Goal: Information Seeking & Learning: Check status

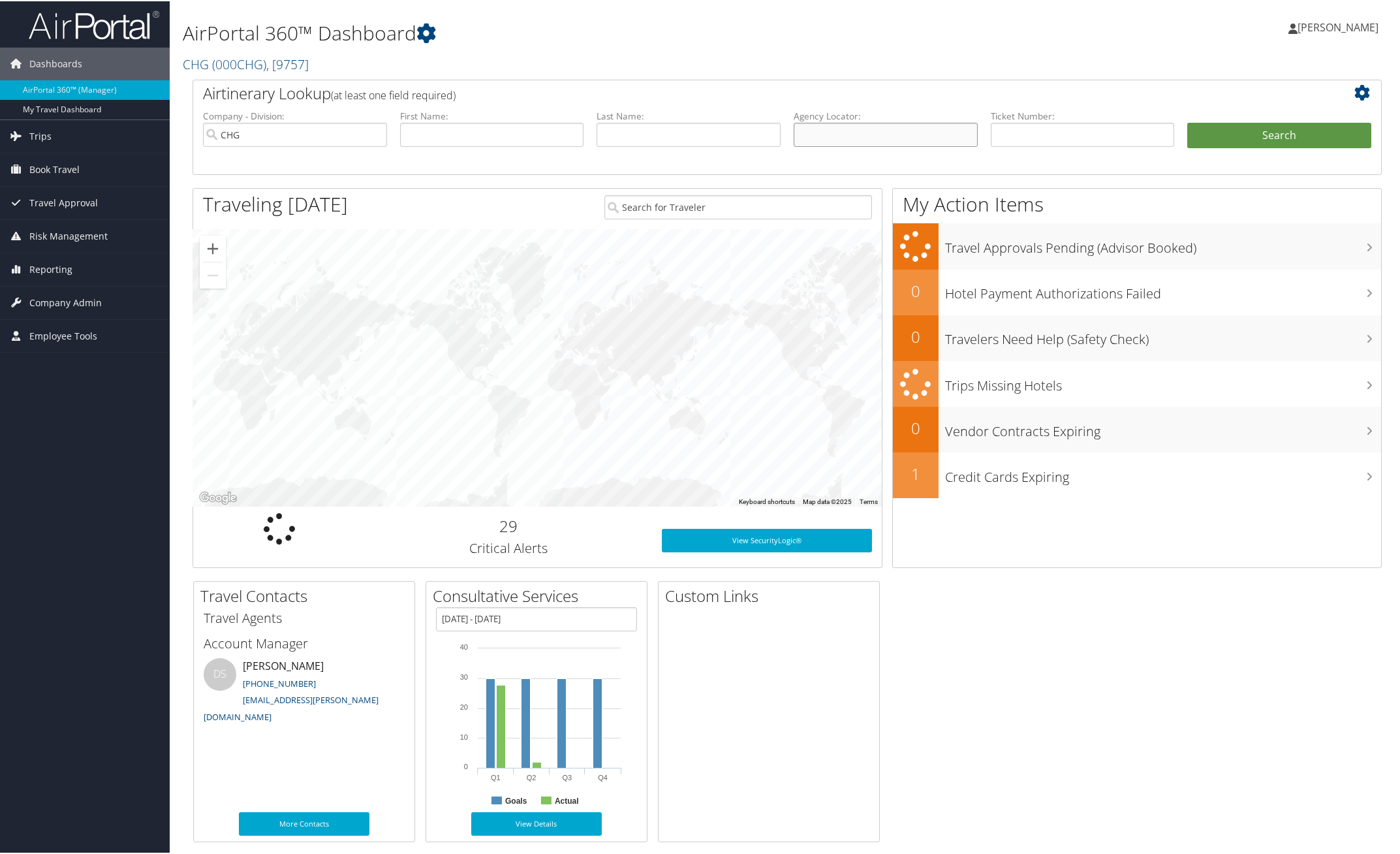
click at [840, 134] on input "text" at bounding box center [886, 134] width 184 height 24
paste input "CSMHWT"
type input "CSMHWT"
click at [1260, 129] on button "Search" at bounding box center [1279, 134] width 184 height 26
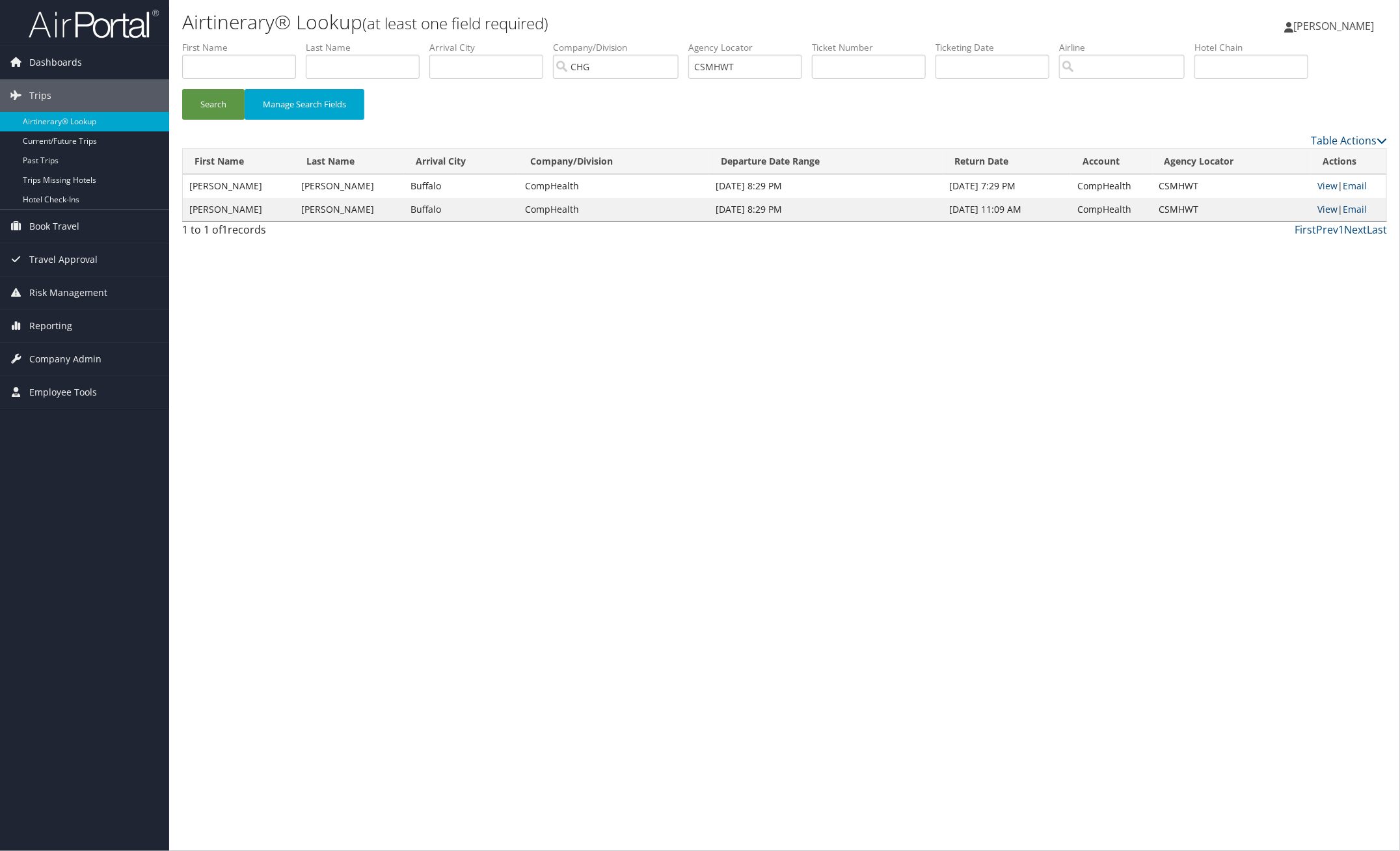
click at [1323, 210] on link "View" at bounding box center [1328, 209] width 20 height 12
drag, startPoint x: 782, startPoint y: 63, endPoint x: 536, endPoint y: 69, distance: 246.1
click at [564, 41] on ul "First Name Last Name Departure City Arrival City Company/Division CHG Airport/C…" at bounding box center [784, 41] width 1205 height 0
paste input "GYUDFY"
drag, startPoint x: 209, startPoint y: 106, endPoint x: 415, endPoint y: 122, distance: 206.6
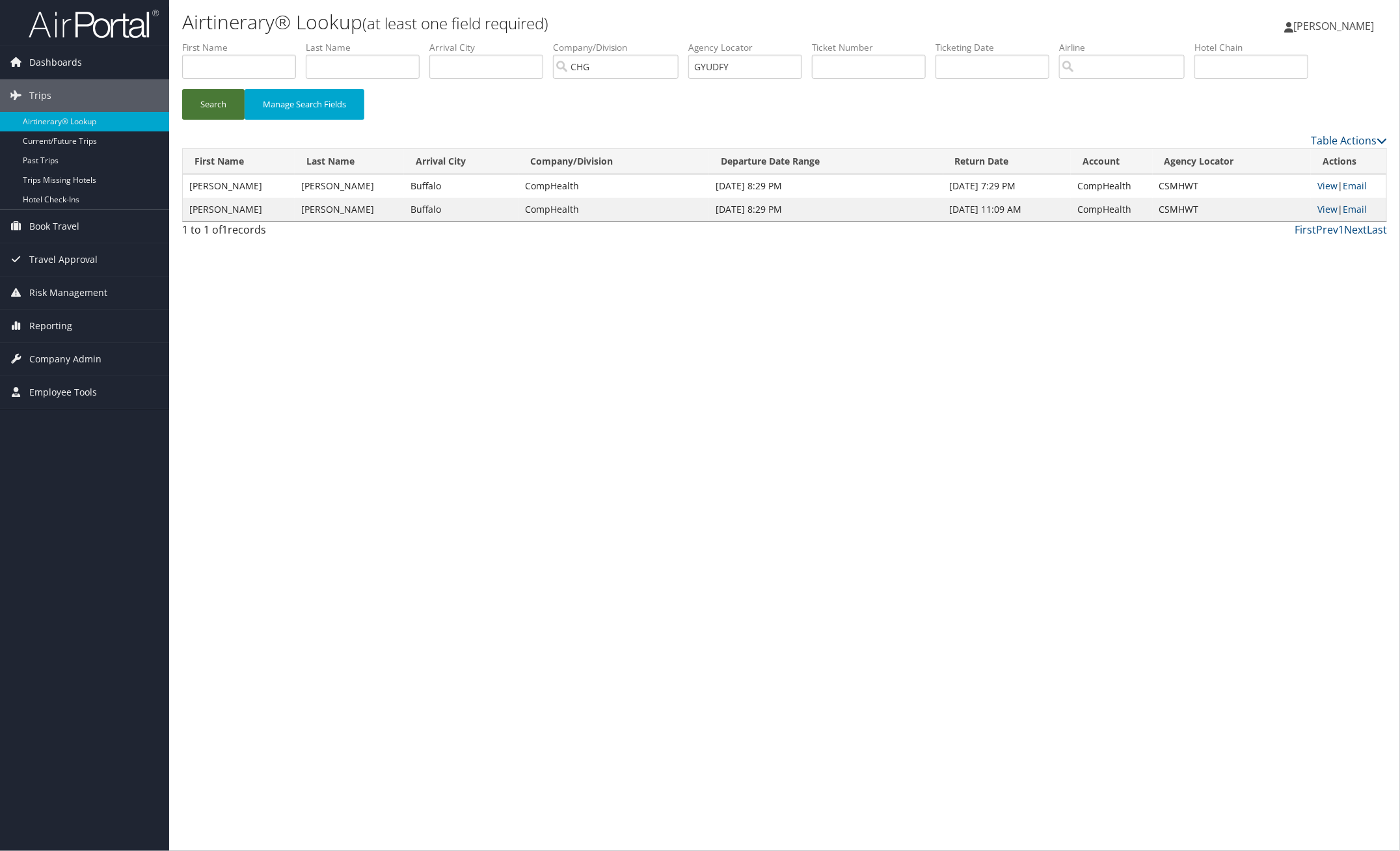
click at [210, 106] on button "Search" at bounding box center [214, 104] width 62 height 30
click at [1325, 184] on link "View" at bounding box center [1328, 186] width 20 height 12
drag, startPoint x: 759, startPoint y: 65, endPoint x: 682, endPoint y: 66, distance: 77.0
click at [686, 41] on ul "First Name Last Name Departure City Arrival City Company/Division CHG Airport/C…" at bounding box center [784, 41] width 1205 height 0
paste input "SSSIAR"
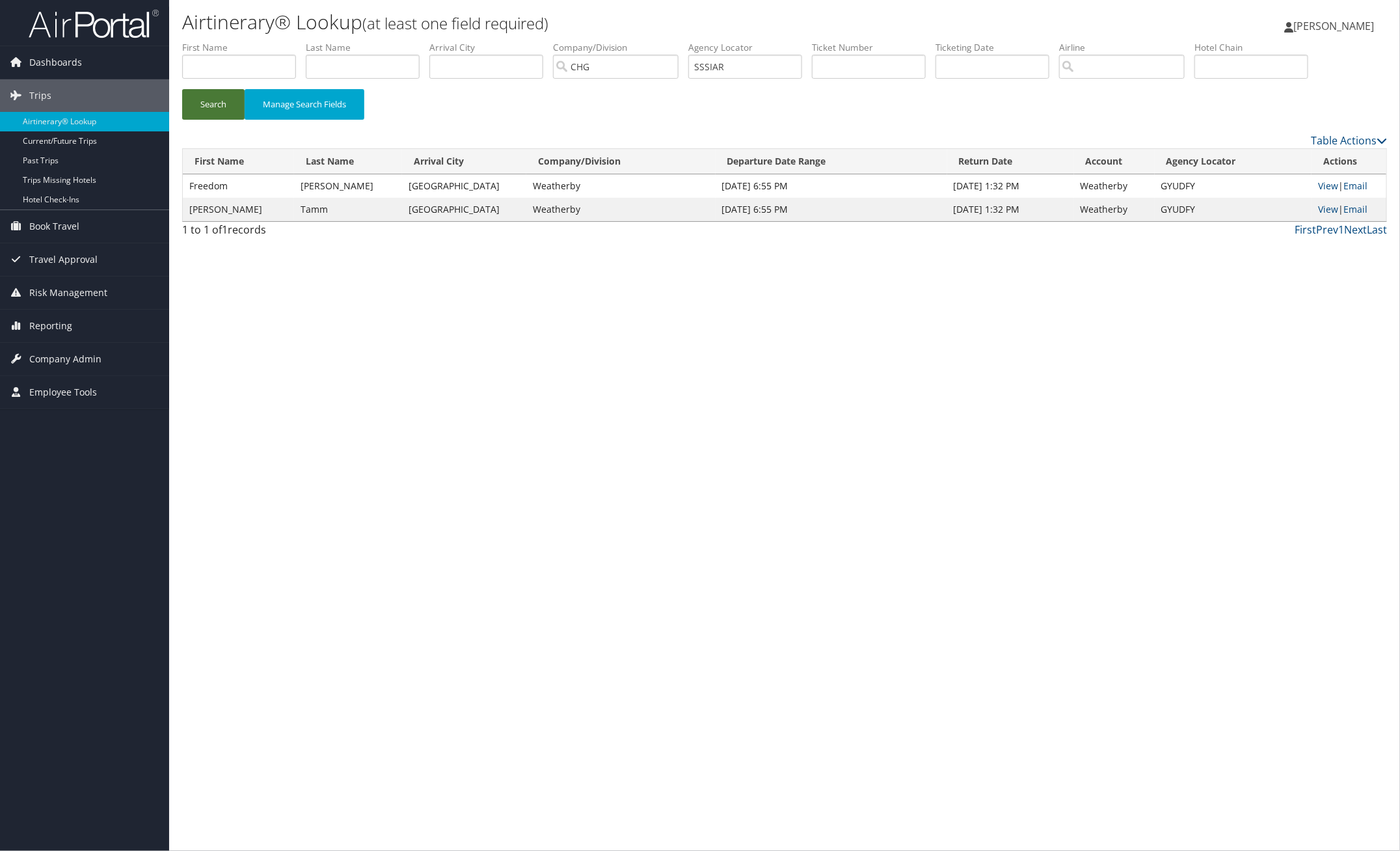
drag, startPoint x: 186, startPoint y: 93, endPoint x: 246, endPoint y: 119, distance: 65.4
click at [197, 98] on button "Search" at bounding box center [214, 104] width 62 height 30
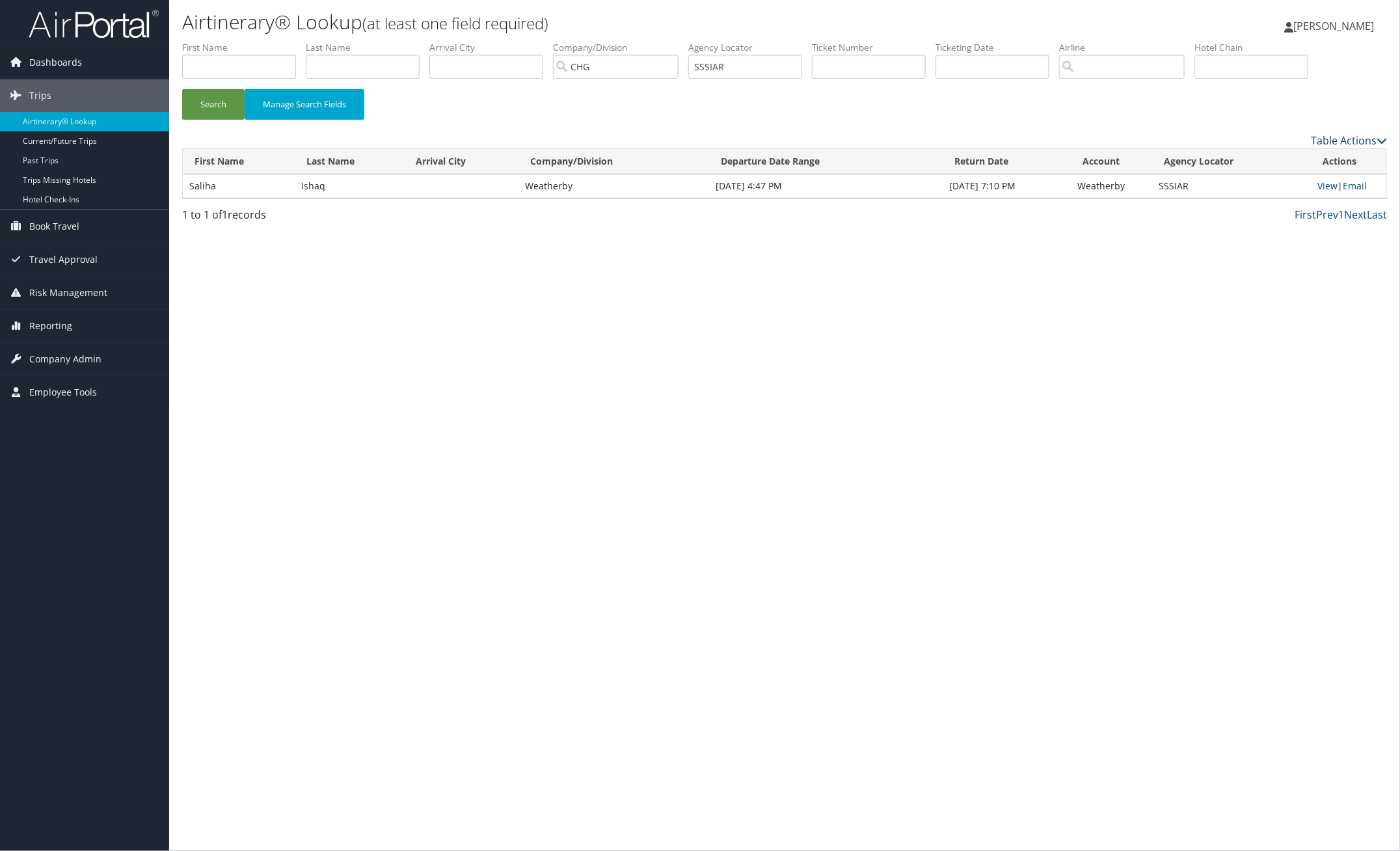
click at [1322, 186] on link "View" at bounding box center [1328, 186] width 20 height 12
drag, startPoint x: 745, startPoint y: 63, endPoint x: 505, endPoint y: 85, distance: 241.0
click at [551, 41] on ul "First Name Last Name Departure City Arrival City Company/Division CHG Airport/C…" at bounding box center [784, 41] width 1205 height 0
paste input "QANRDZ"
click at [228, 101] on button "Search" at bounding box center [214, 104] width 62 height 30
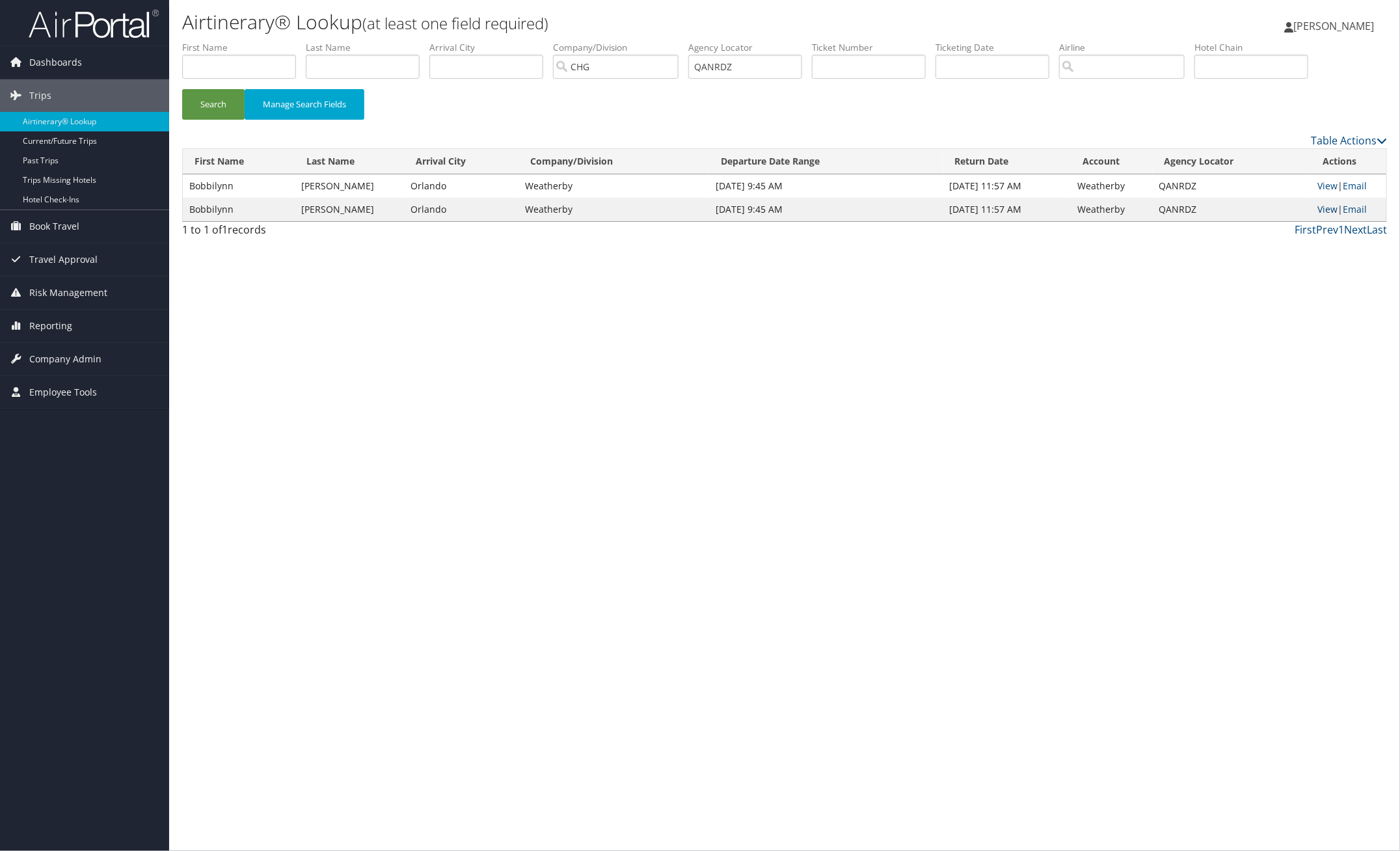
click at [1328, 209] on link "View" at bounding box center [1328, 209] width 20 height 12
paste input "OZIVHV"
drag, startPoint x: 766, startPoint y: 66, endPoint x: 552, endPoint y: 60, distance: 214.1
click at [552, 41] on ul "First Name Last Name Departure City Arrival City Company/Division CHG Airport/C…" at bounding box center [784, 41] width 1205 height 0
type input "OZIVHV"
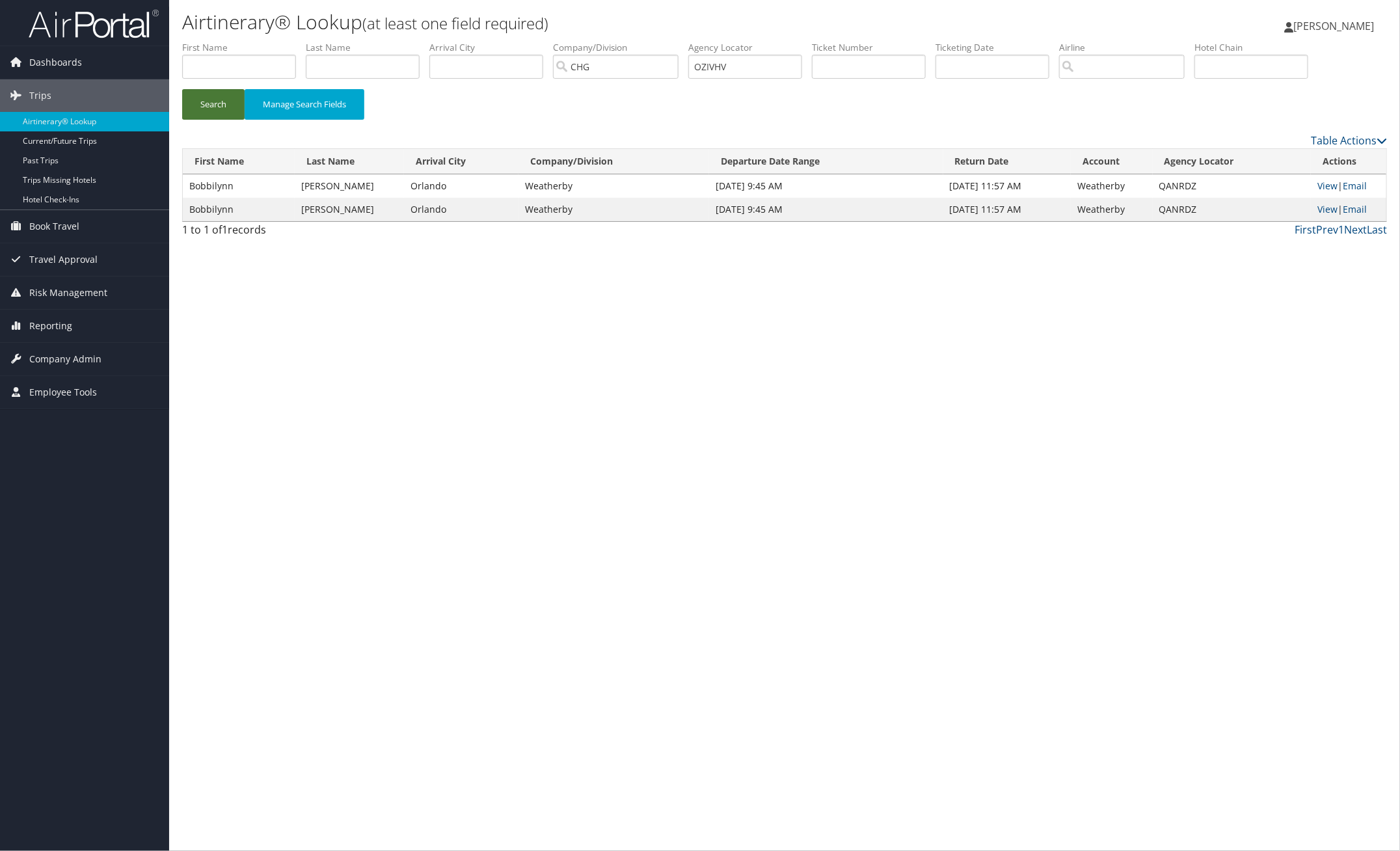
click at [232, 104] on button "Search" at bounding box center [214, 104] width 62 height 30
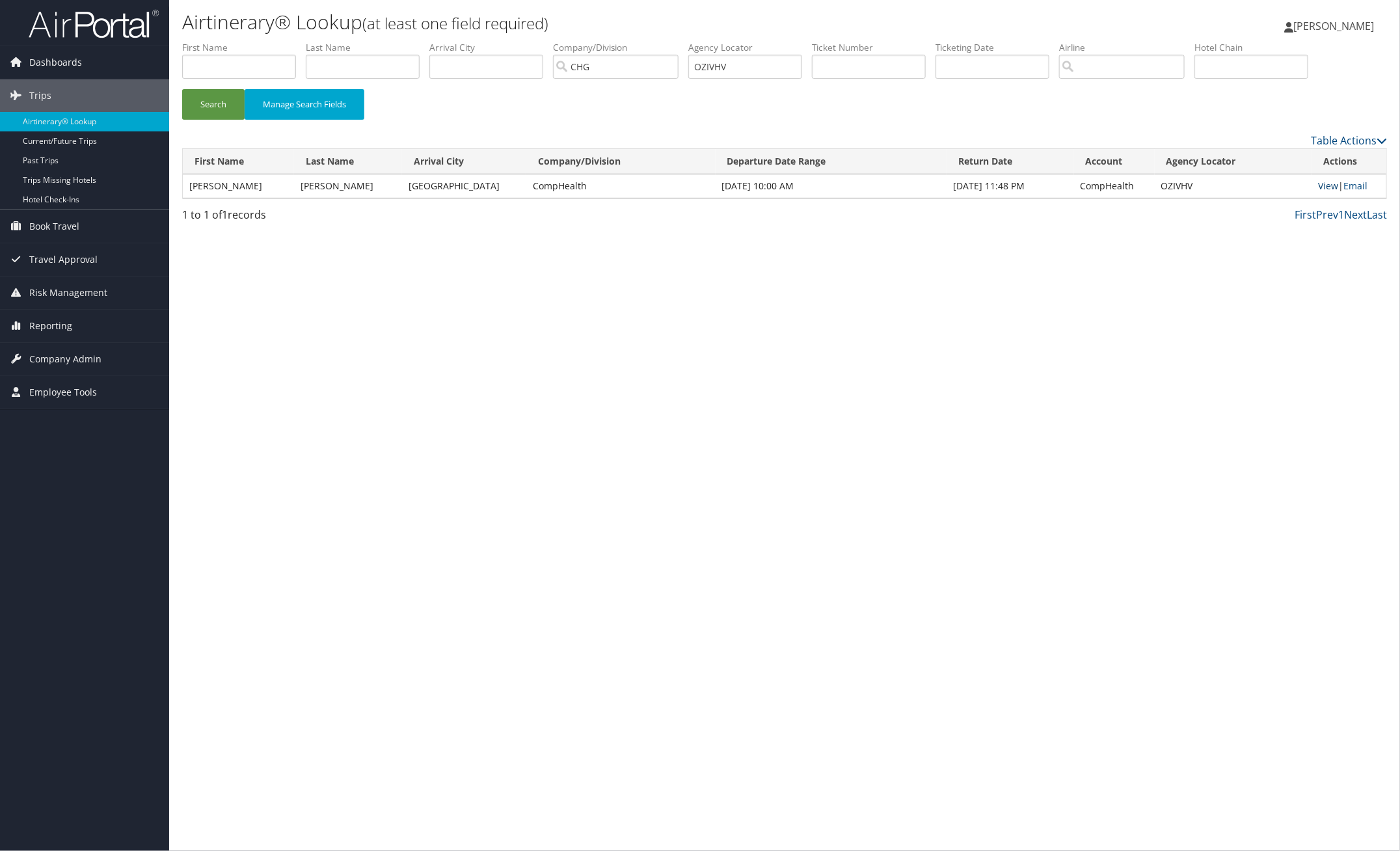
click at [1326, 190] on link "View" at bounding box center [1328, 186] width 20 height 12
paste input "DWAECU"
type input "CHGDWAECU"
drag, startPoint x: 657, startPoint y: 66, endPoint x: 511, endPoint y: 44, distance: 147.6
click at [537, 41] on ul "First Name Last Name Departure City Arrival City Company/Division CHGDWAECU Air…" at bounding box center [784, 41] width 1205 height 0
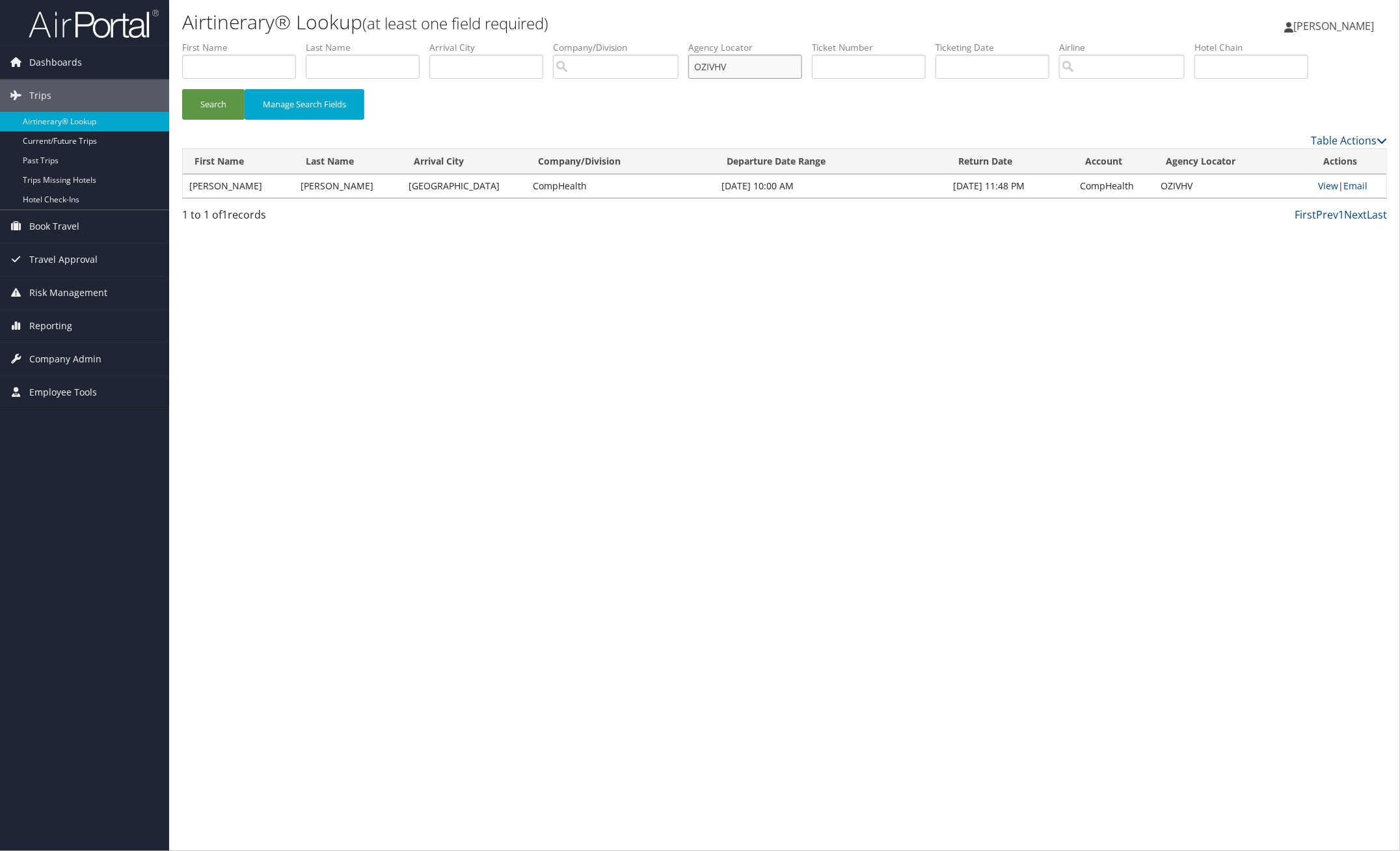
drag, startPoint x: 776, startPoint y: 63, endPoint x: 672, endPoint y: 53, distance: 104.5
click at [672, 41] on ul "First Name Last Name Departure City Arrival City Company/Division Airport/City …" at bounding box center [784, 41] width 1205 height 0
paste input "DWAECU"
click at [226, 96] on button "Search" at bounding box center [214, 104] width 62 height 30
click at [1328, 187] on link "View" at bounding box center [1328, 186] width 20 height 12
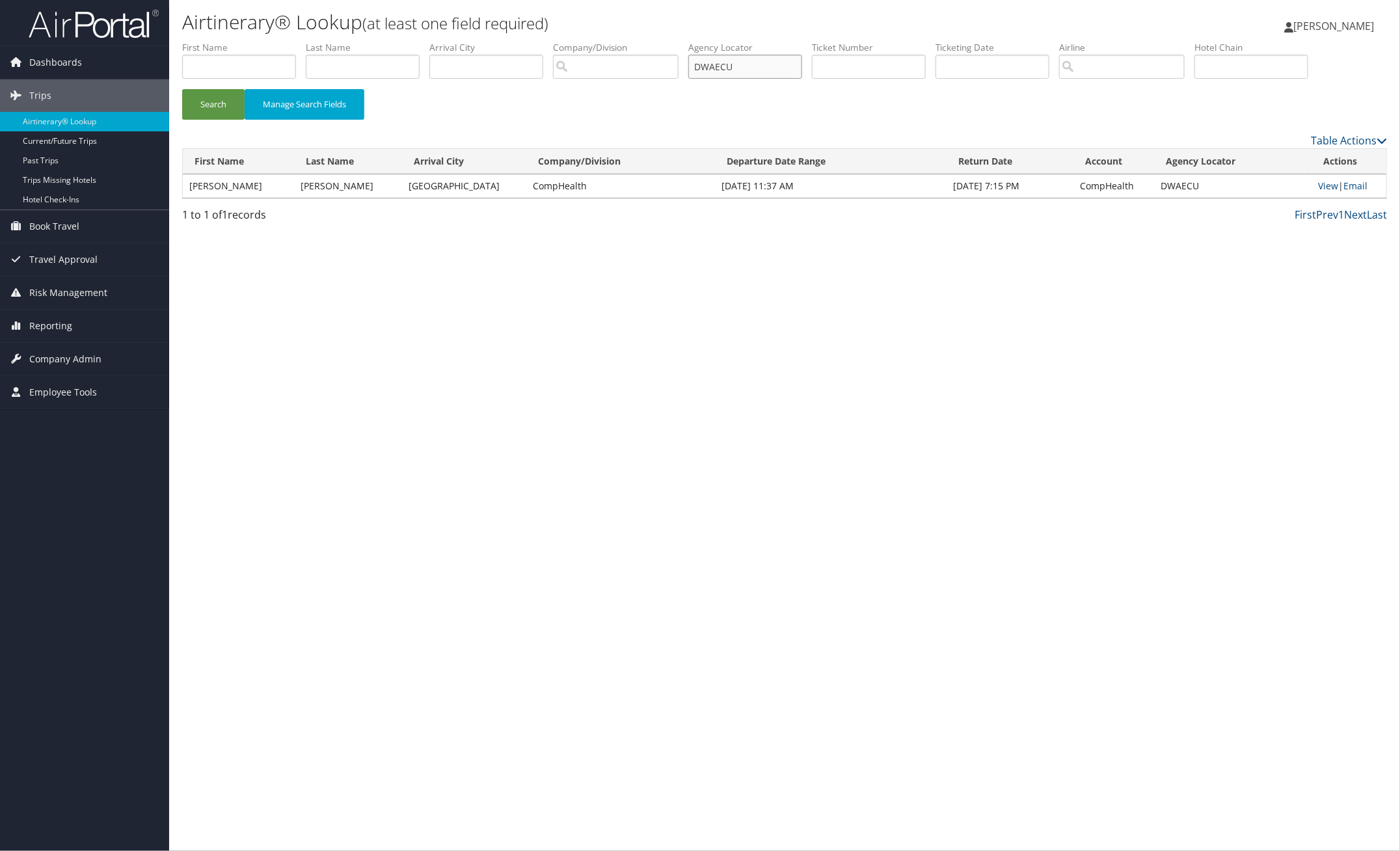
drag, startPoint x: 774, startPoint y: 66, endPoint x: 595, endPoint y: 56, distance: 179.3
click at [639, 41] on ul "First Name Last Name Departure City Arrival City Company/Division Airport/City …" at bounding box center [784, 41] width 1205 height 0
paste input "UXOYHW"
drag, startPoint x: 220, startPoint y: 105, endPoint x: 245, endPoint y: 55, distance: 55.9
click at [220, 103] on button "Search" at bounding box center [214, 104] width 62 height 30
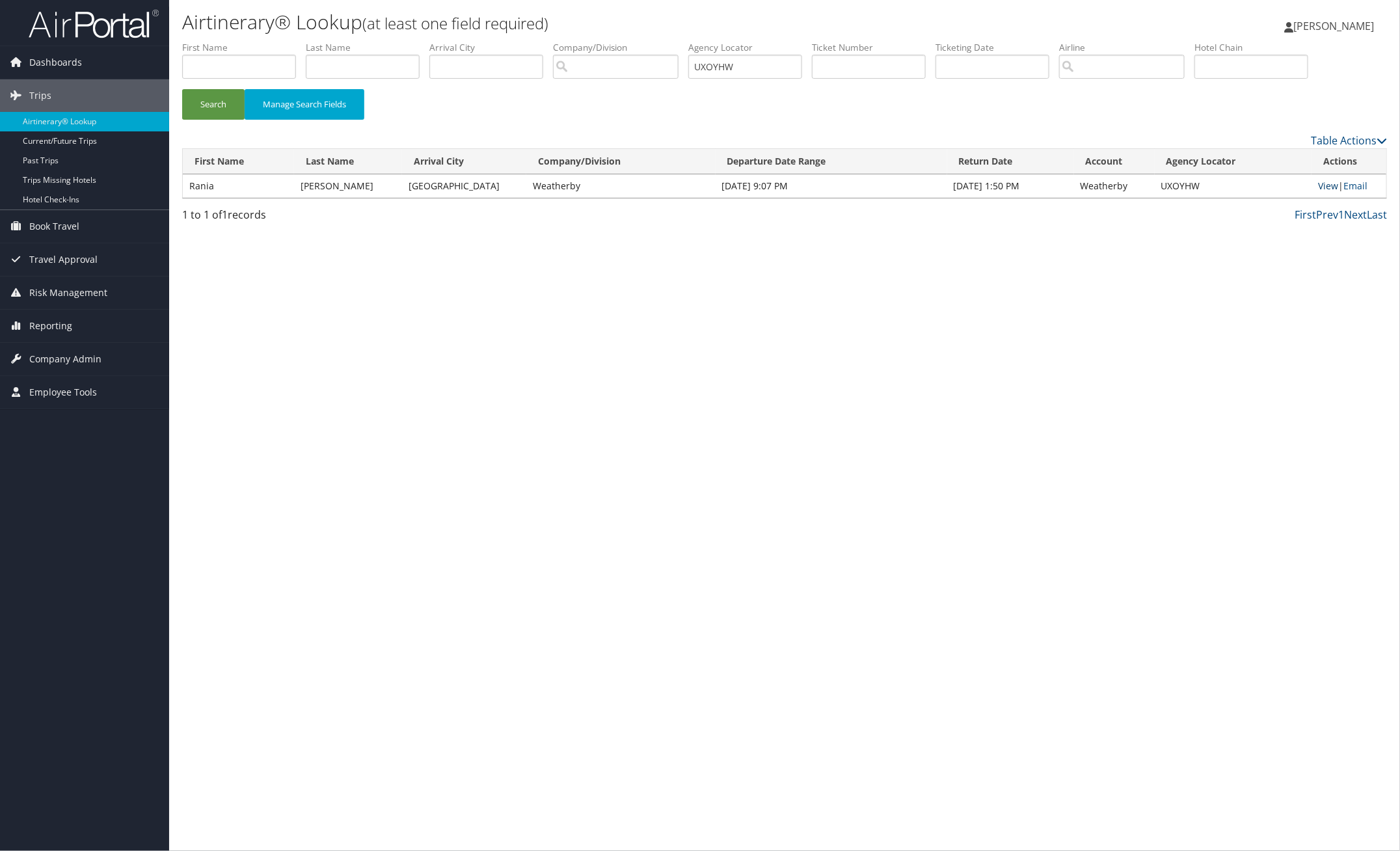
click at [1318, 187] on link "View" at bounding box center [1328, 186] width 20 height 12
drag, startPoint x: 780, startPoint y: 72, endPoint x: 594, endPoint y: 57, distance: 186.6
click at [617, 41] on ul "First Name Last Name Departure City Arrival City Company/Division Airport/City …" at bounding box center [784, 41] width 1205 height 0
paste input "FYQQWN"
click at [226, 105] on button "Search" at bounding box center [214, 104] width 62 height 30
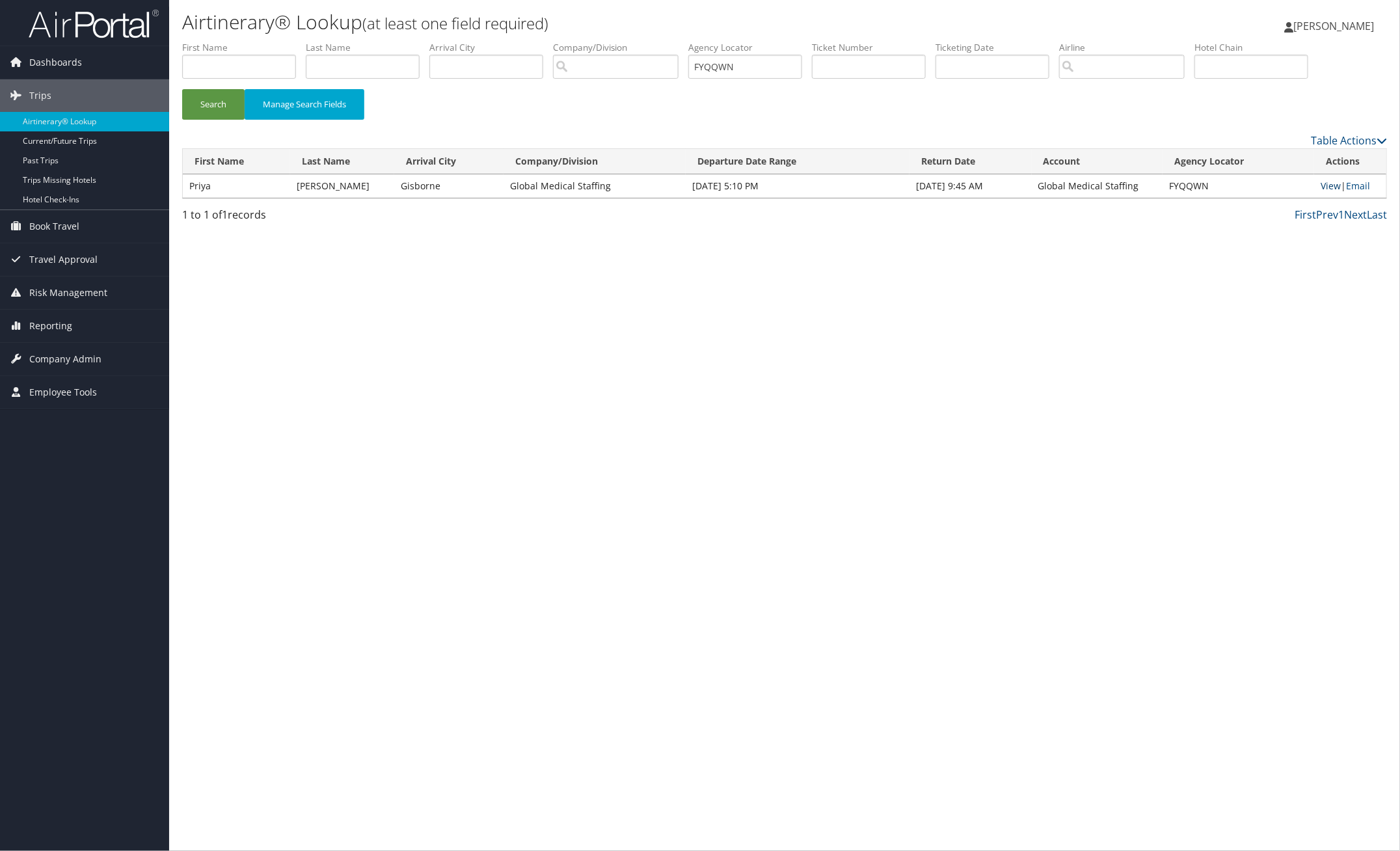
click at [1323, 186] on link "View" at bounding box center [1331, 186] width 20 height 12
click at [1326, 187] on link "View" at bounding box center [1331, 186] width 20 height 12
drag, startPoint x: 760, startPoint y: 72, endPoint x: 669, endPoint y: 69, distance: 91.0
click at [669, 41] on ul "First Name Last Name Departure City Arrival City Company/Division Airport/City …" at bounding box center [784, 41] width 1205 height 0
paste input "UQDTMK"
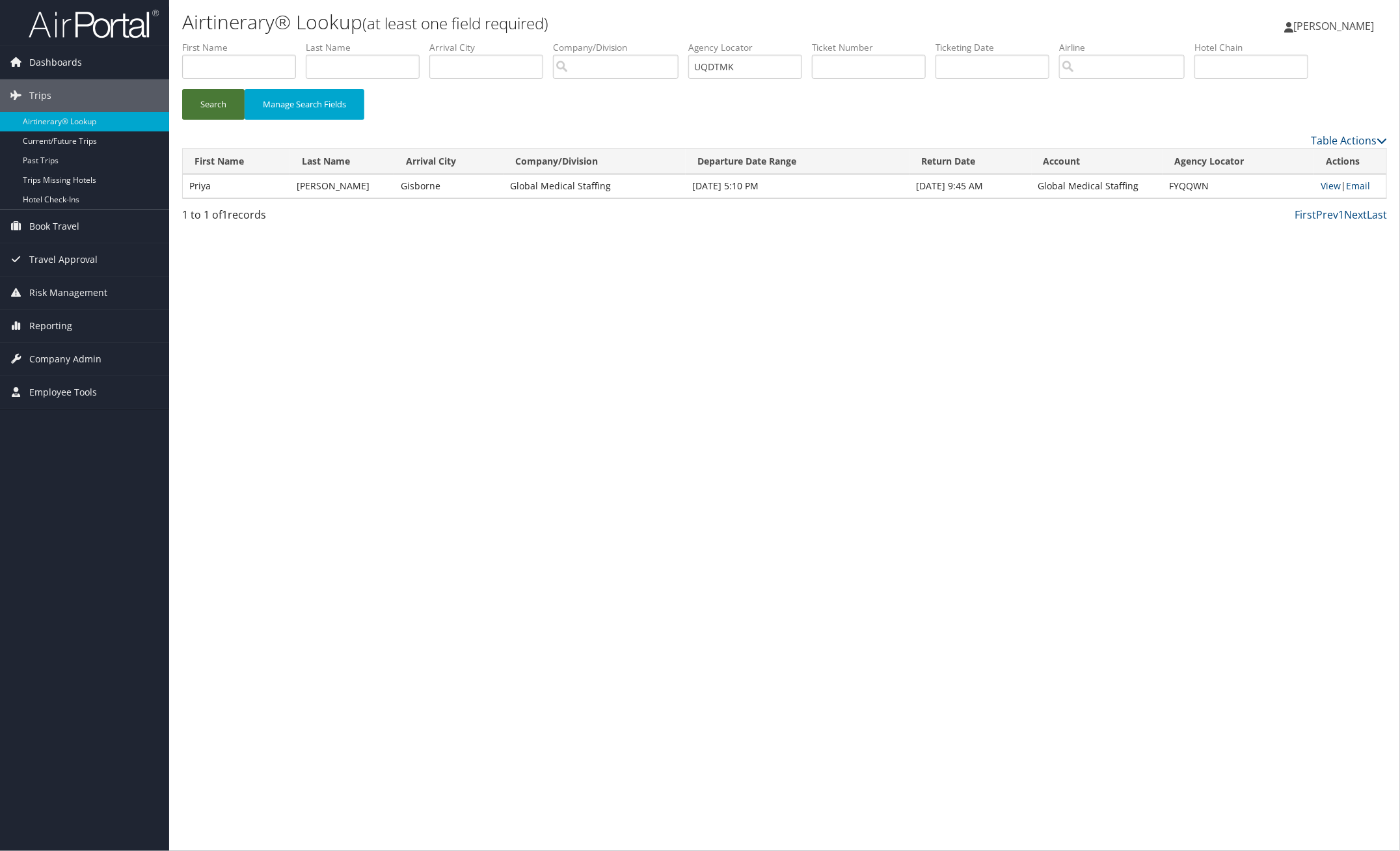
click at [219, 101] on button "Search" at bounding box center [214, 104] width 62 height 30
click at [1323, 186] on link "View" at bounding box center [1328, 186] width 20 height 12
drag, startPoint x: 764, startPoint y: 66, endPoint x: 647, endPoint y: 66, distance: 117.0
click at [647, 41] on ul "First Name Last Name Departure City Arrival City Company/Division Airport/City …" at bounding box center [784, 41] width 1205 height 0
paste input "CMTPLN"
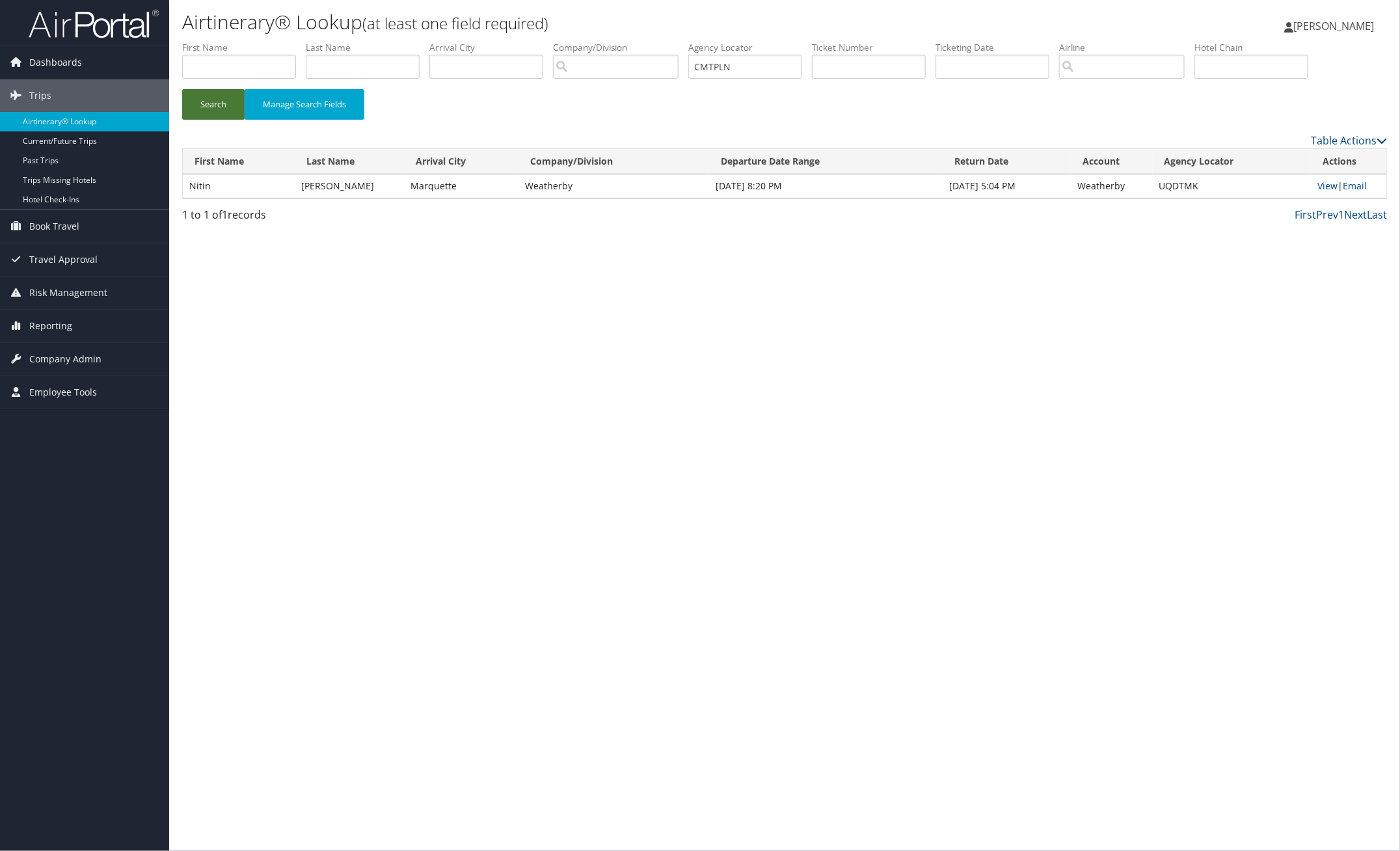
click at [216, 103] on button "Search" at bounding box center [214, 104] width 62 height 30
click at [1324, 184] on link "View" at bounding box center [1328, 186] width 20 height 12
paste input "AYCBAT"
drag, startPoint x: 760, startPoint y: 69, endPoint x: 654, endPoint y: 69, distance: 106.0
click at [655, 41] on ul "First Name Last Name Departure City Arrival City Company/Division Airport/City …" at bounding box center [784, 41] width 1205 height 0
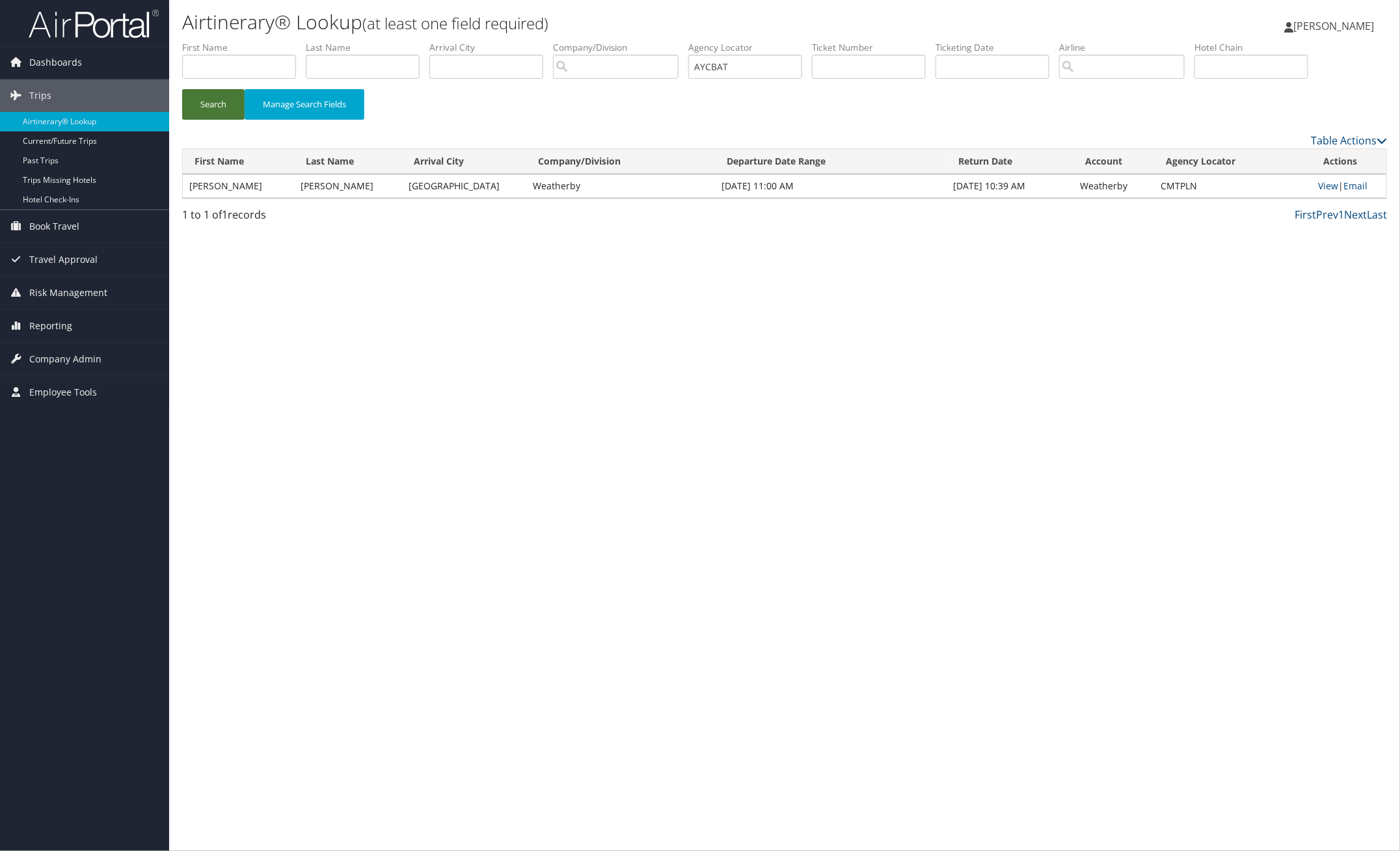
click at [232, 95] on button "Search" at bounding box center [214, 104] width 62 height 30
click at [1323, 187] on link "View" at bounding box center [1328, 186] width 20 height 12
paste input "JFPFNS"
click at [220, 104] on button "Search" at bounding box center [214, 104] width 62 height 30
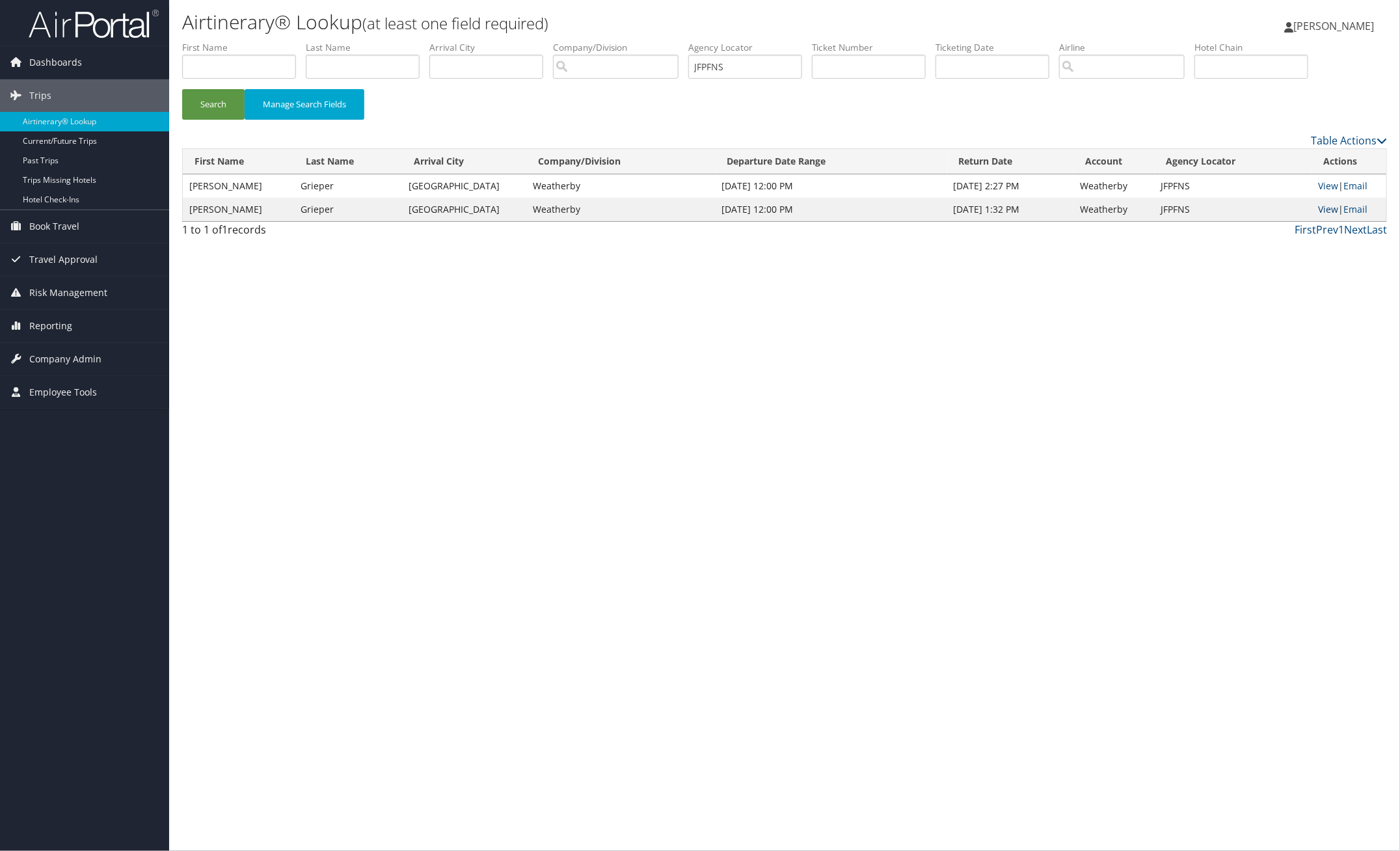
click at [1325, 209] on link "View" at bounding box center [1328, 209] width 20 height 12
click at [1325, 209] on link "View" at bounding box center [1328, 209] width 20 height 12
click at [1324, 188] on link "View" at bounding box center [1328, 186] width 20 height 12
paste input "OWDSCB"
drag, startPoint x: 757, startPoint y: 68, endPoint x: 591, endPoint y: 63, distance: 166.1
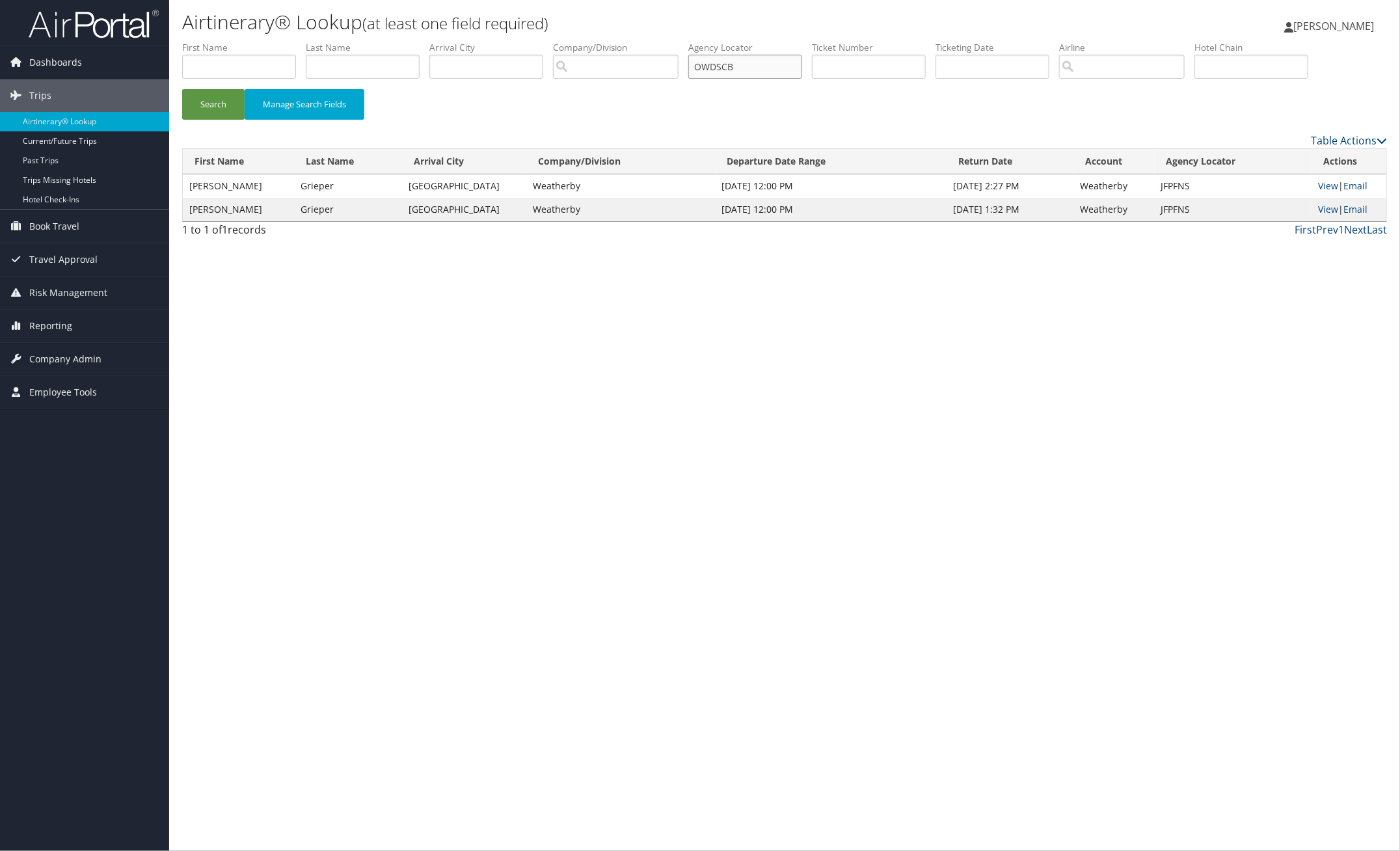
click at [626, 41] on ul "First Name Last Name Departure City Arrival City Company/Division Airport/City …" at bounding box center [784, 41] width 1205 height 0
drag, startPoint x: 216, startPoint y: 111, endPoint x: 223, endPoint y: 76, distance: 35.7
click at [216, 109] on button "Search" at bounding box center [214, 104] width 62 height 30
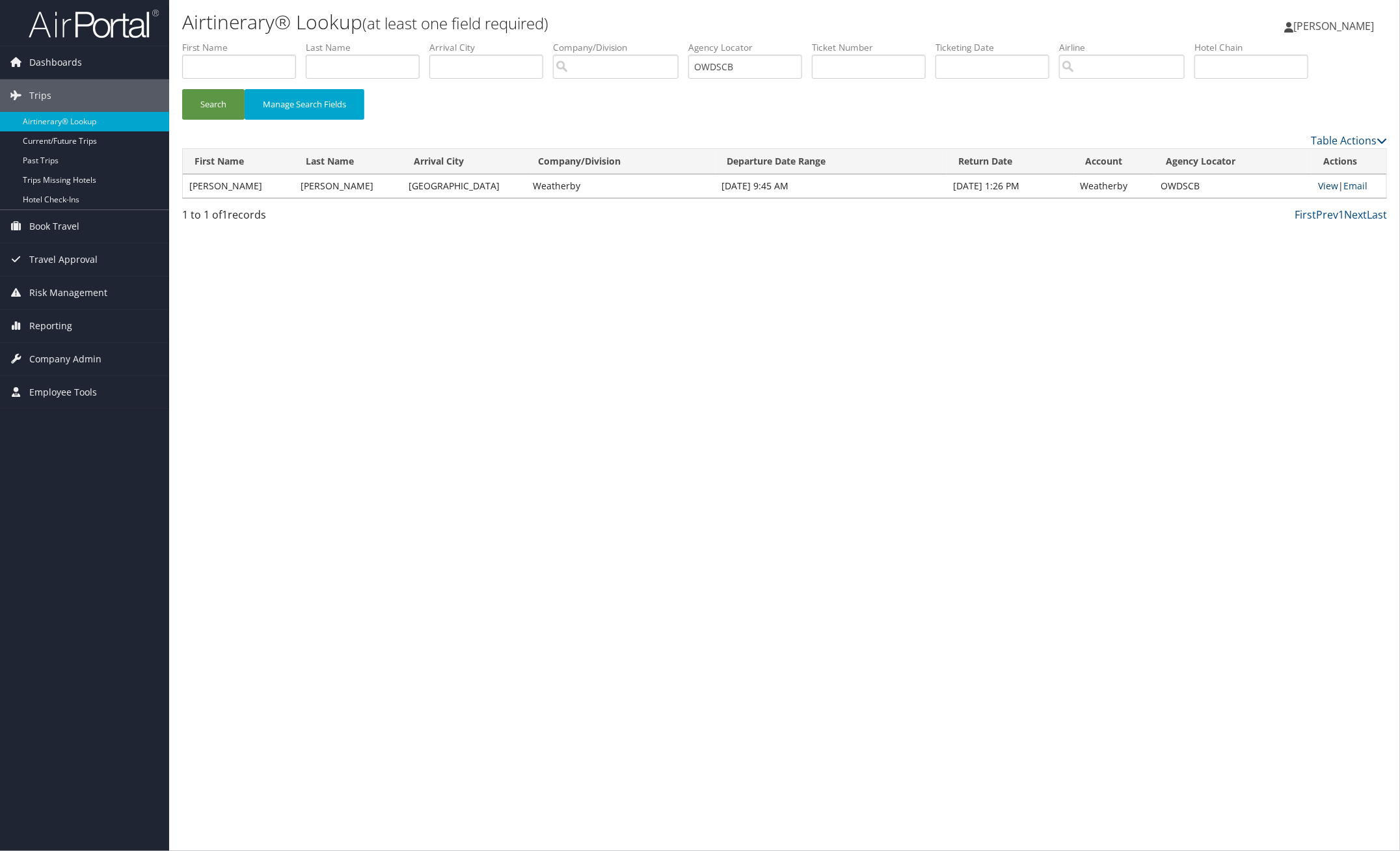
click at [1324, 186] on link "View" at bounding box center [1328, 186] width 20 height 12
paste input "NYIPQX"
type input "NYIPQX"
drag, startPoint x: 209, startPoint y: 104, endPoint x: 216, endPoint y: 97, distance: 9.9
click at [211, 103] on button "Search" at bounding box center [214, 104] width 62 height 30
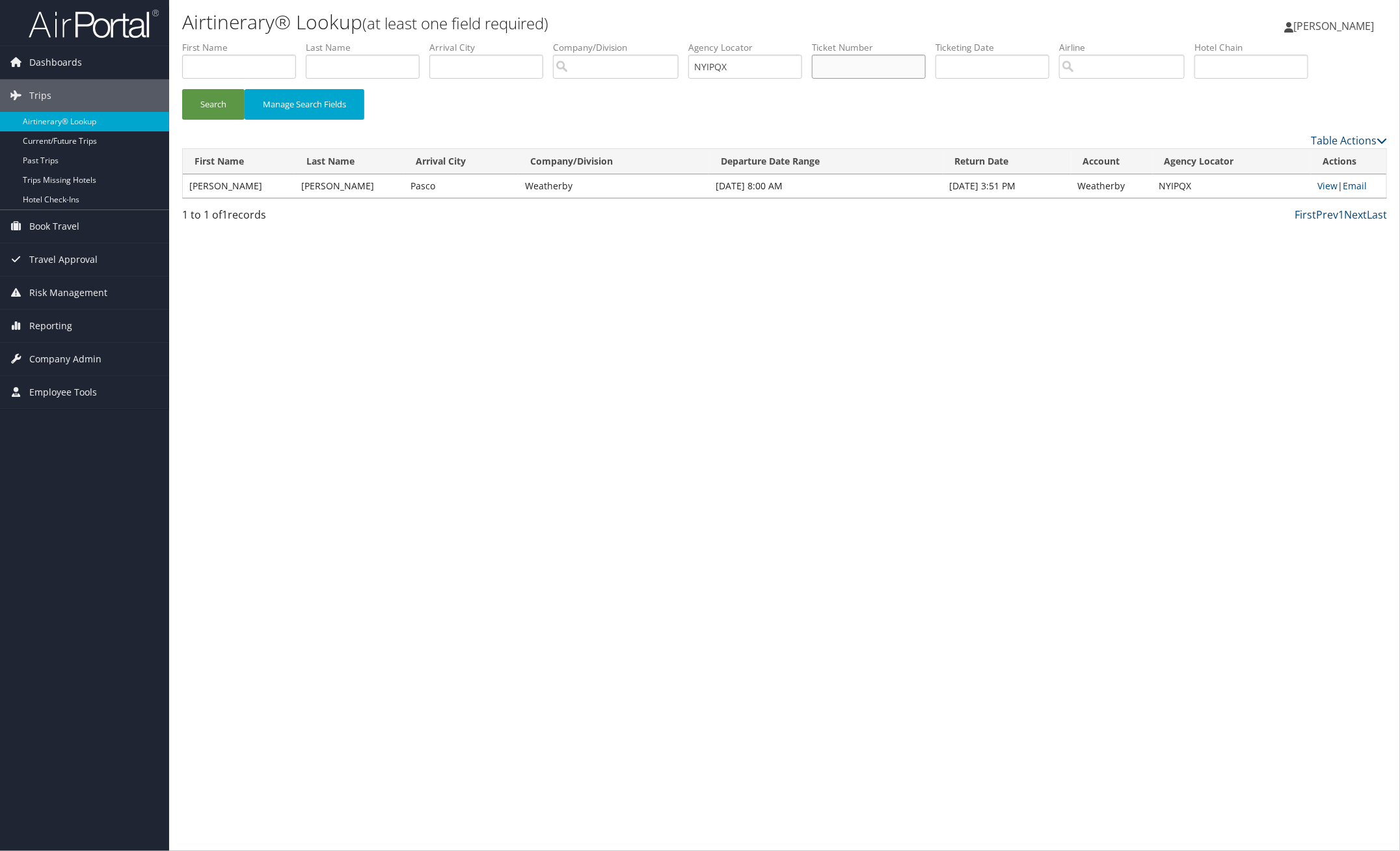
click at [926, 67] on input "text" at bounding box center [869, 67] width 114 height 24
paste input "0167328555757"
type input "0167328555757"
drag, startPoint x: 784, startPoint y: 66, endPoint x: 602, endPoint y: 61, distance: 182.1
click at [602, 41] on ul "First Name Last Name Departure City Arrival City Company/Division Airport/City …" at bounding box center [784, 41] width 1205 height 0
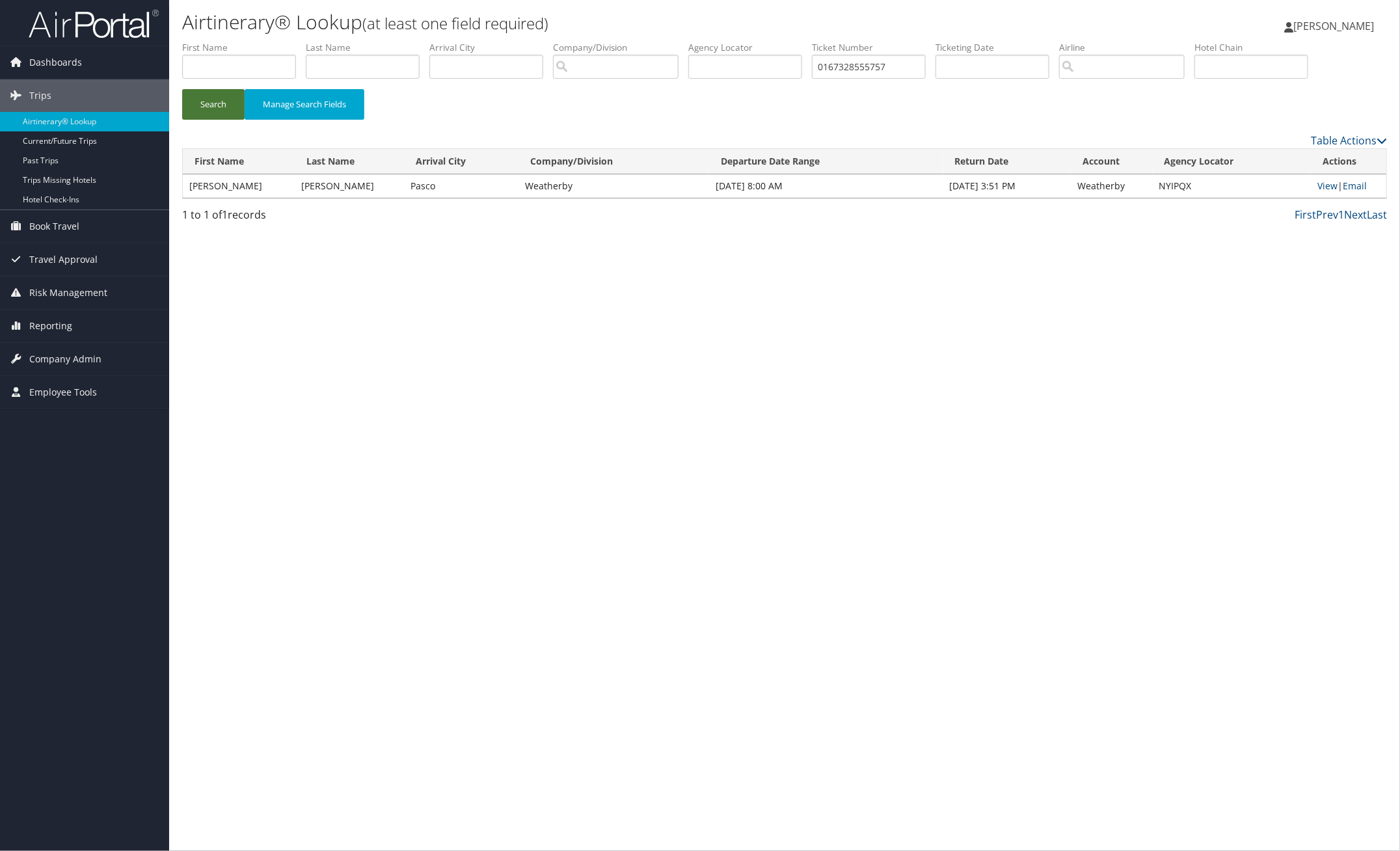
click at [203, 107] on button "Search" at bounding box center [214, 104] width 62 height 30
click at [694, 15] on h1 "Airtinerary® Lookup (at least one field required)" at bounding box center [584, 22] width 803 height 27
click at [1324, 186] on link "View" at bounding box center [1328, 186] width 20 height 12
drag, startPoint x: 916, startPoint y: 66, endPoint x: 770, endPoint y: 17, distance: 154.0
click at [807, 41] on ul "First Name Last Name Departure City Arrival City Company/Division Airport/City …" at bounding box center [784, 41] width 1205 height 0
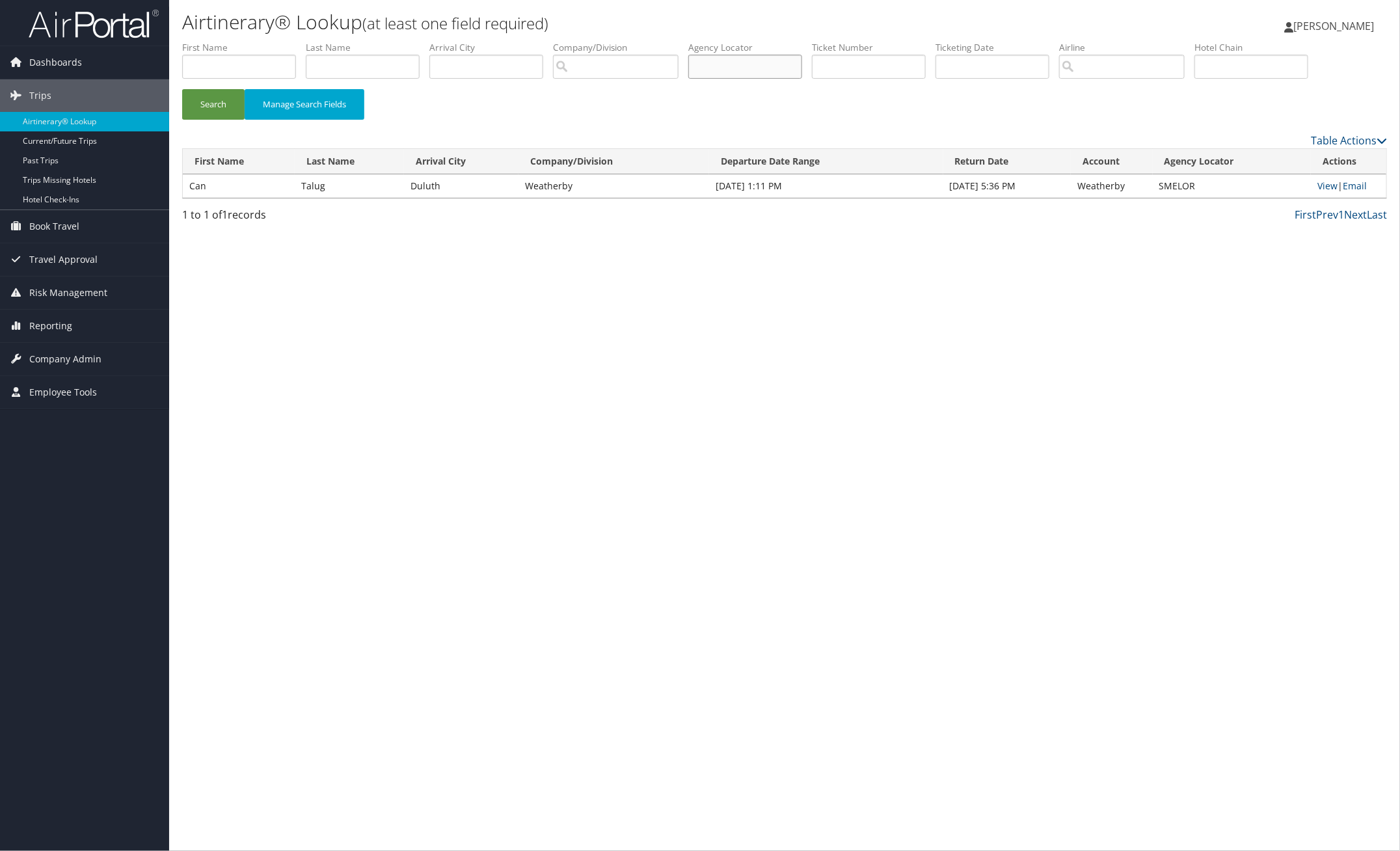
click at [740, 66] on input "text" at bounding box center [745, 67] width 114 height 24
paste input "UWYOUU"
click at [219, 106] on button "Search" at bounding box center [214, 104] width 62 height 30
click at [1322, 186] on link "View" at bounding box center [1329, 186] width 20 height 12
paste input "IOTKYY"
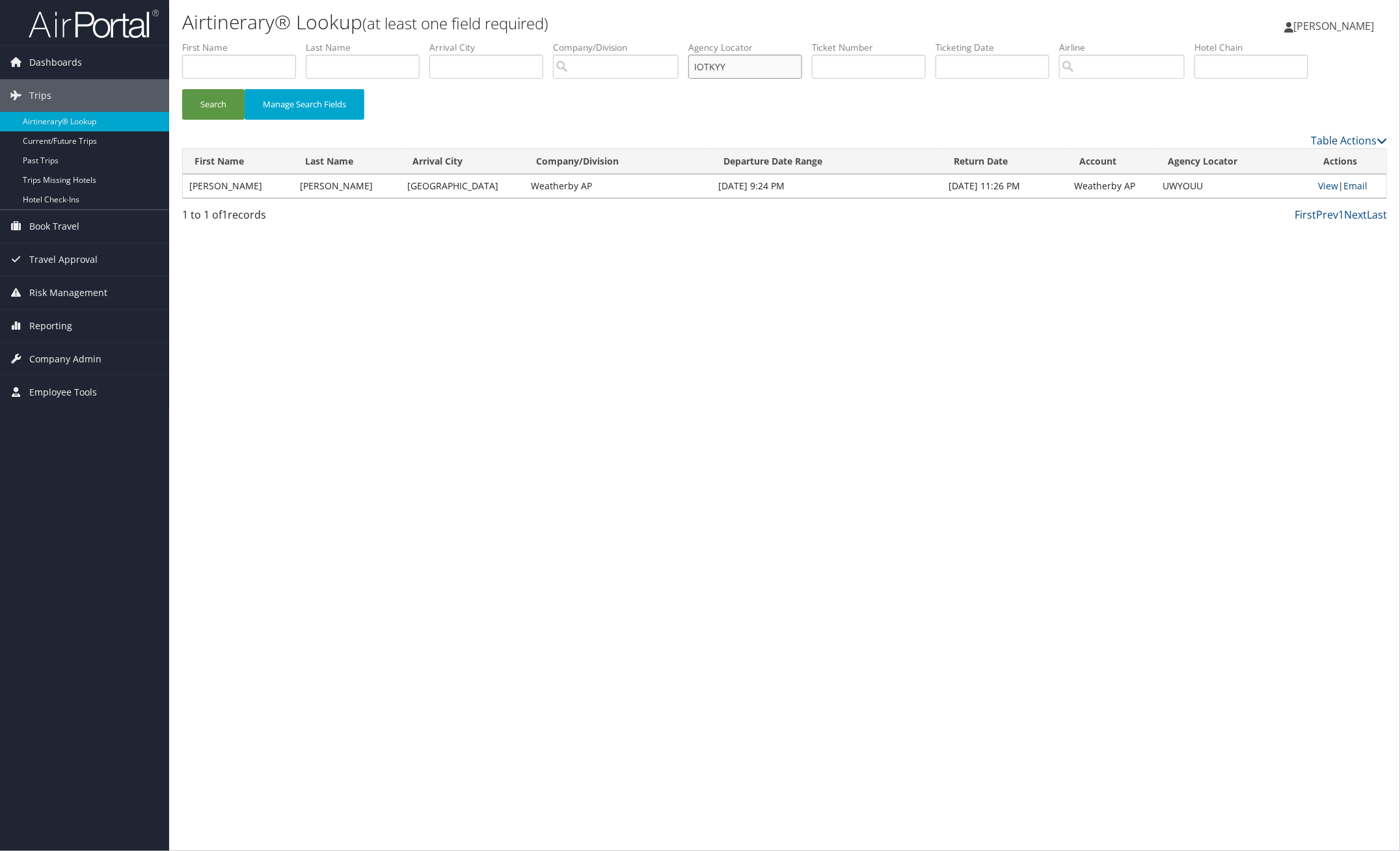
drag, startPoint x: 764, startPoint y: 68, endPoint x: 520, endPoint y: 78, distance: 244.2
click at [557, 41] on ul "First Name Last Name Departure City Arrival City Company/Division Airport/City …" at bounding box center [784, 41] width 1205 height 0
click at [232, 103] on button "Search" at bounding box center [214, 104] width 62 height 30
click at [1322, 186] on link "View" at bounding box center [1328, 186] width 20 height 12
click at [1322, 184] on link "View" at bounding box center [1328, 186] width 20 height 12
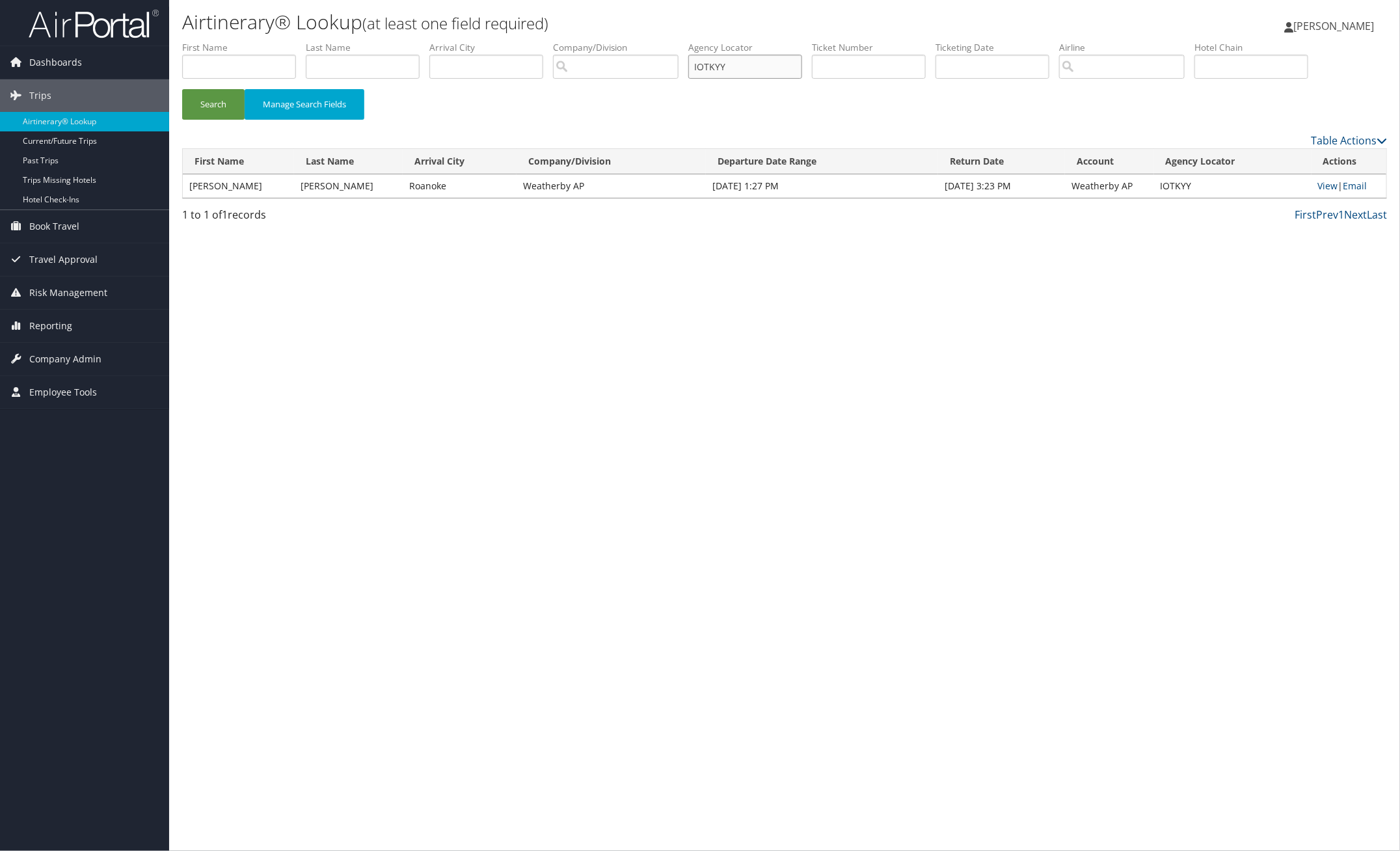
paste input "UVPLJS"
click at [207, 105] on button "Search" at bounding box center [214, 104] width 62 height 30
click at [1328, 187] on link "View" at bounding box center [1328, 186] width 20 height 12
paste input "CVEEBJ"
drag, startPoint x: 749, startPoint y: 66, endPoint x: 535, endPoint y: 81, distance: 214.5
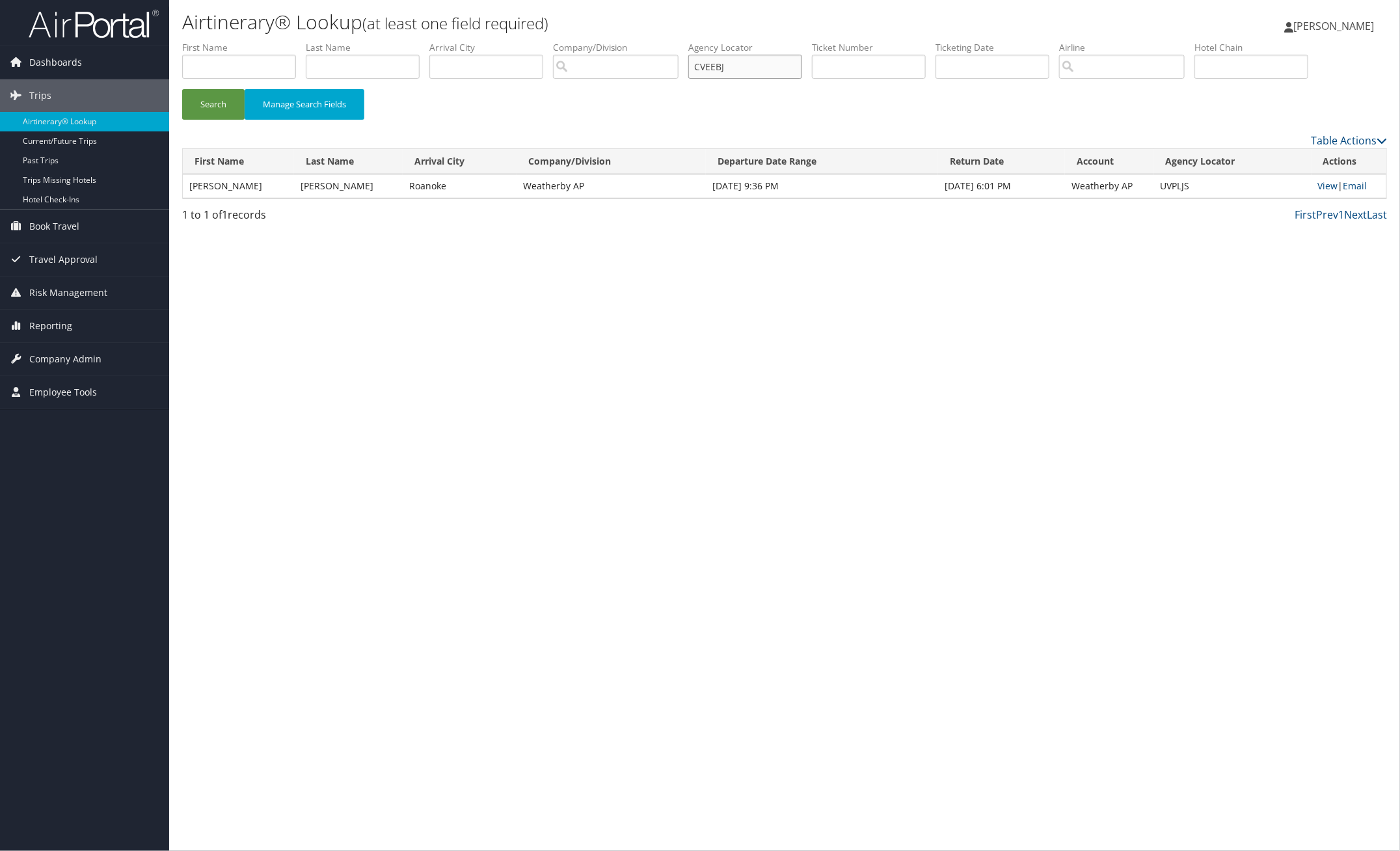
click at [589, 41] on ul "First Name Last Name Departure City Arrival City Company/Division Airport/City …" at bounding box center [784, 41] width 1205 height 0
click at [228, 107] on button "Search" at bounding box center [214, 104] width 62 height 30
click at [1324, 185] on link "View" at bounding box center [1328, 186] width 20 height 12
paste input "GQWYRC"
drag, startPoint x: 199, startPoint y: 109, endPoint x: 287, endPoint y: 97, distance: 88.8
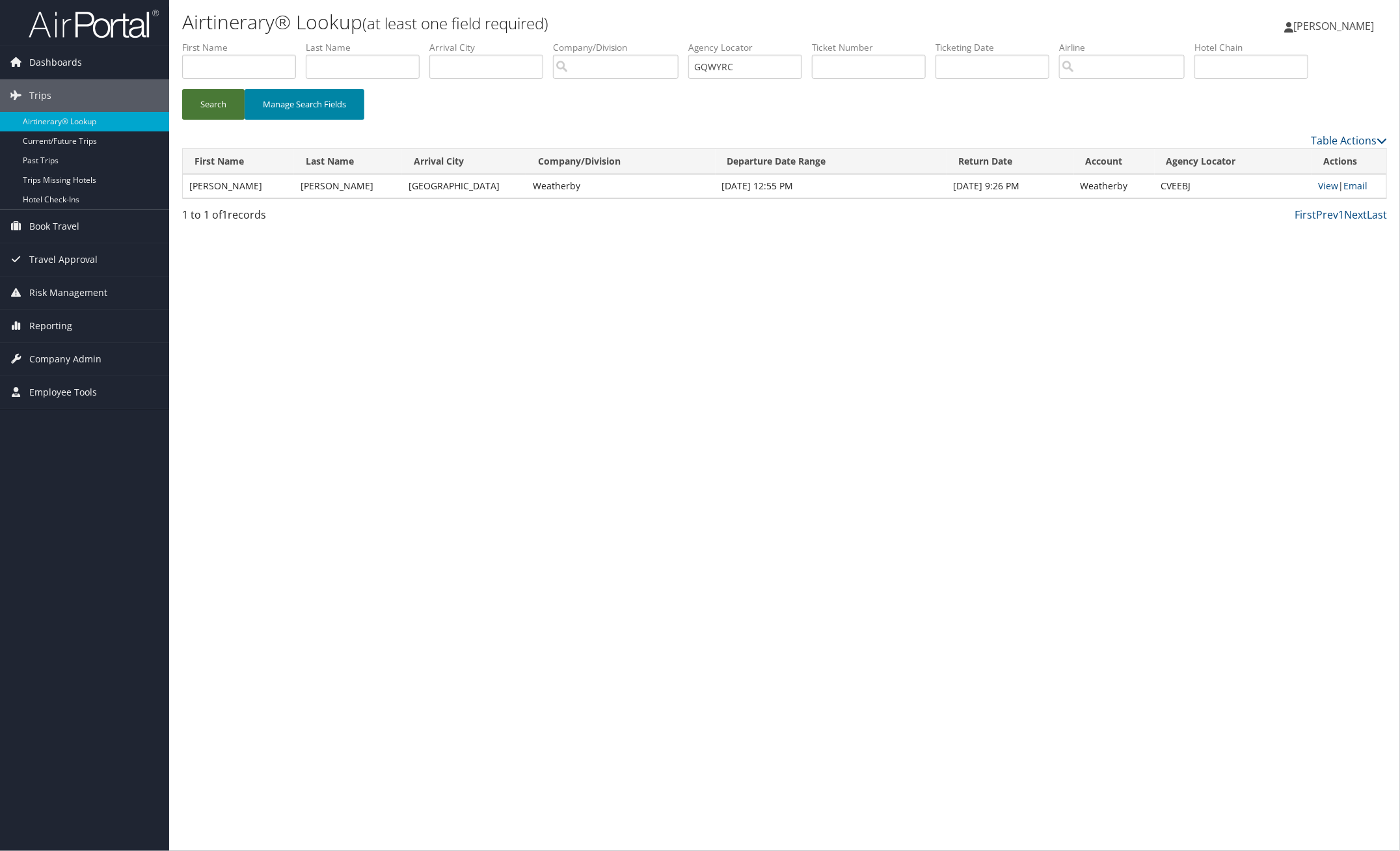
click at [209, 109] on button "Search" at bounding box center [214, 104] width 62 height 30
click at [1325, 188] on link "View" at bounding box center [1330, 186] width 20 height 12
drag, startPoint x: 758, startPoint y: 61, endPoint x: 643, endPoint y: 60, distance: 115.0
click at [661, 41] on ul "First Name Last Name Departure City Arrival City Company/Division Airport/City …" at bounding box center [784, 41] width 1205 height 0
paste input "AWTXWB"
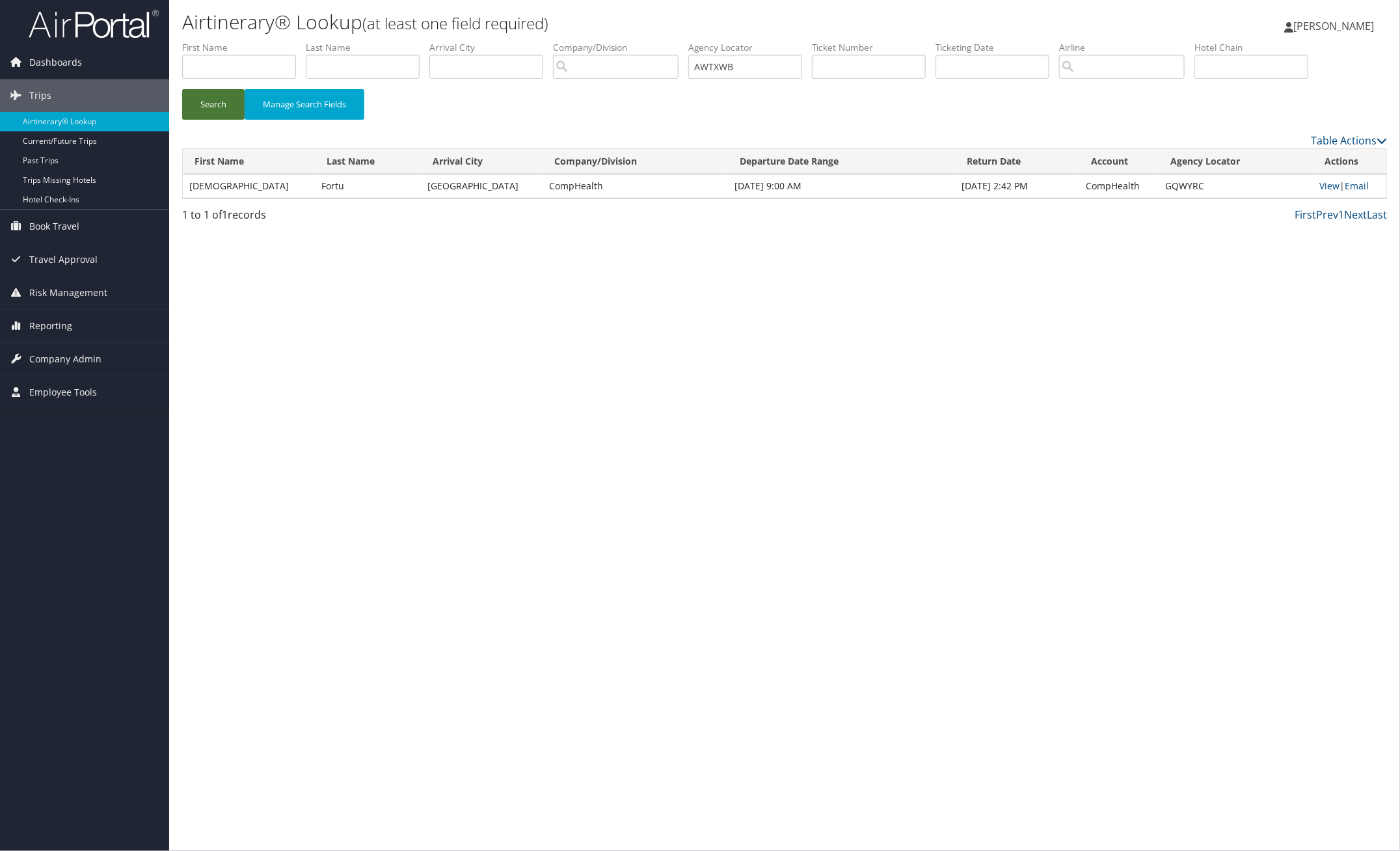
drag, startPoint x: 228, startPoint y: 97, endPoint x: 245, endPoint y: 80, distance: 24.0
click at [239, 88] on form "First Name Last Name Departure City Arrival City Company/Division Airport/City …" at bounding box center [784, 86] width 1205 height 91
click at [1322, 186] on link "View" at bounding box center [1330, 186] width 20 height 12
paste input "FBVUSC"
drag, startPoint x: 753, startPoint y: 72, endPoint x: 522, endPoint y: 80, distance: 231.1
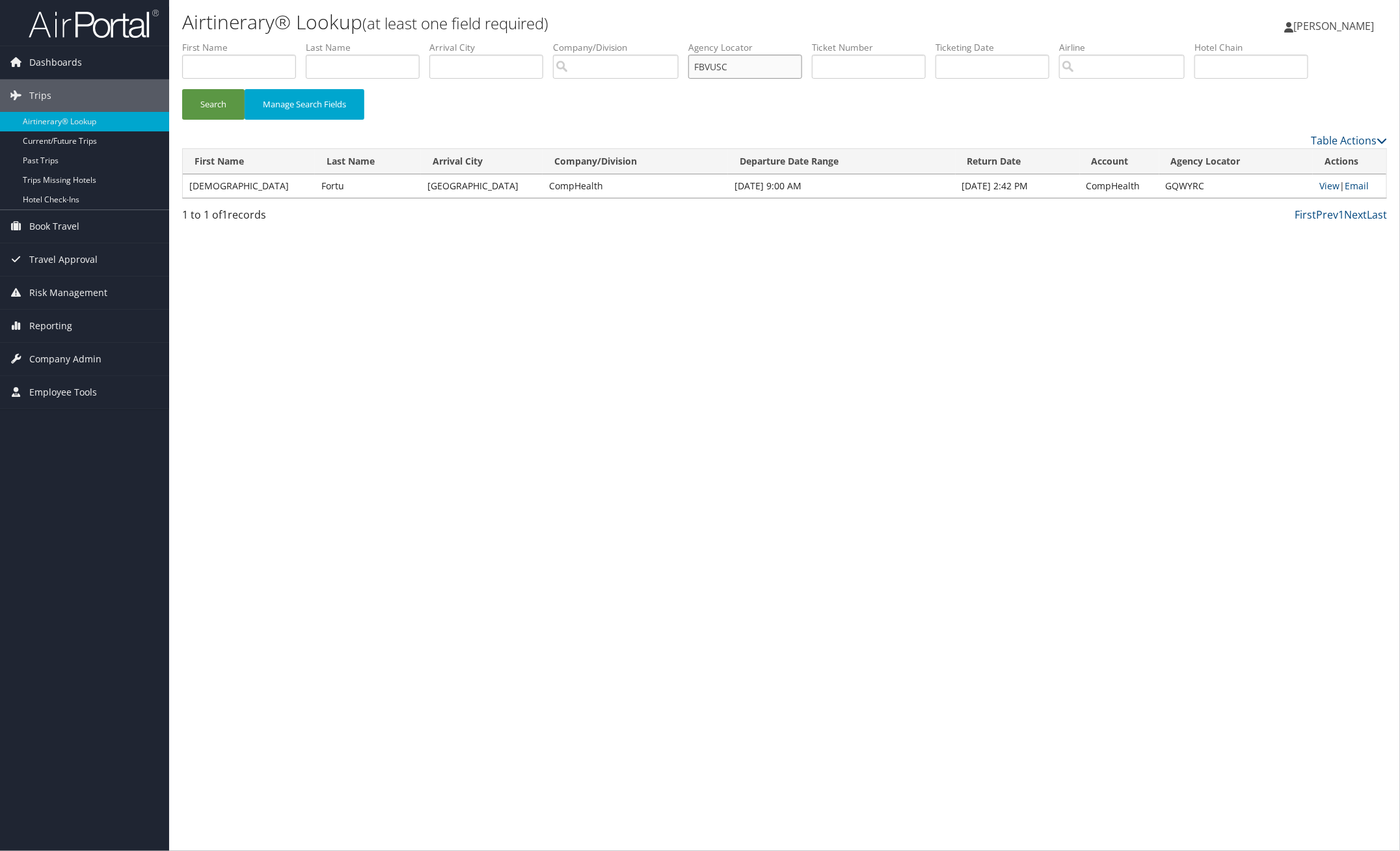
click at [582, 41] on ul "First Name Last Name Departure City Arrival City Company/Division Airport/City …" at bounding box center [784, 41] width 1205 height 0
click at [221, 98] on button "Search" at bounding box center [214, 104] width 62 height 30
click at [1319, 184] on link "View" at bounding box center [1328, 186] width 20 height 12
paste input "LYYYSQ"
drag, startPoint x: 220, startPoint y: 101, endPoint x: 226, endPoint y: 101, distance: 6.0
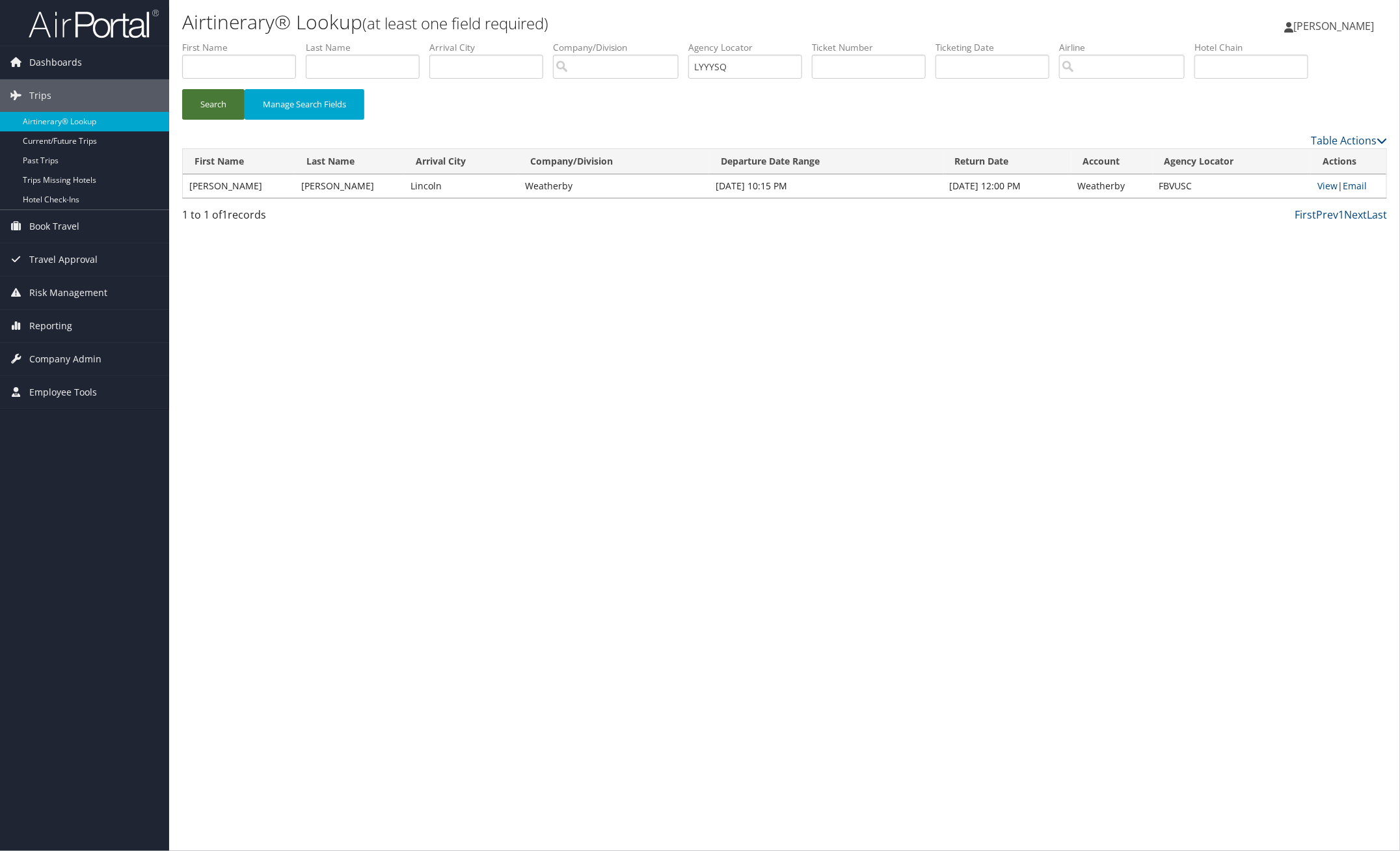
click at [220, 101] on button "Search" at bounding box center [214, 104] width 62 height 30
click at [1318, 185] on link "View" at bounding box center [1328, 186] width 20 height 12
drag, startPoint x: 757, startPoint y: 69, endPoint x: 601, endPoint y: 79, distance: 156.3
click at [641, 41] on ul "First Name Last Name Departure City Arrival City Company/Division Airport/City …" at bounding box center [784, 41] width 1205 height 0
paste input "ANSKGJ"
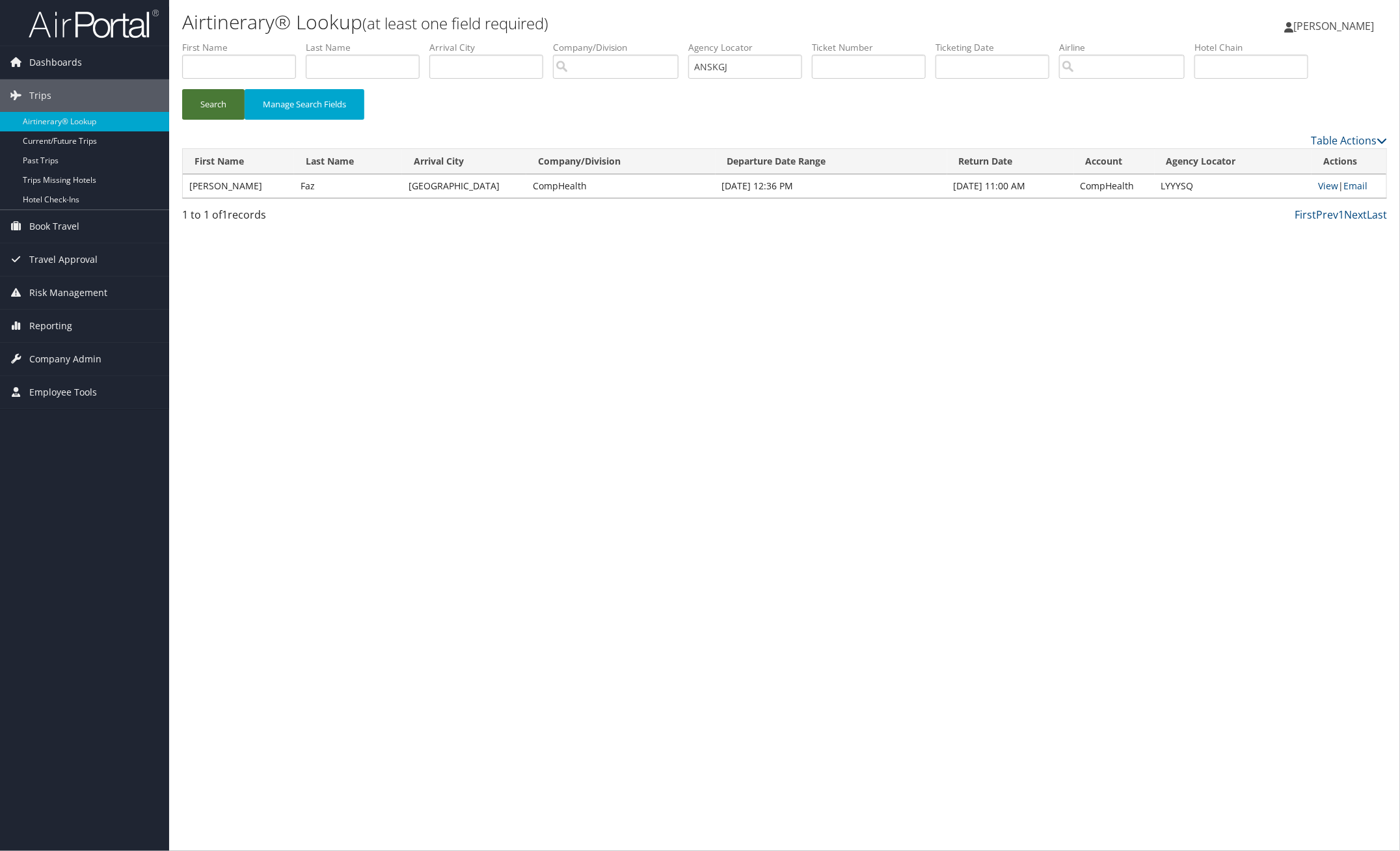
drag, startPoint x: 217, startPoint y: 105, endPoint x: 224, endPoint y: 105, distance: 7.0
click at [221, 105] on button "Search" at bounding box center [214, 104] width 62 height 30
click at [1322, 182] on link "View" at bounding box center [1328, 186] width 20 height 12
drag, startPoint x: 776, startPoint y: 73, endPoint x: 570, endPoint y: 69, distance: 206.0
click at [639, 41] on ul "First Name Last Name Departure City Arrival City Company/Division Airport/City …" at bounding box center [784, 41] width 1205 height 0
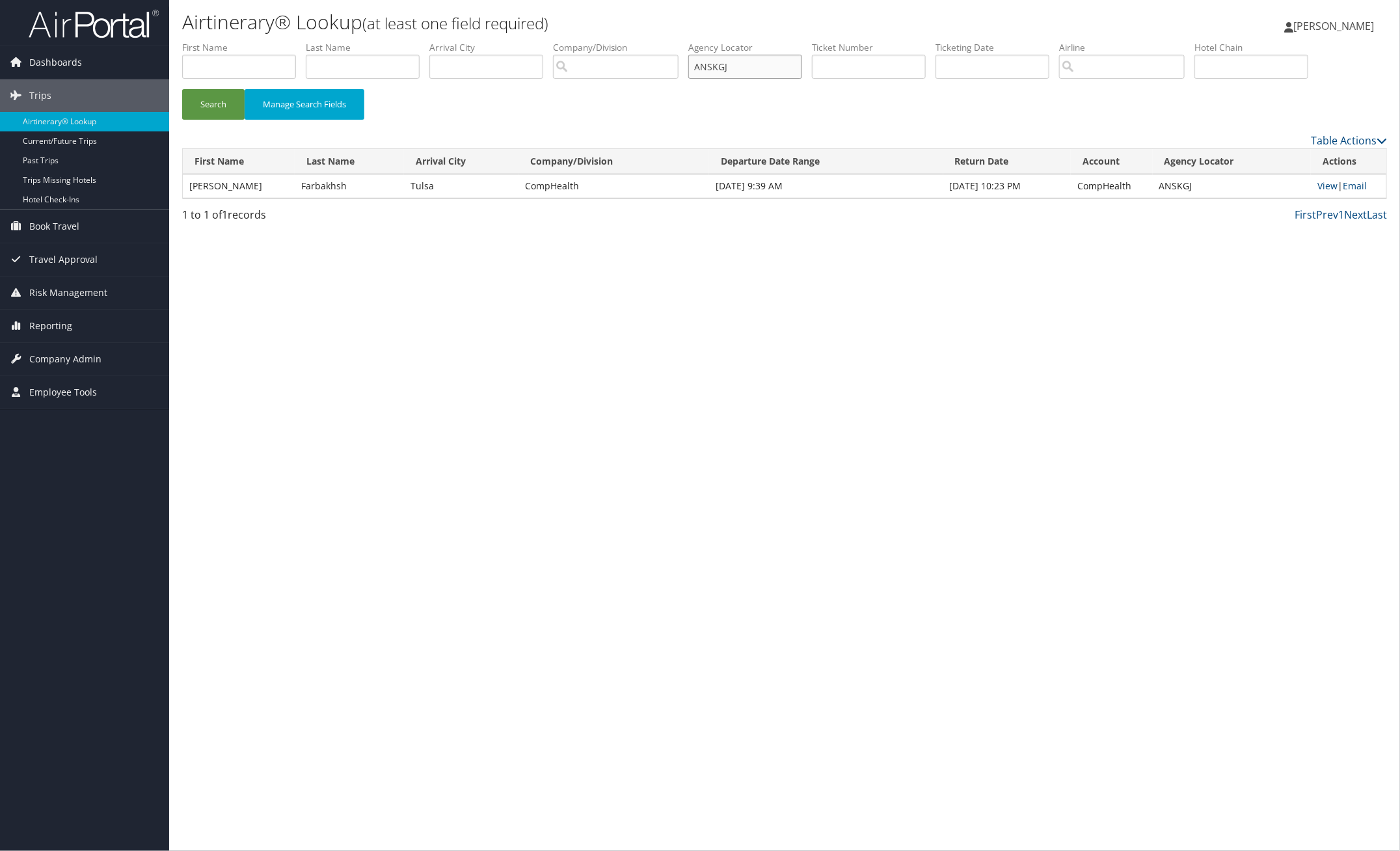
paste input "UZRANS"
click at [224, 97] on button "Search" at bounding box center [214, 104] width 62 height 30
click at [1327, 184] on link "View" at bounding box center [1328, 186] width 20 height 12
drag, startPoint x: 771, startPoint y: 70, endPoint x: 645, endPoint y: 60, distance: 126.4
click at [645, 41] on ul "First Name Last Name Departure City Arrival City Company/Division Airport/City …" at bounding box center [784, 41] width 1205 height 0
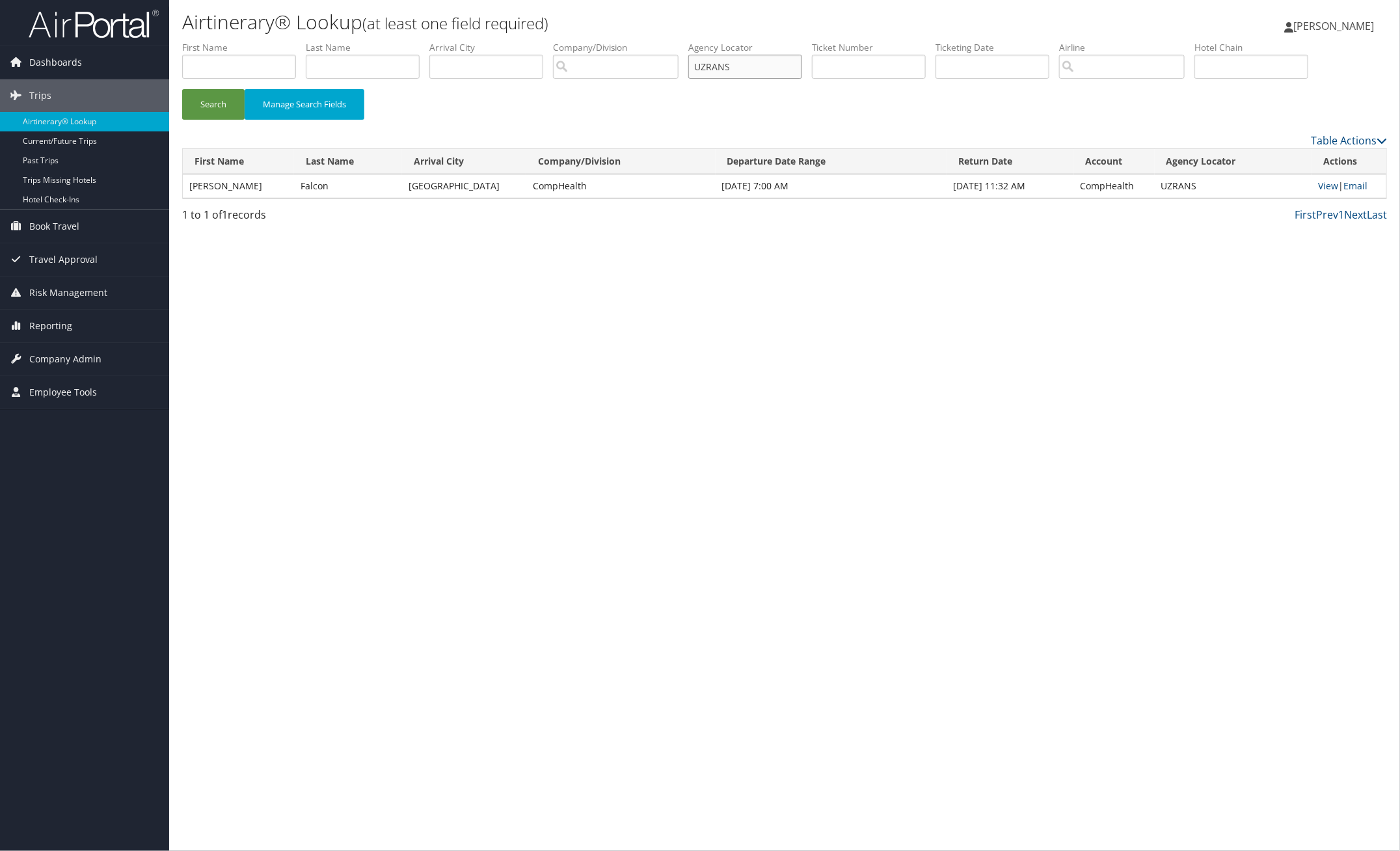
paste input "JNFGZD"
click at [228, 107] on button "Search" at bounding box center [214, 104] width 62 height 30
click at [1322, 189] on link "View" at bounding box center [1328, 186] width 20 height 12
paste input "OMARTR"
drag, startPoint x: 769, startPoint y: 67, endPoint x: 599, endPoint y: 66, distance: 170.0
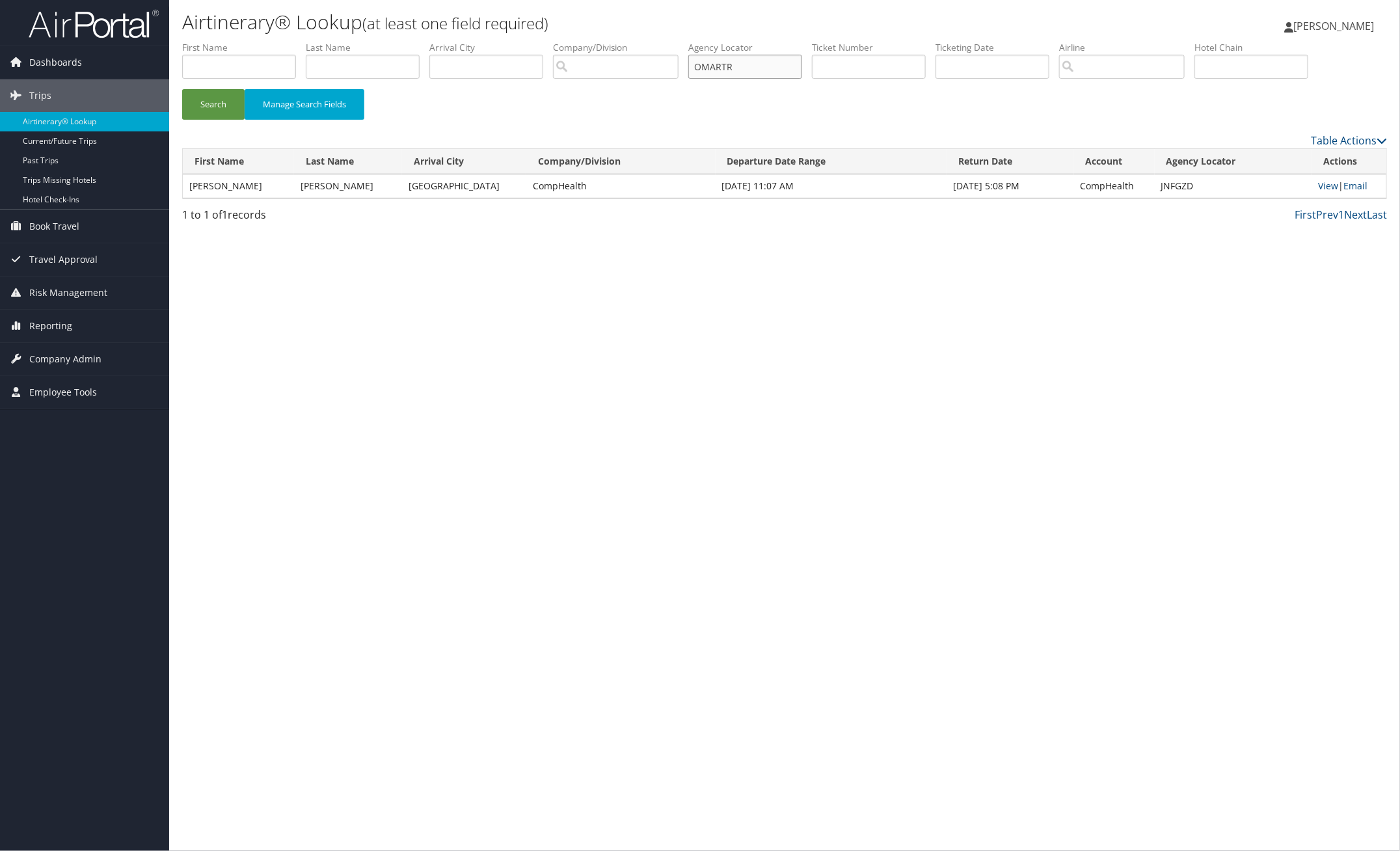
click at [617, 41] on ul "First Name Last Name Departure City Arrival City Company/Division Airport/City …" at bounding box center [784, 41] width 1205 height 0
click at [218, 107] on button "Search" at bounding box center [214, 104] width 62 height 30
click at [1325, 186] on link "View" at bounding box center [1328, 186] width 20 height 12
click at [1325, 189] on link "View" at bounding box center [1328, 186] width 20 height 12
paste input "GRMYFD"
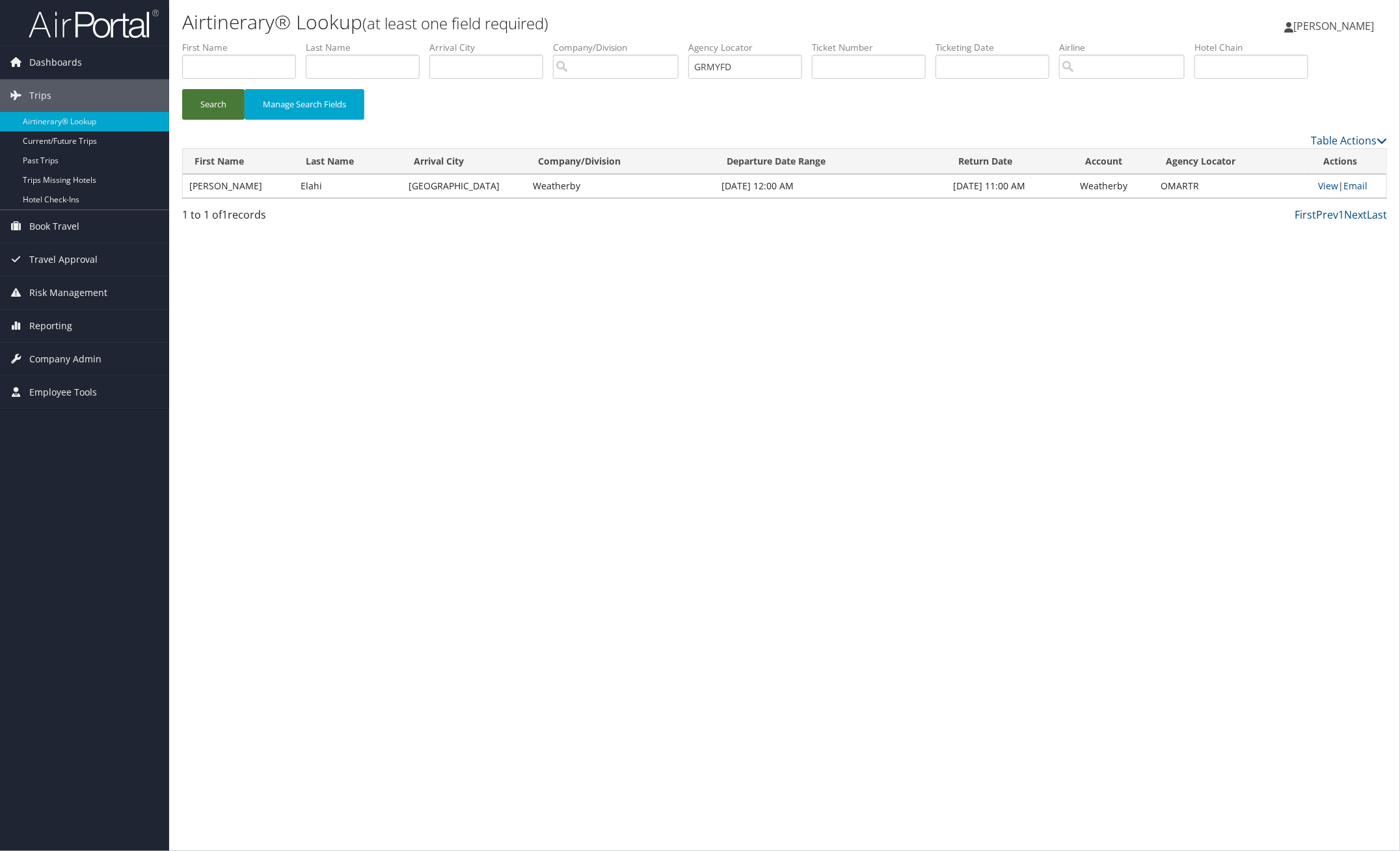
click at [220, 106] on button "Search" at bounding box center [214, 104] width 62 height 30
click at [1323, 186] on link "View" at bounding box center [1328, 186] width 20 height 12
click at [1332, 188] on link "View" at bounding box center [1328, 186] width 20 height 12
paste input "JQLHGP"
drag, startPoint x: 759, startPoint y: 57, endPoint x: 606, endPoint y: 72, distance: 153.7
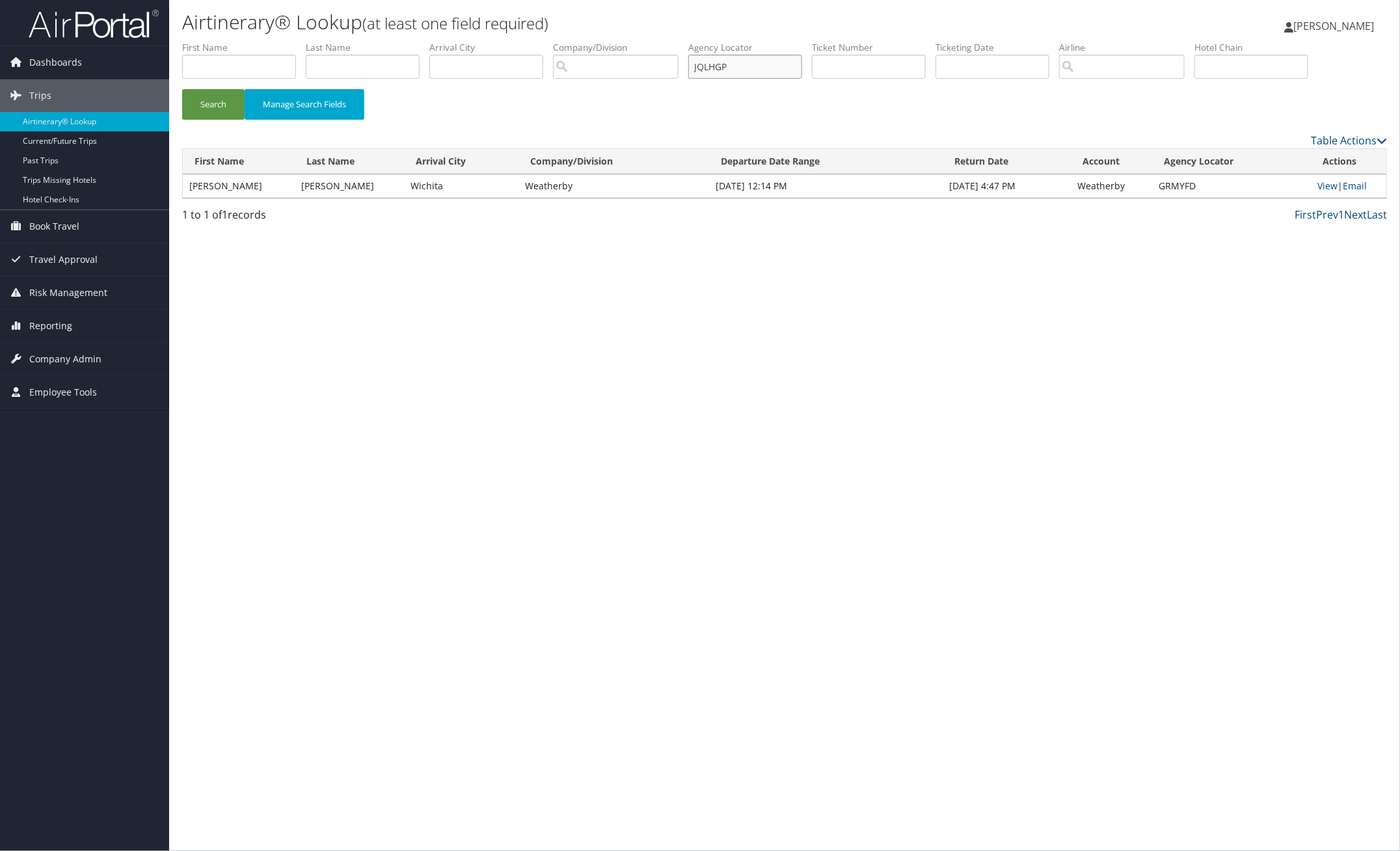
click at [626, 41] on ul "First Name Last Name Departure City Arrival City Company/Division Airport/City …" at bounding box center [784, 41] width 1205 height 0
type input "JQLHGP"
click at [218, 105] on button "Search" at bounding box center [214, 104] width 62 height 30
click at [1323, 187] on link "View" at bounding box center [1328, 186] width 20 height 12
click at [877, 61] on input "text" at bounding box center [869, 67] width 114 height 24
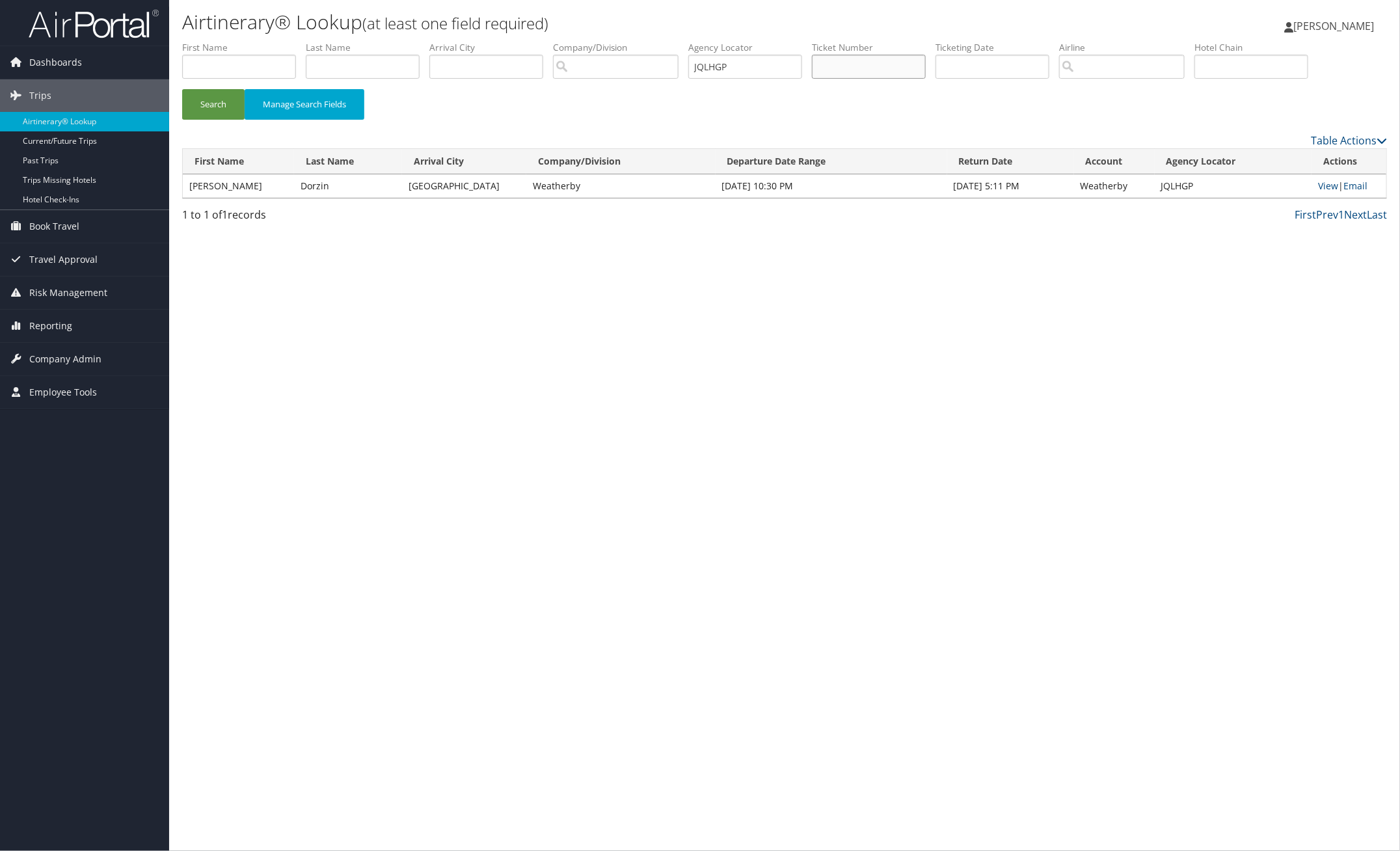
paste input "5204172820"
type input "5204172820"
click at [226, 109] on button "Search" at bounding box center [214, 104] width 62 height 30
click at [1326, 186] on link "View" at bounding box center [1328, 186] width 20 height 12
drag, startPoint x: 890, startPoint y: 63, endPoint x: 613, endPoint y: 33, distance: 278.6
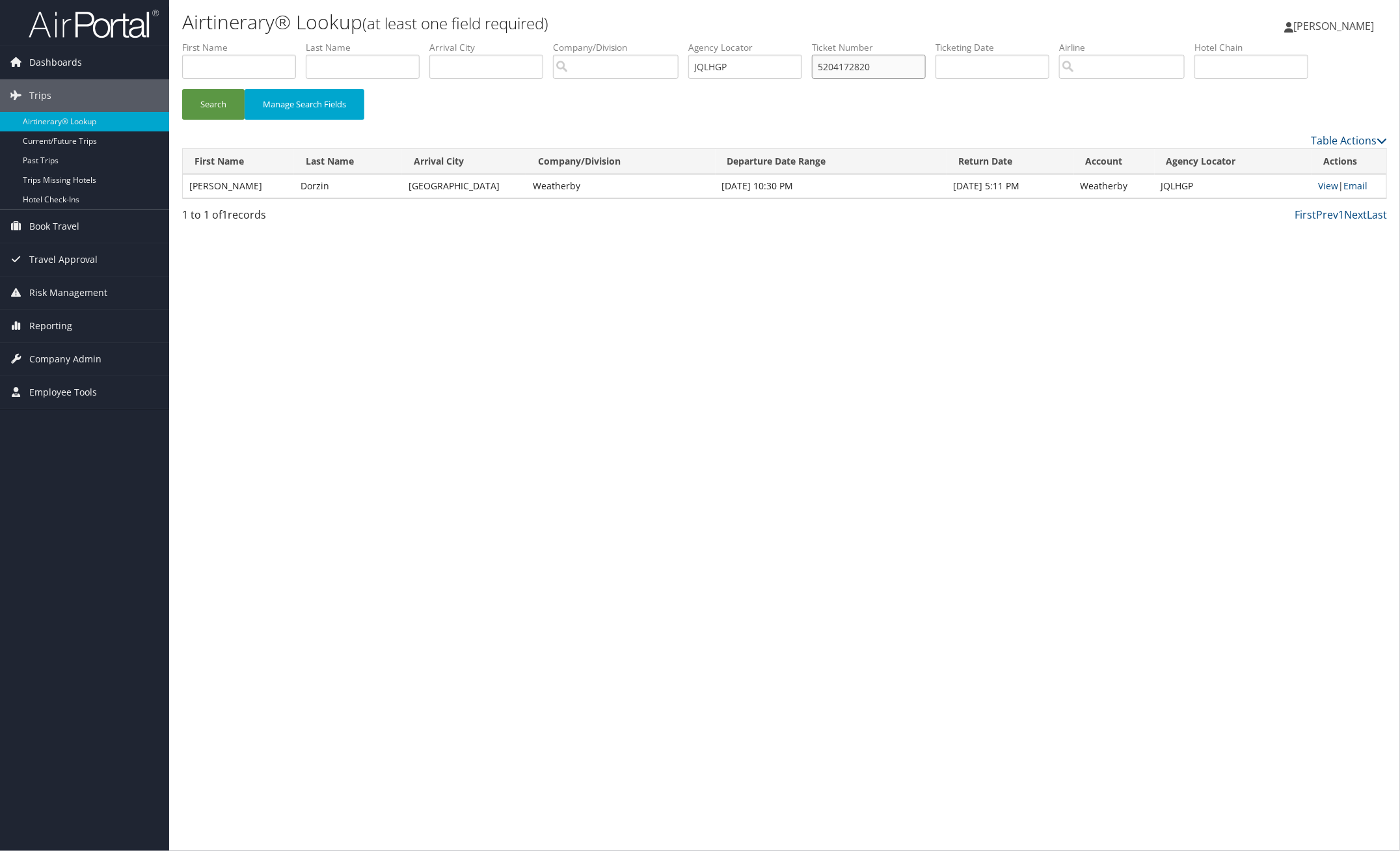
click at [644, 41] on ul "First Name Last Name Departure City Arrival City Company/Division Airport/City …" at bounding box center [784, 41] width 1205 height 0
paste input "EXDMQD"
drag, startPoint x: 747, startPoint y: 60, endPoint x: 698, endPoint y: 63, distance: 49.1
click at [698, 41] on ul "First Name Last Name Departure City Arrival City Company/Division Airport/City …" at bounding box center [784, 41] width 1205 height 0
click at [214, 96] on button "Search" at bounding box center [214, 104] width 62 height 30
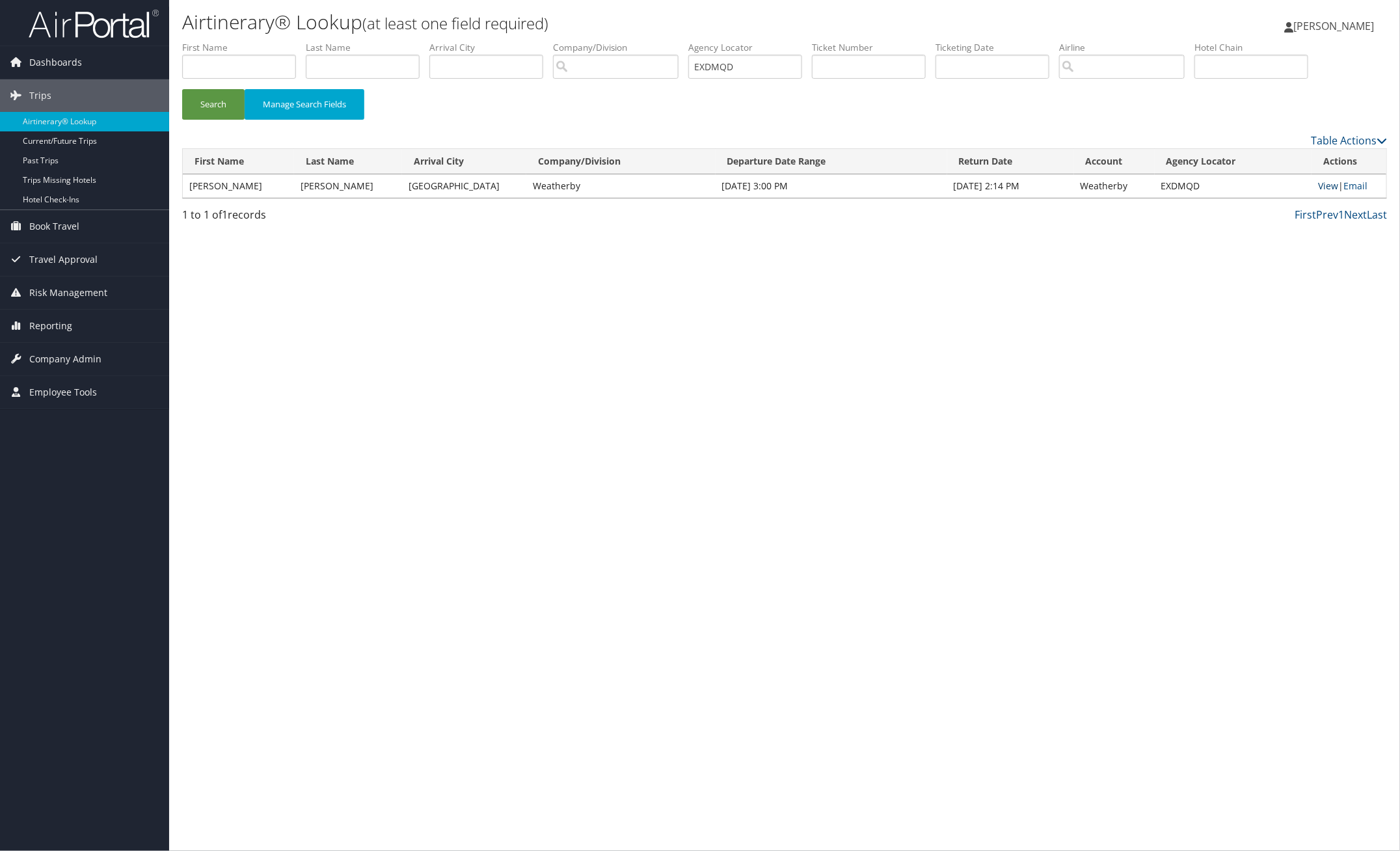
click at [1318, 185] on link "View" at bounding box center [1328, 186] width 20 height 12
paste input "FJMWNV"
drag, startPoint x: 755, startPoint y: 62, endPoint x: 511, endPoint y: 66, distance: 244.0
click at [539, 41] on ul "First Name Last Name Departure City Arrival City Company/Division Airport/City …" at bounding box center [784, 41] width 1205 height 0
click at [185, 104] on button "Search" at bounding box center [214, 104] width 62 height 30
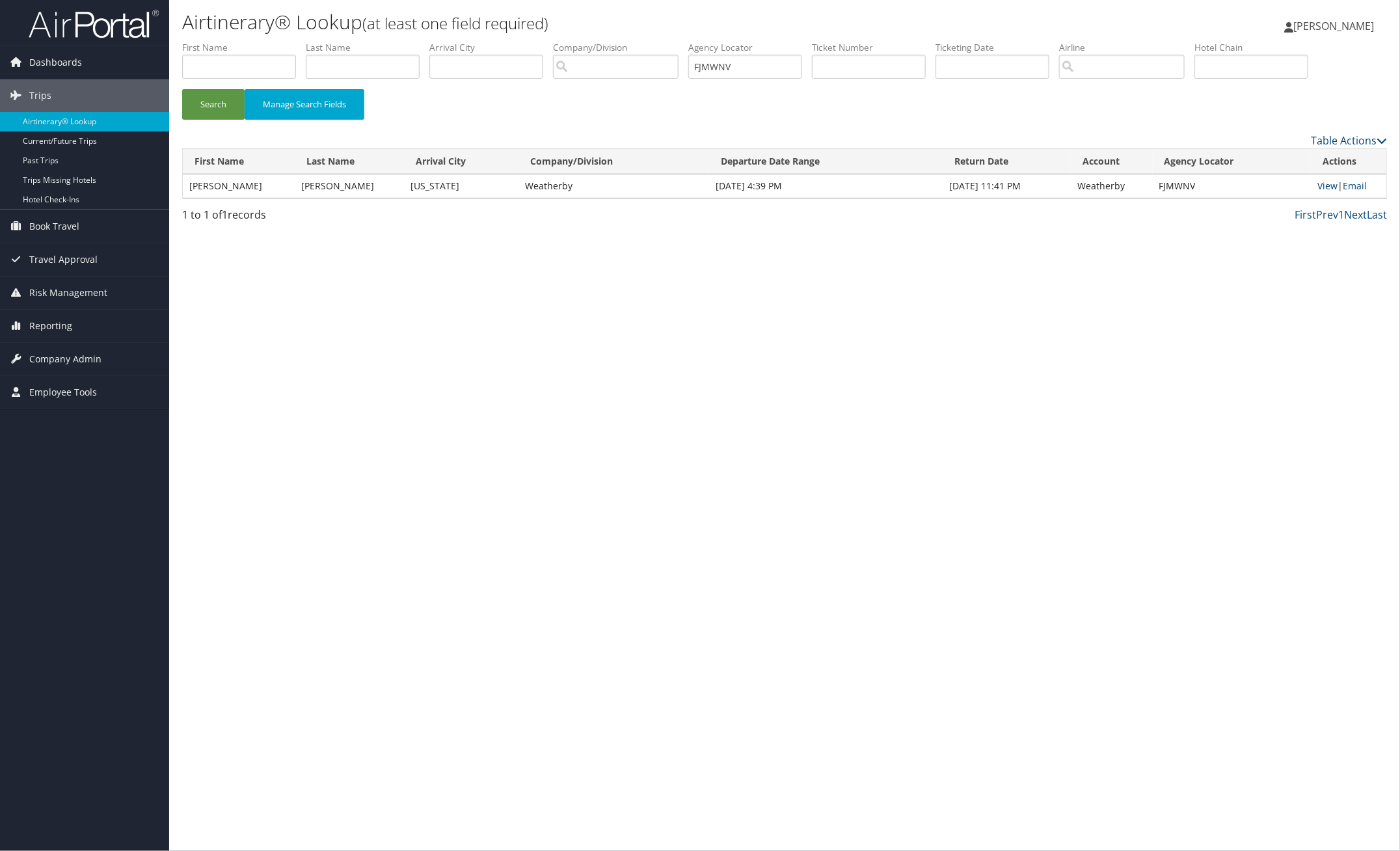
click at [1326, 186] on link "View" at bounding box center [1328, 186] width 20 height 12
paste input "JUQPUK"
click at [229, 102] on button "Search" at bounding box center [214, 104] width 62 height 30
click at [1325, 184] on link "View" at bounding box center [1328, 186] width 20 height 12
drag, startPoint x: 768, startPoint y: 61, endPoint x: 577, endPoint y: 72, distance: 191.3
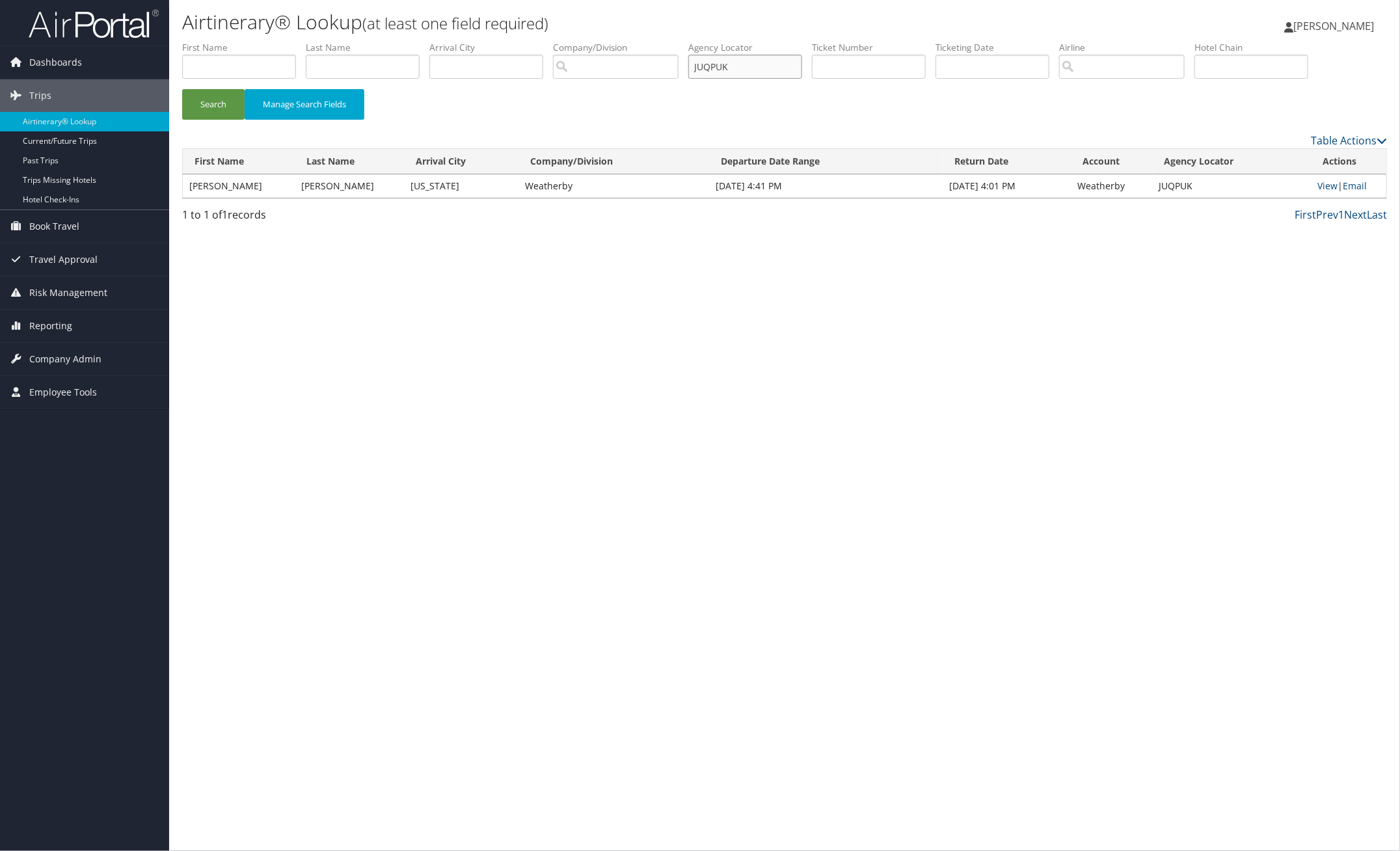
click at [577, 41] on ul "First Name Last Name Departure City Arrival City Company/Division Airport/City …" at bounding box center [784, 41] width 1205 height 0
paste input "SLAUBM"
drag, startPoint x: 215, startPoint y: 113, endPoint x: 623, endPoint y: 158, distance: 410.5
click at [217, 112] on button "Search" at bounding box center [214, 104] width 62 height 30
click at [1327, 185] on link "View" at bounding box center [1328, 186] width 20 height 12
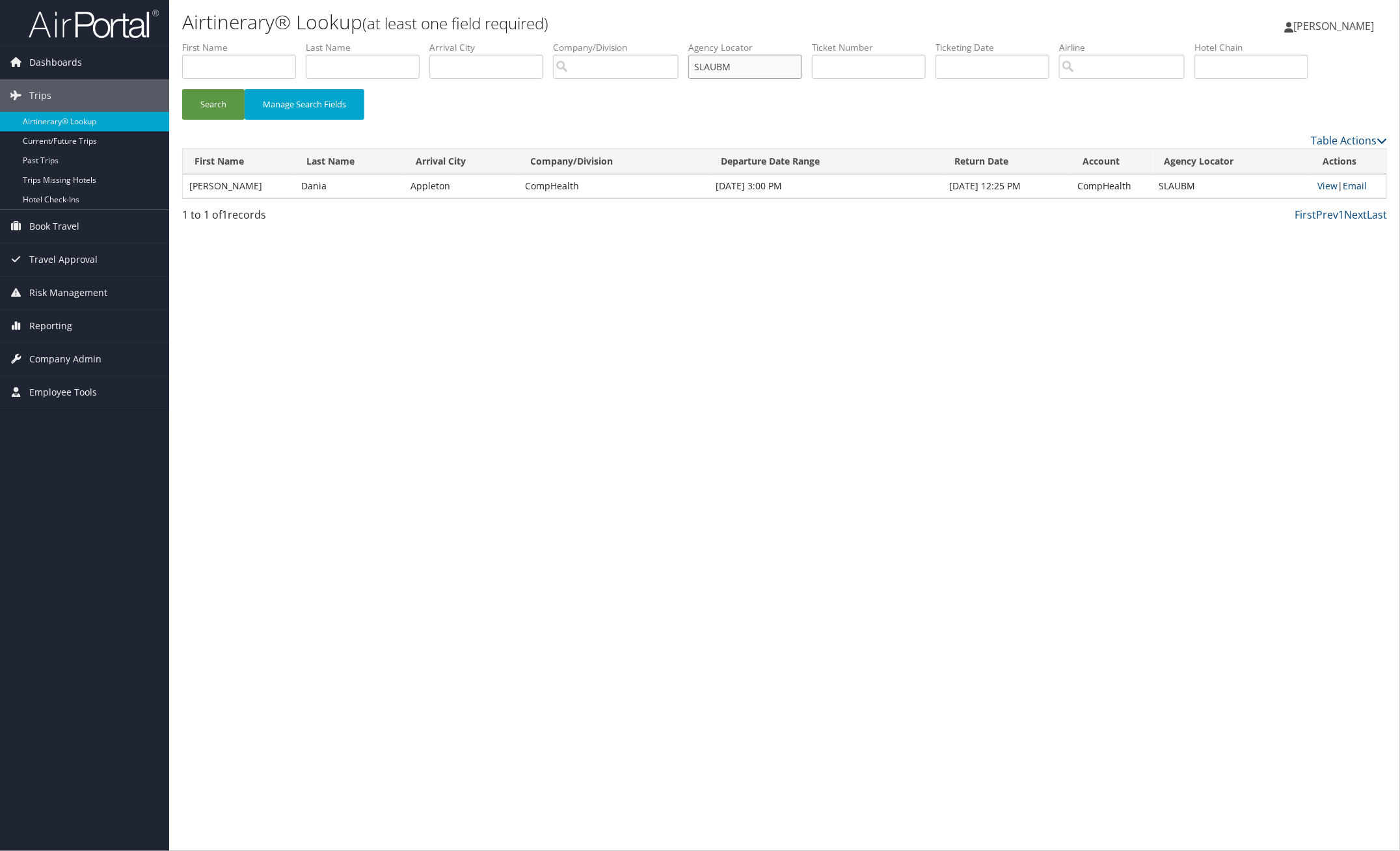
drag, startPoint x: 756, startPoint y: 68, endPoint x: 613, endPoint y: 62, distance: 143.1
click at [613, 41] on ul "First Name Last Name Departure City Arrival City Company/Division Airport/City …" at bounding box center [784, 41] width 1205 height 0
paste input "YMRPCU"
click at [214, 101] on button "Search" at bounding box center [214, 104] width 62 height 30
click at [1322, 187] on link "View" at bounding box center [1328, 186] width 20 height 12
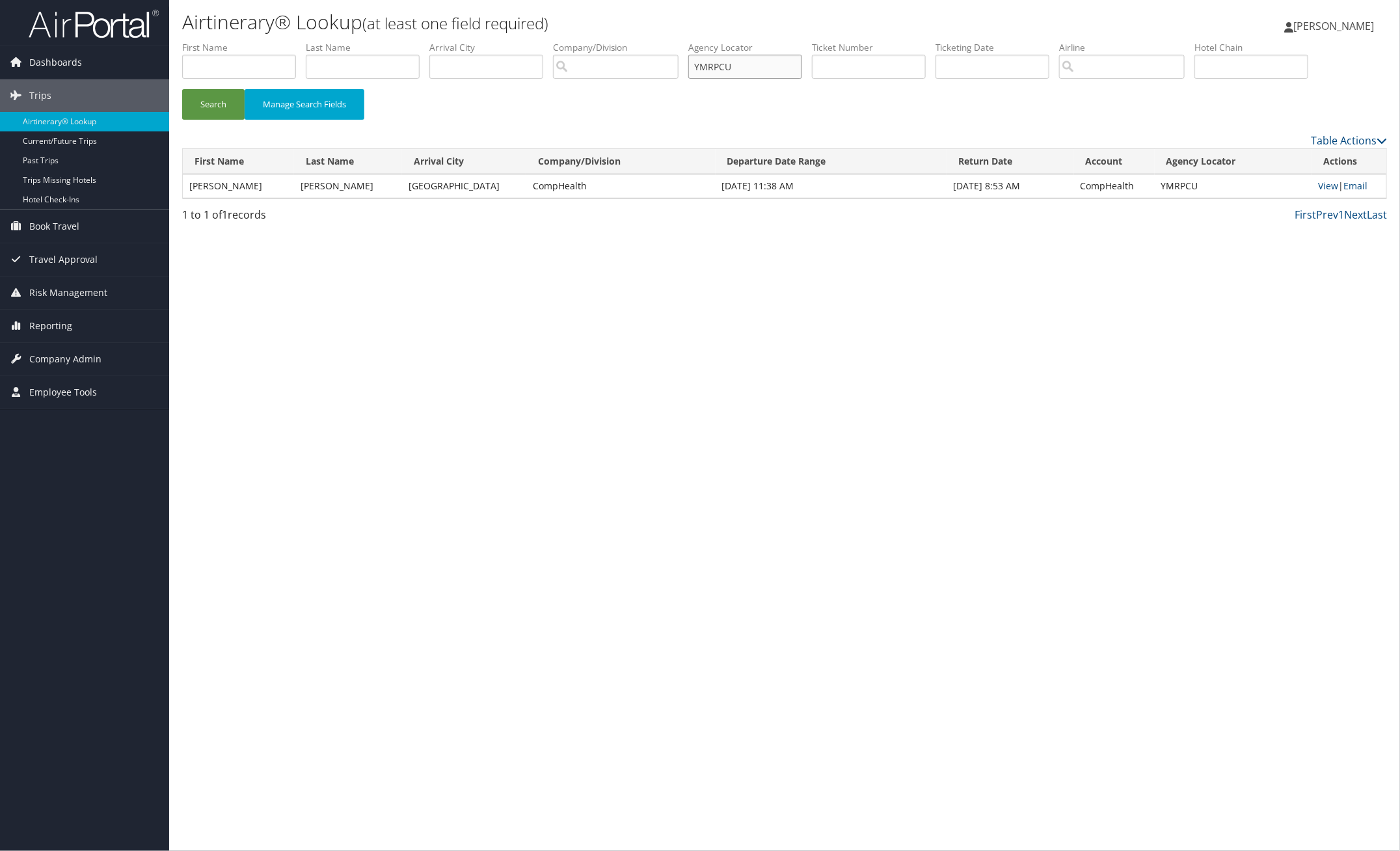
paste input "KLGVGY"
drag, startPoint x: 761, startPoint y: 63, endPoint x: 612, endPoint y: 62, distance: 149.0
click at [612, 41] on ul "First Name Last Name Departure City Arrival City Company/Division Airport/City …" at bounding box center [784, 41] width 1205 height 0
drag, startPoint x: 226, startPoint y: 95, endPoint x: 239, endPoint y: 93, distance: 13.2
click at [228, 95] on button "Search" at bounding box center [214, 104] width 62 height 30
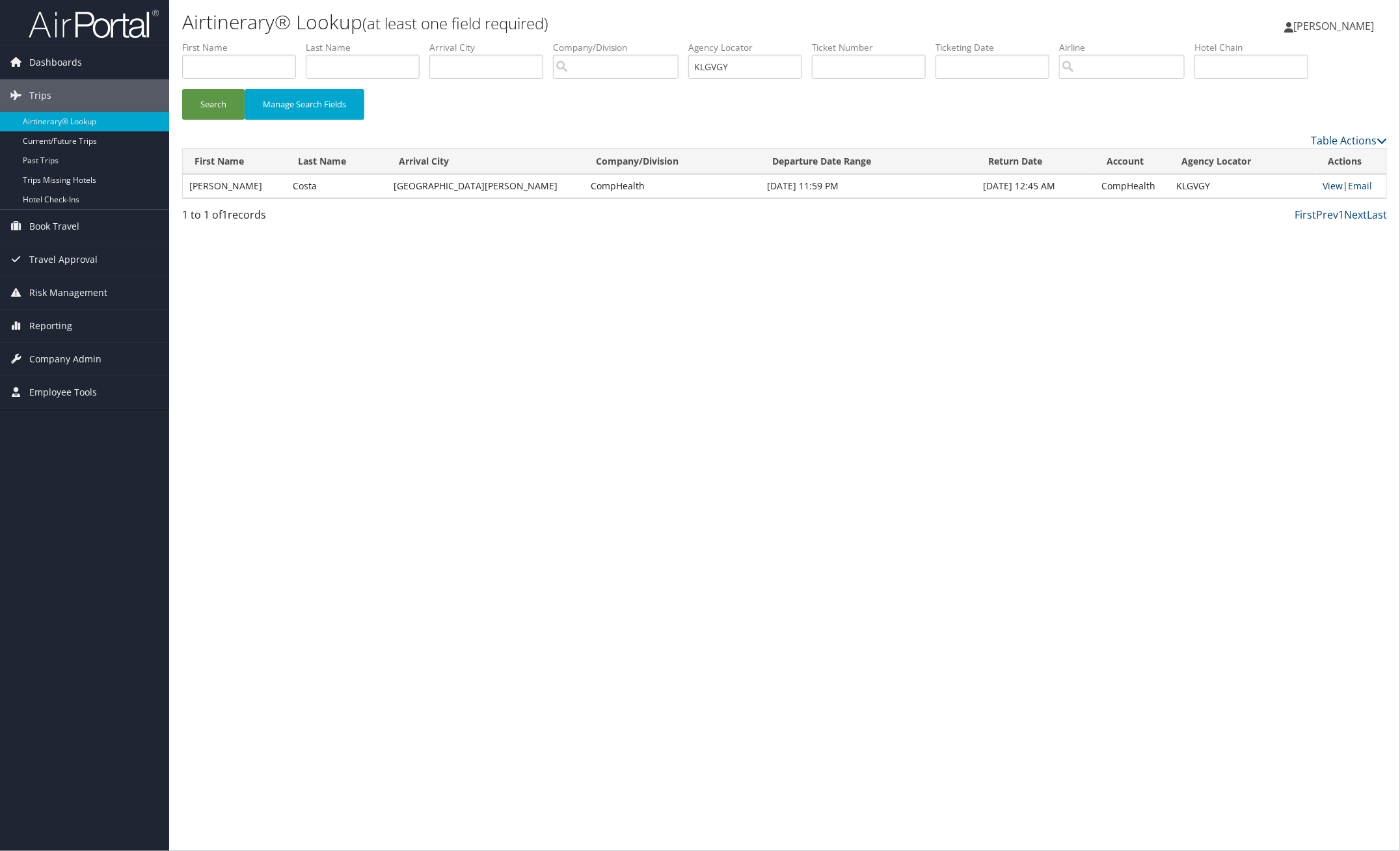
click at [1326, 187] on link "View" at bounding box center [1334, 186] width 20 height 12
paste input "AMOSZW"
drag, startPoint x: 200, startPoint y: 101, endPoint x: 243, endPoint y: 26, distance: 86.5
click at [205, 96] on button "Search" at bounding box center [214, 104] width 62 height 30
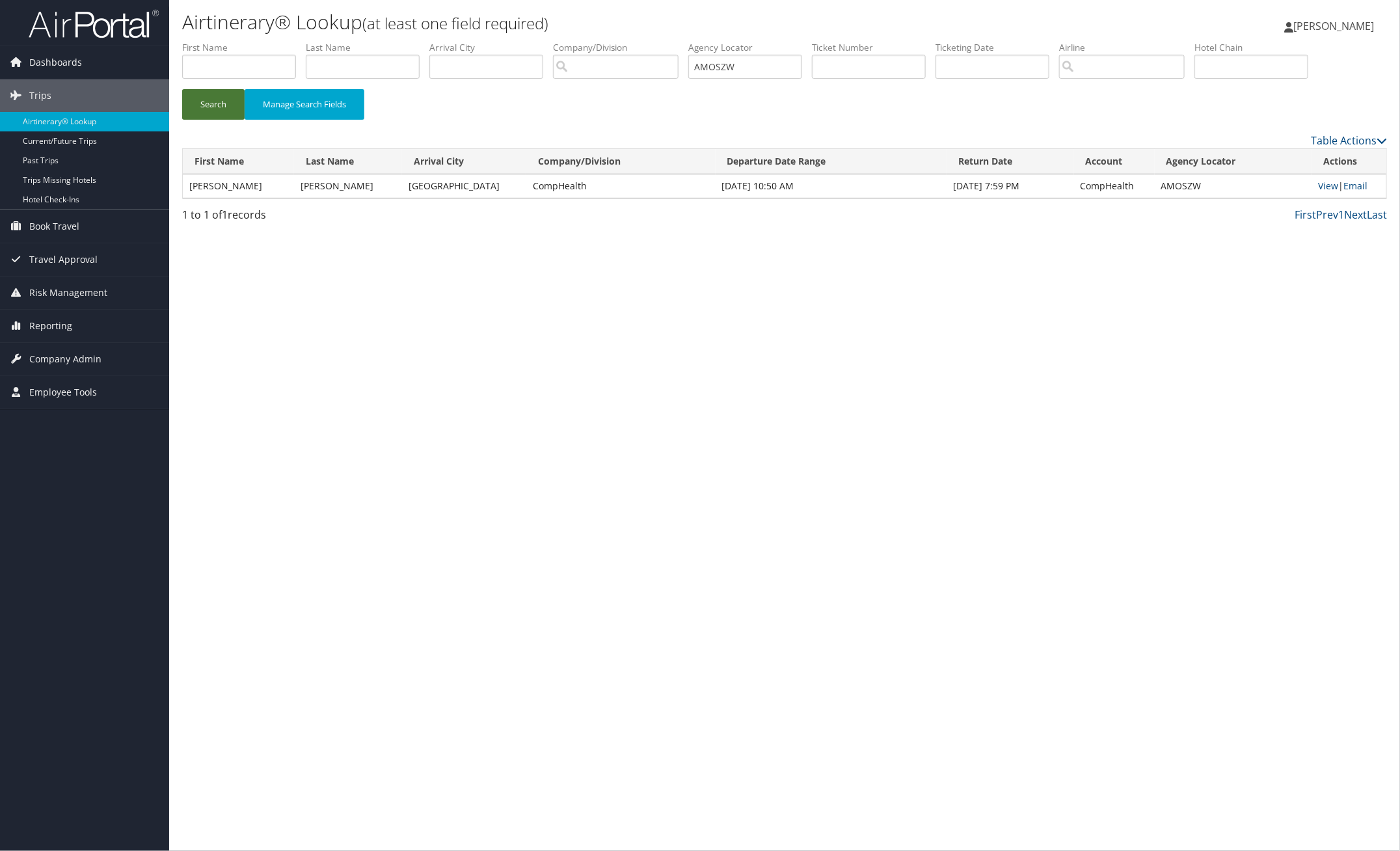
click at [214, 105] on button "Search" at bounding box center [214, 104] width 62 height 30
click at [1324, 185] on link "View" at bounding box center [1328, 186] width 20 height 12
drag, startPoint x: 766, startPoint y: 66, endPoint x: 653, endPoint y: 63, distance: 113.0
click at [675, 41] on ul "First Name Last Name Departure City Arrival City Company/Division Airport/City …" at bounding box center [784, 41] width 1205 height 0
paste input "FFKIIB"
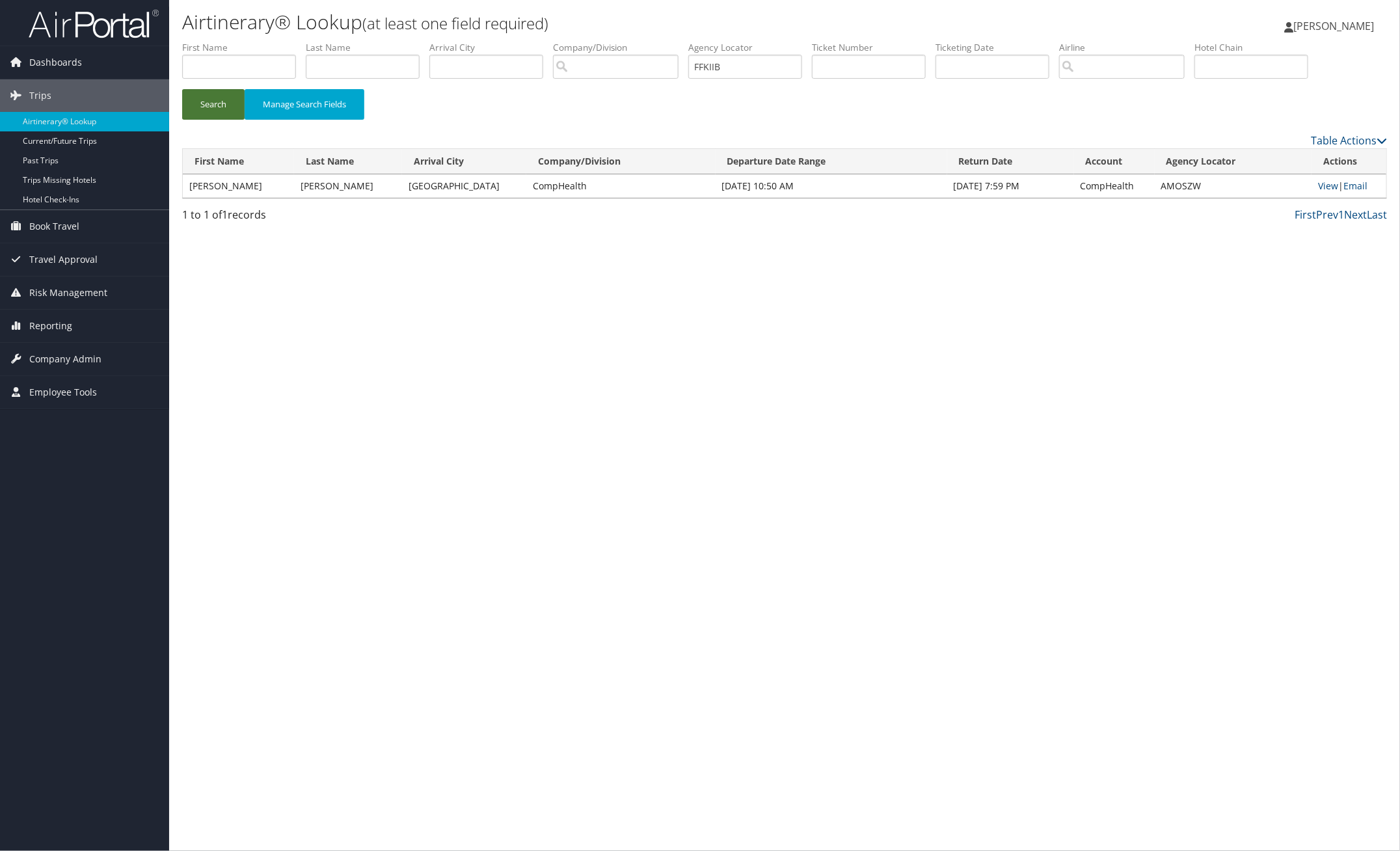
click at [220, 101] on button "Search" at bounding box center [214, 104] width 62 height 30
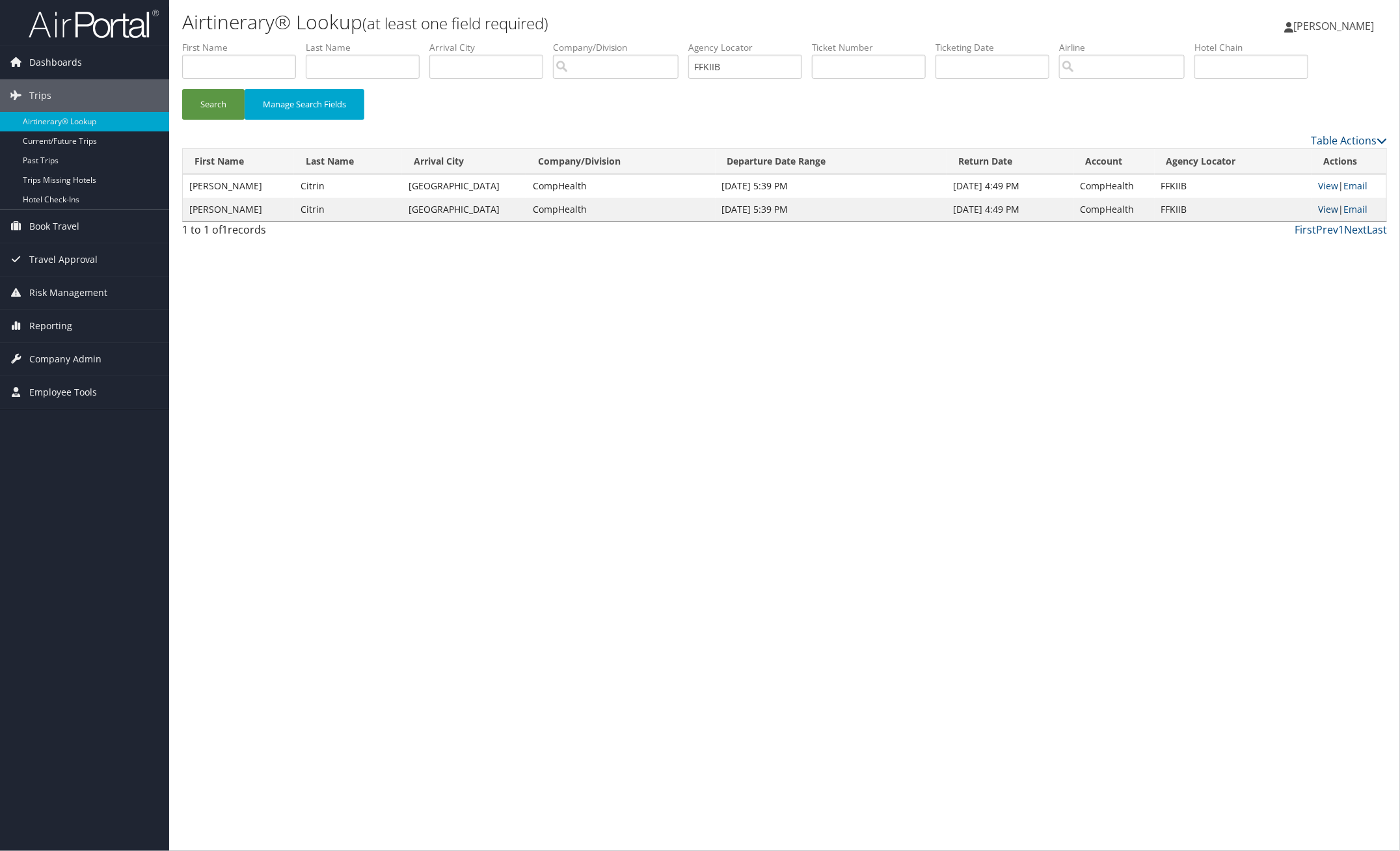
click at [1322, 209] on link "View" at bounding box center [1328, 209] width 20 height 12
drag, startPoint x: 739, startPoint y: 66, endPoint x: 606, endPoint y: 57, distance: 133.3
click at [620, 41] on ul "First Name Last Name Departure City Arrival City Company/Division Airport/City …" at bounding box center [784, 41] width 1205 height 0
paste input "CIBLYO"
click at [233, 103] on button "Search" at bounding box center [214, 104] width 62 height 30
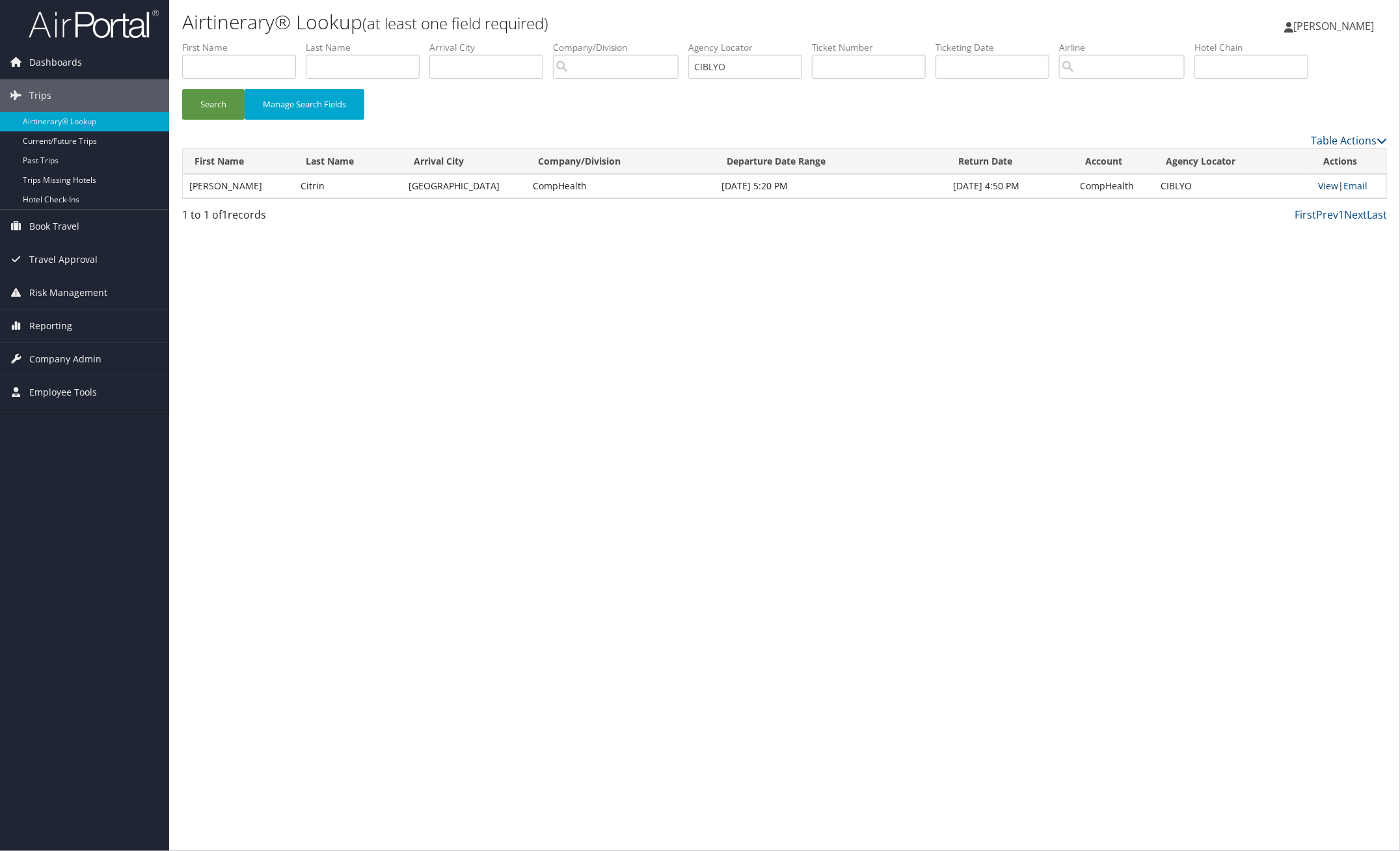
click at [1322, 185] on link "View" at bounding box center [1328, 186] width 20 height 12
drag, startPoint x: 743, startPoint y: 66, endPoint x: 622, endPoint y: 62, distance: 121.1
click at [625, 41] on ul "First Name Last Name Departure City Arrival City Company/Division Airport/City …" at bounding box center [784, 41] width 1205 height 0
paste input "JHFXCY"
drag, startPoint x: 223, startPoint y: 109, endPoint x: 225, endPoint y: 88, distance: 21.1
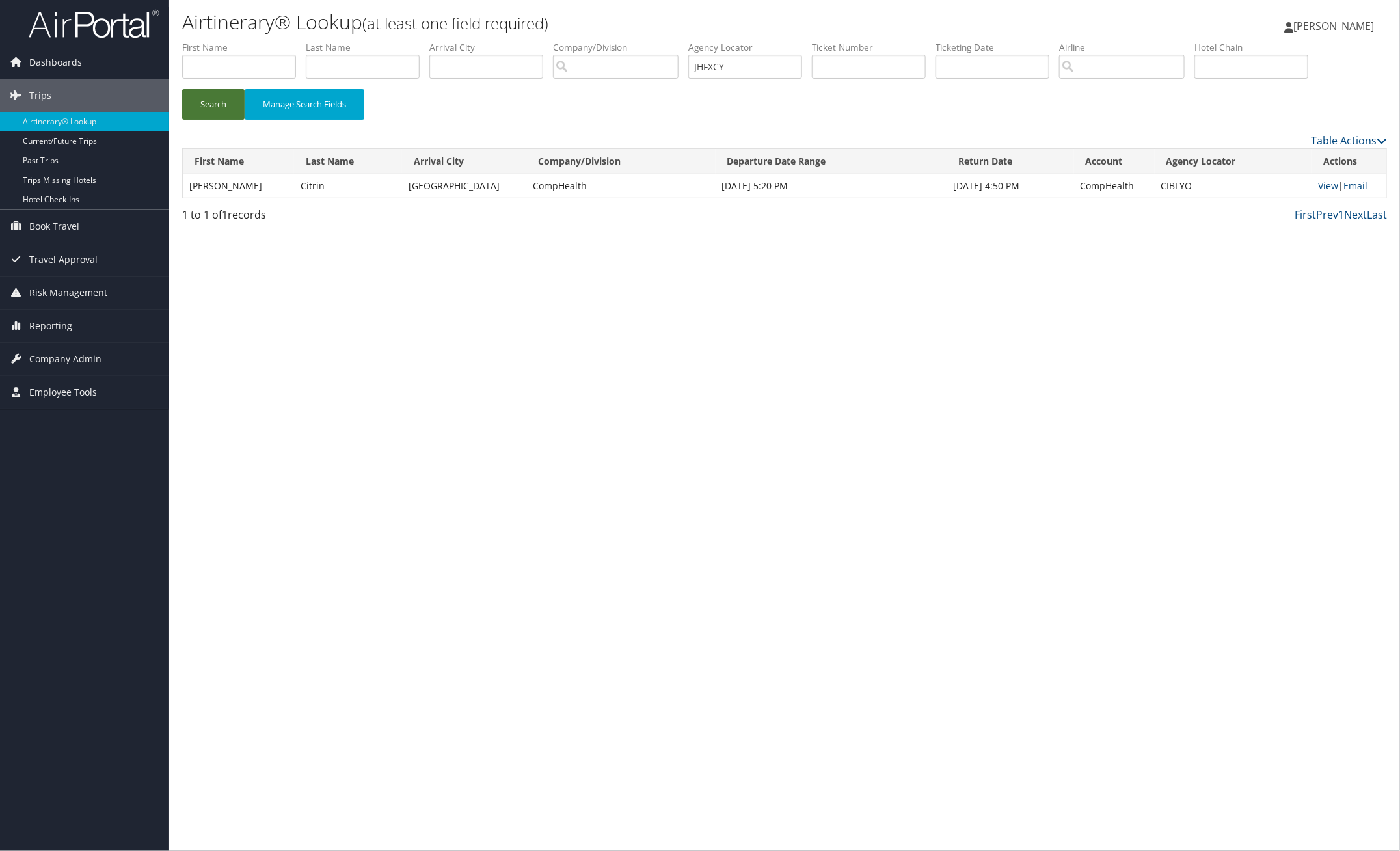
click at [223, 107] on button "Search" at bounding box center [214, 104] width 62 height 30
click at [1326, 184] on link "View" at bounding box center [1328, 186] width 20 height 12
paste input "MOKDVB"
drag, startPoint x: 745, startPoint y: 63, endPoint x: 639, endPoint y: 70, distance: 106.2
click at [639, 41] on ul "First Name Last Name Departure City Arrival City Company/Division Airport/City …" at bounding box center [784, 41] width 1205 height 0
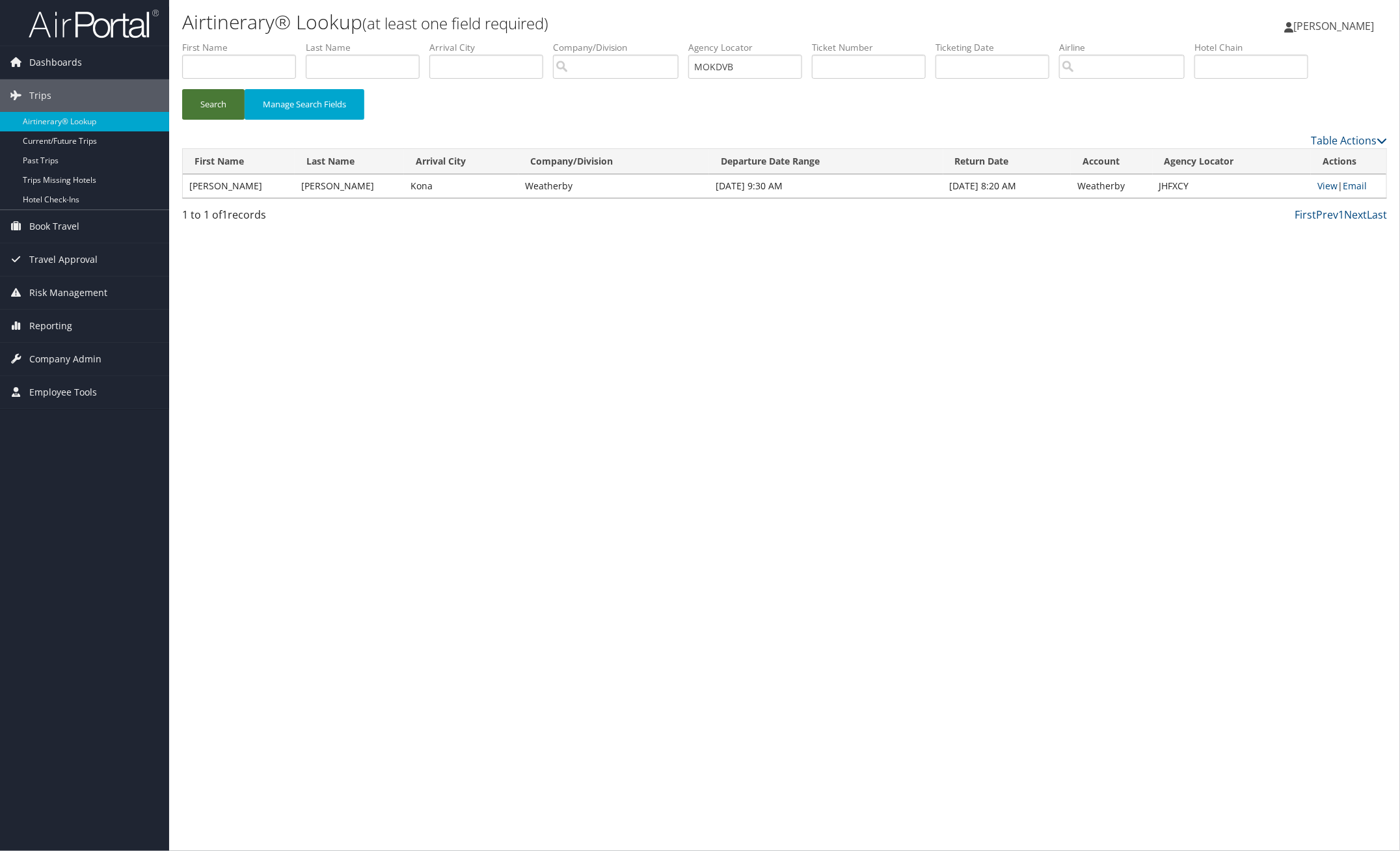
drag, startPoint x: 209, startPoint y: 112, endPoint x: 216, endPoint y: 104, distance: 10.6
click at [209, 111] on button "Search" at bounding box center [214, 104] width 62 height 30
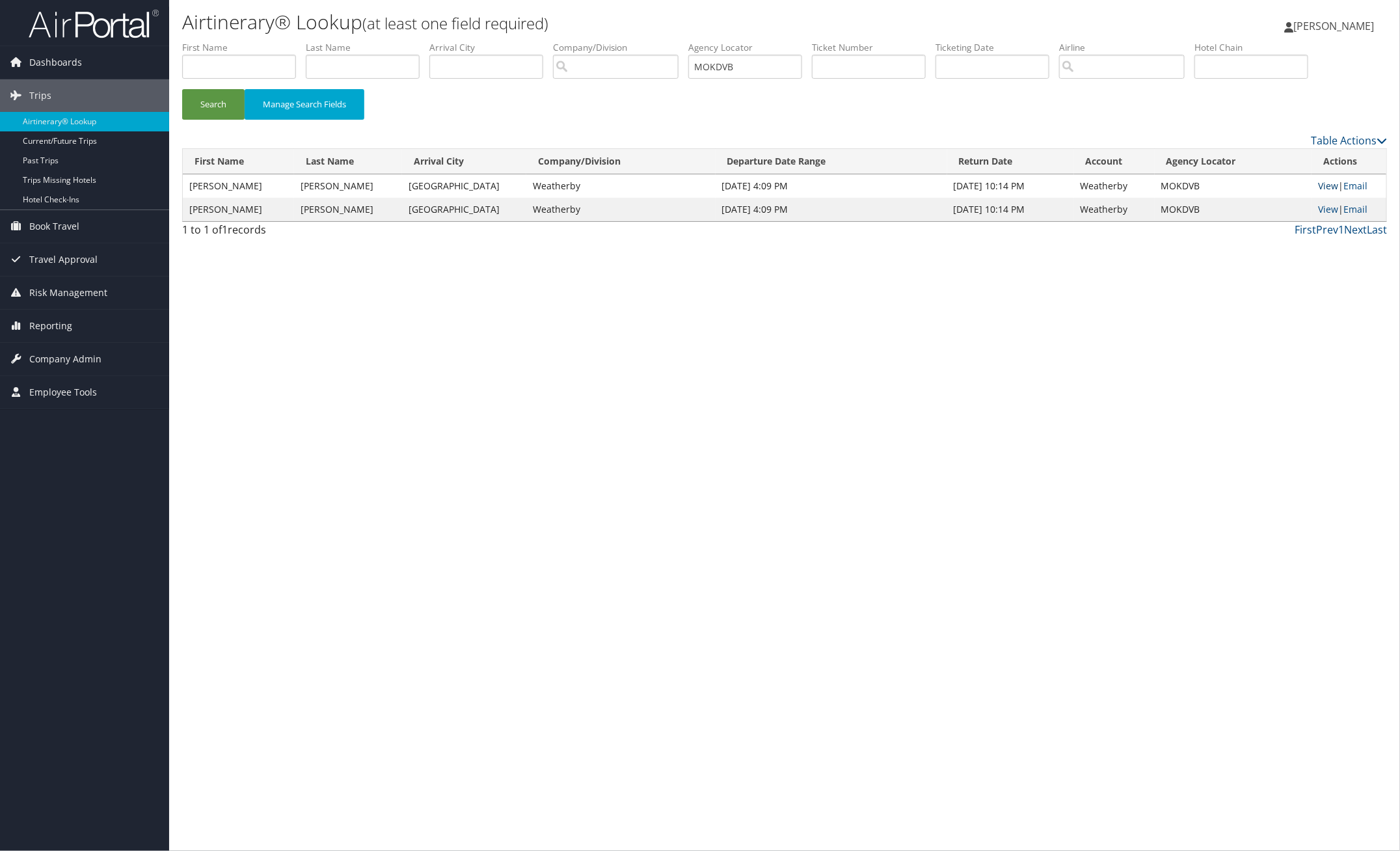
click at [1318, 184] on link "View" at bounding box center [1328, 186] width 20 height 12
paste input "GREAEC"
drag, startPoint x: 775, startPoint y: 69, endPoint x: 586, endPoint y: 65, distance: 189.0
click at [591, 41] on ul "First Name Last Name Departure City Arrival City Company/Division Airport/City …" at bounding box center [784, 41] width 1205 height 0
drag, startPoint x: 205, startPoint y: 108, endPoint x: 290, endPoint y: 112, distance: 85.1
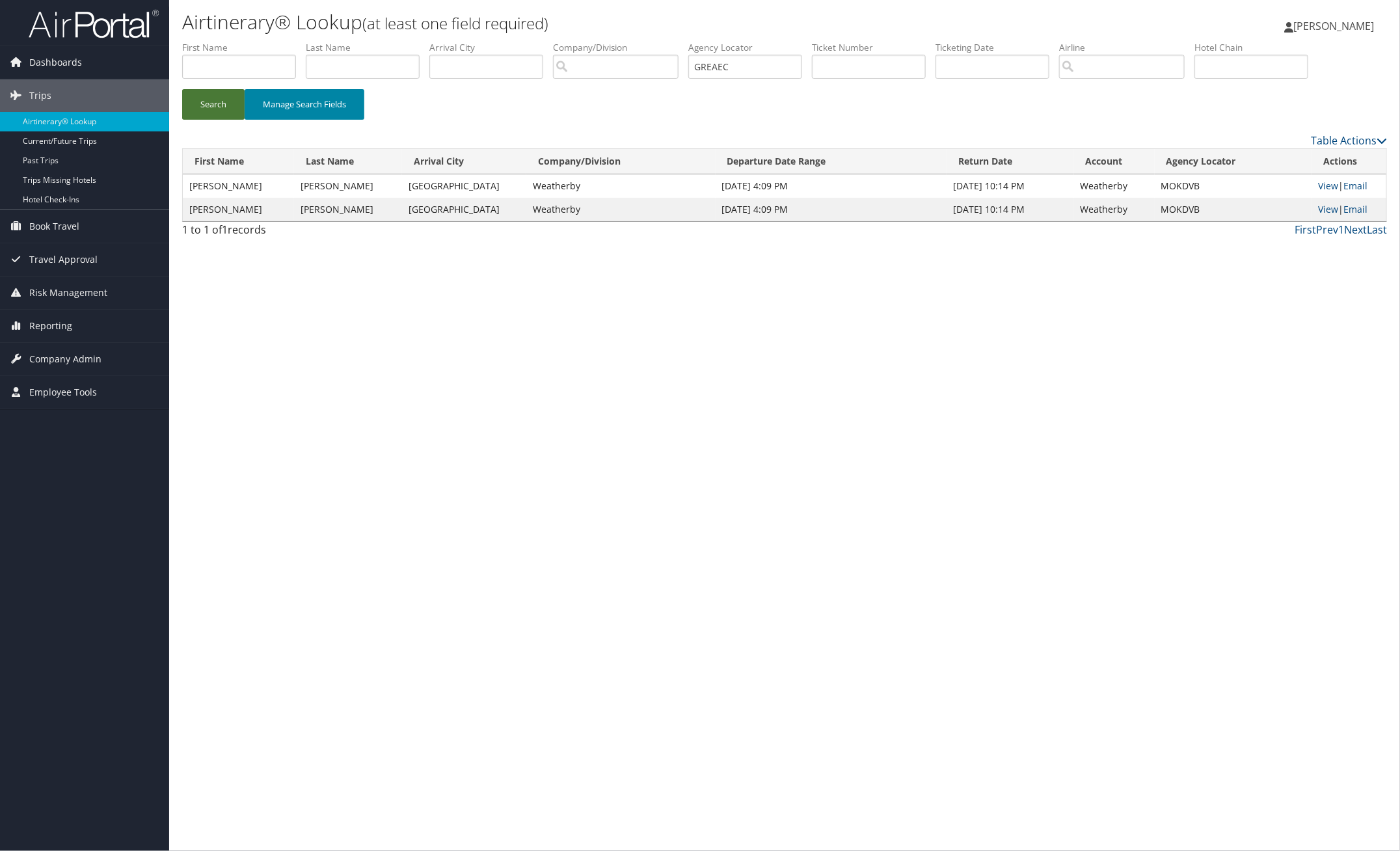
click at [206, 107] on button "Search" at bounding box center [214, 104] width 62 height 30
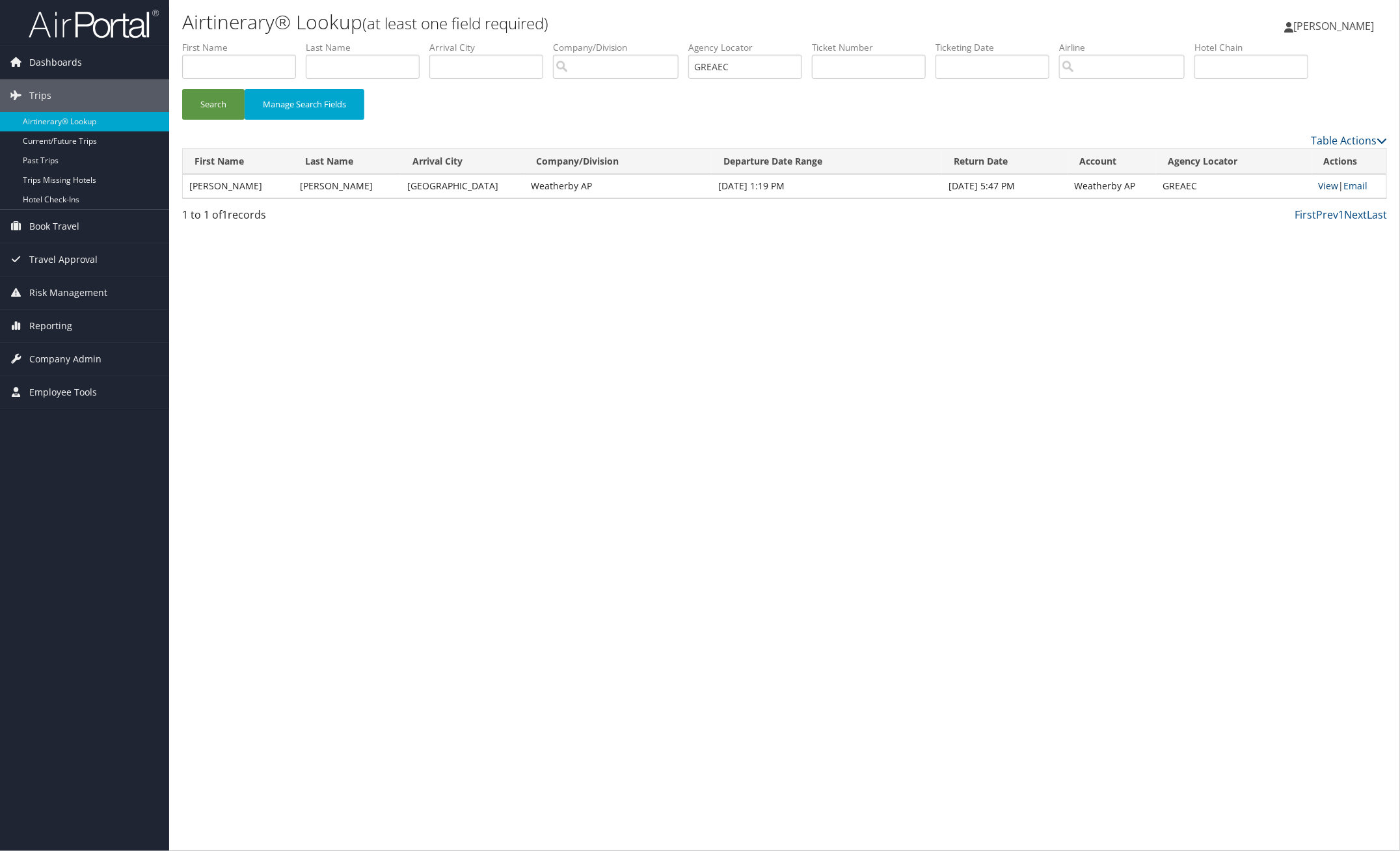
click at [1331, 187] on link "View" at bounding box center [1329, 186] width 20 height 12
click at [1319, 186] on link "View" at bounding box center [1329, 186] width 20 height 12
paste input "OPAKJO"
type input "OPAKJO"
click at [206, 101] on button "Search" at bounding box center [214, 104] width 62 height 30
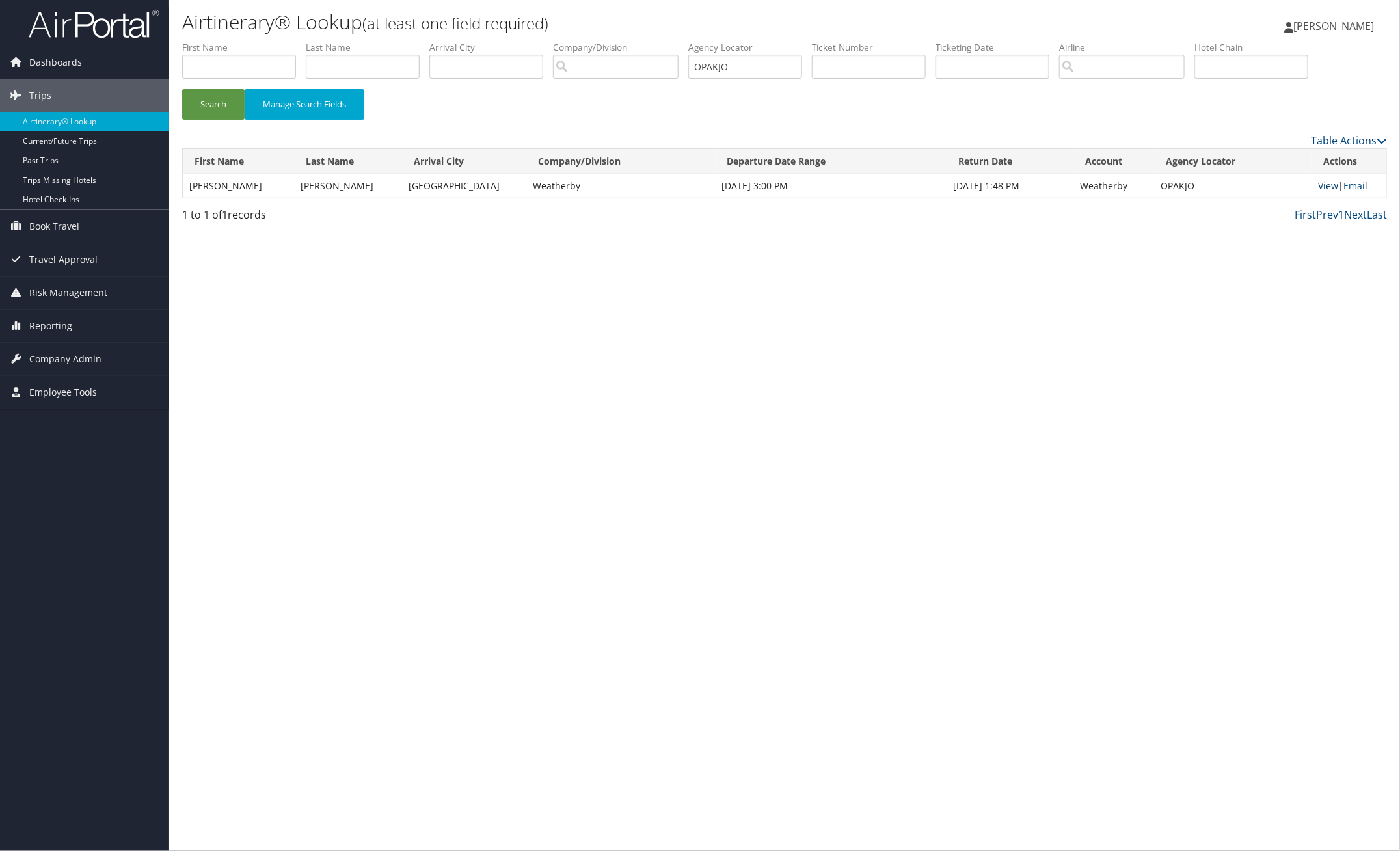
click at [1327, 186] on link "View" at bounding box center [1328, 186] width 20 height 12
drag, startPoint x: 748, startPoint y: 72, endPoint x: 618, endPoint y: 53, distance: 131.4
click at [618, 41] on ul "First Name Last Name Departure City Arrival City Company/Division Airport/City …" at bounding box center [784, 41] width 1205 height 0
click at [237, 62] on input "text" at bounding box center [239, 67] width 114 height 24
type input "SHARON"
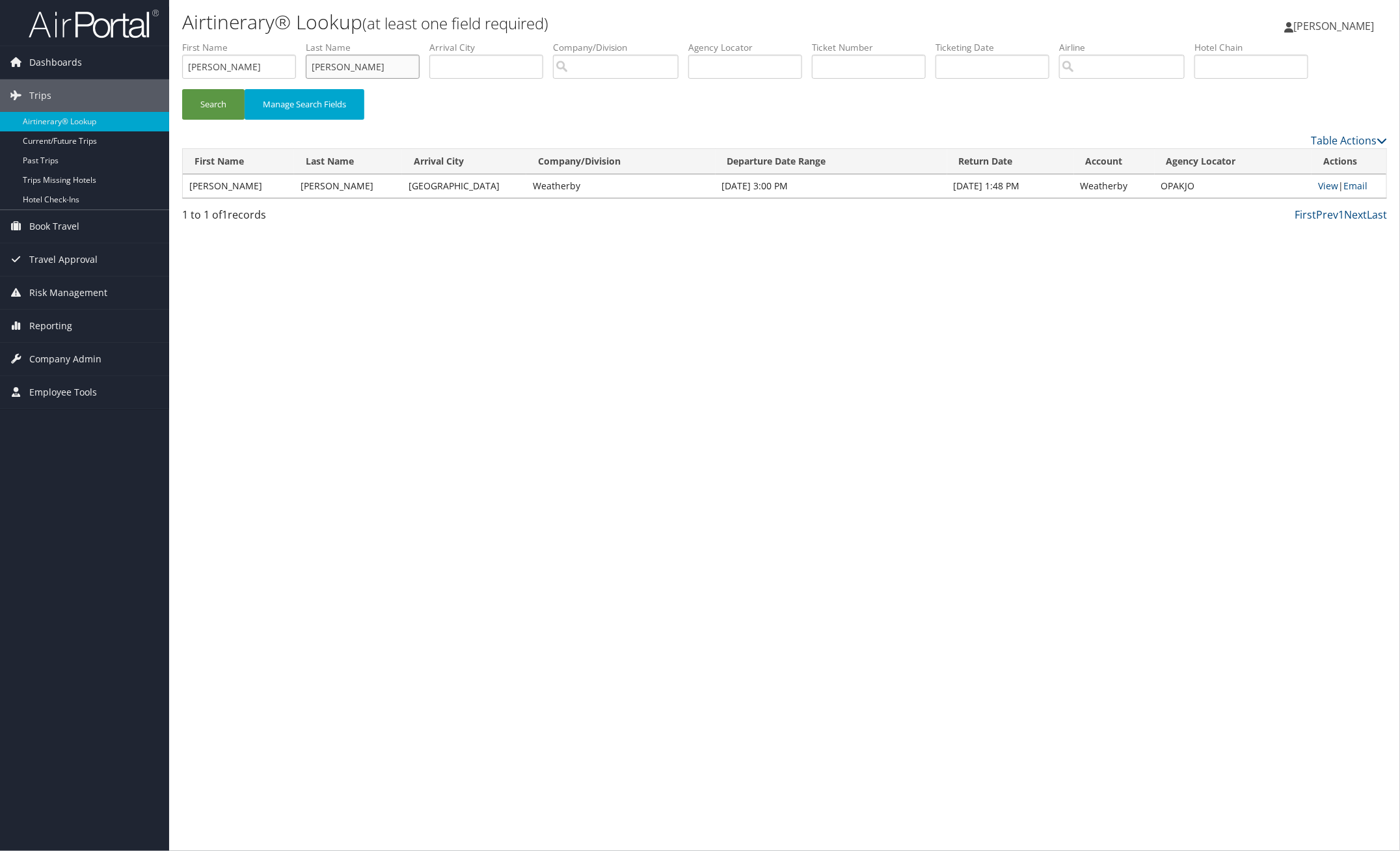
type input "BREIT"
click at [182, 89] on button "Search" at bounding box center [214, 104] width 62 height 30
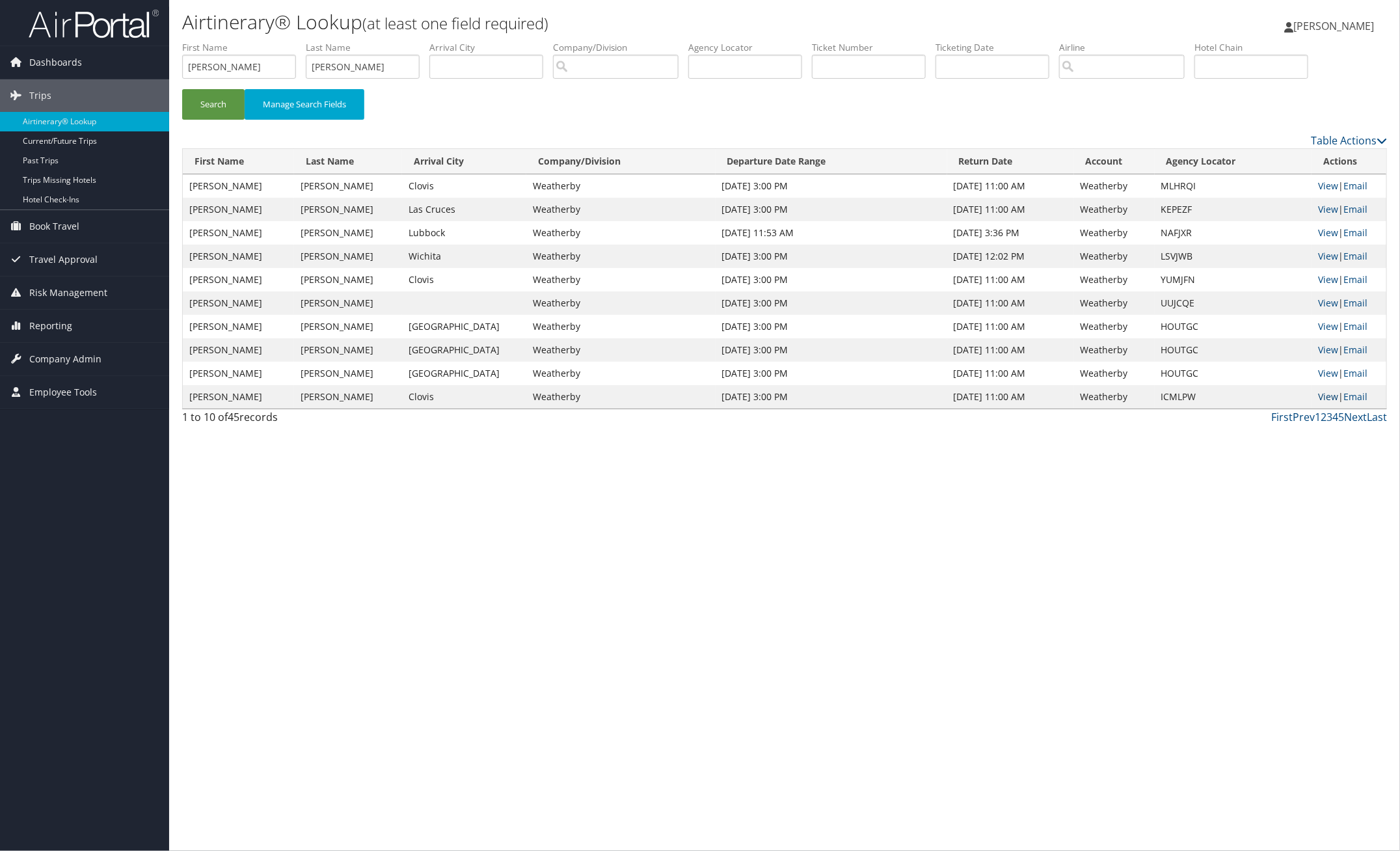
click at [1326, 398] on link "View" at bounding box center [1328, 396] width 20 height 12
click at [1322, 371] on link "View" at bounding box center [1328, 373] width 20 height 12
click at [1327, 349] on link "View" at bounding box center [1328, 349] width 20 height 12
click at [1324, 303] on link "View" at bounding box center [1328, 303] width 20 height 12
click at [1324, 254] on link "View" at bounding box center [1328, 256] width 20 height 12
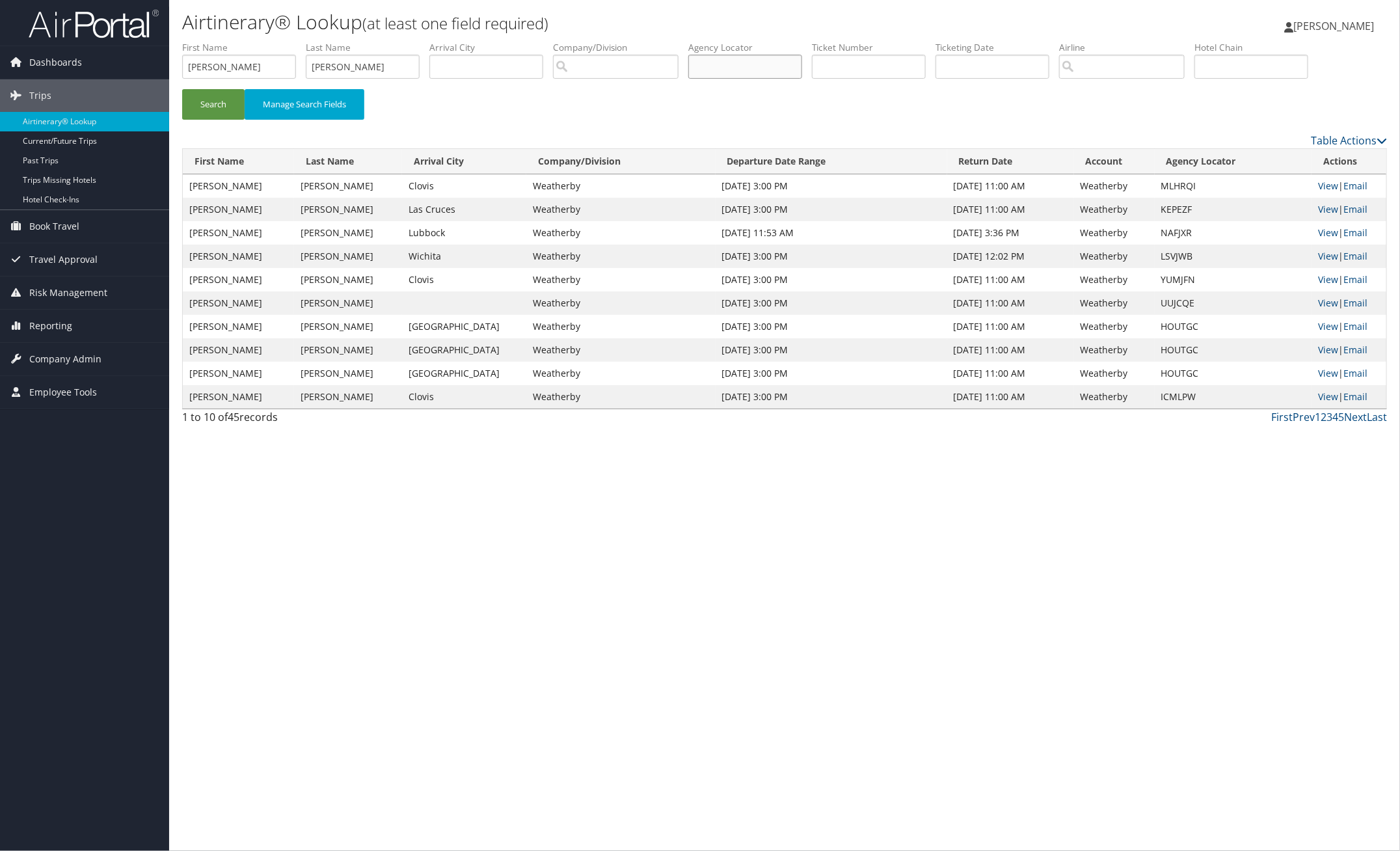
click at [747, 69] on input "text" at bounding box center [745, 67] width 114 height 24
paste input "OHCCWH"
type input "OHCCWH"
drag, startPoint x: 359, startPoint y: 63, endPoint x: 209, endPoint y: 63, distance: 150.0
click at [209, 41] on ul "First Name SHARON Last Name BREIT Departure City Arrival City Company/Division …" at bounding box center [784, 41] width 1205 height 0
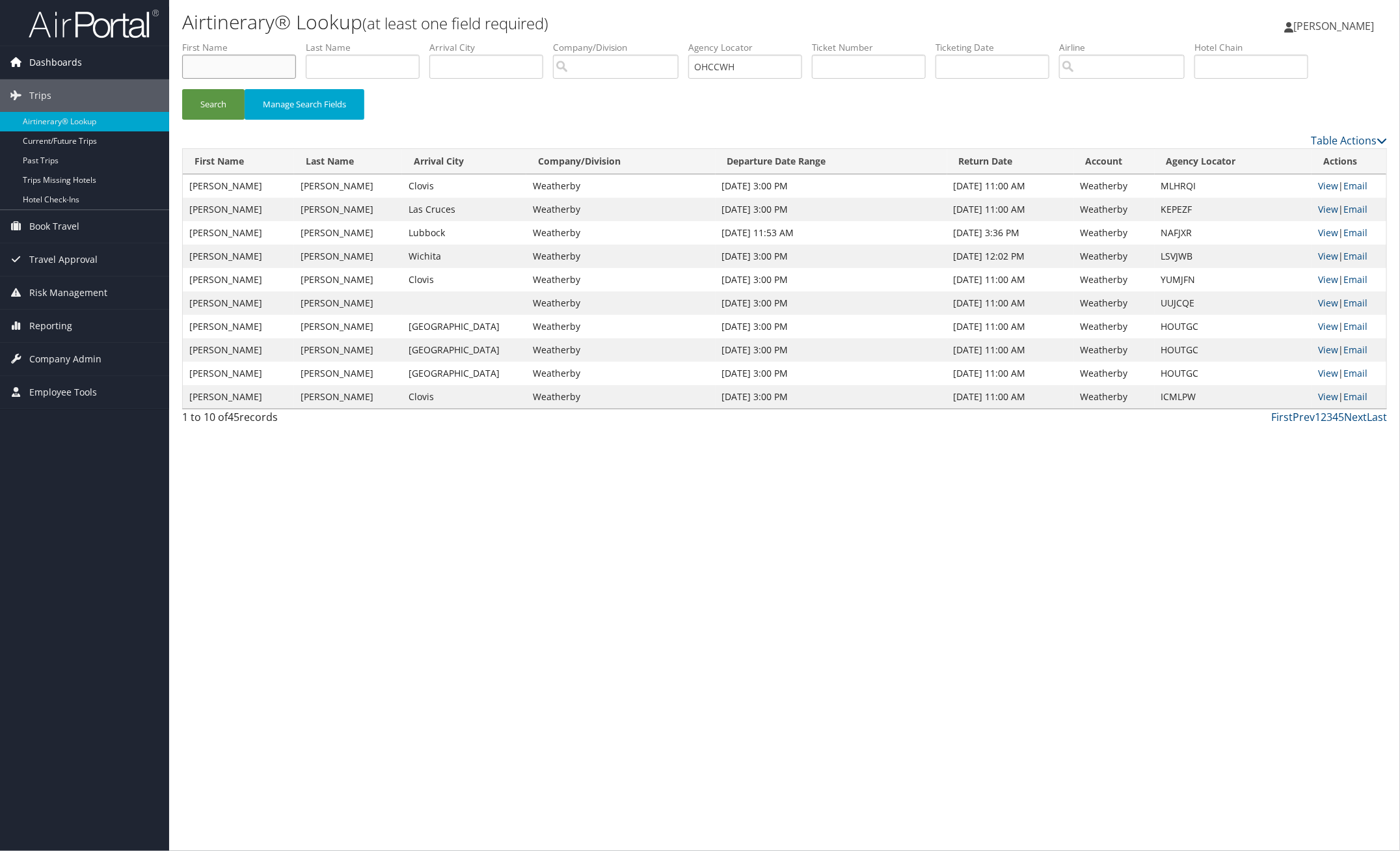
drag, startPoint x: 233, startPoint y: 63, endPoint x: 128, endPoint y: 60, distance: 105.0
click at [128, 60] on div "Dashboards AirPortal 360™ (Manager) My Travel Dashboard Trips Airtinerary® Look…" at bounding box center [700, 426] width 1400 height 851
click at [197, 98] on button "Search" at bounding box center [214, 104] width 62 height 30
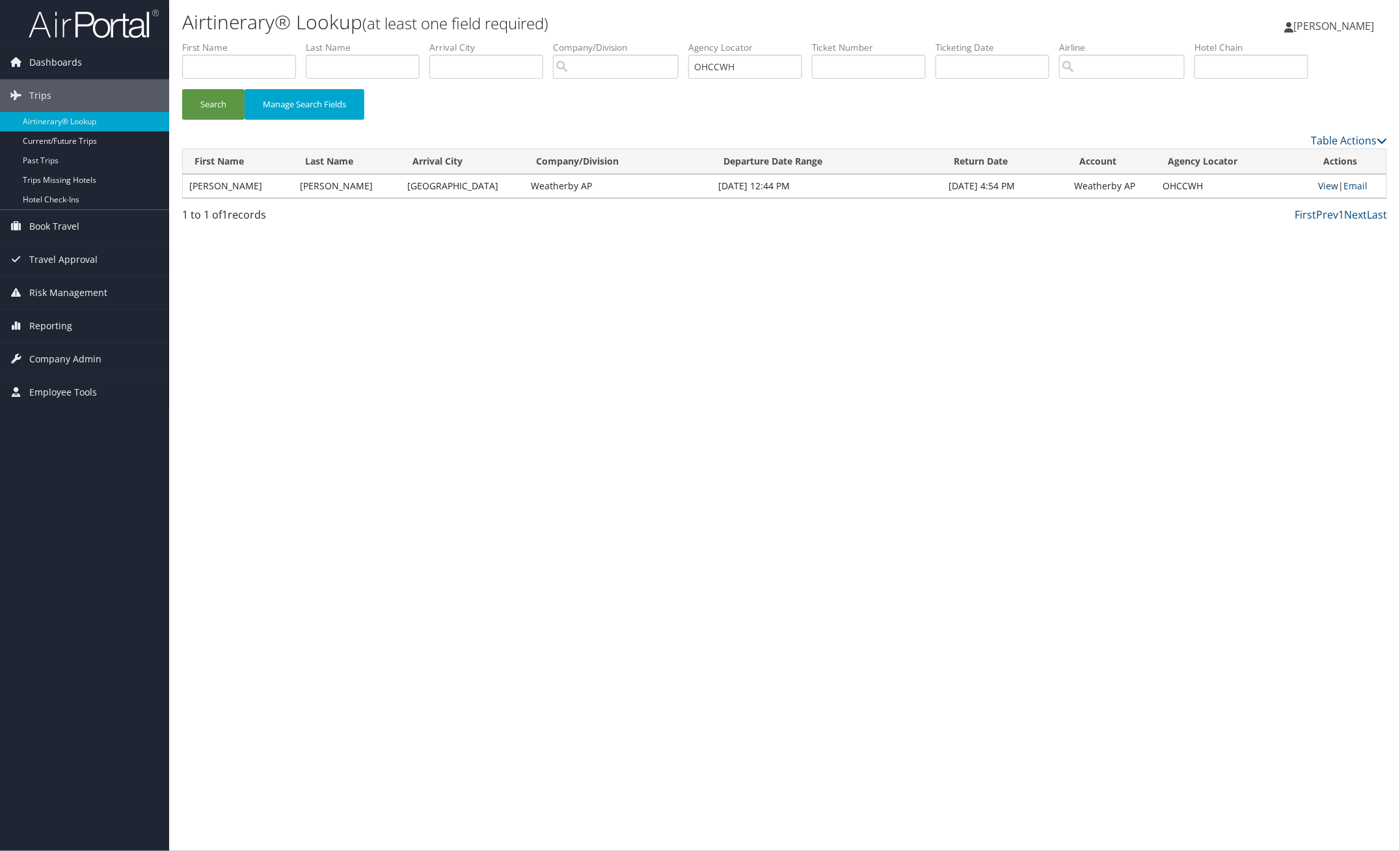
click at [1325, 184] on link "View" at bounding box center [1329, 186] width 20 height 12
drag, startPoint x: 765, startPoint y: 63, endPoint x: 549, endPoint y: 56, distance: 216.1
click at [638, 41] on ul "First Name Last Name Departure City Arrival City Company/Division Airport/City …" at bounding box center [784, 41] width 1205 height 0
paste input "JZUQEC"
click at [213, 97] on button "Search" at bounding box center [214, 104] width 62 height 30
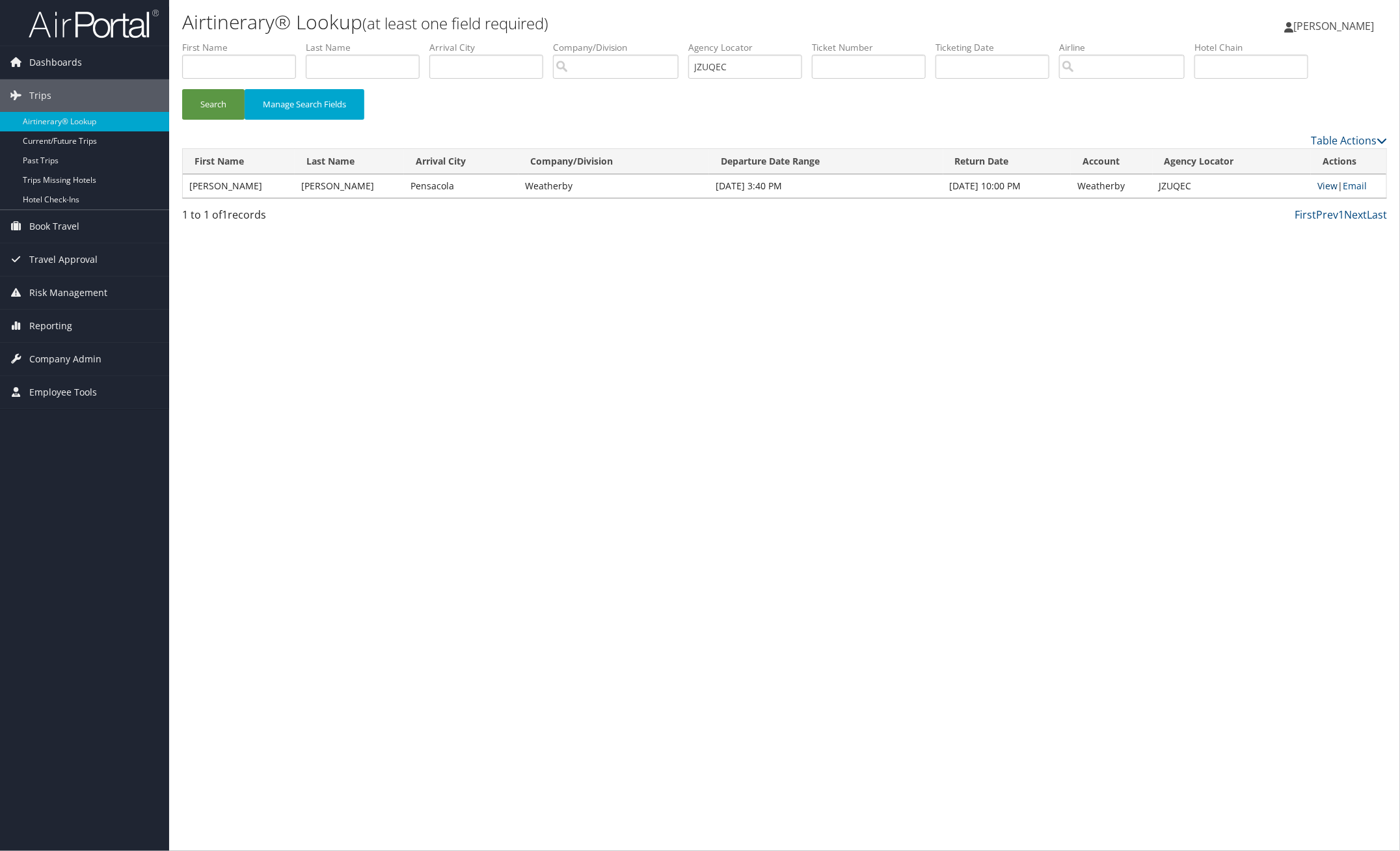
click at [1329, 187] on link "View" at bounding box center [1328, 186] width 20 height 12
click at [1322, 189] on link "View" at bounding box center [1328, 186] width 20 height 12
paste input "GMVYQG"
drag, startPoint x: 760, startPoint y: 69, endPoint x: 474, endPoint y: 88, distance: 286.6
click at [586, 41] on ul "First Name Last Name Departure City Arrival City Company/Division Airport/City …" at bounding box center [784, 41] width 1205 height 0
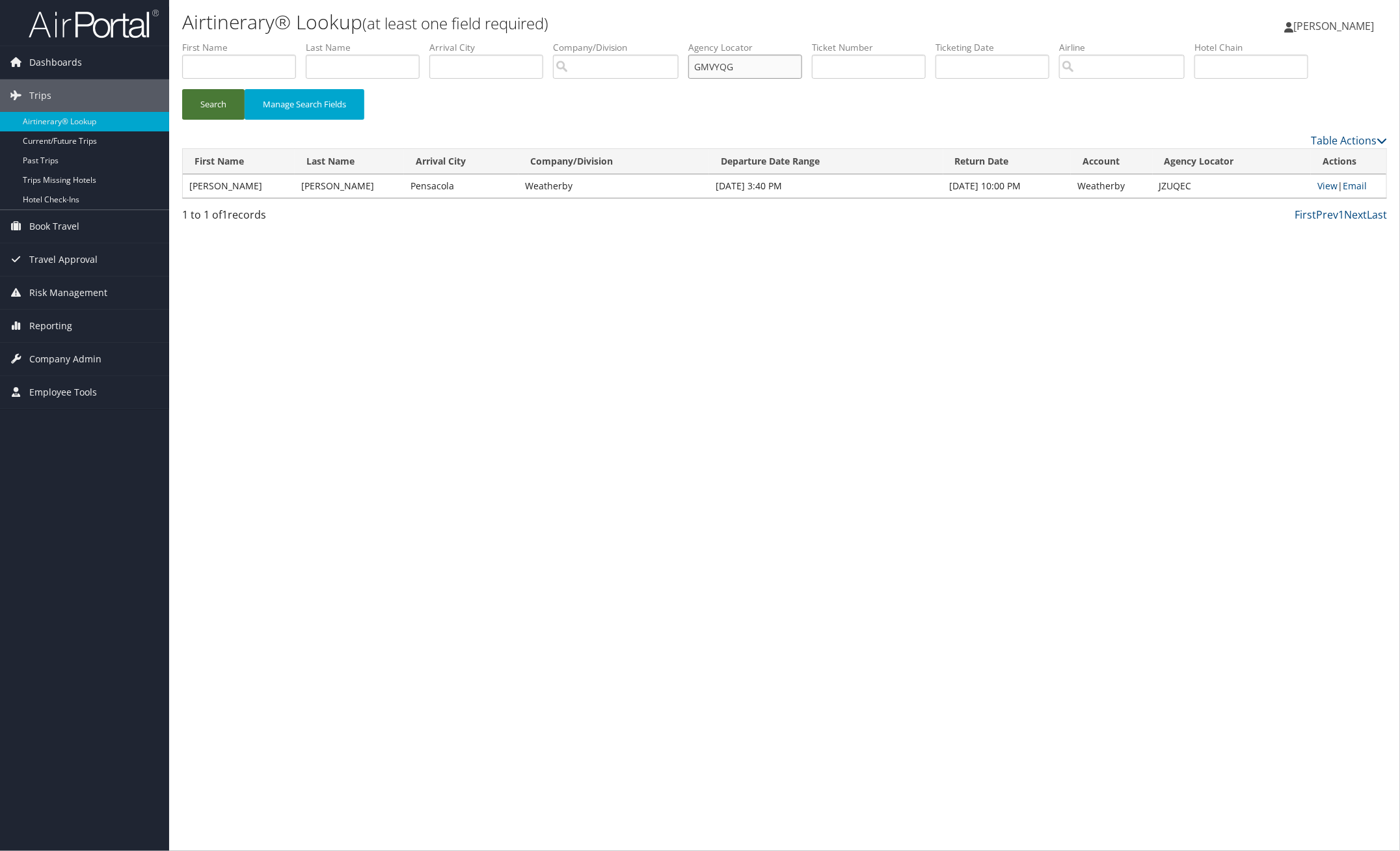
type input "GMVYQG"
click at [230, 102] on button "Search" at bounding box center [214, 104] width 62 height 30
click at [1321, 186] on link "View" at bounding box center [1328, 186] width 20 height 12
paste input "HKWMDF"
type input "HKWMDF"
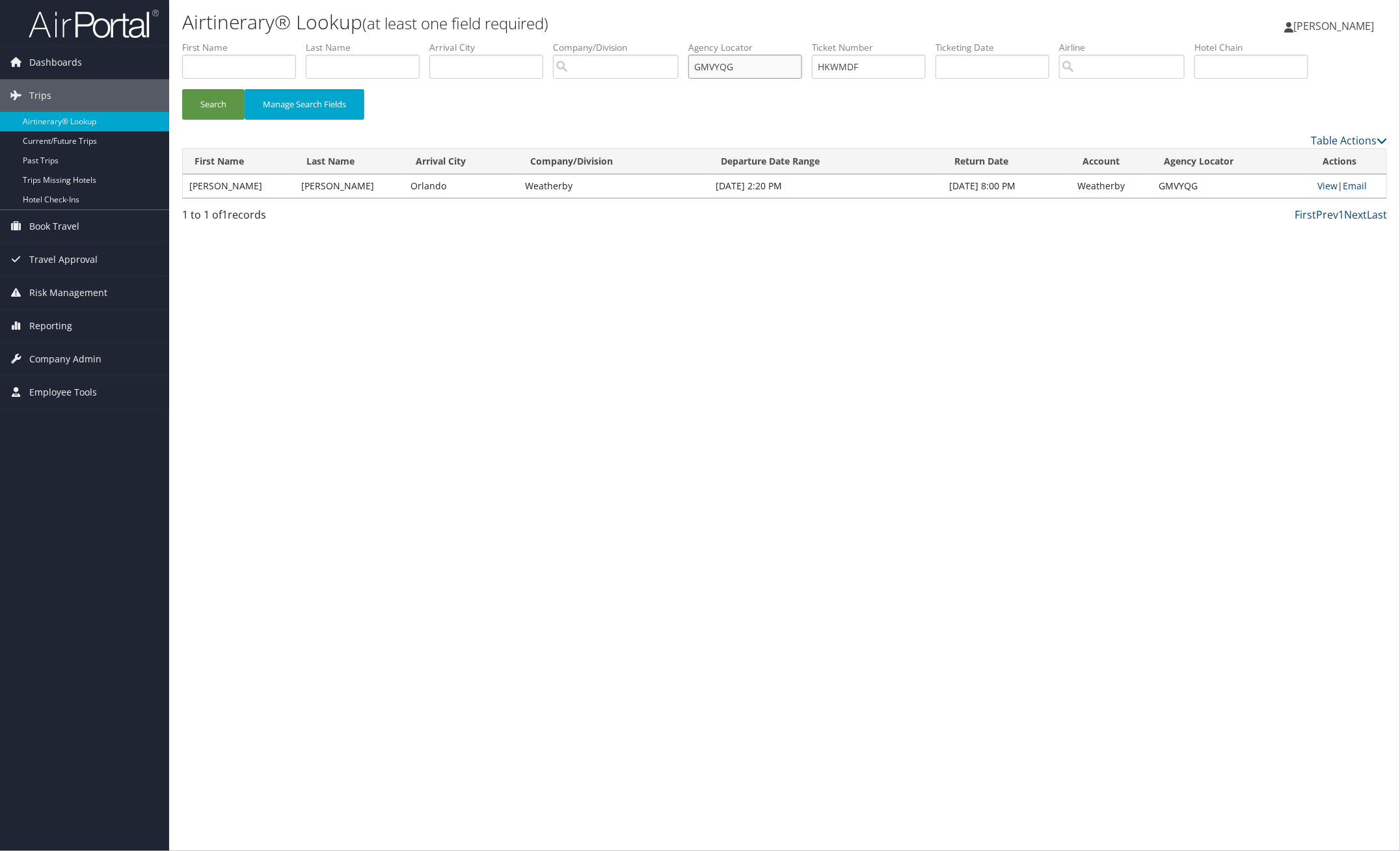
paste input "HKWMDF"
drag, startPoint x: 791, startPoint y: 70, endPoint x: 651, endPoint y: 72, distance: 140.0
click at [652, 41] on ul "First Name Last Name Departure City Arrival City Company/Division Airport/City …" at bounding box center [784, 41] width 1205 height 0
type input "HKWMDF"
drag, startPoint x: 890, startPoint y: 72, endPoint x: 647, endPoint y: 41, distance: 245.0
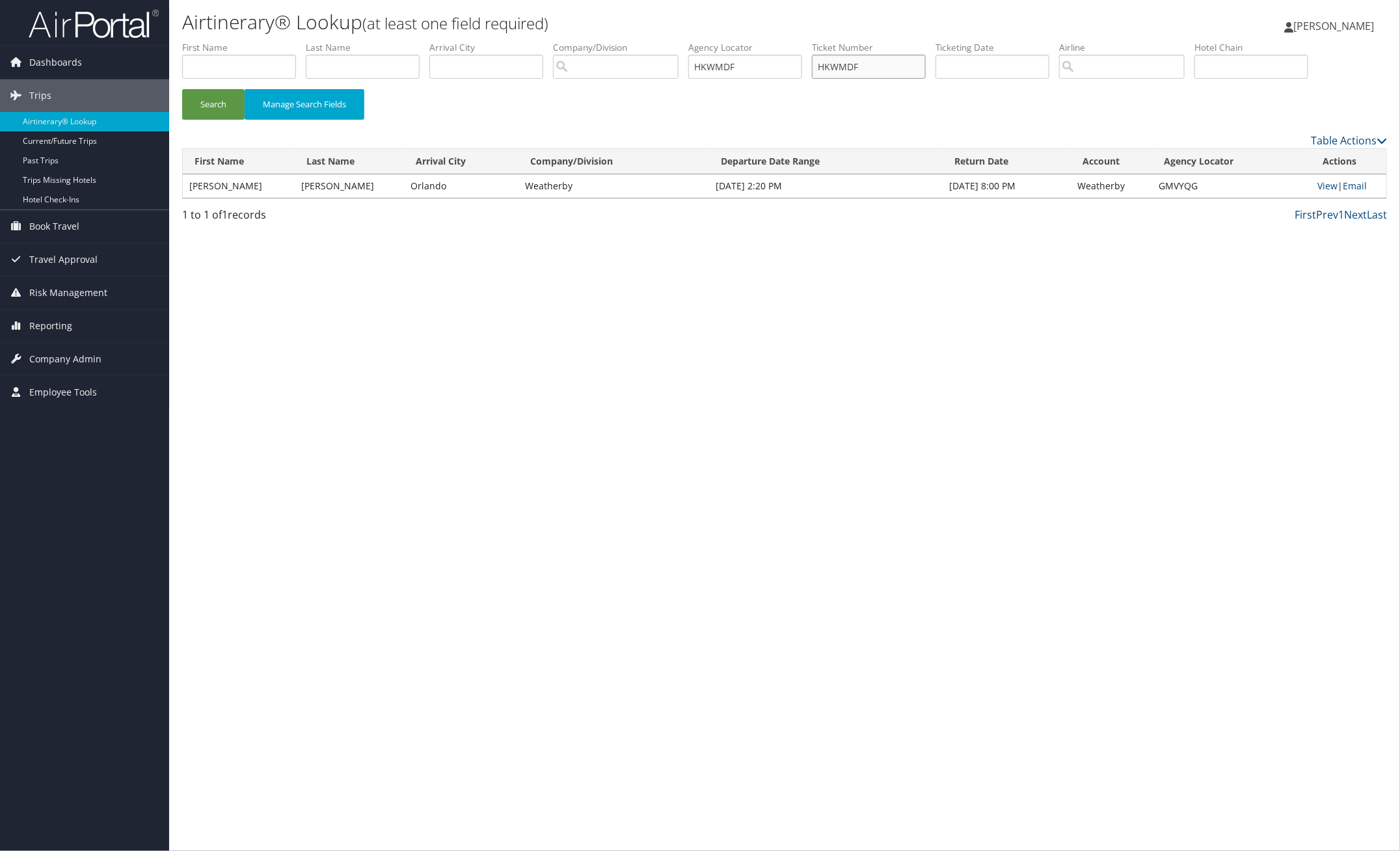
click at [647, 41] on ul "First Name Last Name Departure City Arrival City Company/Division Airport/City …" at bounding box center [784, 41] width 1205 height 0
click at [226, 105] on button "Search" at bounding box center [214, 104] width 62 height 30
click at [1329, 188] on link "View" at bounding box center [1328, 186] width 20 height 12
click at [1326, 187] on link "View" at bounding box center [1328, 186] width 20 height 12
paste input "WLMSDI"
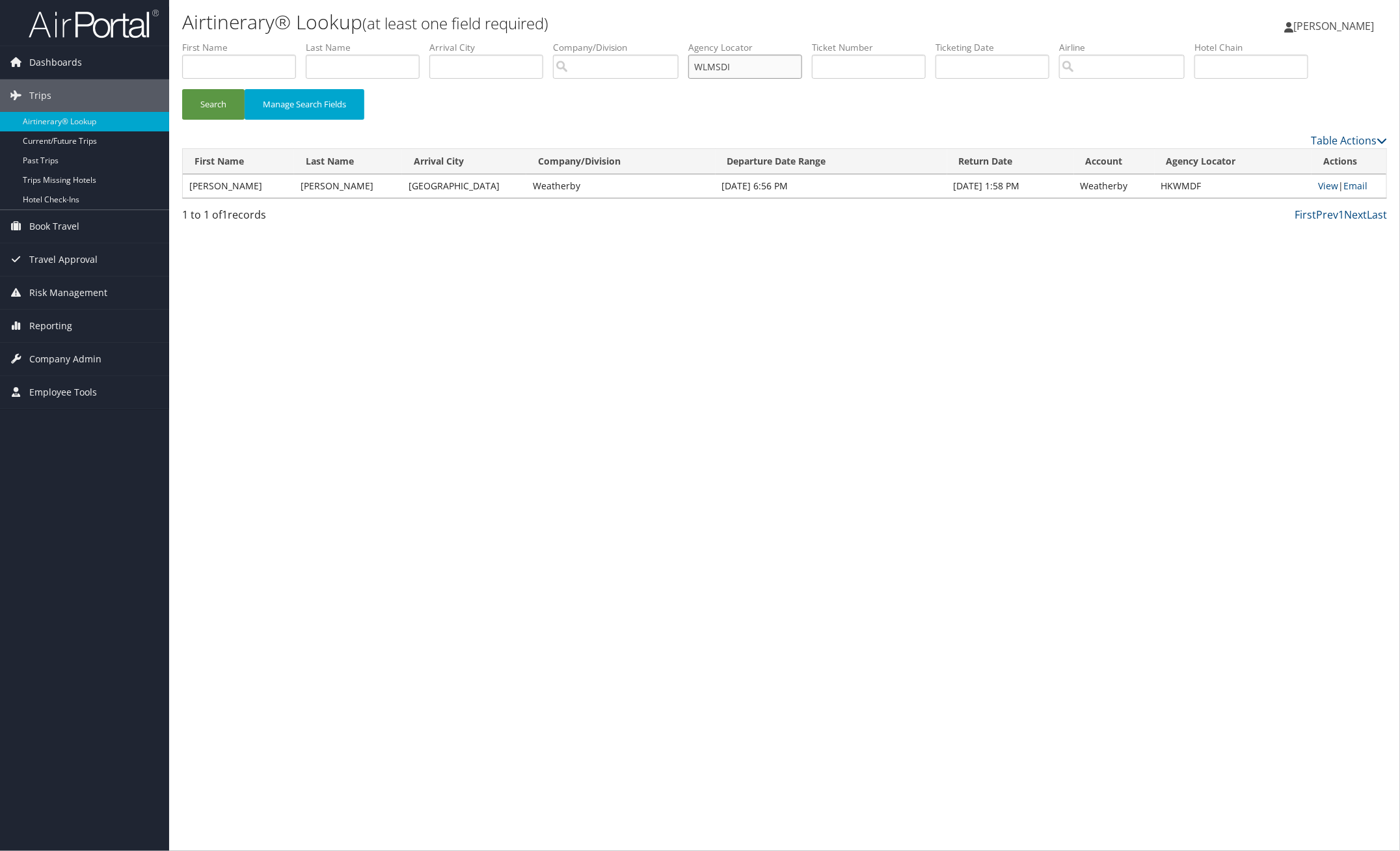
drag, startPoint x: 774, startPoint y: 66, endPoint x: 616, endPoint y: 86, distance: 159.3
click at [635, 41] on ul "First Name Last Name Departure City Arrival City Company/Division Airport/City …" at bounding box center [784, 41] width 1205 height 0
click at [229, 103] on button "Search" at bounding box center [214, 104] width 62 height 30
click at [1325, 184] on link "View" at bounding box center [1328, 186] width 20 height 12
click at [211, 99] on button "Search" at bounding box center [214, 104] width 62 height 30
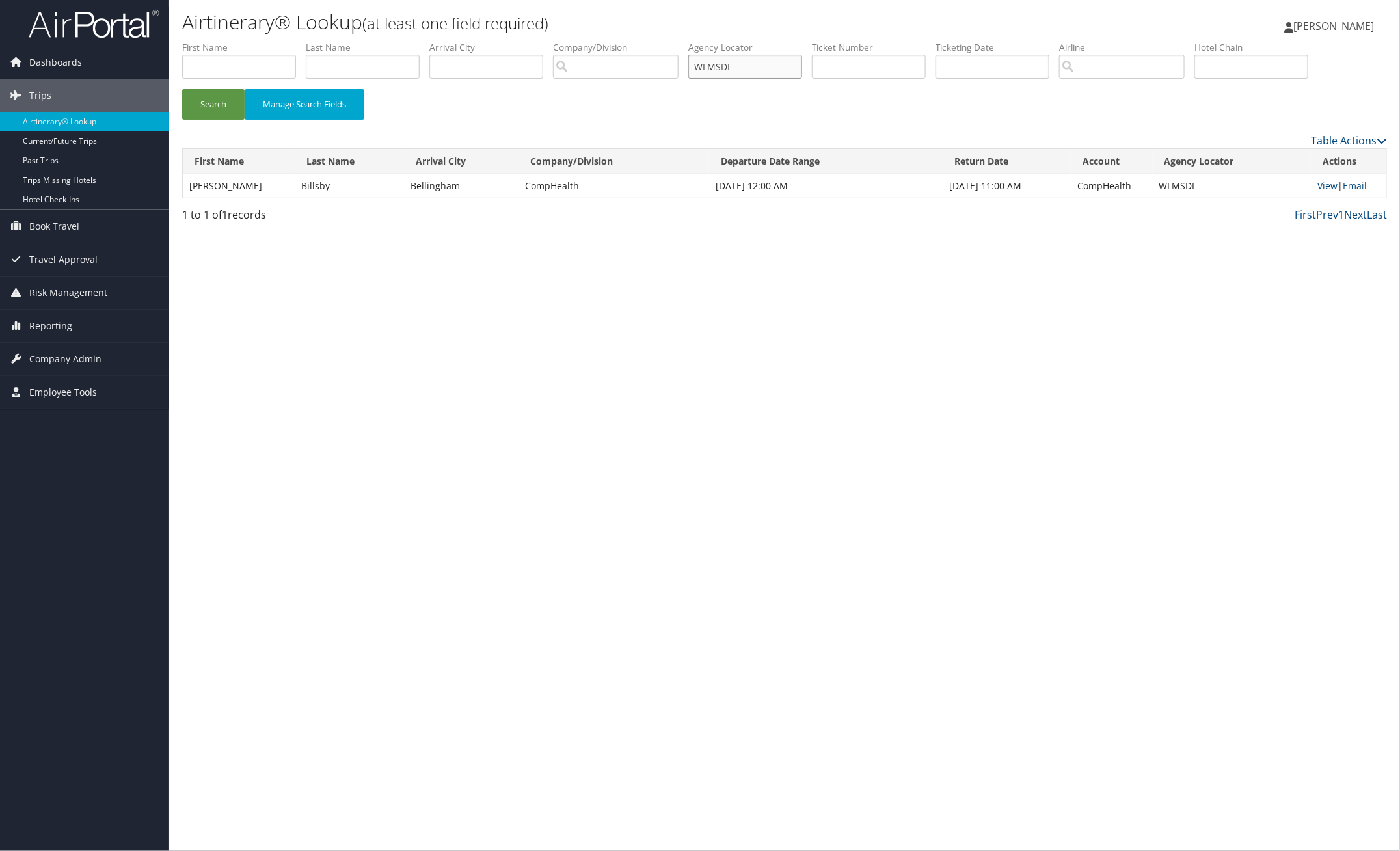
paste input "GSSFZ"
click at [234, 107] on button "Search" at bounding box center [214, 104] width 62 height 30
click at [1318, 184] on link "View" at bounding box center [1328, 186] width 20 height 12
paste input "UTNFDX"
drag, startPoint x: 756, startPoint y: 68, endPoint x: 480, endPoint y: 77, distance: 276.1
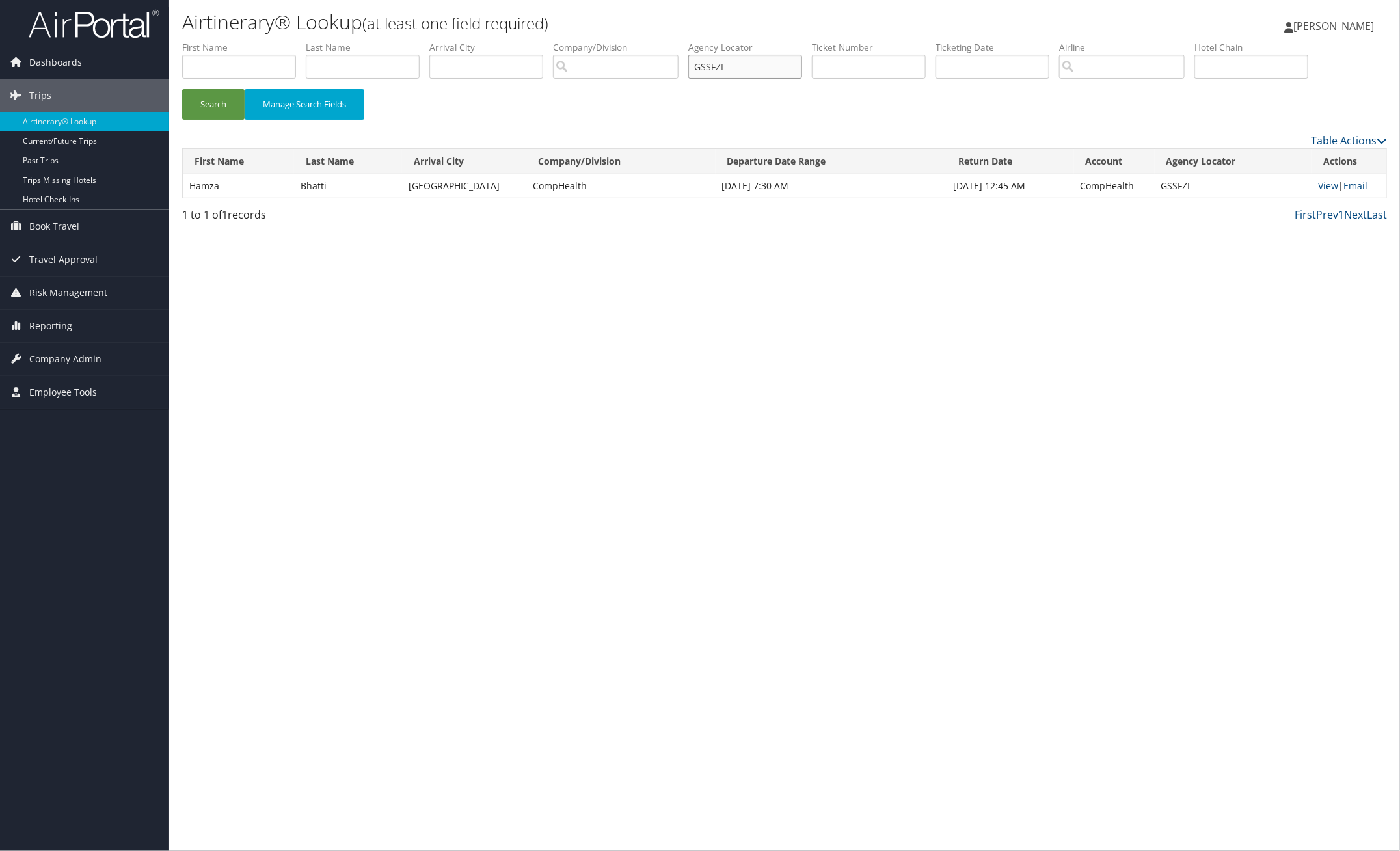
click at [589, 41] on ul "First Name Last Name Departure City Arrival City Company/Division Airport/City …" at bounding box center [784, 41] width 1205 height 0
click at [228, 99] on button "Search" at bounding box center [214, 104] width 62 height 30
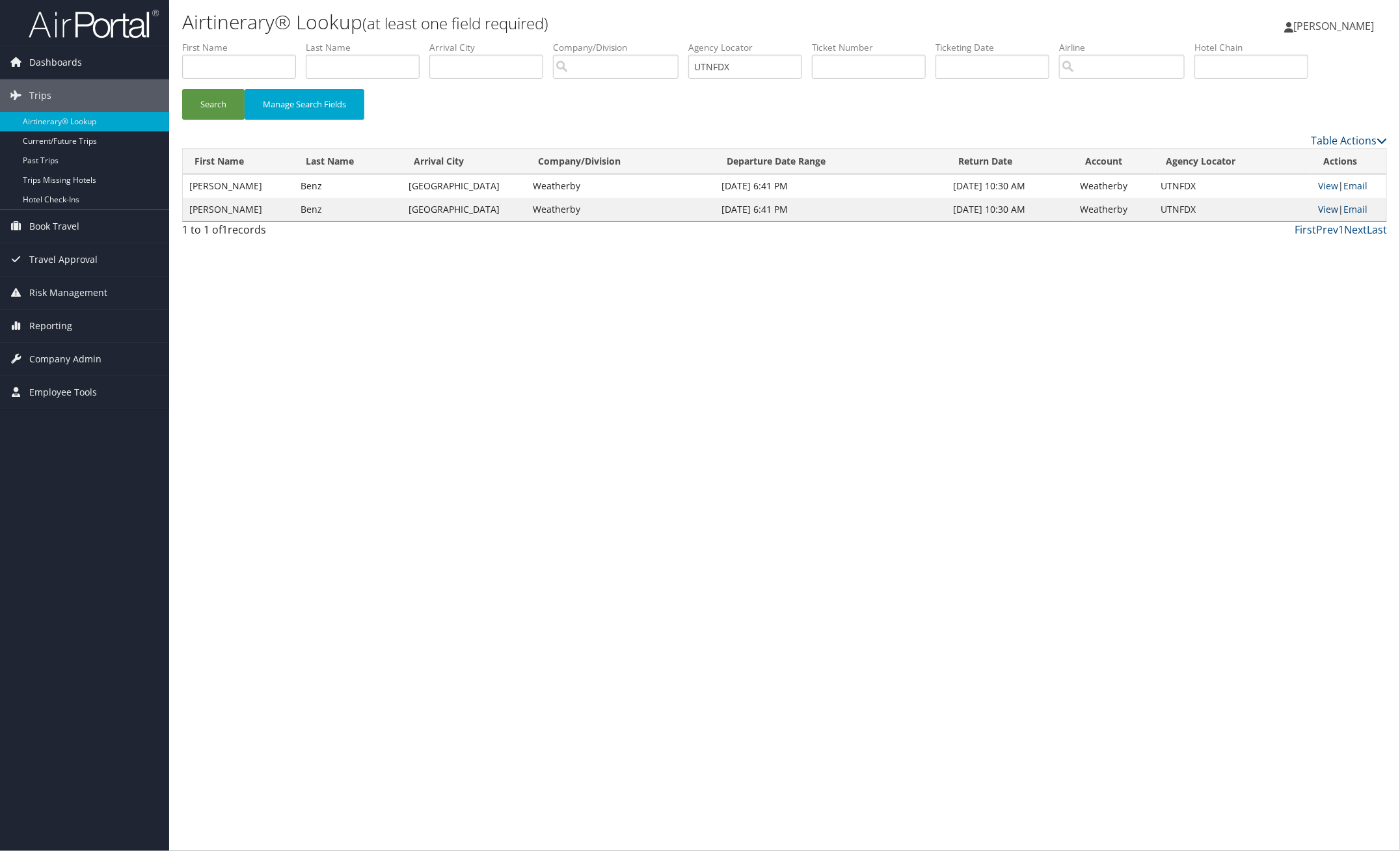
click at [1332, 207] on link "View" at bounding box center [1328, 209] width 20 height 12
paste input "KYLVIO"
drag, startPoint x: 206, startPoint y: 99, endPoint x: 275, endPoint y: 112, distance: 70.2
click at [211, 99] on button "Search" at bounding box center [214, 104] width 62 height 30
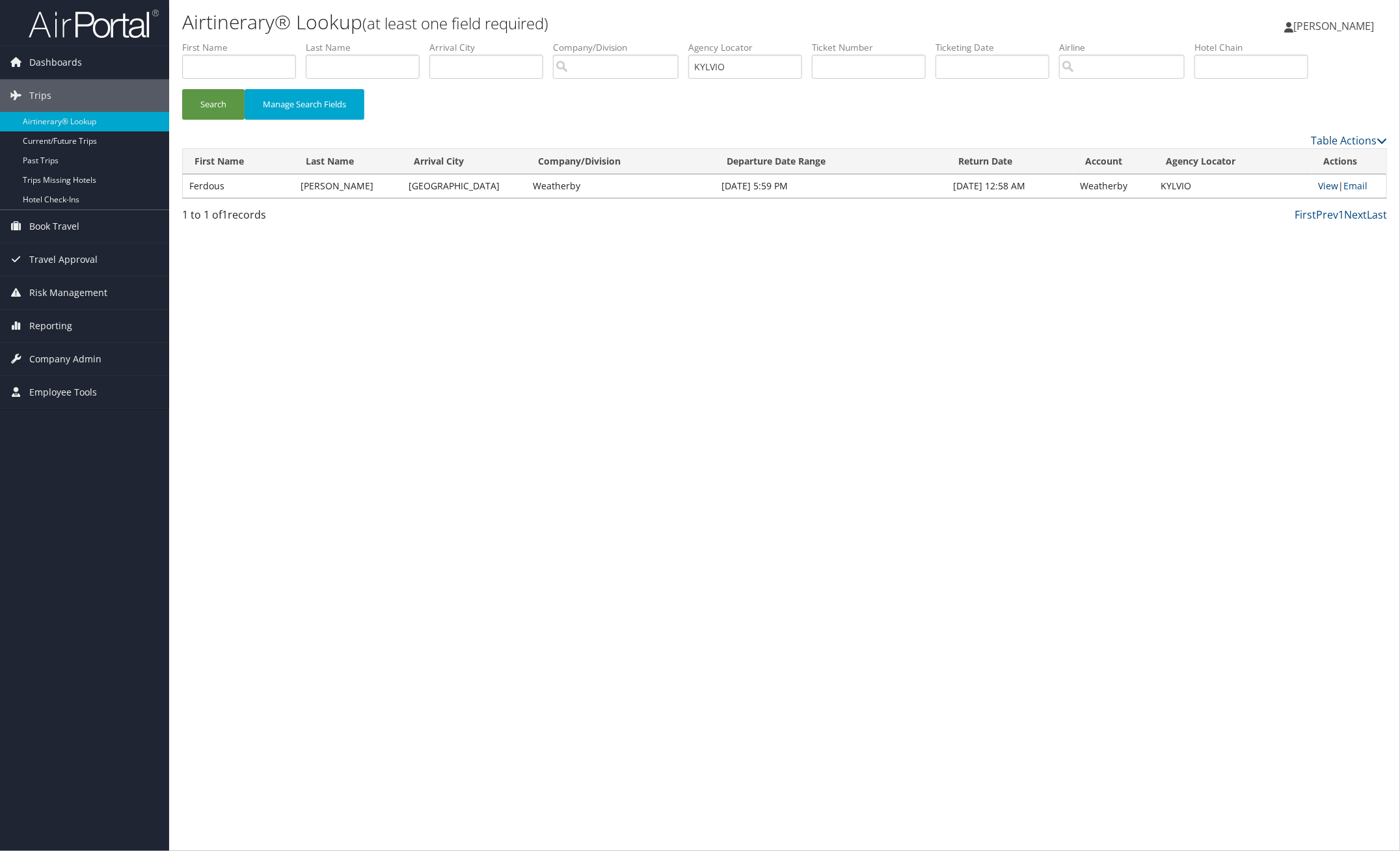
click at [1327, 186] on link "View" at bounding box center [1328, 186] width 20 height 12
paste input "WSCYKJ"
drag, startPoint x: 766, startPoint y: 67, endPoint x: 564, endPoint y: 75, distance: 202.2
click at [599, 41] on ul "First Name Last Name Departure City Arrival City Company/Division Airport/City …" at bounding box center [784, 41] width 1205 height 0
click at [224, 99] on button "Search" at bounding box center [214, 104] width 62 height 30
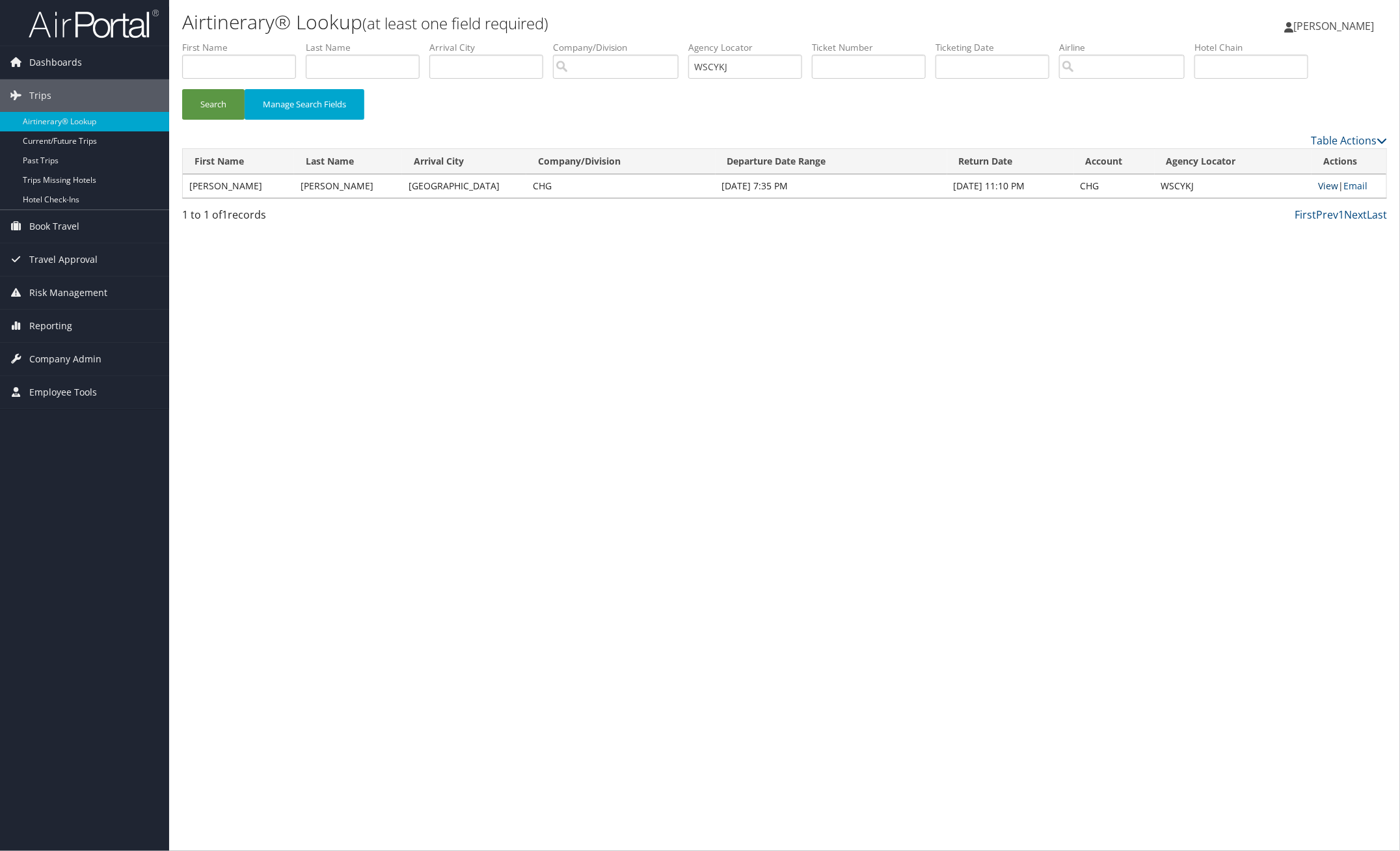
click at [1323, 184] on link "View" at bounding box center [1328, 186] width 20 height 12
paste input "MUFSTB"
click at [231, 106] on button "Search" at bounding box center [214, 104] width 62 height 30
click at [1318, 185] on link "View" at bounding box center [1328, 186] width 20 height 12
paste input "GSAYQP"
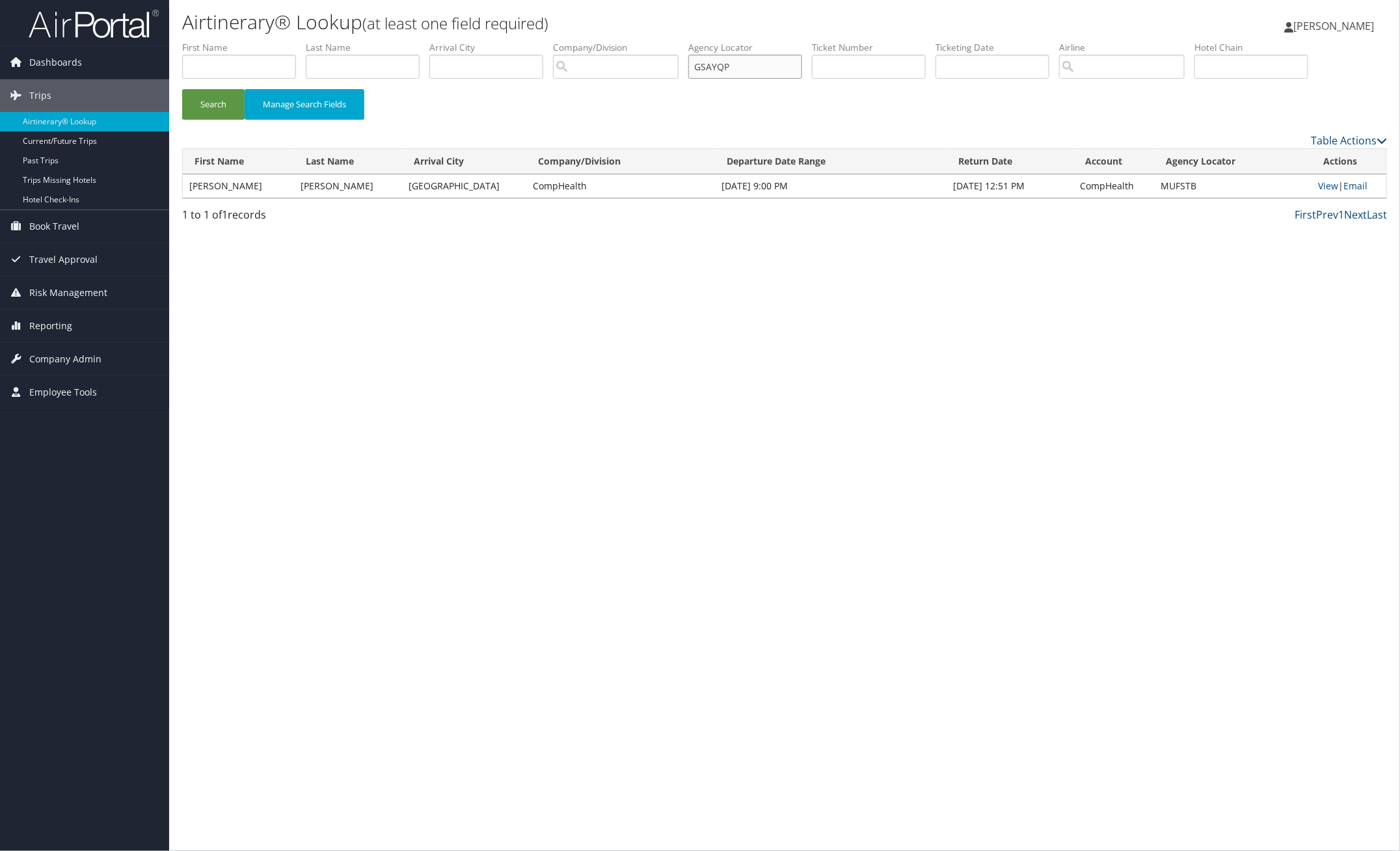
drag, startPoint x: 769, startPoint y: 63, endPoint x: 495, endPoint y: 60, distance: 274.0
click at [565, 41] on ul "First Name Last Name Departure City Arrival City Company/Division Airport/City …" at bounding box center [784, 41] width 1205 height 0
click at [225, 97] on button "Search" at bounding box center [214, 104] width 62 height 30
click at [222, 109] on button "Search" at bounding box center [214, 104] width 62 height 30
click at [1327, 185] on link "View" at bounding box center [1328, 186] width 20 height 12
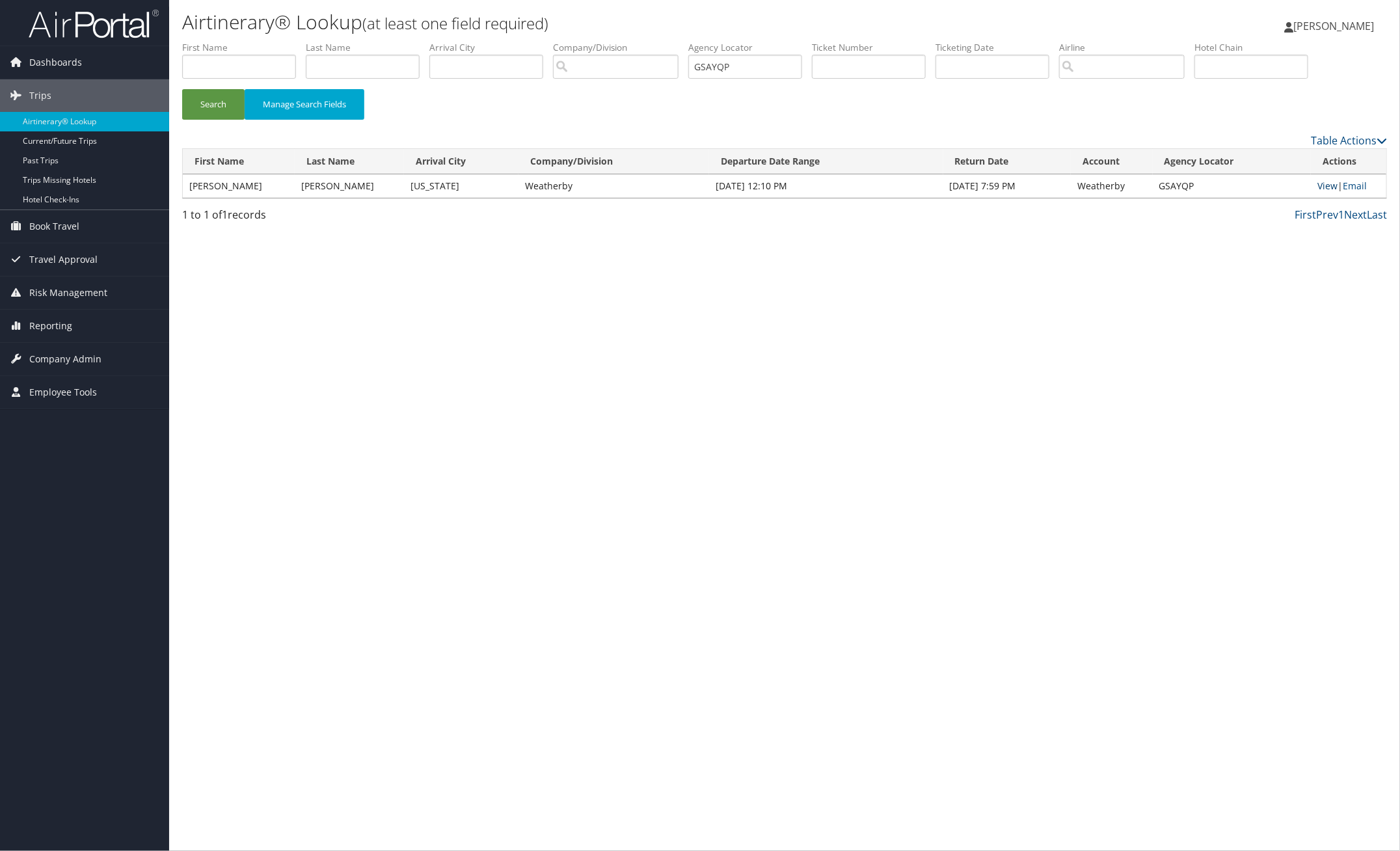
click at [1318, 188] on link "View" at bounding box center [1328, 186] width 20 height 12
click at [232, 103] on button "Search" at bounding box center [214, 104] width 62 height 30
click at [1321, 186] on link "View" at bounding box center [1328, 186] width 20 height 12
drag, startPoint x: 756, startPoint y: 61, endPoint x: 674, endPoint y: 62, distance: 82.0
click at [676, 41] on ul "First Name Last Name Departure City Arrival City Company/Division Airport/City …" at bounding box center [784, 41] width 1205 height 0
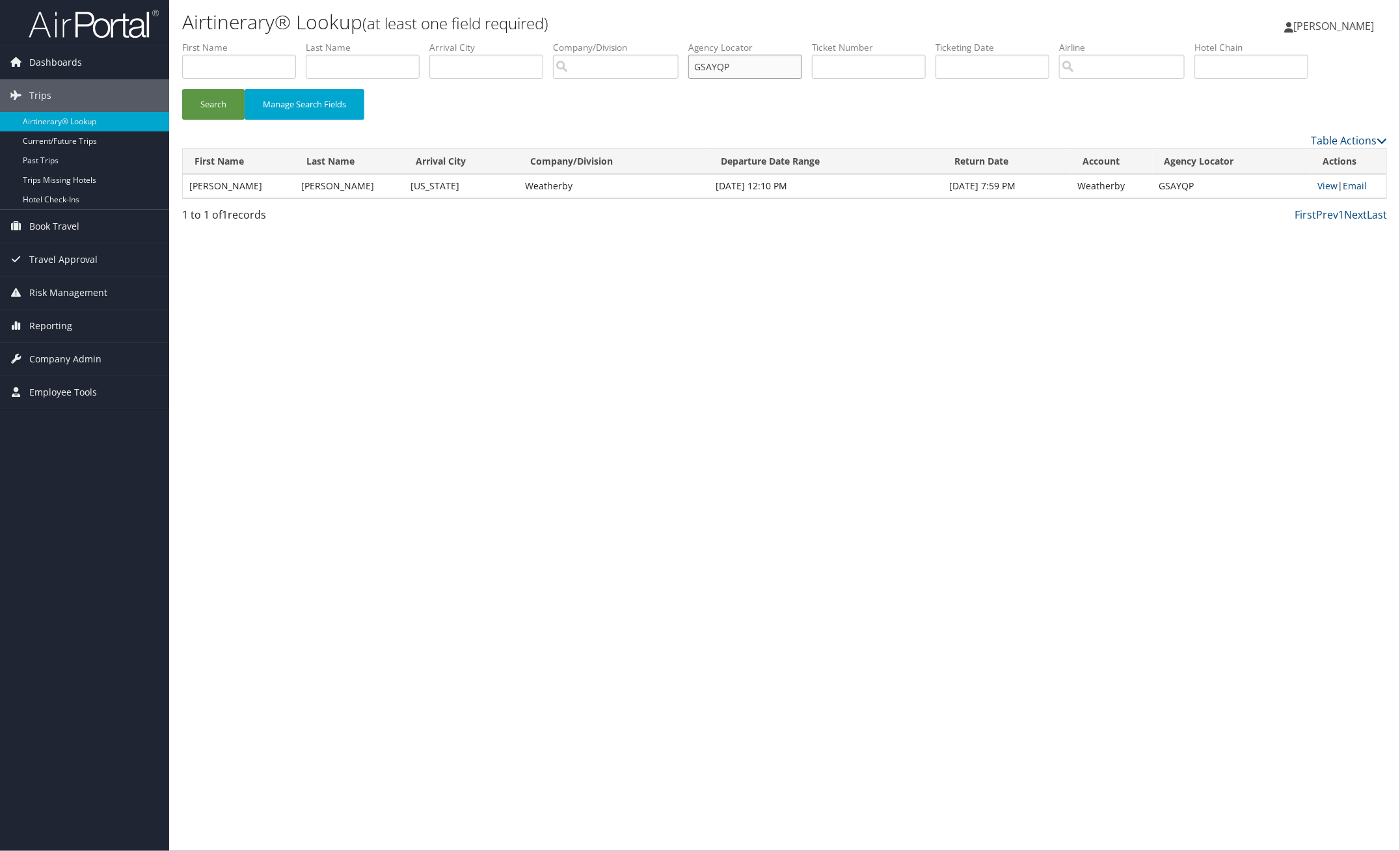
paste input "YIVWEW"
click at [226, 106] on button "Search" at bounding box center [214, 104] width 62 height 30
click at [1319, 186] on link "View" at bounding box center [1329, 186] width 20 height 12
drag, startPoint x: 753, startPoint y: 63, endPoint x: 664, endPoint y: 61, distance: 89.0
click at [664, 41] on ul "First Name Last Name Departure City Arrival City Company/Division Airport/City …" at bounding box center [784, 41] width 1205 height 0
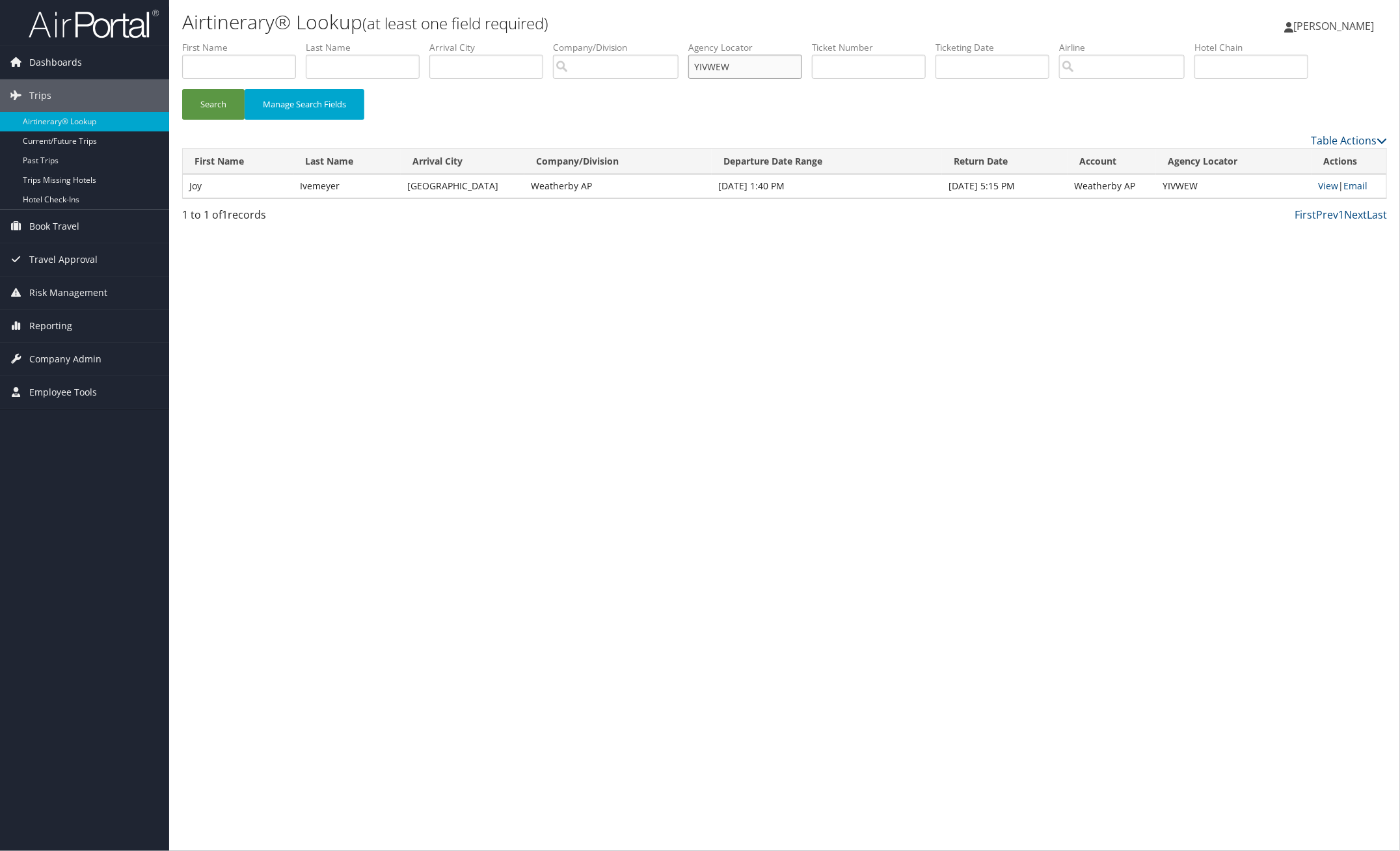
paste input "EOXNOB"
type input "EOXNOB"
click at [239, 96] on button "Search" at bounding box center [214, 104] width 62 height 30
click at [1323, 186] on link "View" at bounding box center [1328, 186] width 20 height 12
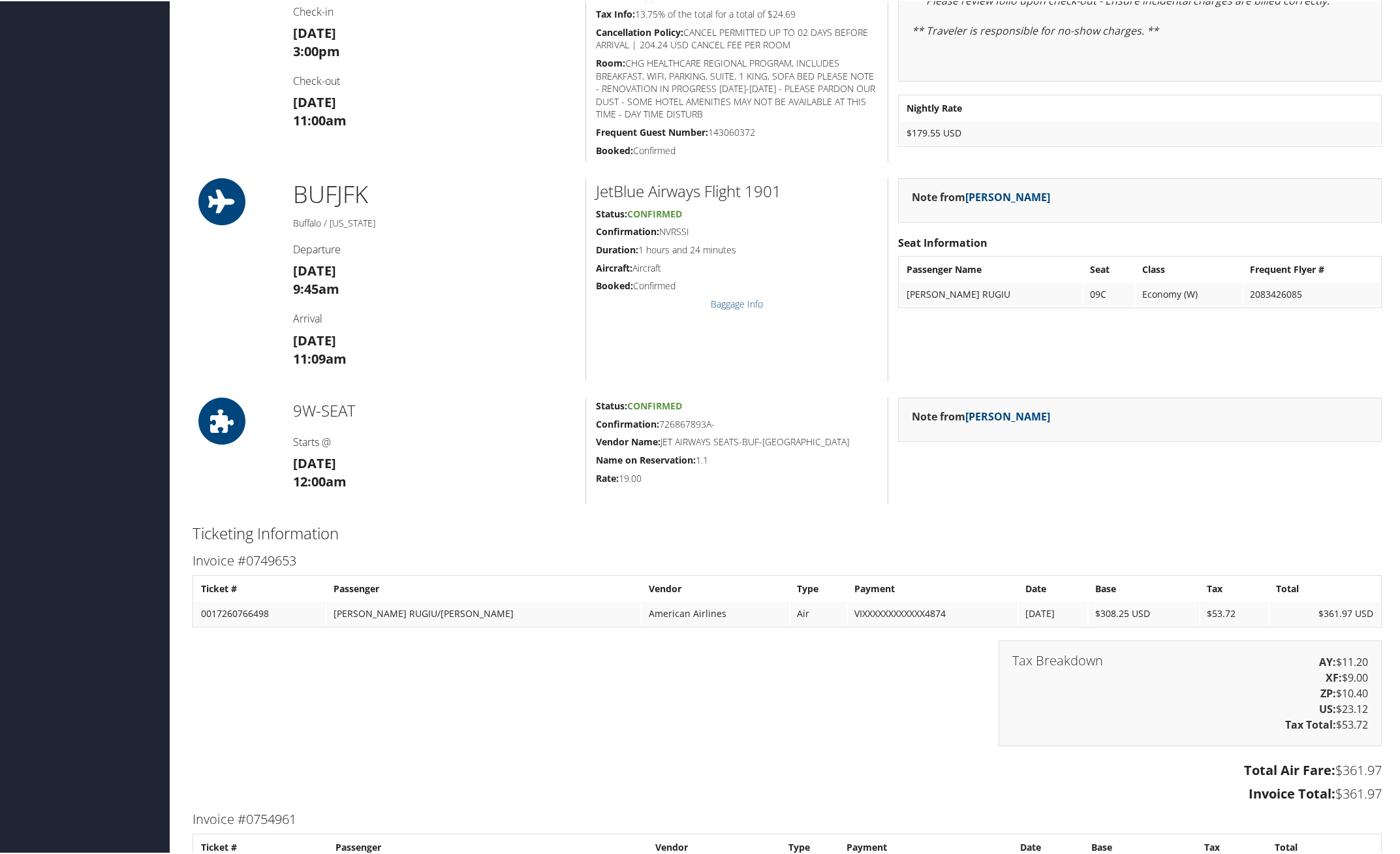
scroll to position [1224, 0]
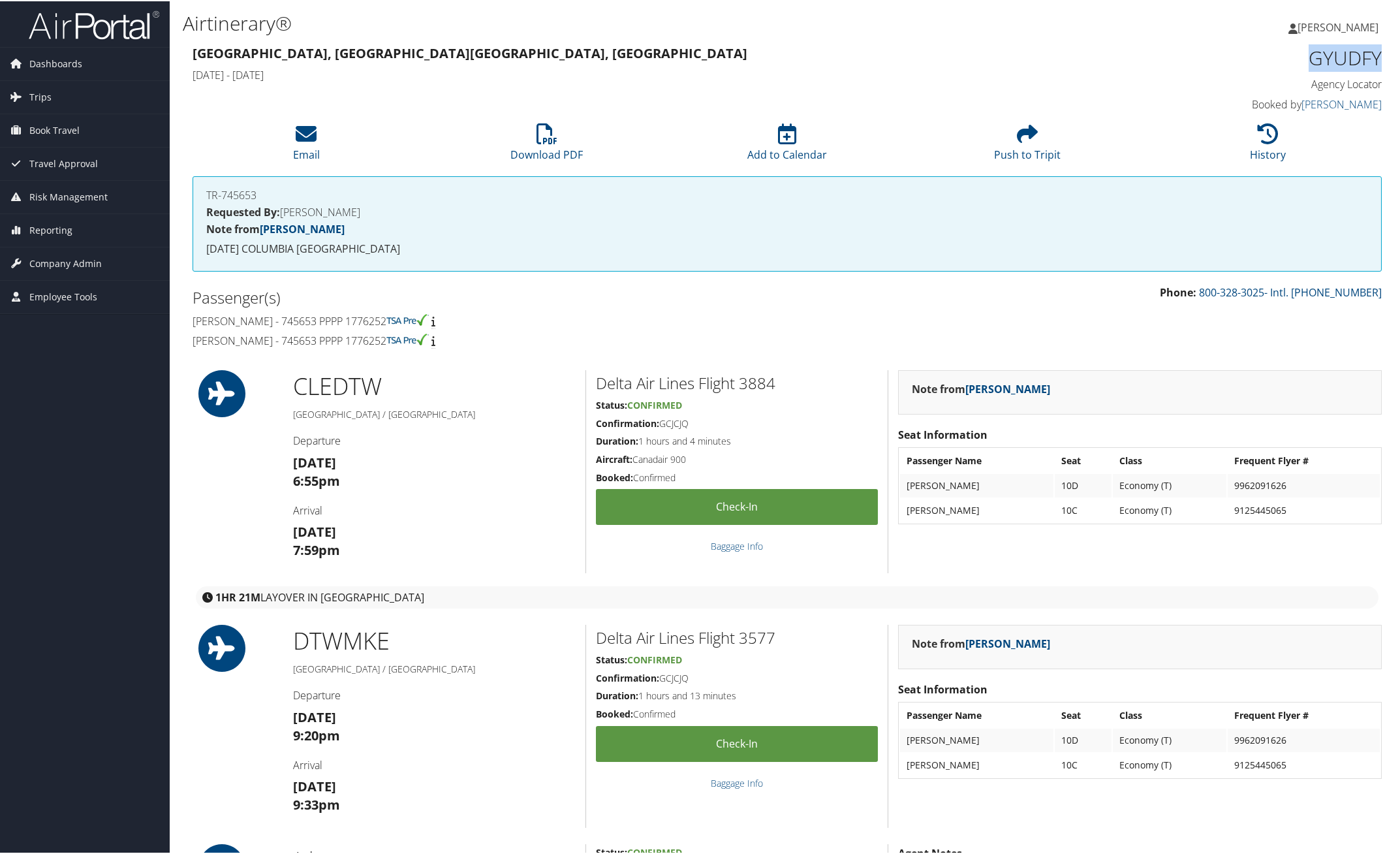
drag, startPoint x: 1306, startPoint y: 63, endPoint x: 1372, endPoint y: 63, distance: 66.0
click at [1372, 63] on h1 "GYUDFY" at bounding box center [1240, 57] width 283 height 27
copy h1 "GYUDFY"
drag, startPoint x: 186, startPoint y: 320, endPoint x: 471, endPoint y: 311, distance: 285.1
click at [471, 311] on div "Passenger(s) Freedom Johnson - 745653 PPPP 1776252 Jessica Tamm - 745653 PPPP 1…" at bounding box center [485, 318] width 604 height 69
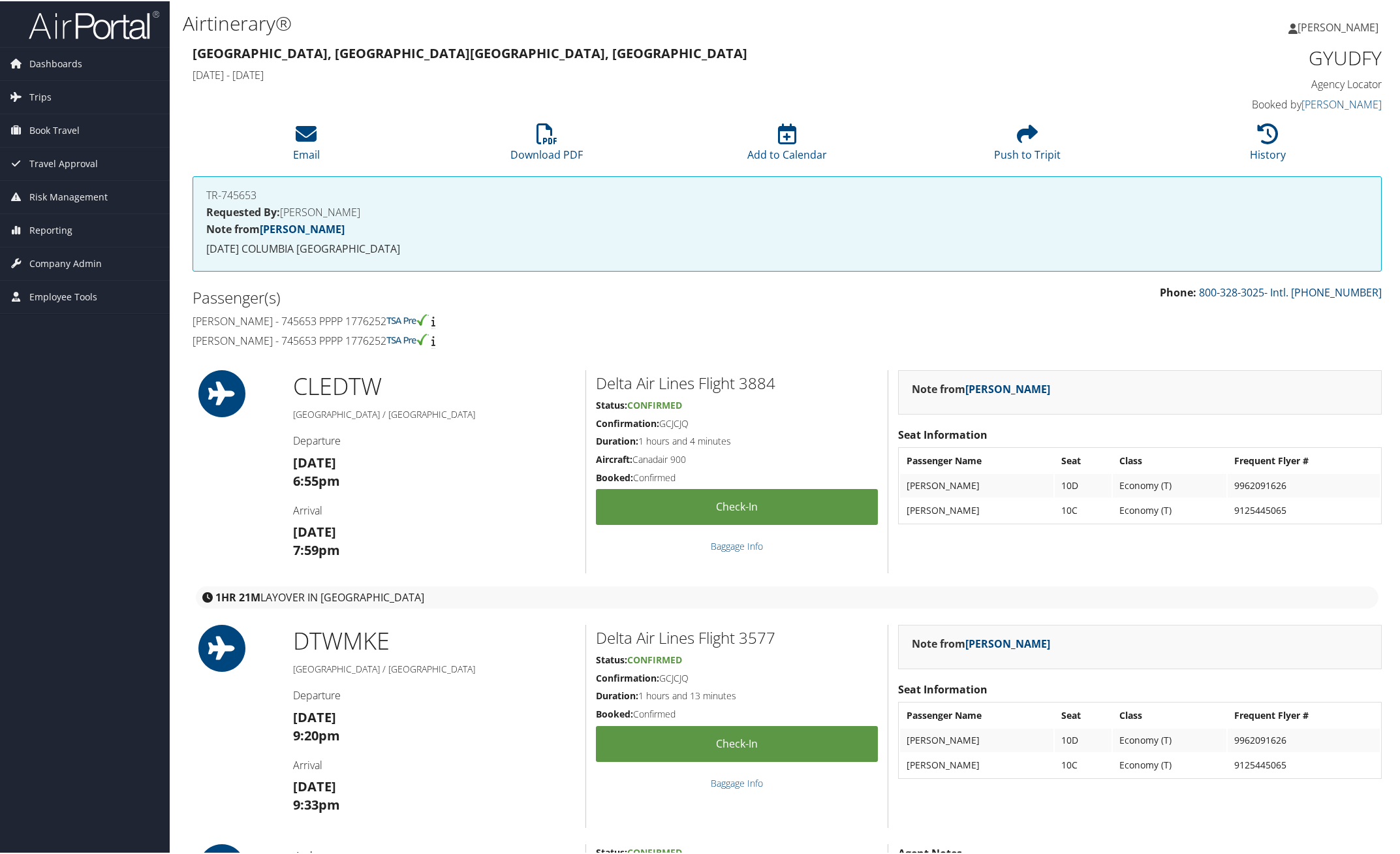
drag, startPoint x: 532, startPoint y: 333, endPoint x: 520, endPoint y: 325, distance: 14.4
click at [532, 333] on h4 "Jessica Tamm - 745653 PPPP 1776252" at bounding box center [485, 339] width 585 height 14
drag, startPoint x: 188, startPoint y: 318, endPoint x: 539, endPoint y: 295, distance: 351.8
click at [442, 308] on div "Passenger(s) Freedom Johnson - 745653 PPPP 1776252 Jessica Tamm - 745653 PPPP 1…" at bounding box center [485, 318] width 604 height 69
copy h4 "Freedom Johnson - 745653 PPPP 1776252"
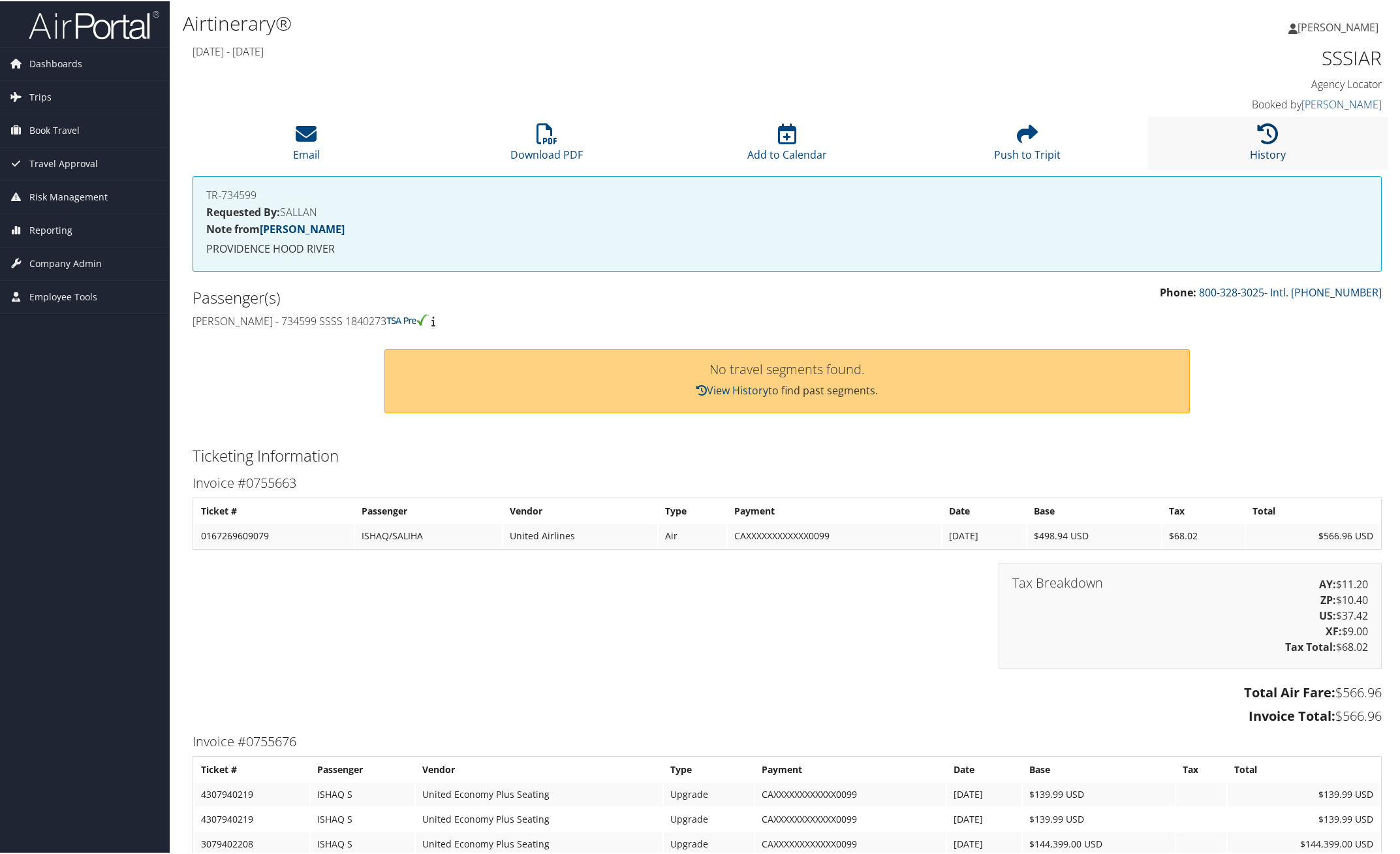
click at [1267, 147] on link "History" at bounding box center [1267, 145] width 36 height 31
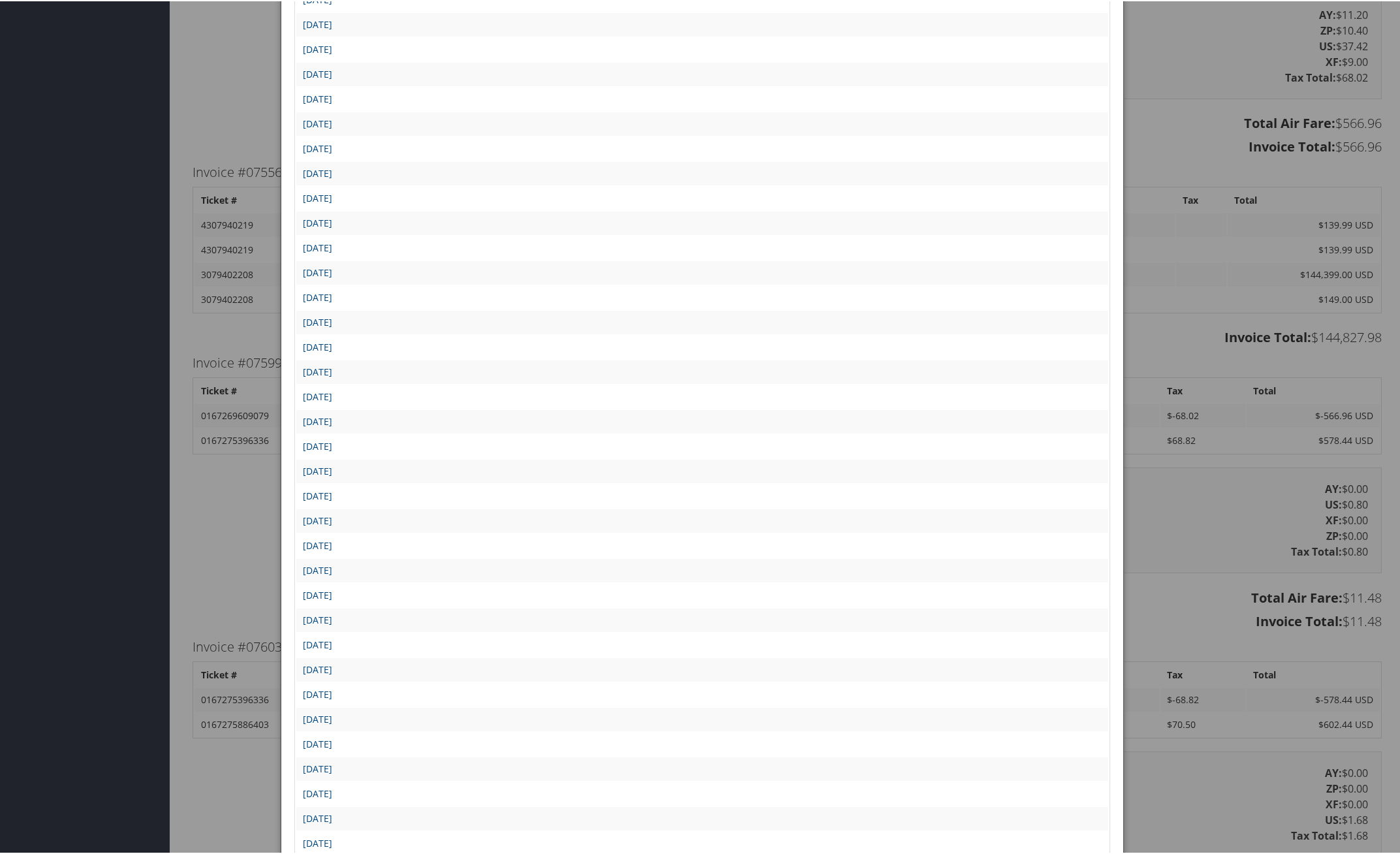
scroll to position [653, 0]
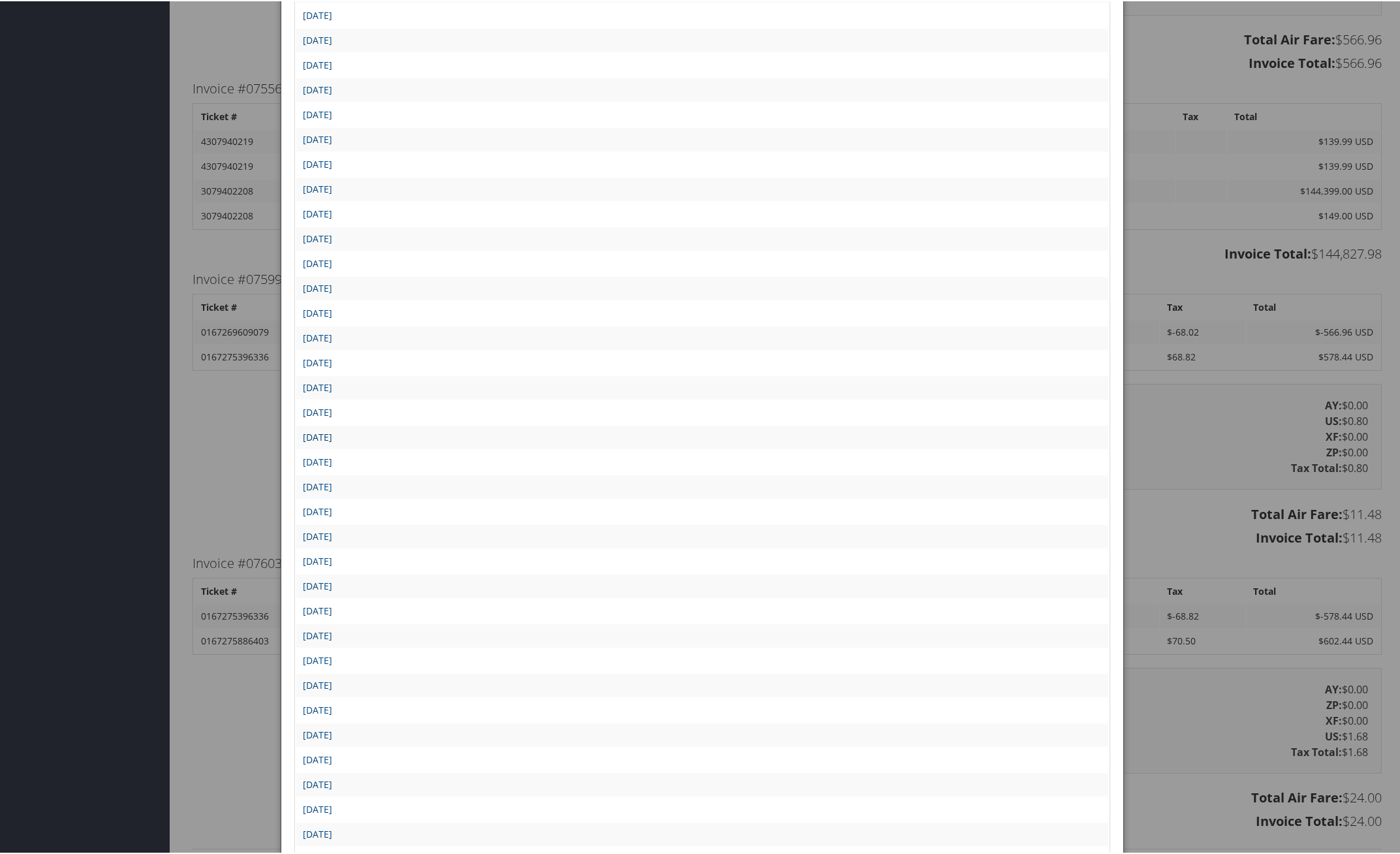
click at [332, 430] on link "Tue Jun 24 15:30:27 MDT 2025" at bounding box center [317, 436] width 29 height 12
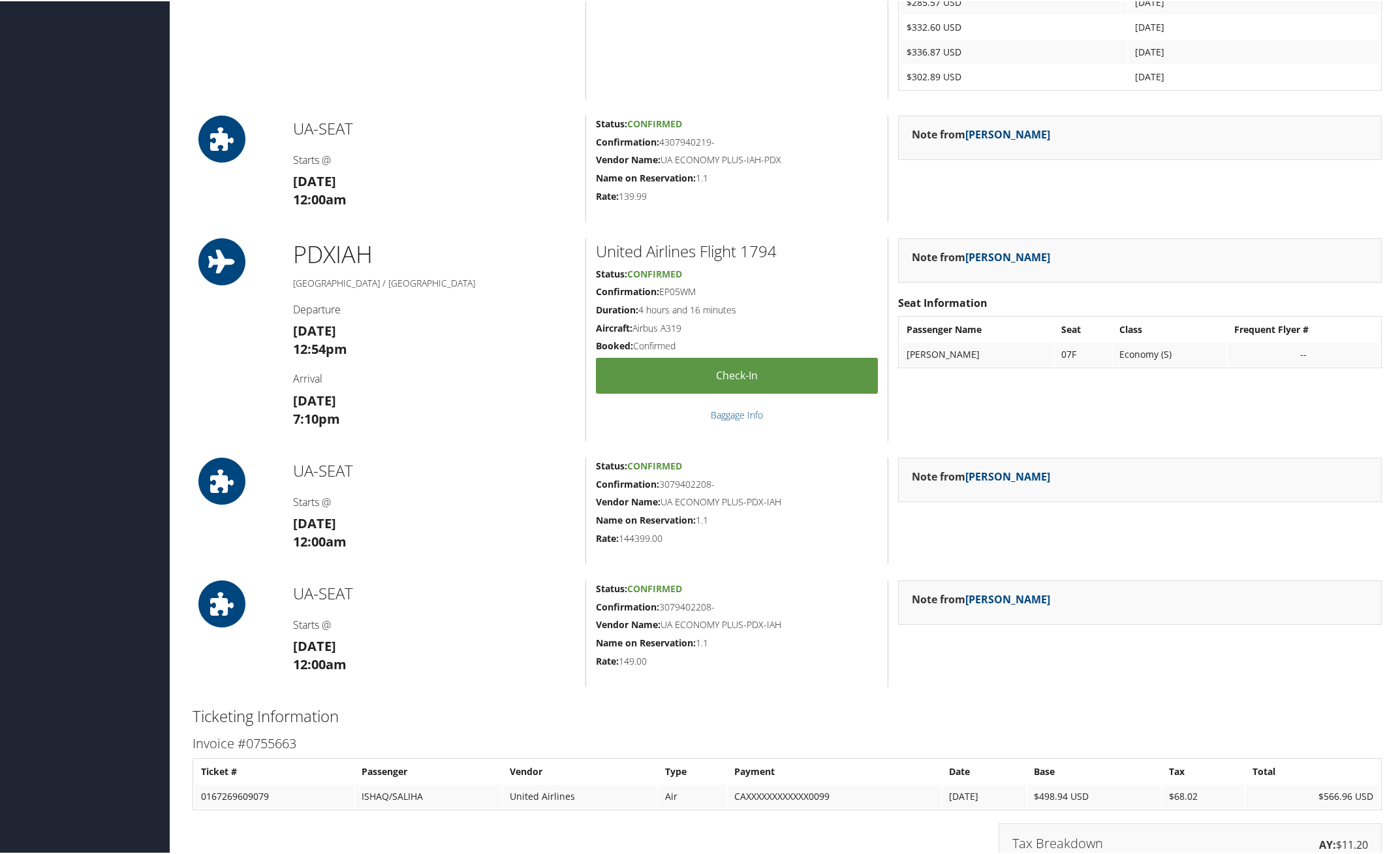
scroll to position [1305, 0]
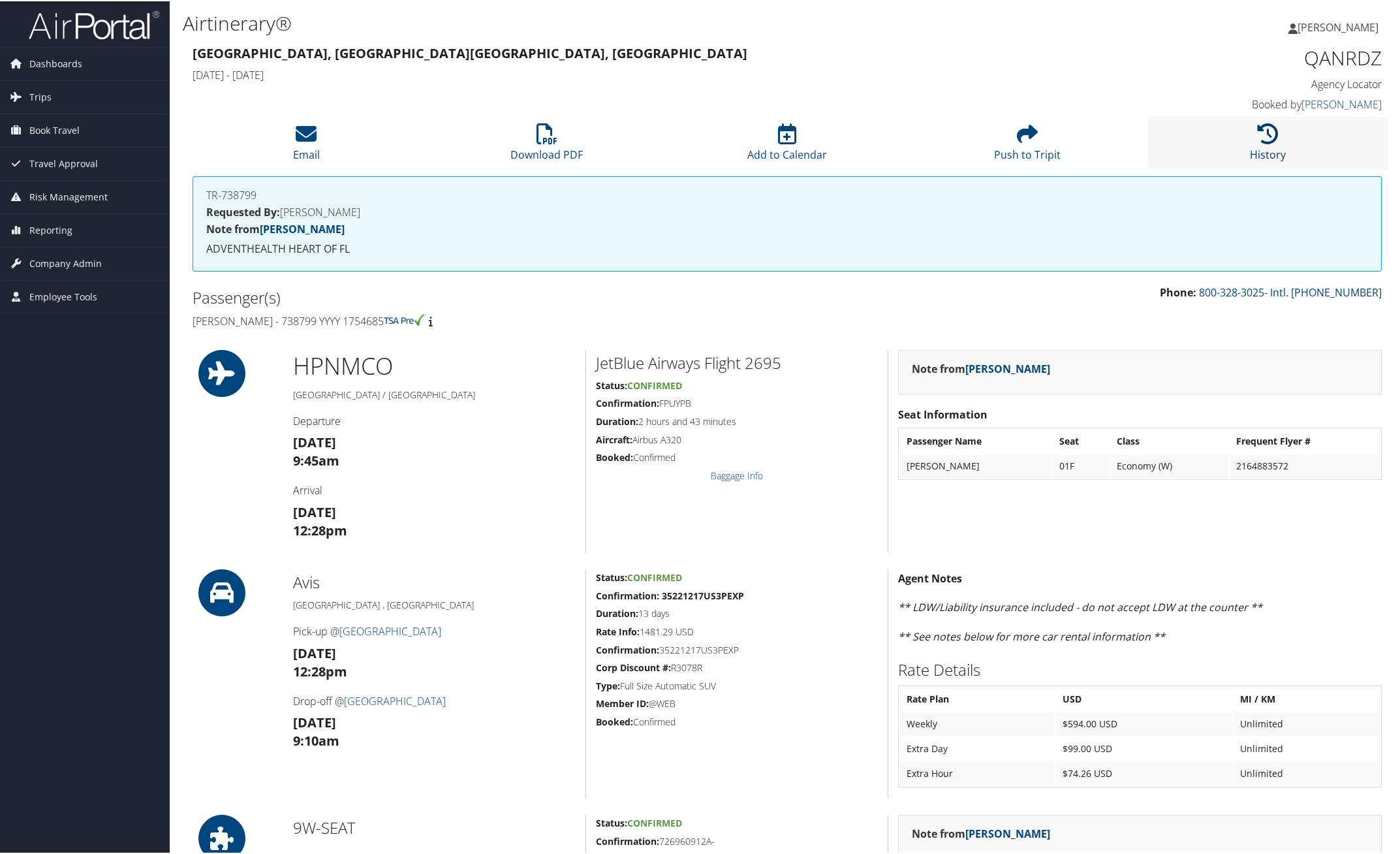
click at [1270, 136] on icon at bounding box center [1268, 132] width 21 height 21
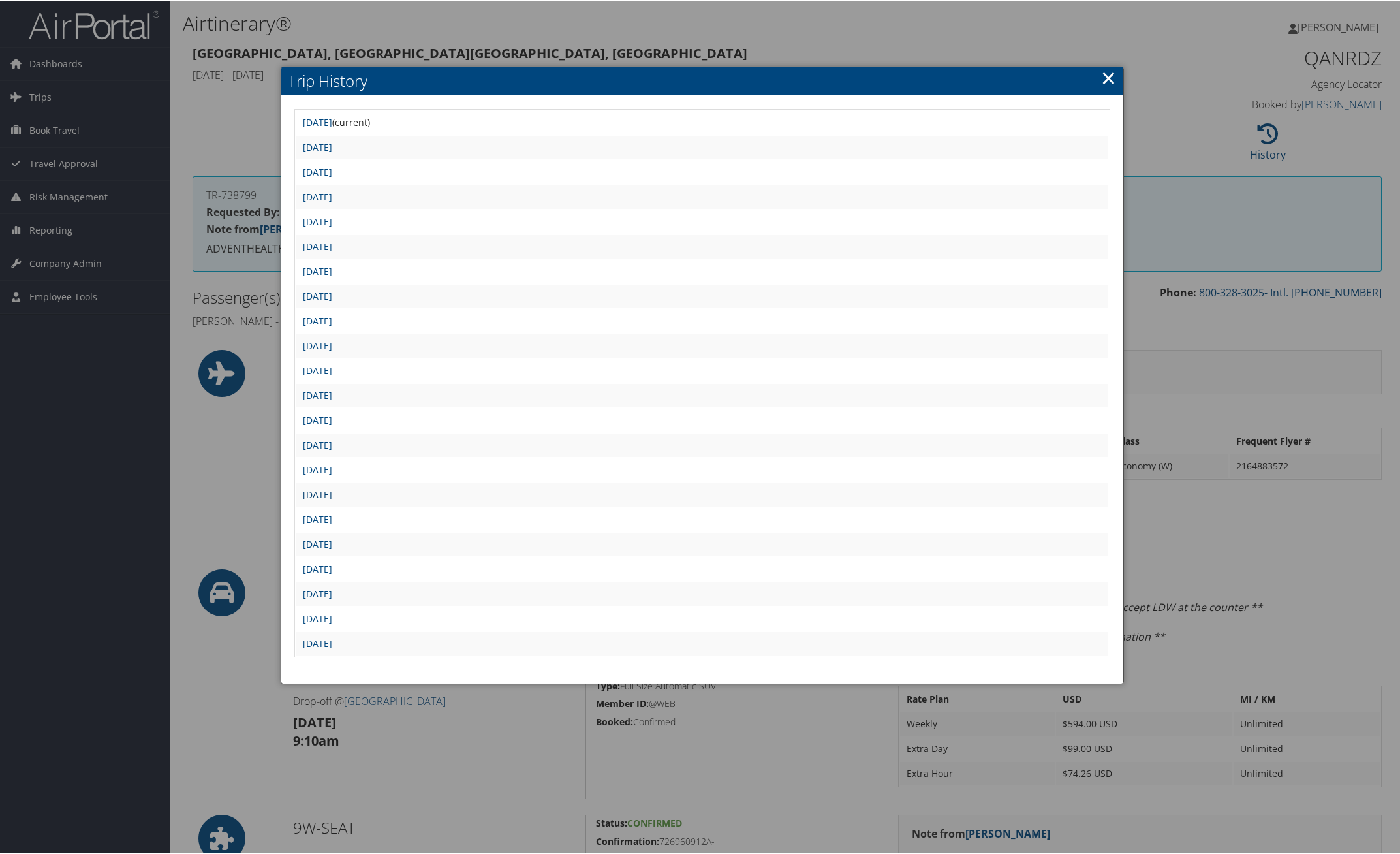
click at [332, 487] on link "[DATE]" at bounding box center [317, 493] width 29 height 12
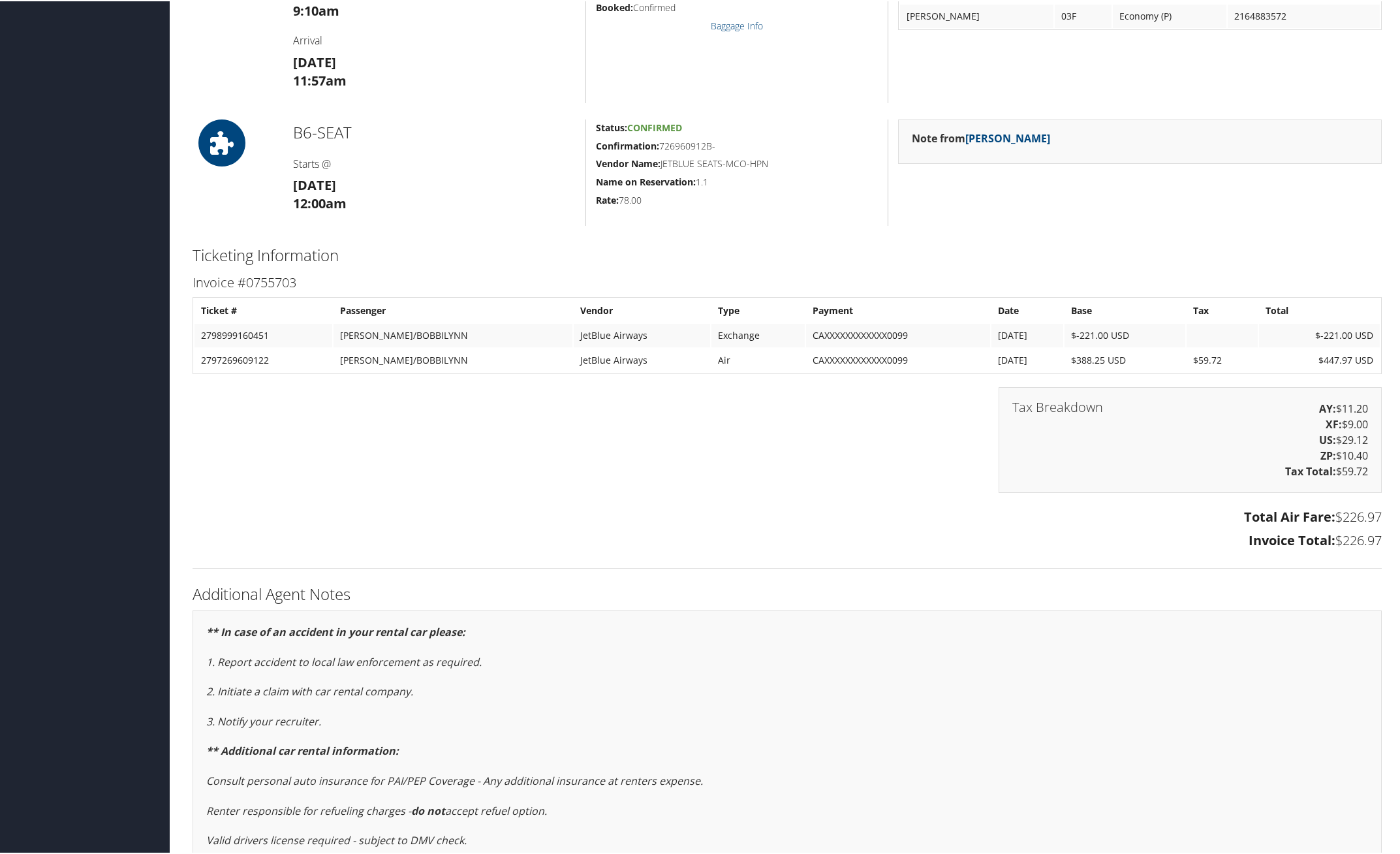
scroll to position [1139, 0]
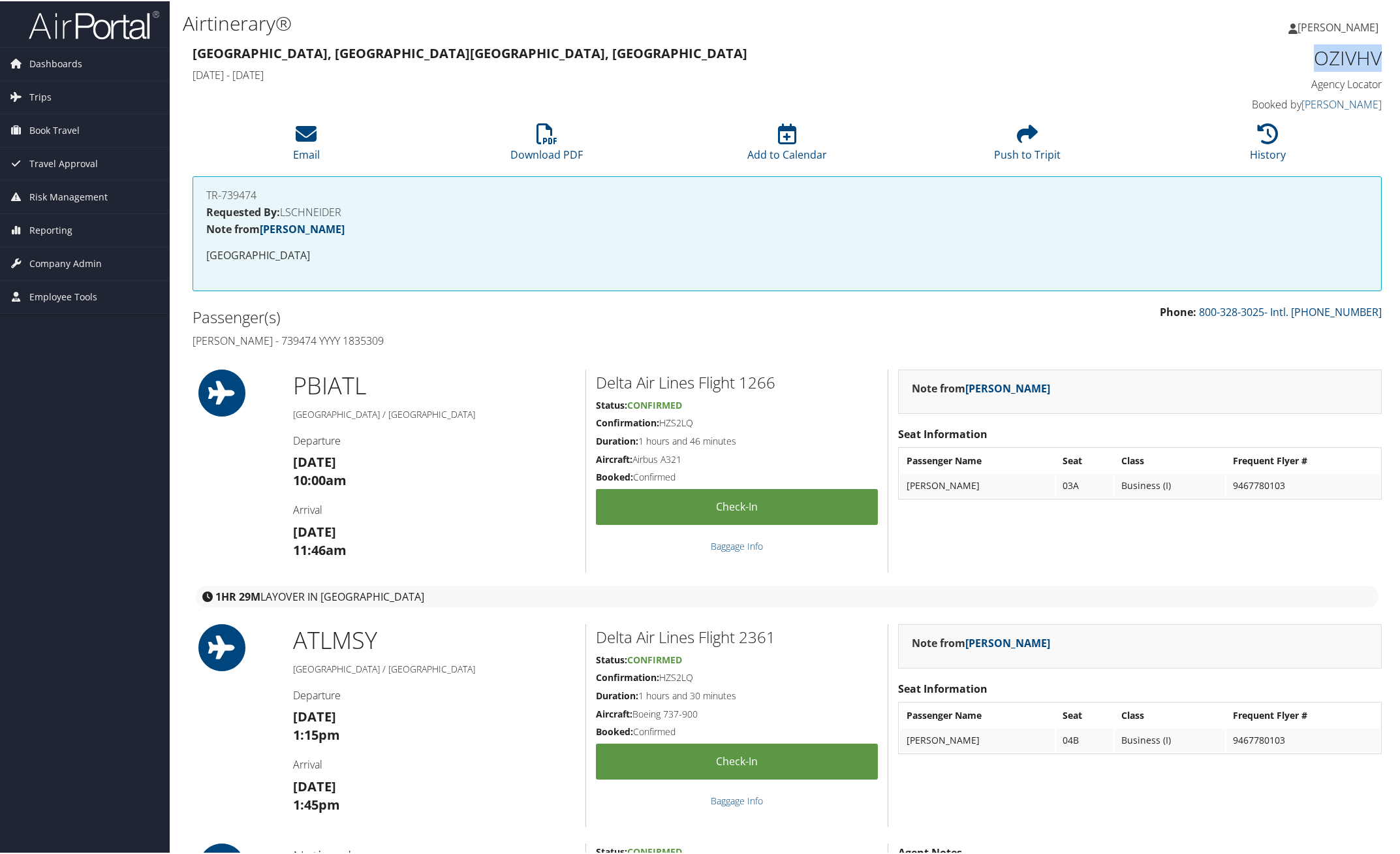
drag, startPoint x: 1309, startPoint y: 62, endPoint x: 1372, endPoint y: 64, distance: 63.0
click at [1372, 64] on h1 "OZIVHV" at bounding box center [1240, 57] width 283 height 27
copy h1 "OZIVHV"
drag, startPoint x: 192, startPoint y: 333, endPoint x: 411, endPoint y: 333, distance: 219.0
click at [411, 333] on h4 "Muneer Hassan - 739474 YYYY 1835309" at bounding box center [485, 339] width 585 height 14
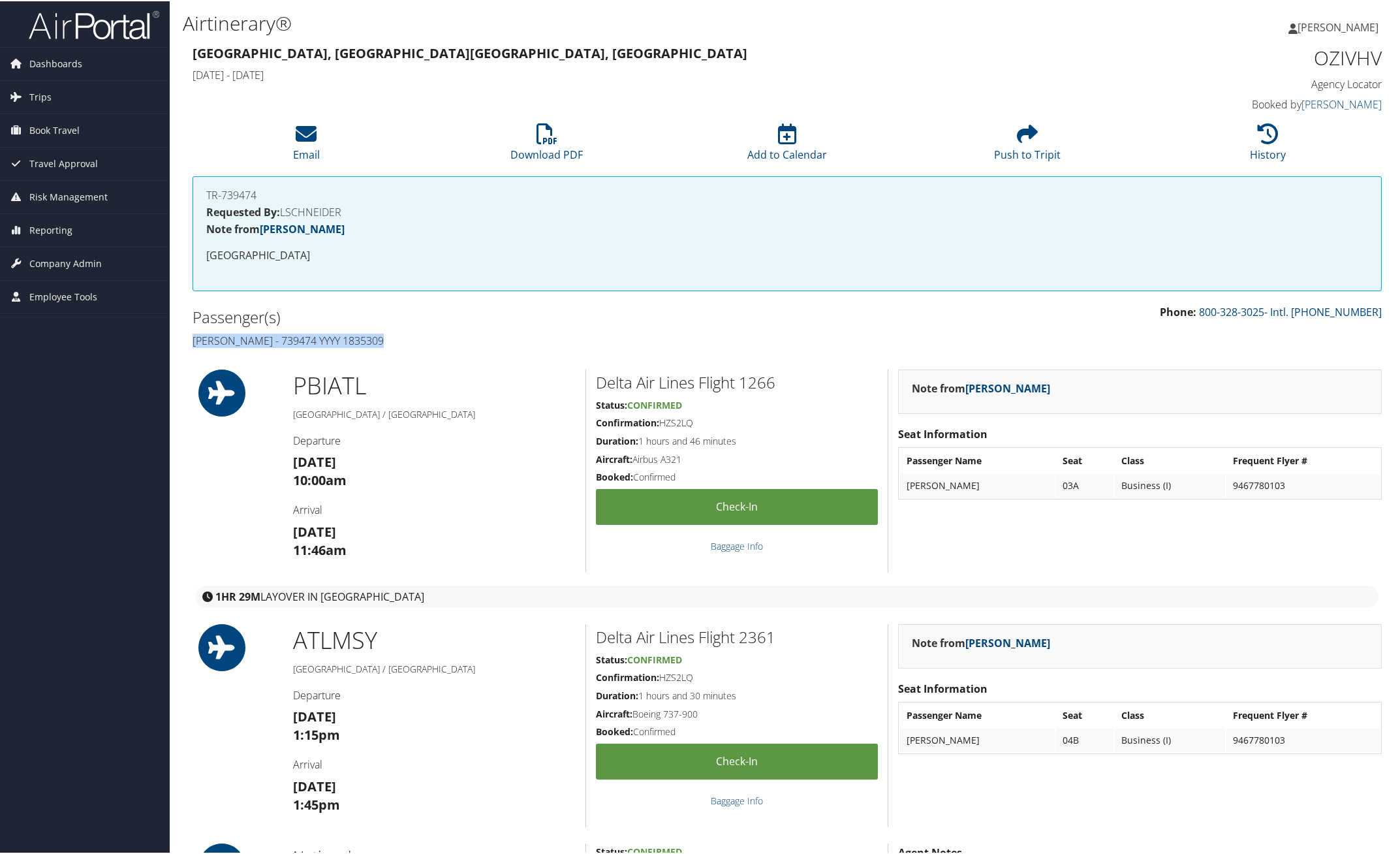
copy h4 "Muneer Hassan - 739474 YYYY 1835309"
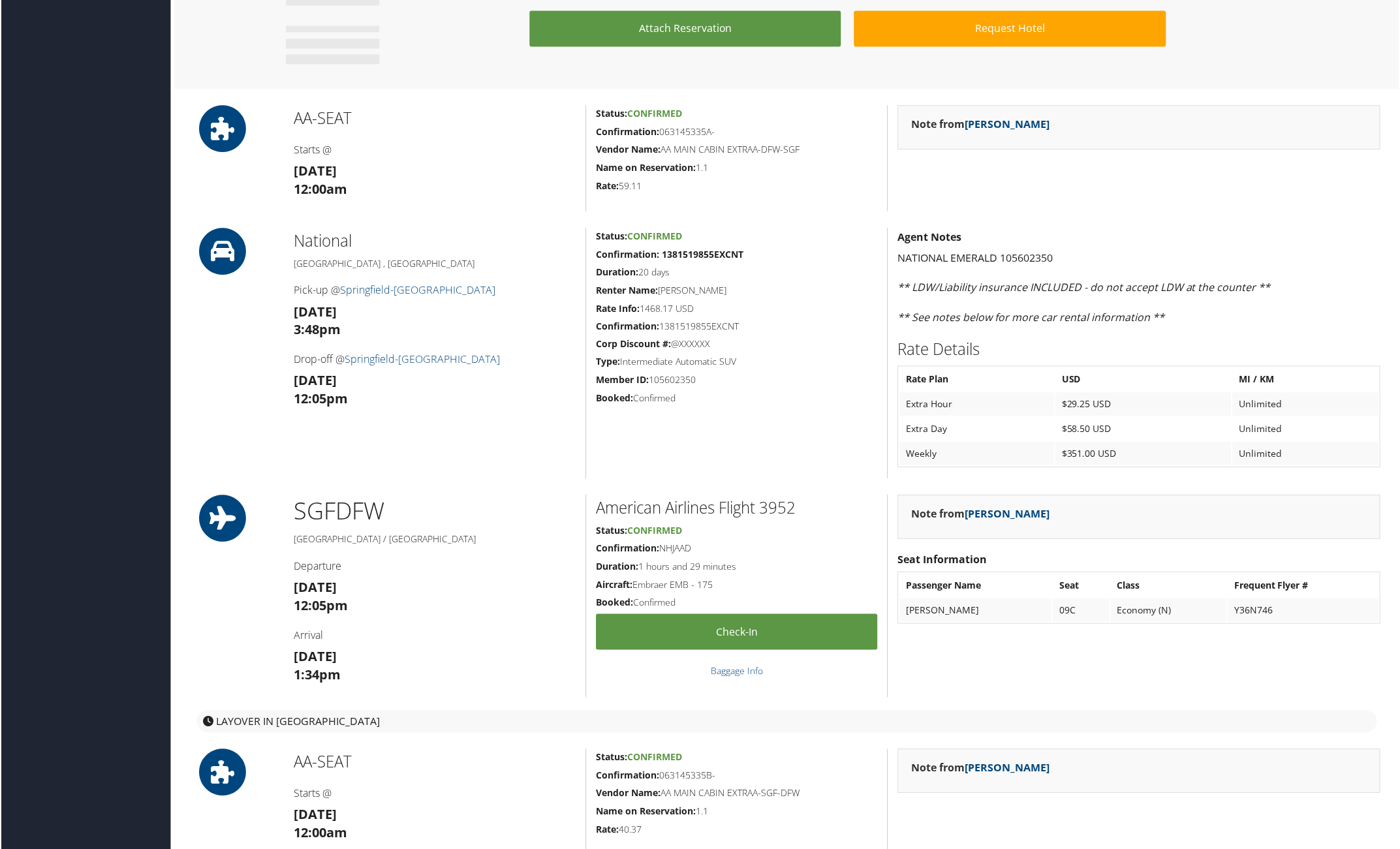
scroll to position [1550, 0]
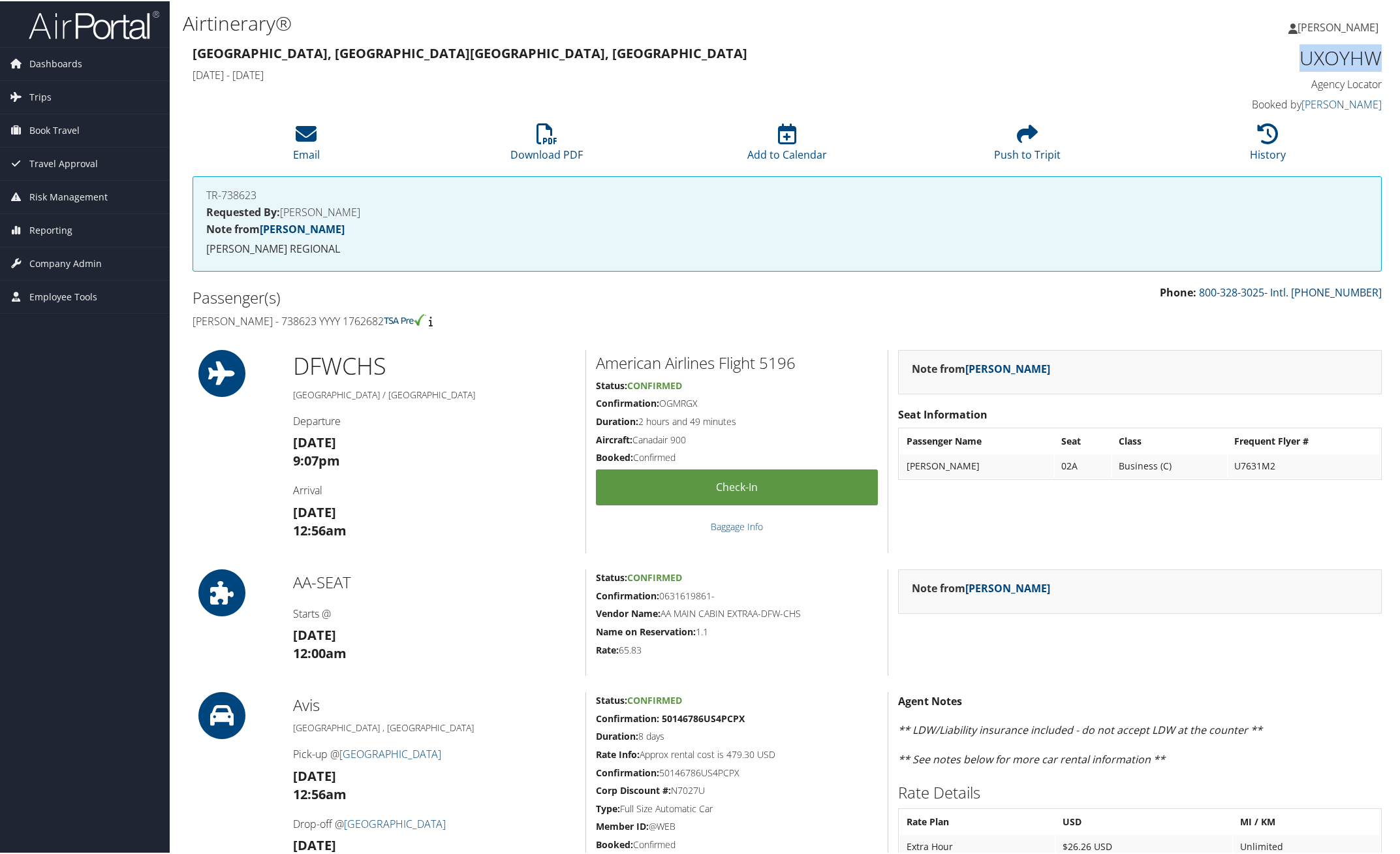
drag, startPoint x: 1294, startPoint y: 59, endPoint x: 1384, endPoint y: 76, distance: 91.6
click at [1377, 62] on div "UXOYHW Agency Locator Agency Locator UXOYHW Booked by [PERSON_NAME] Booked by […" at bounding box center [1240, 79] width 302 height 75
copy h1 "UXOYHW"
drag, startPoint x: 186, startPoint y: 313, endPoint x: 403, endPoint y: 324, distance: 217.3
click at [403, 324] on div "Passenger(s) Rania Habib - 738623 YYYY 1762682" at bounding box center [485, 308] width 604 height 49
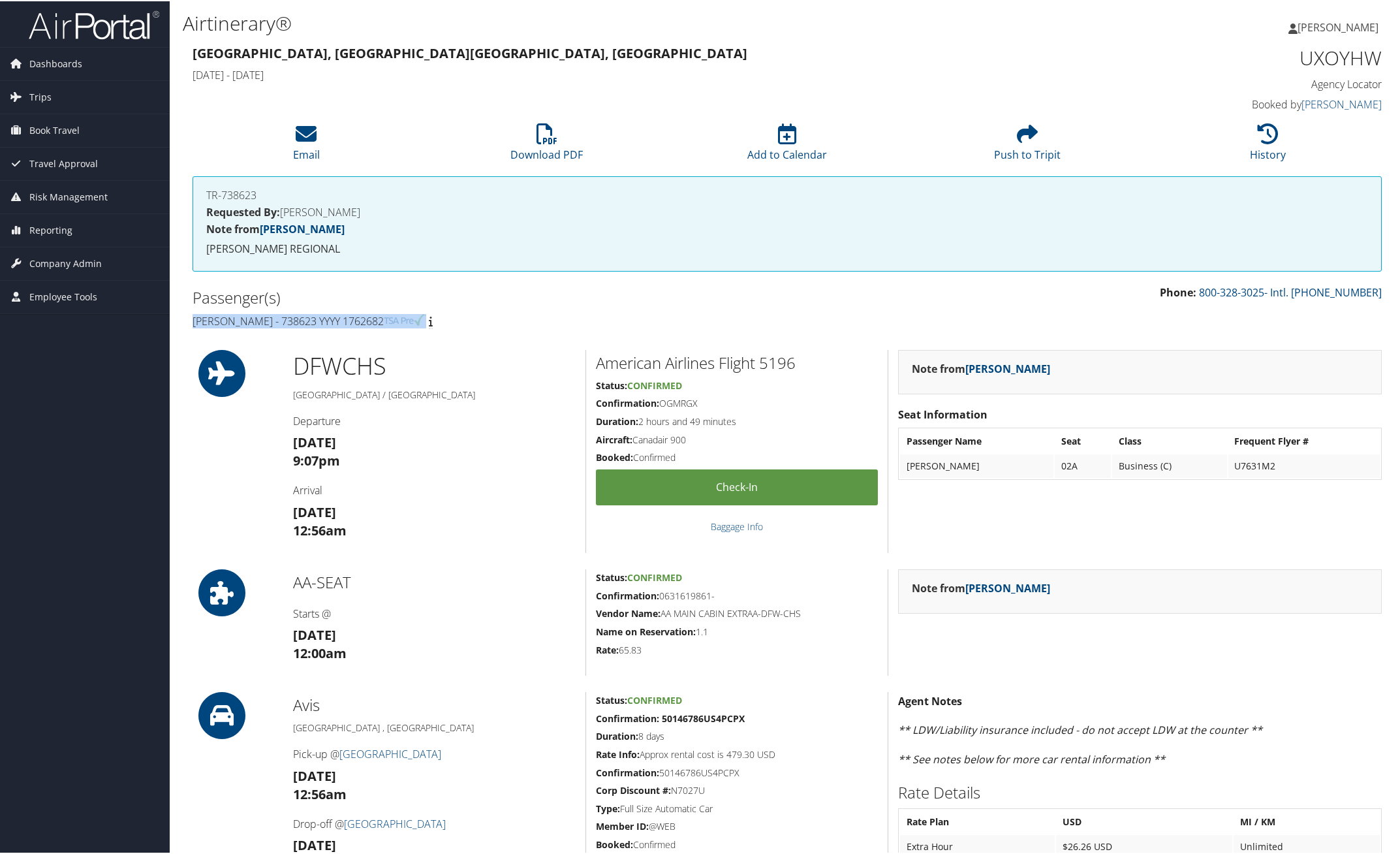
copy h4 "Rania Habib - 738623 YYYY 1762682"
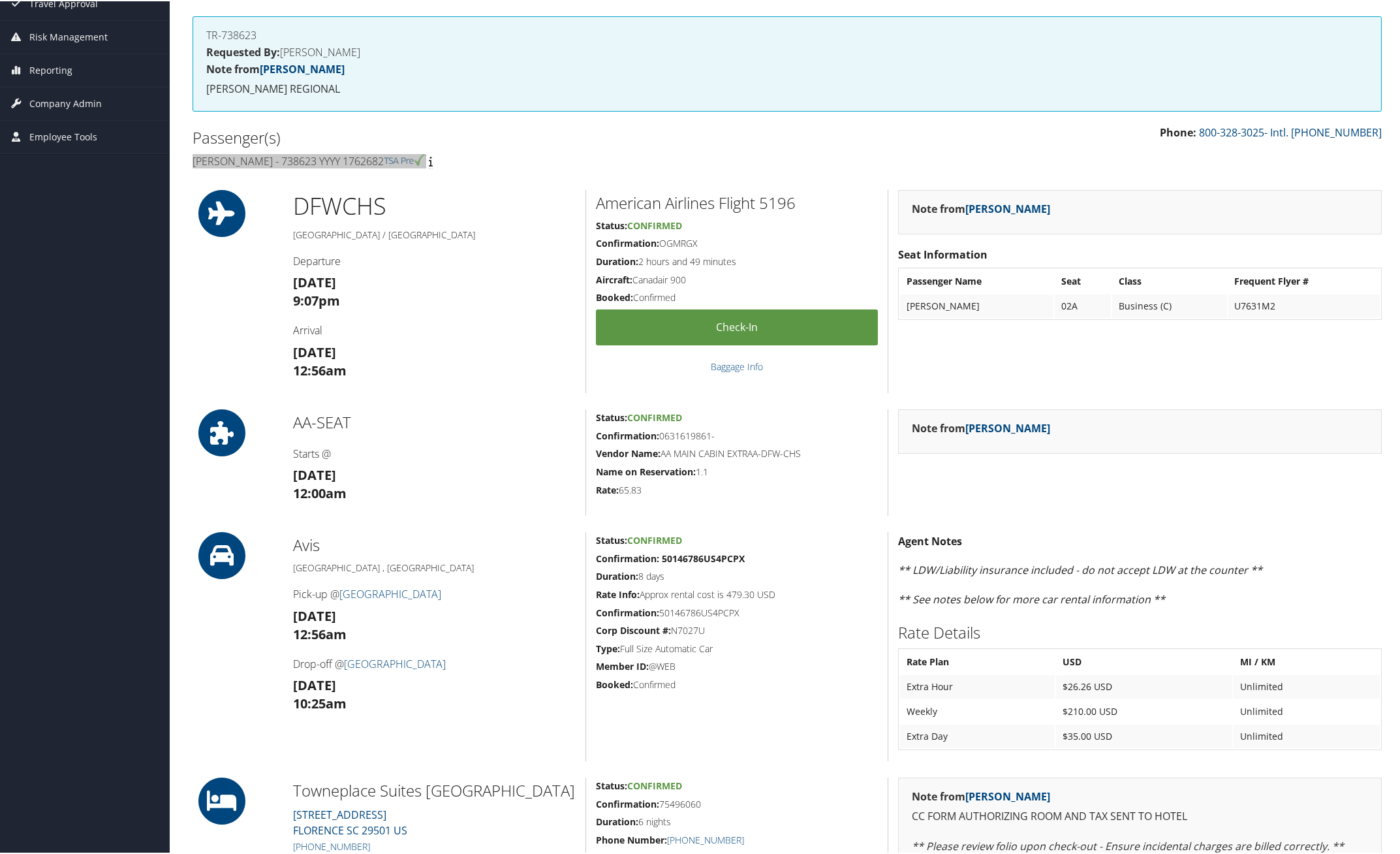
scroll to position [163, 0]
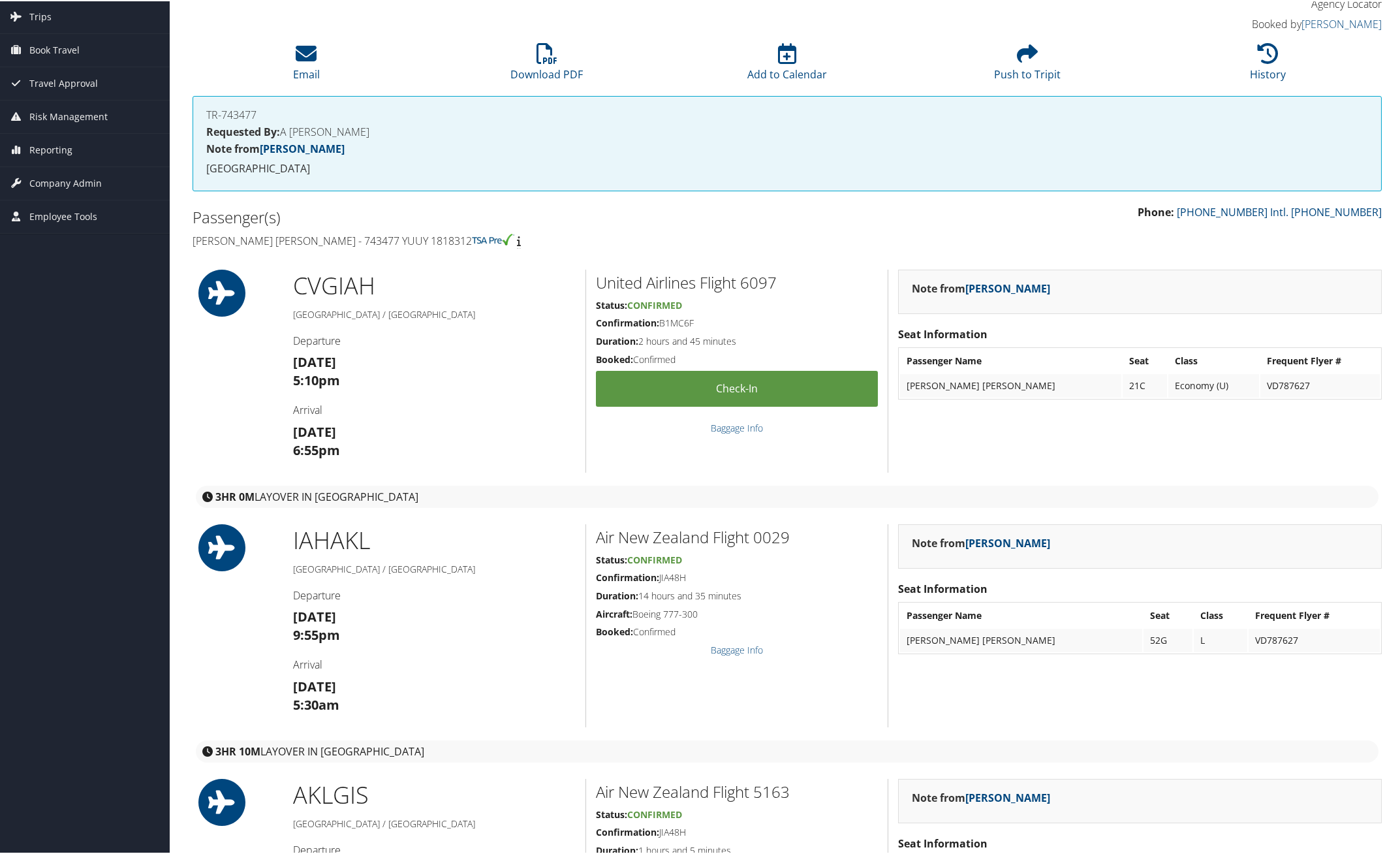
scroll to position [81, 0]
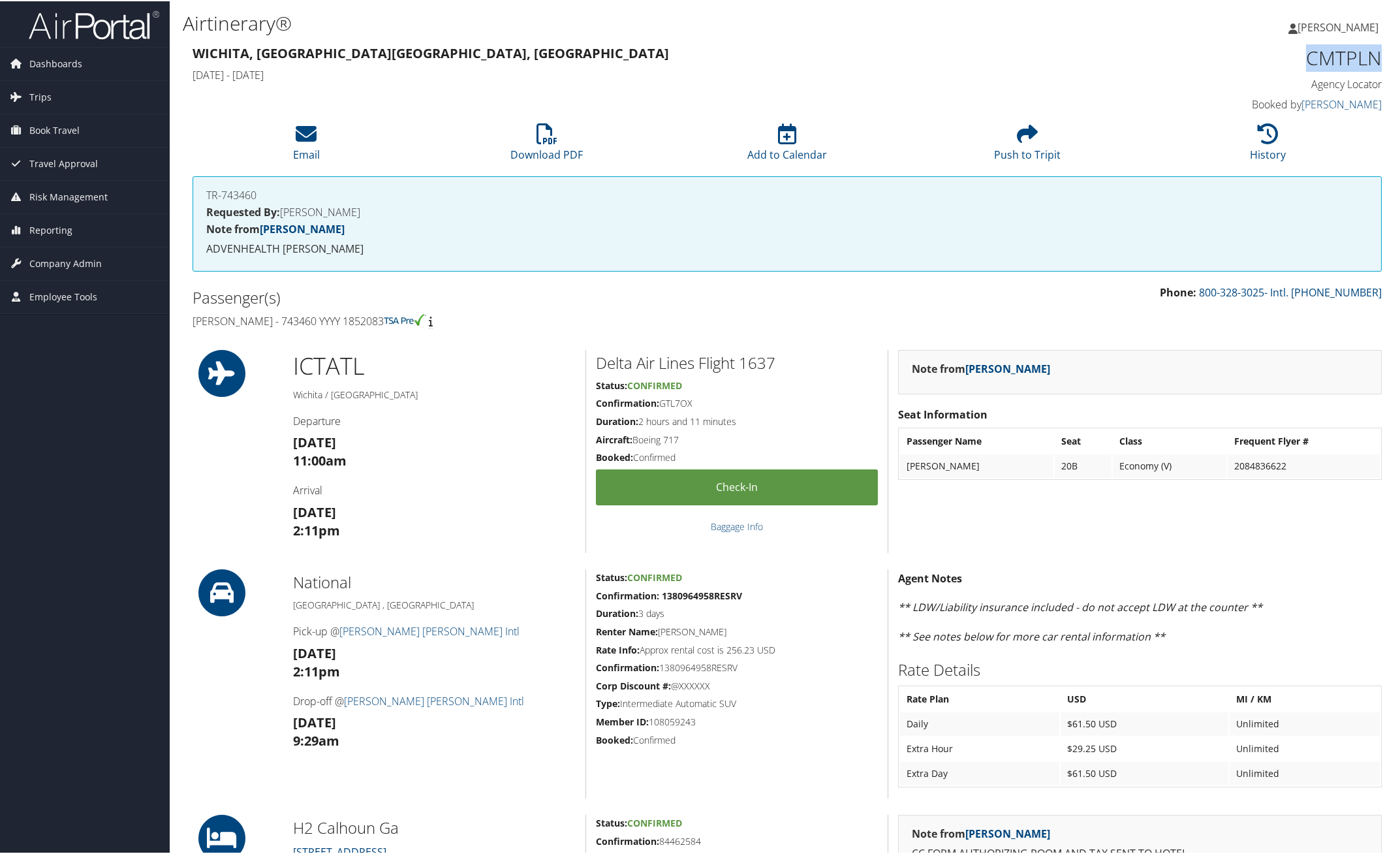
drag, startPoint x: 1300, startPoint y: 52, endPoint x: 1382, endPoint y: 58, distance: 82.2
click at [1382, 58] on div "CMTPLN Agency Locator Agency Locator CMTPLN Booked by [PERSON_NAME] Booked by […" at bounding box center [1240, 79] width 302 height 75
copy h1 "CMTPLN"
drag, startPoint x: 194, startPoint y: 321, endPoint x: 379, endPoint y: 324, distance: 185.0
click at [379, 324] on h4 "Navin Gupta - 743460 YYYY 1852083" at bounding box center [485, 319] width 585 height 14
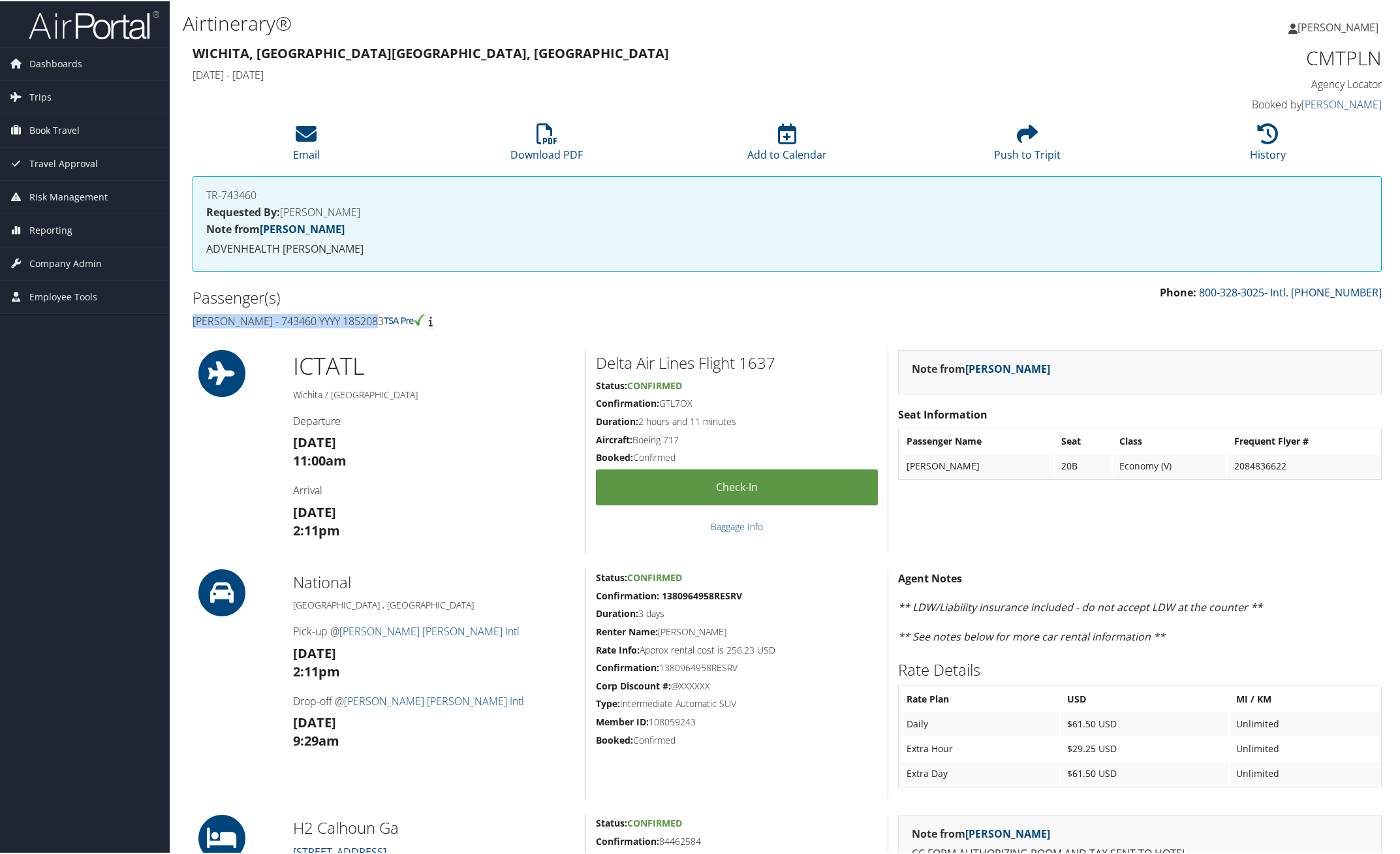
copy h4 "Navin Gupta - 743460 YYYY 1852083"
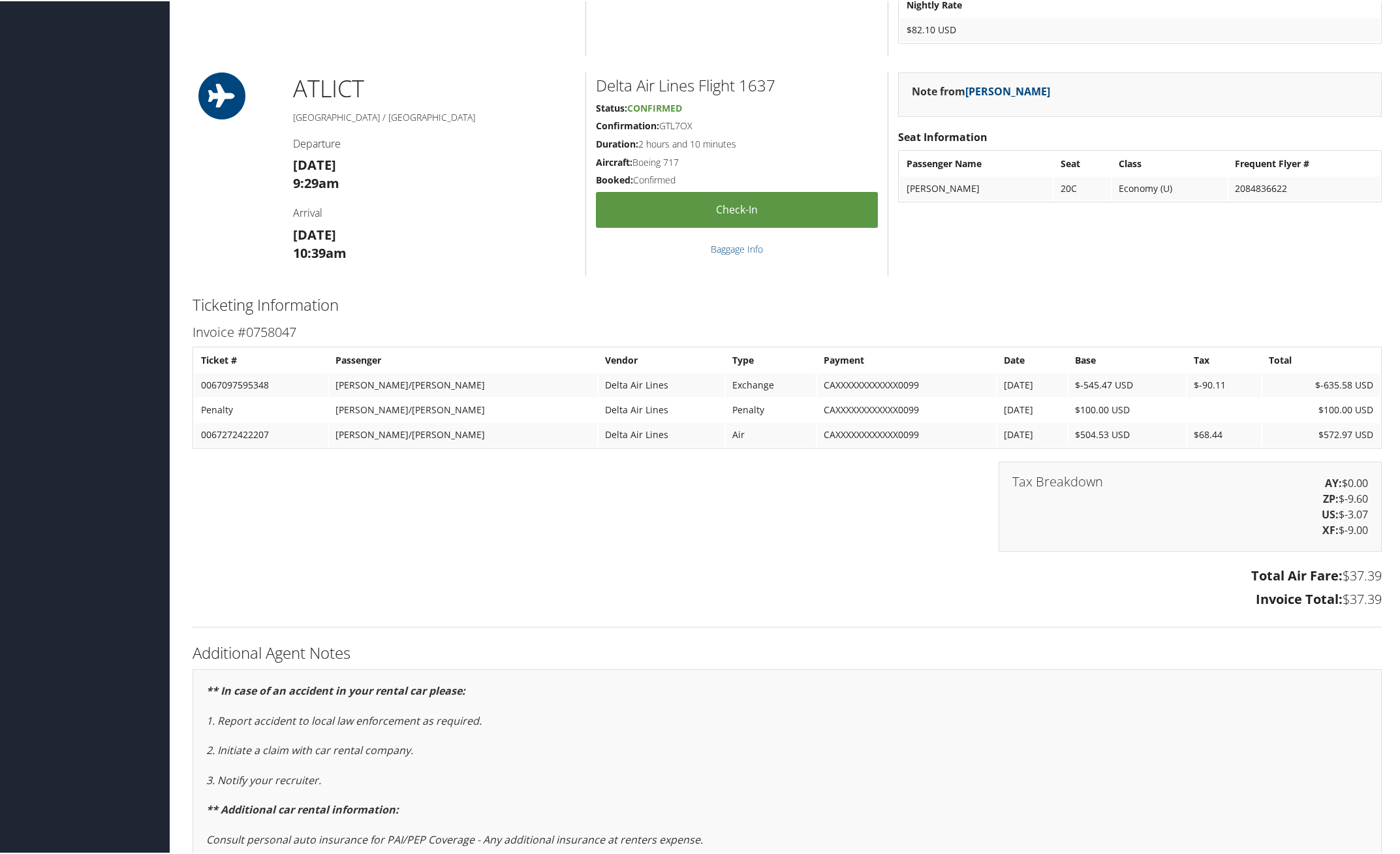
scroll to position [1229, 0]
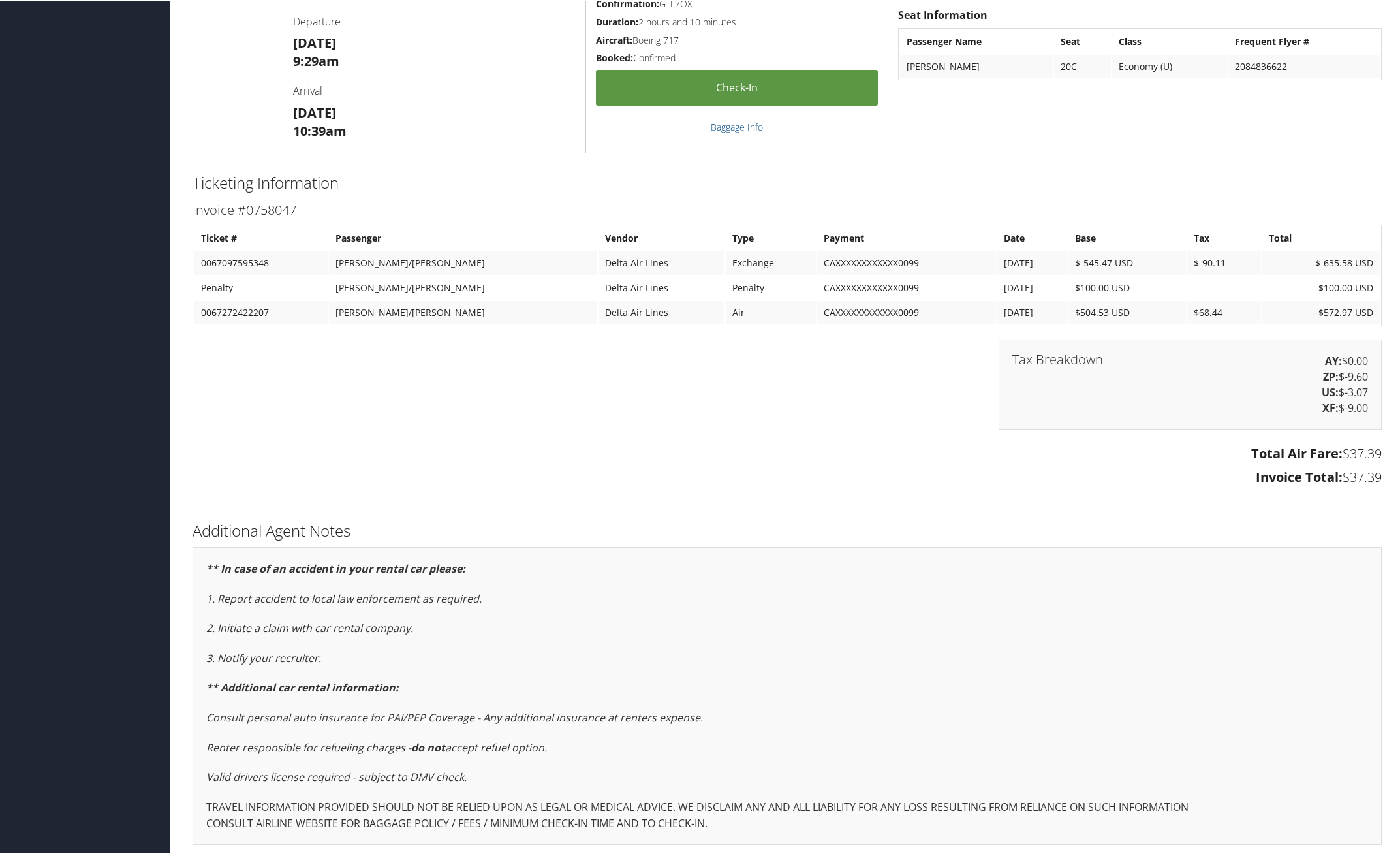
drag, startPoint x: 186, startPoint y: 200, endPoint x: 1378, endPoint y: 485, distance: 1225.6
click at [1378, 485] on div "Invoice #0758047 Ticket # Passenger Vendor Type Payment Date Base Tax Total 006…" at bounding box center [787, 344] width 1208 height 292
copy div "Invoice #0758047 Ticket # Passenger Vendor Type Payment Date Base Tax Total 006…"
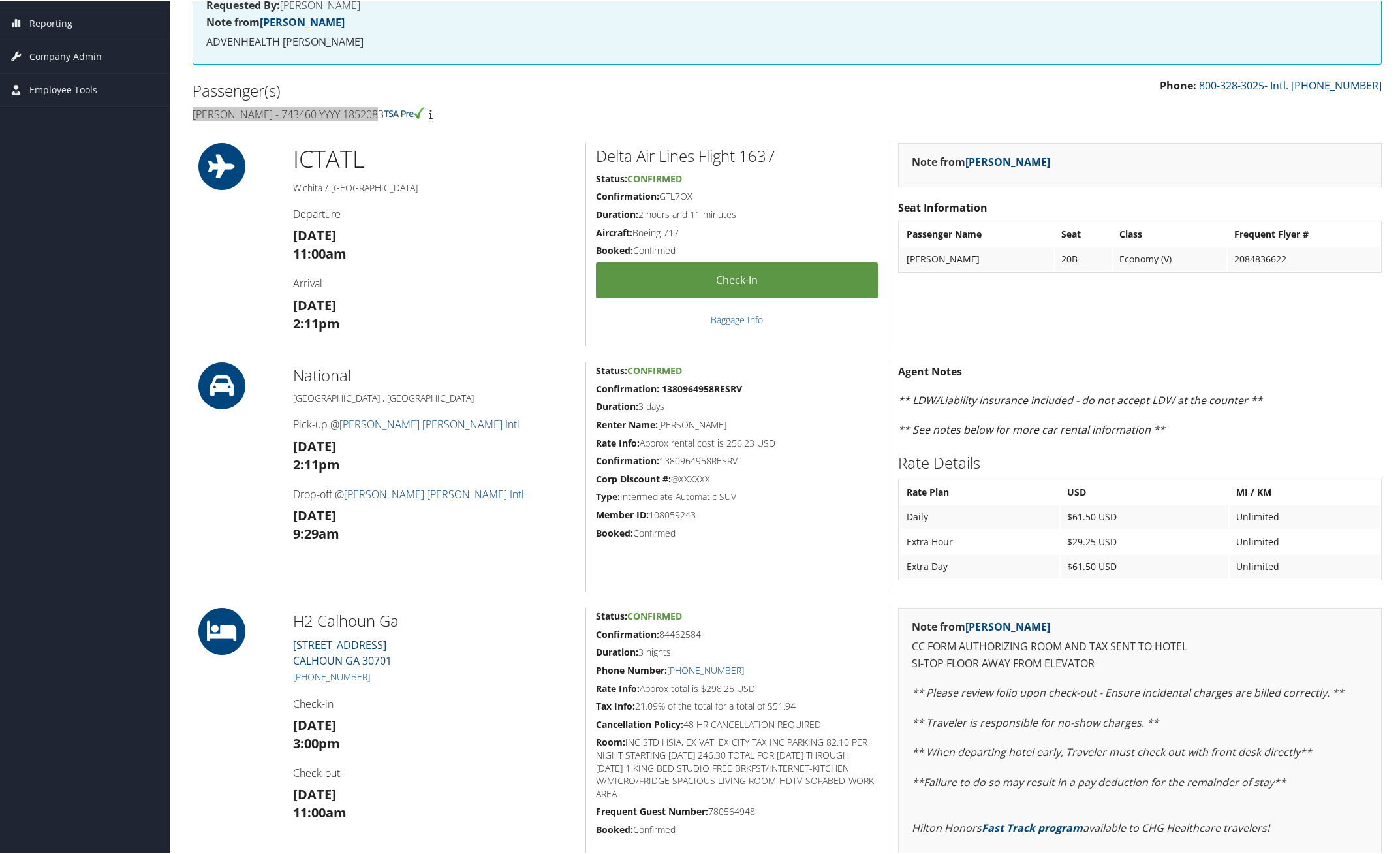
scroll to position [5, 0]
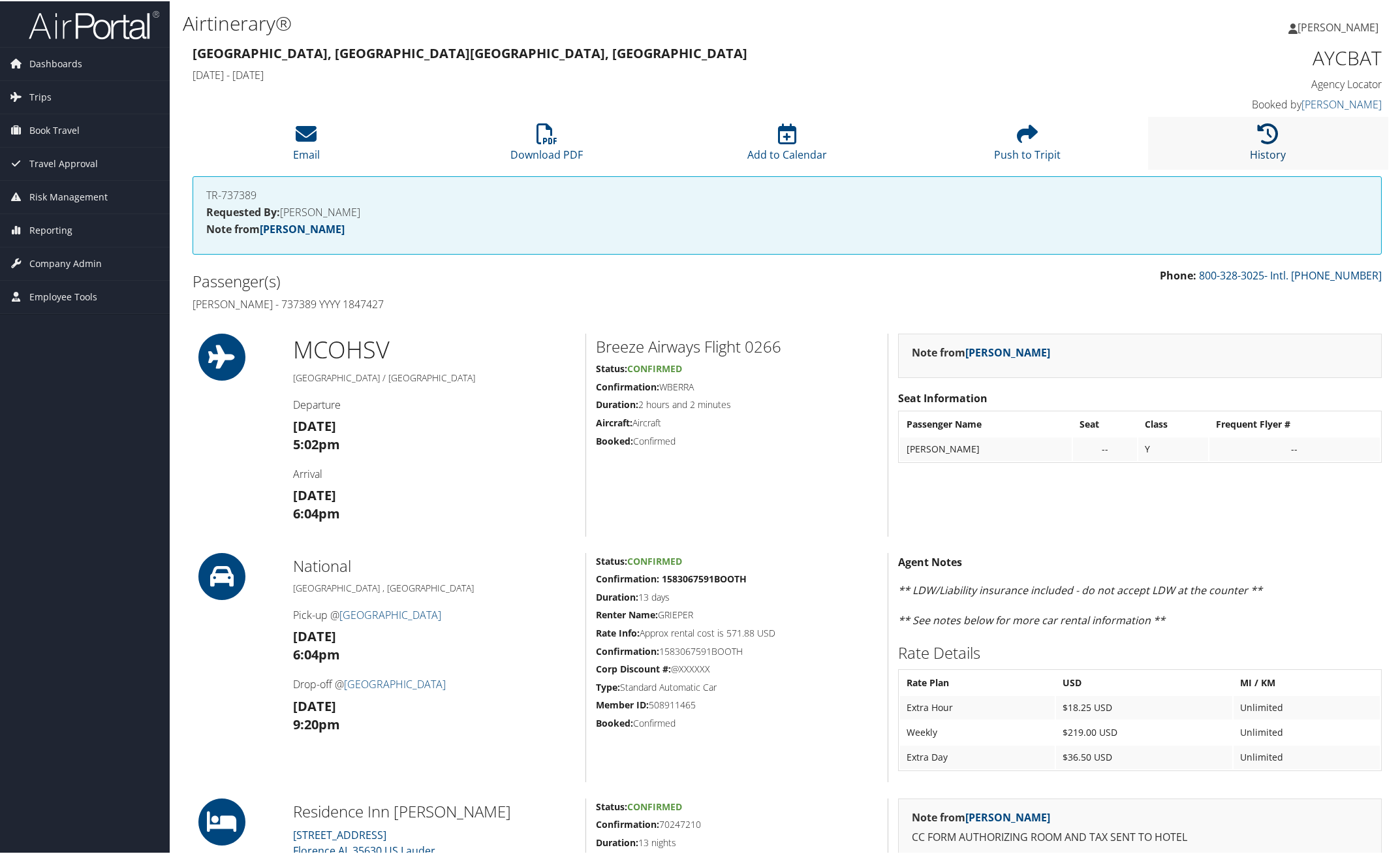
click at [1269, 150] on link "History" at bounding box center [1267, 145] width 36 height 31
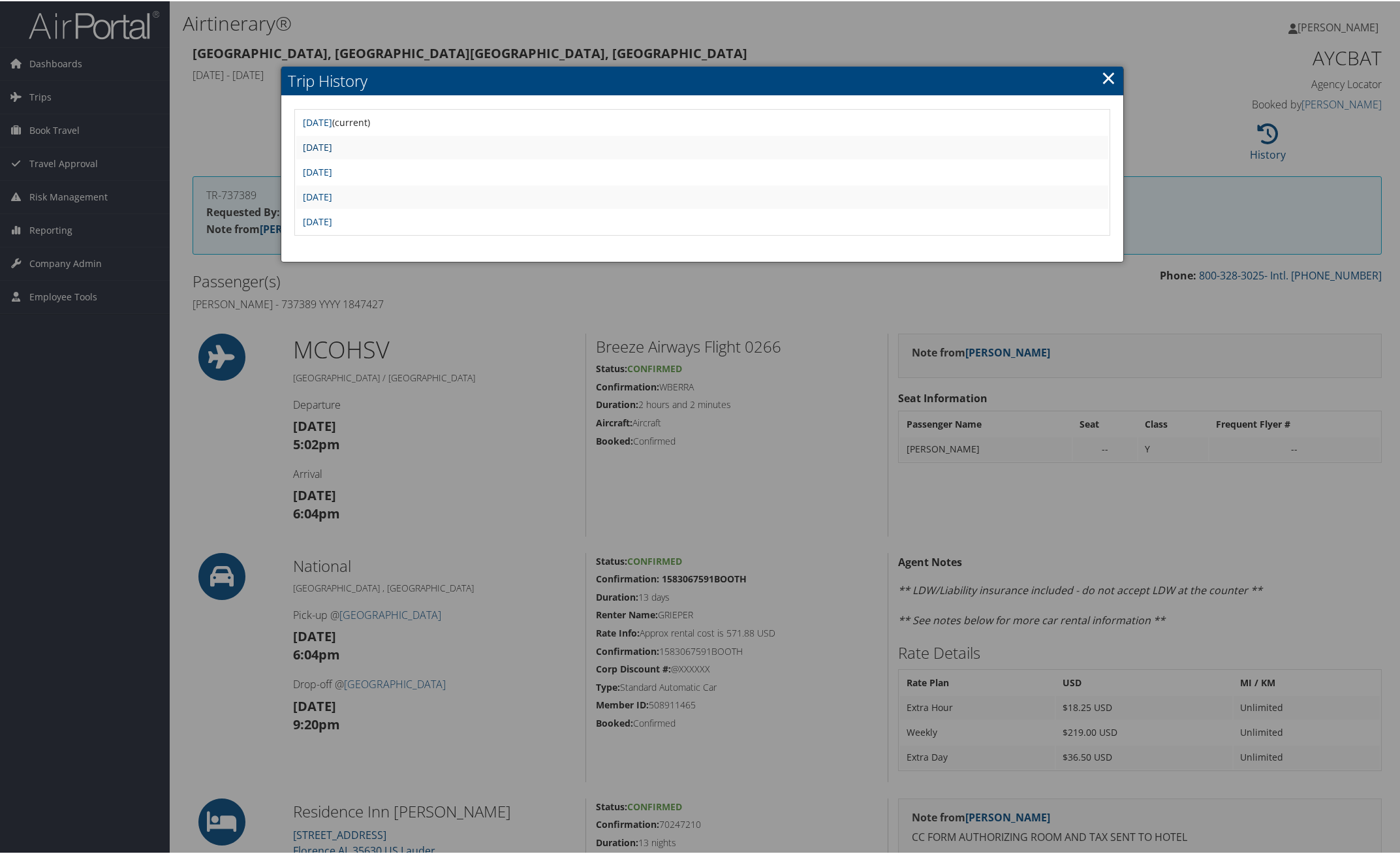
click at [332, 146] on link "[DATE]" at bounding box center [317, 146] width 29 height 12
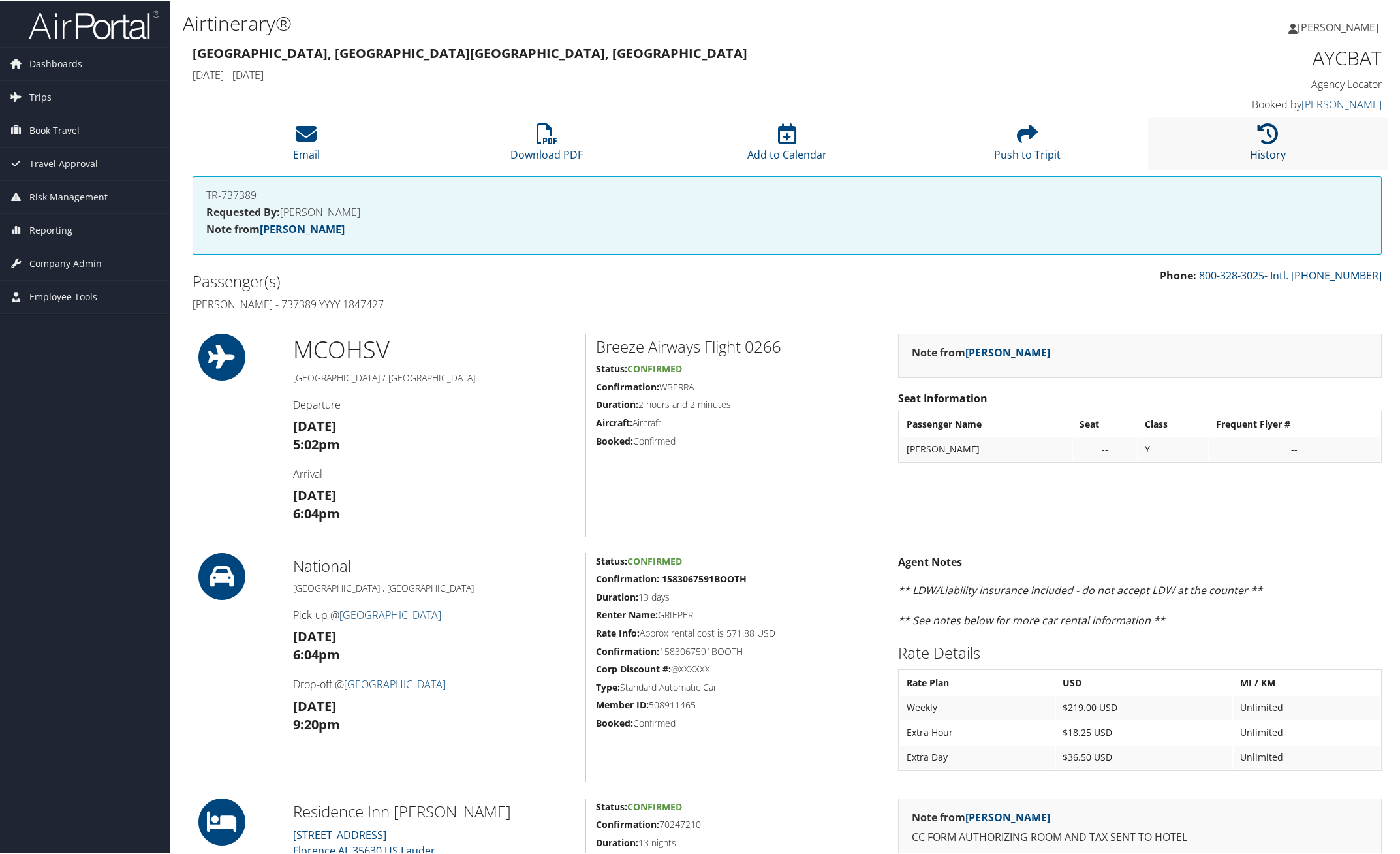
click at [1258, 141] on icon at bounding box center [1268, 132] width 21 height 21
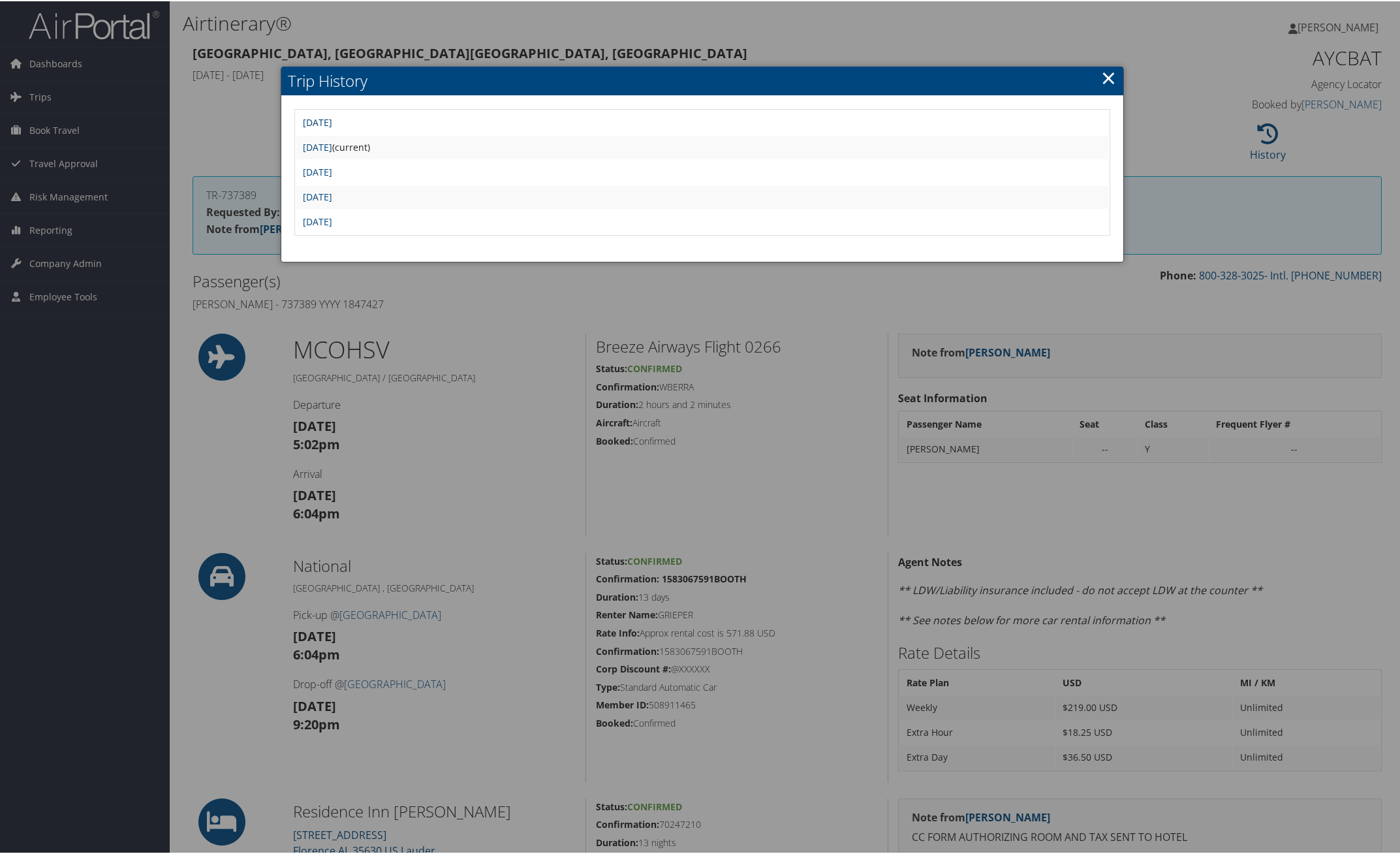
click at [332, 116] on link "Fri Jul 18 03:18:42 MDT 2025" at bounding box center [317, 121] width 29 height 12
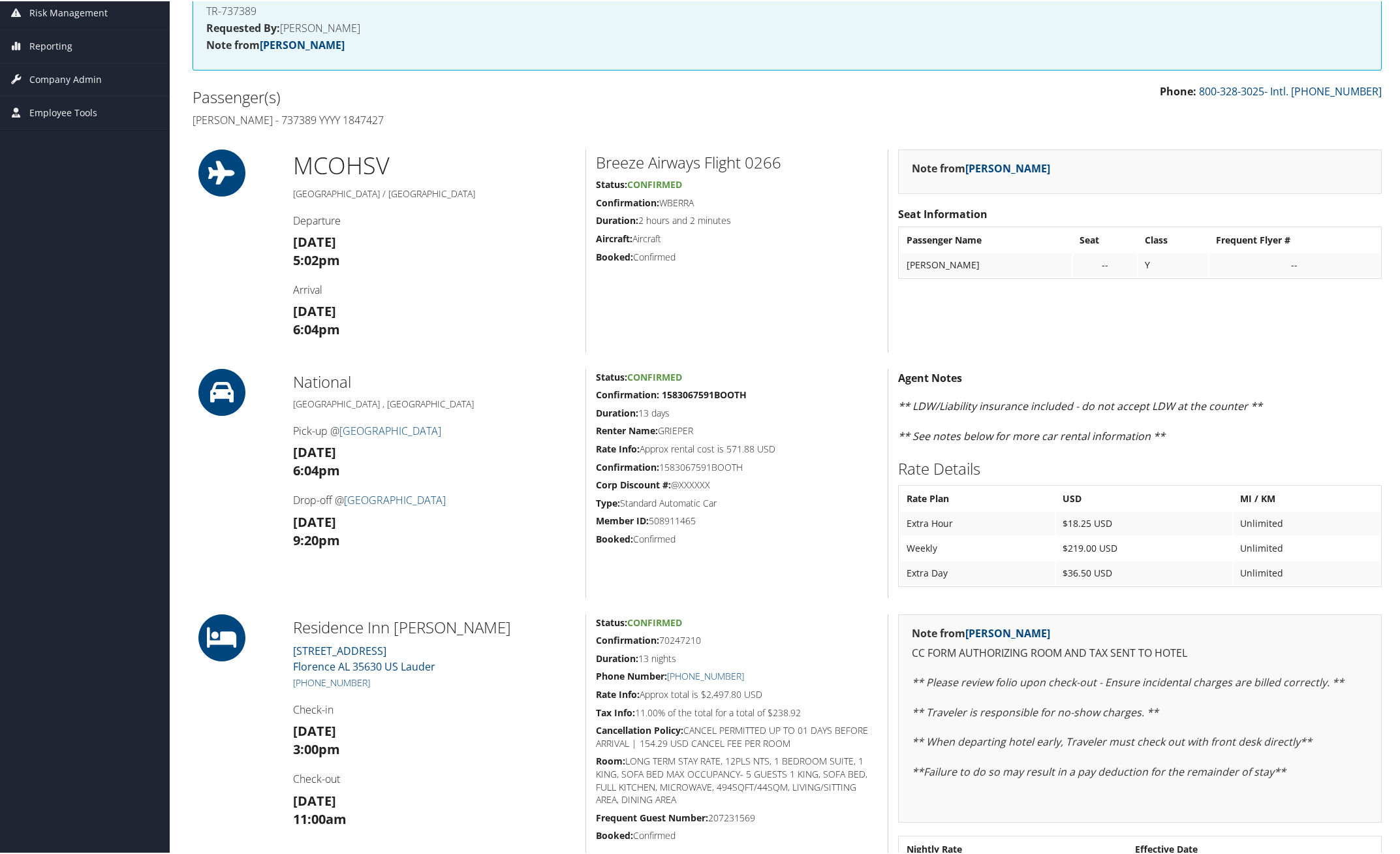
scroll to position [81, 0]
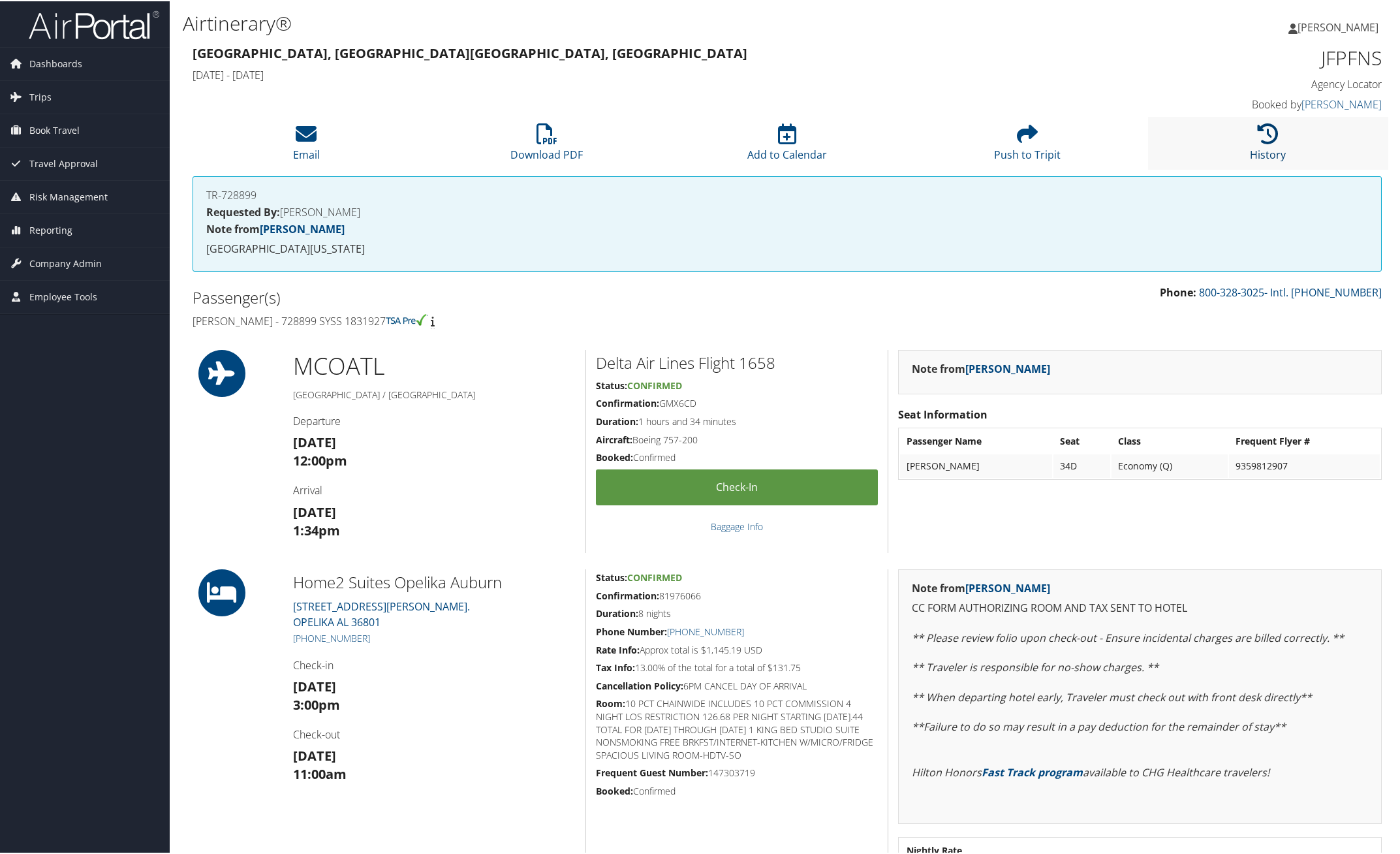
click at [1262, 147] on link "History" at bounding box center [1267, 145] width 36 height 31
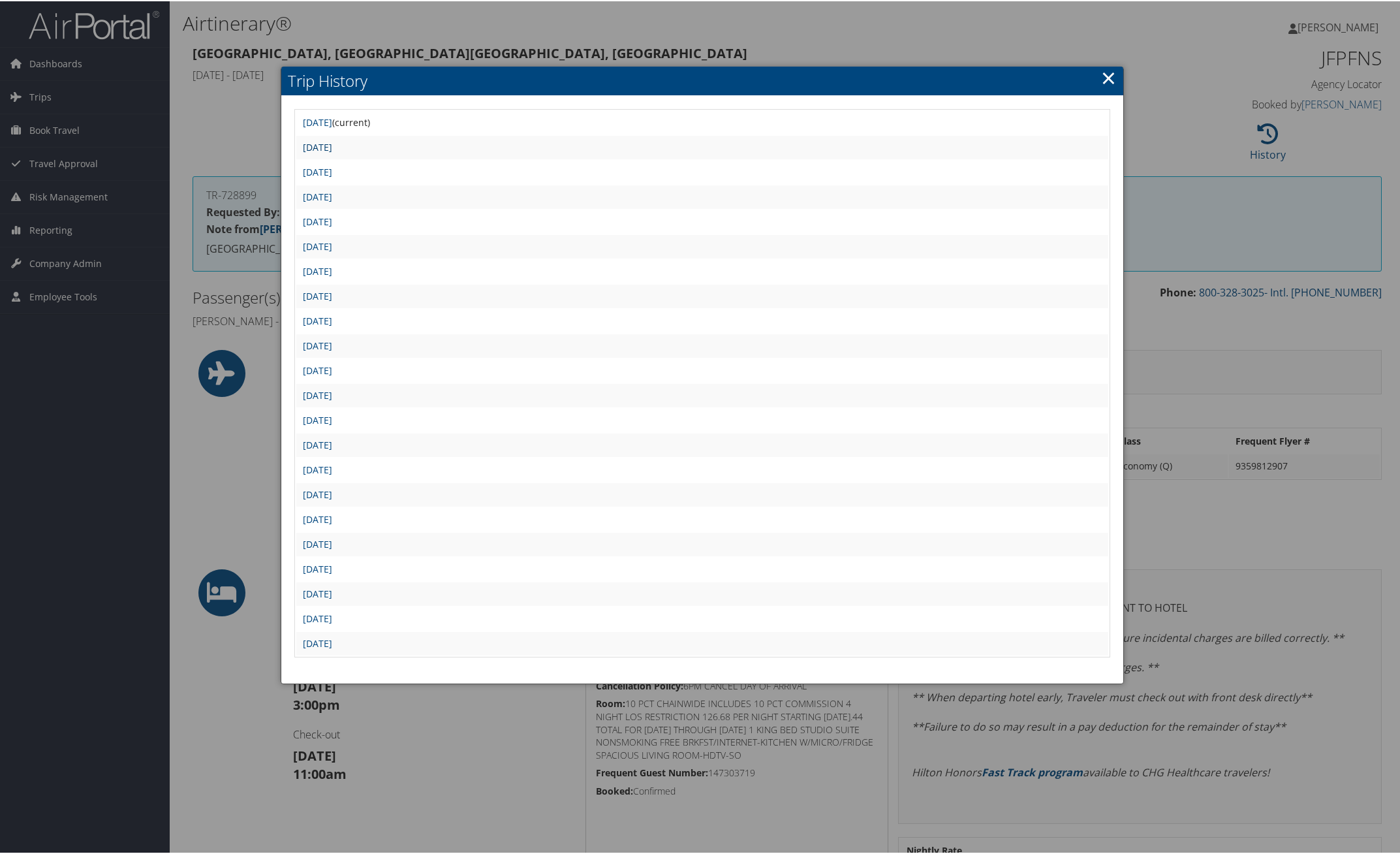
click at [332, 145] on link "Fri Jun 27 03:14:28 MDT 2025" at bounding box center [317, 146] width 29 height 12
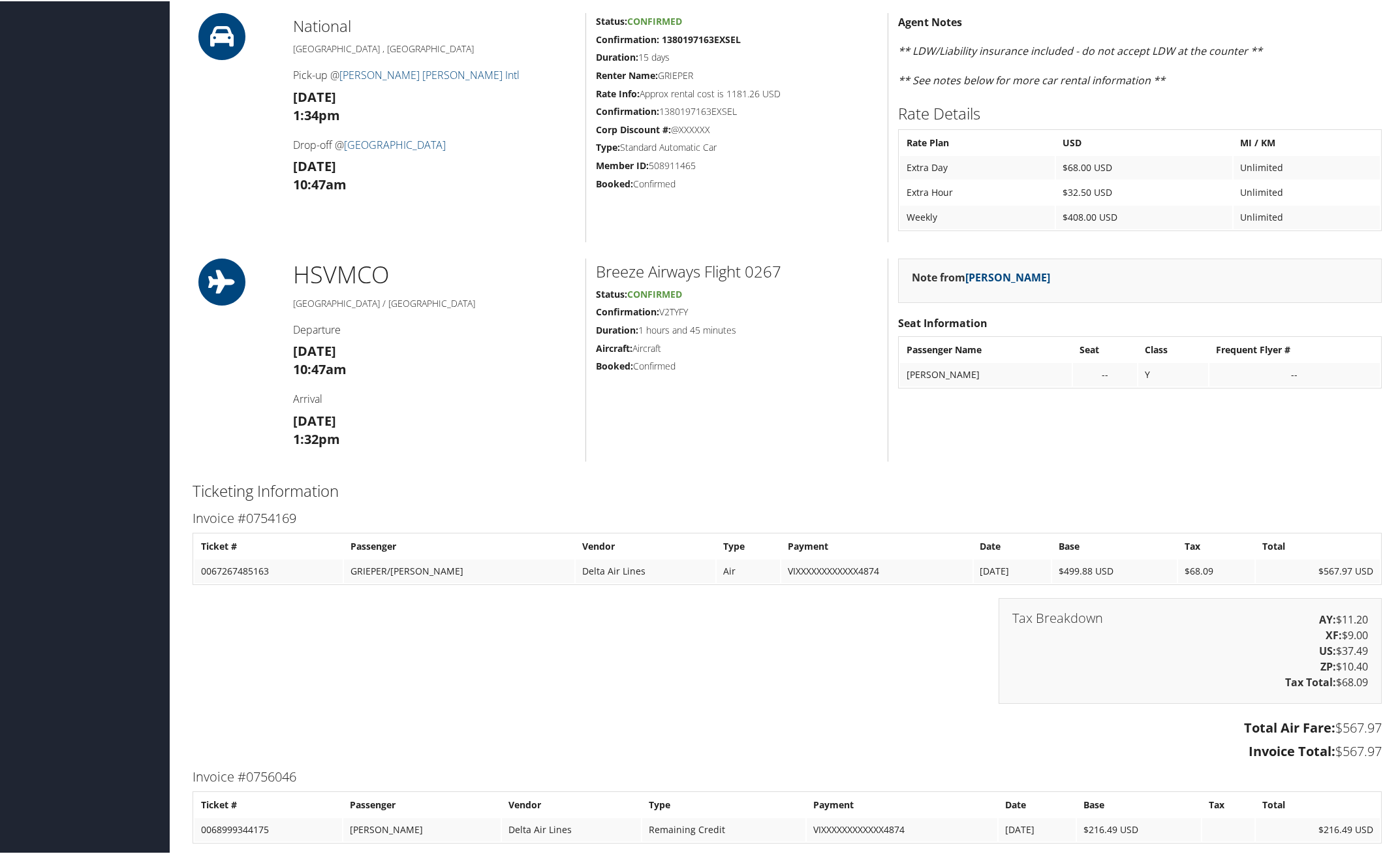
scroll to position [680, 0]
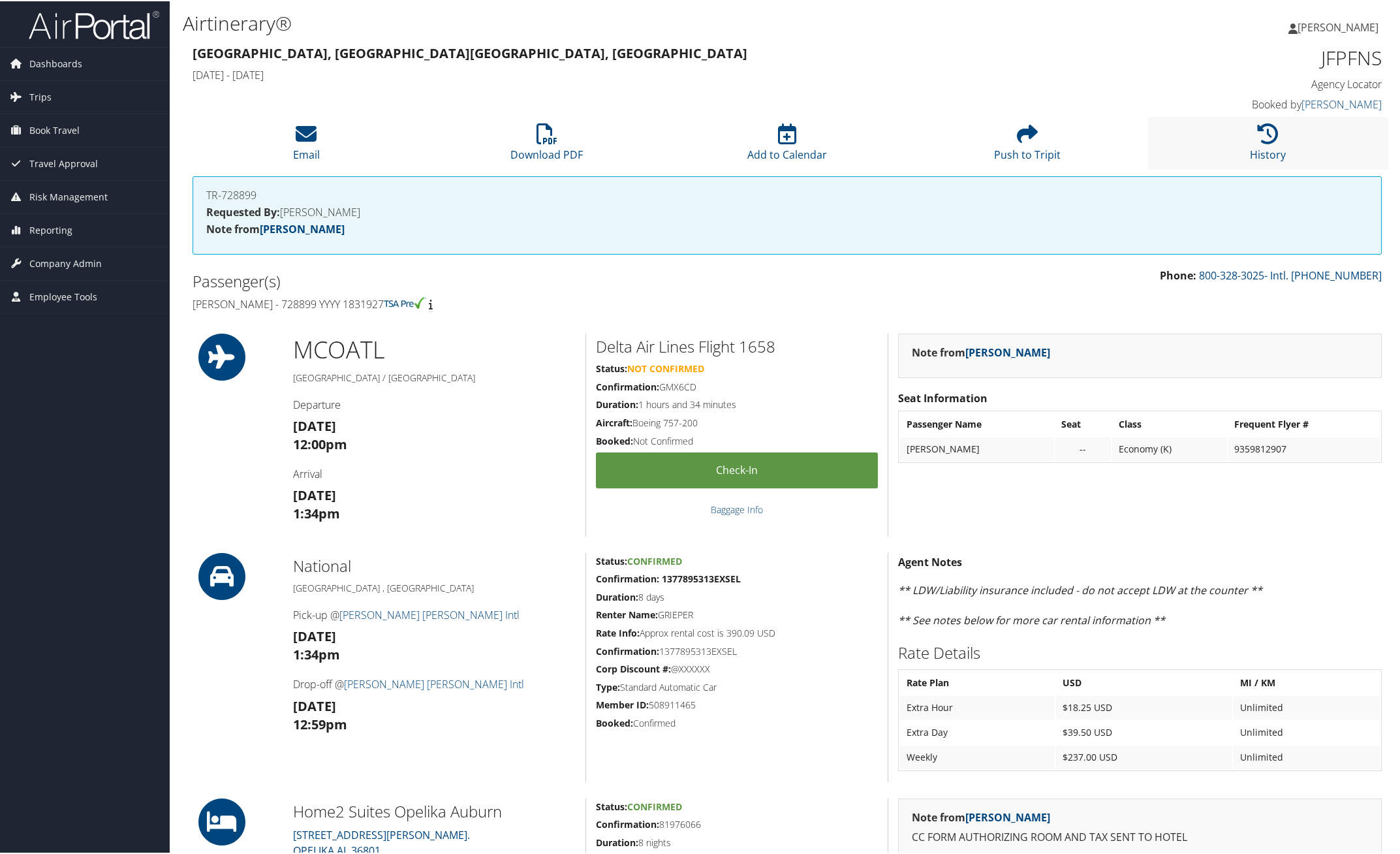
click at [1260, 144] on li "History" at bounding box center [1268, 142] width 240 height 53
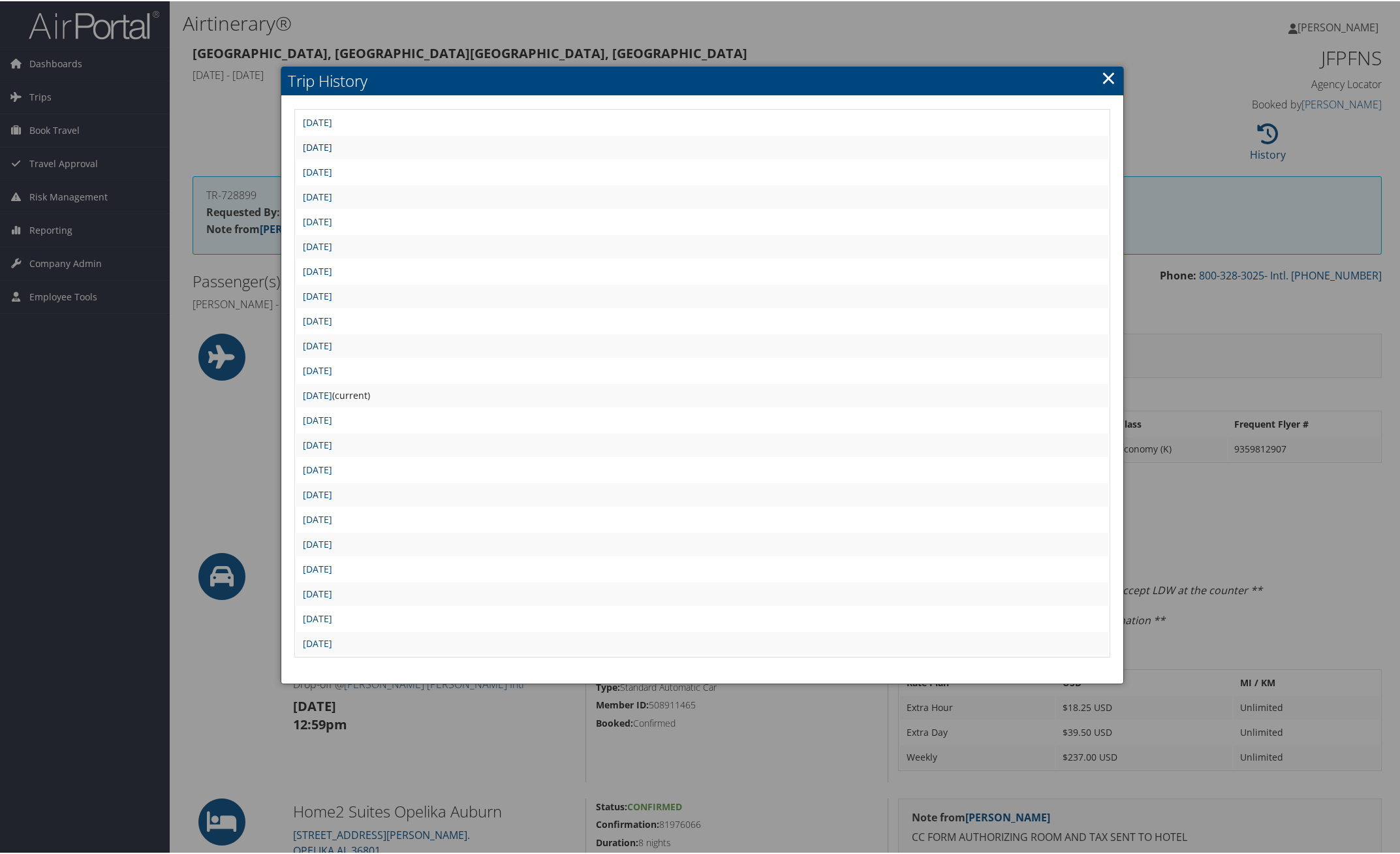
click at [332, 144] on link "Fri Jun 27 03:14:28 MDT 2025" at bounding box center [317, 146] width 29 height 12
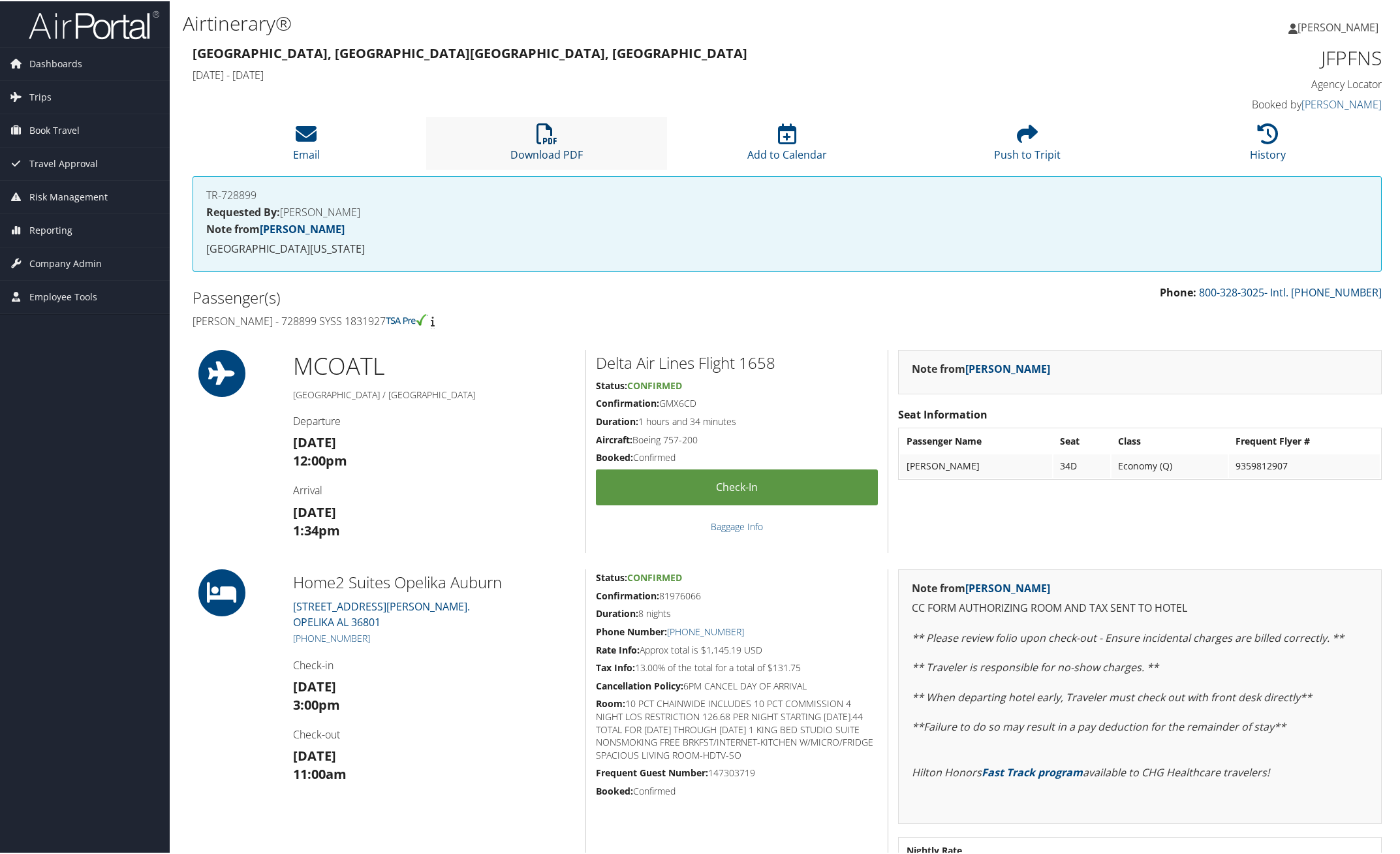
click at [553, 129] on icon at bounding box center [547, 132] width 21 height 21
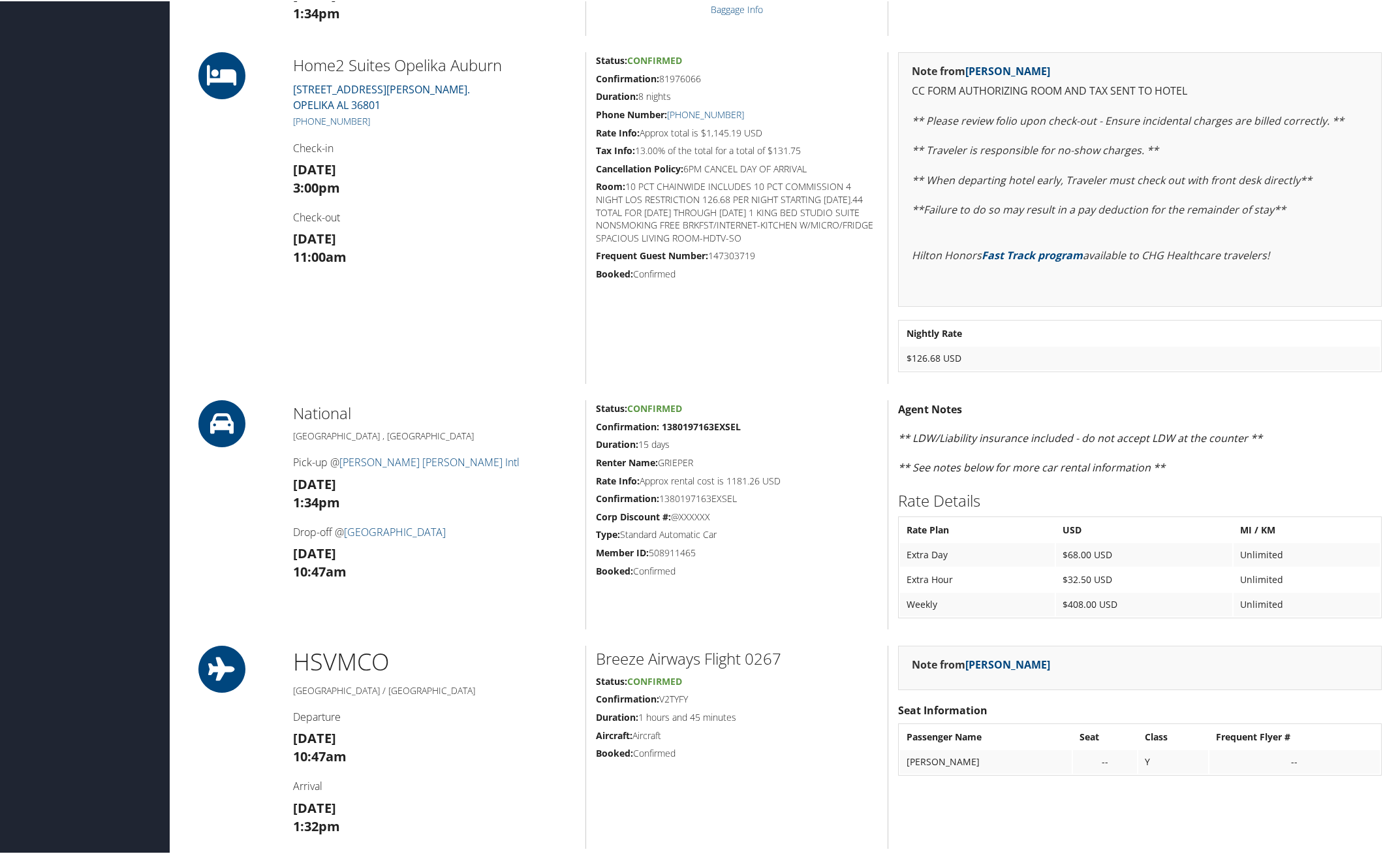
scroll to position [816, 0]
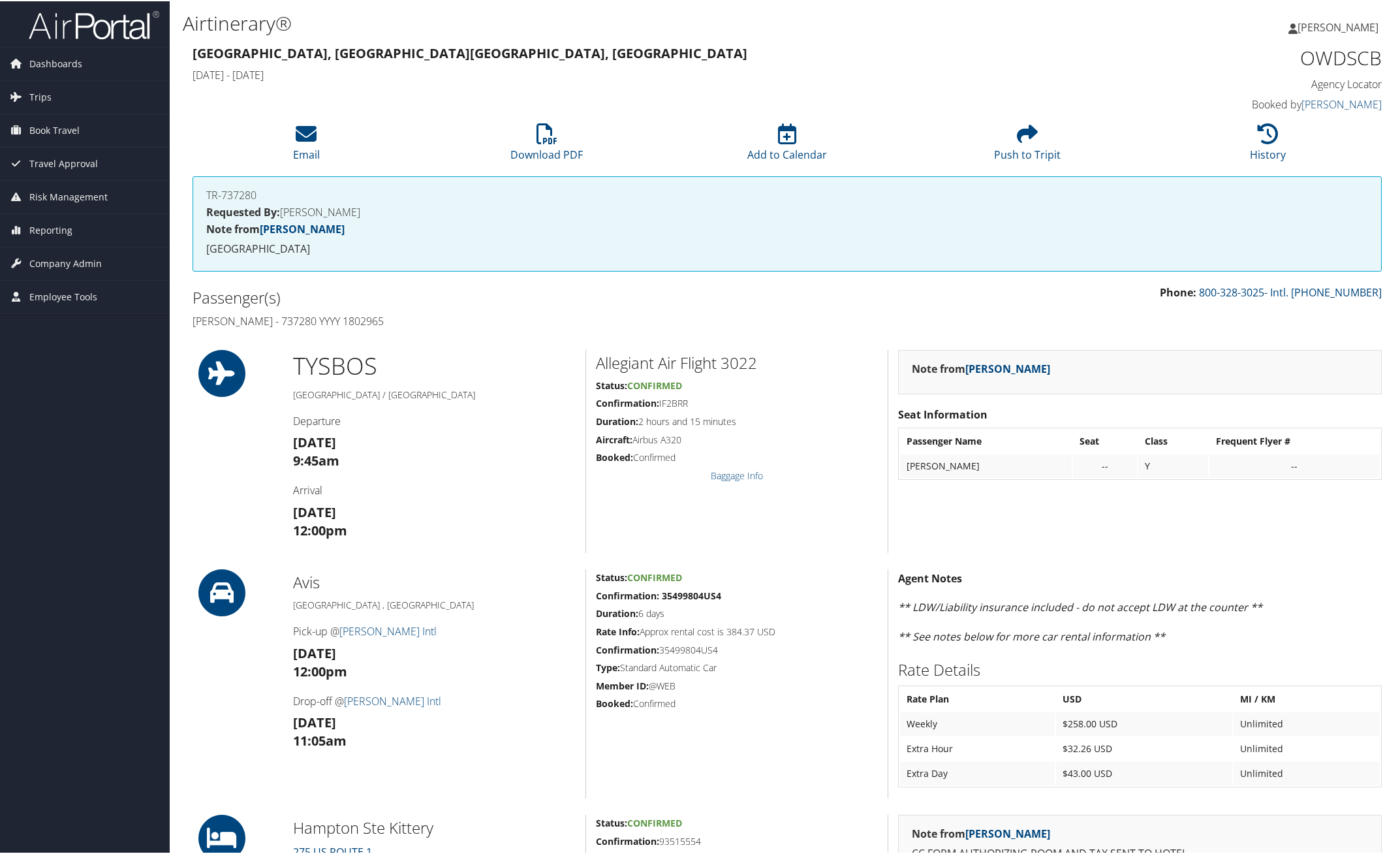
drag, startPoint x: 187, startPoint y: 315, endPoint x: 440, endPoint y: 320, distance: 253.0
click at [440, 320] on div "Passenger(s) [PERSON_NAME] - 737280 YYYY 1802965" at bounding box center [485, 308] width 604 height 49
copy h4 "[PERSON_NAME] - 737280 YYYY 1802965"
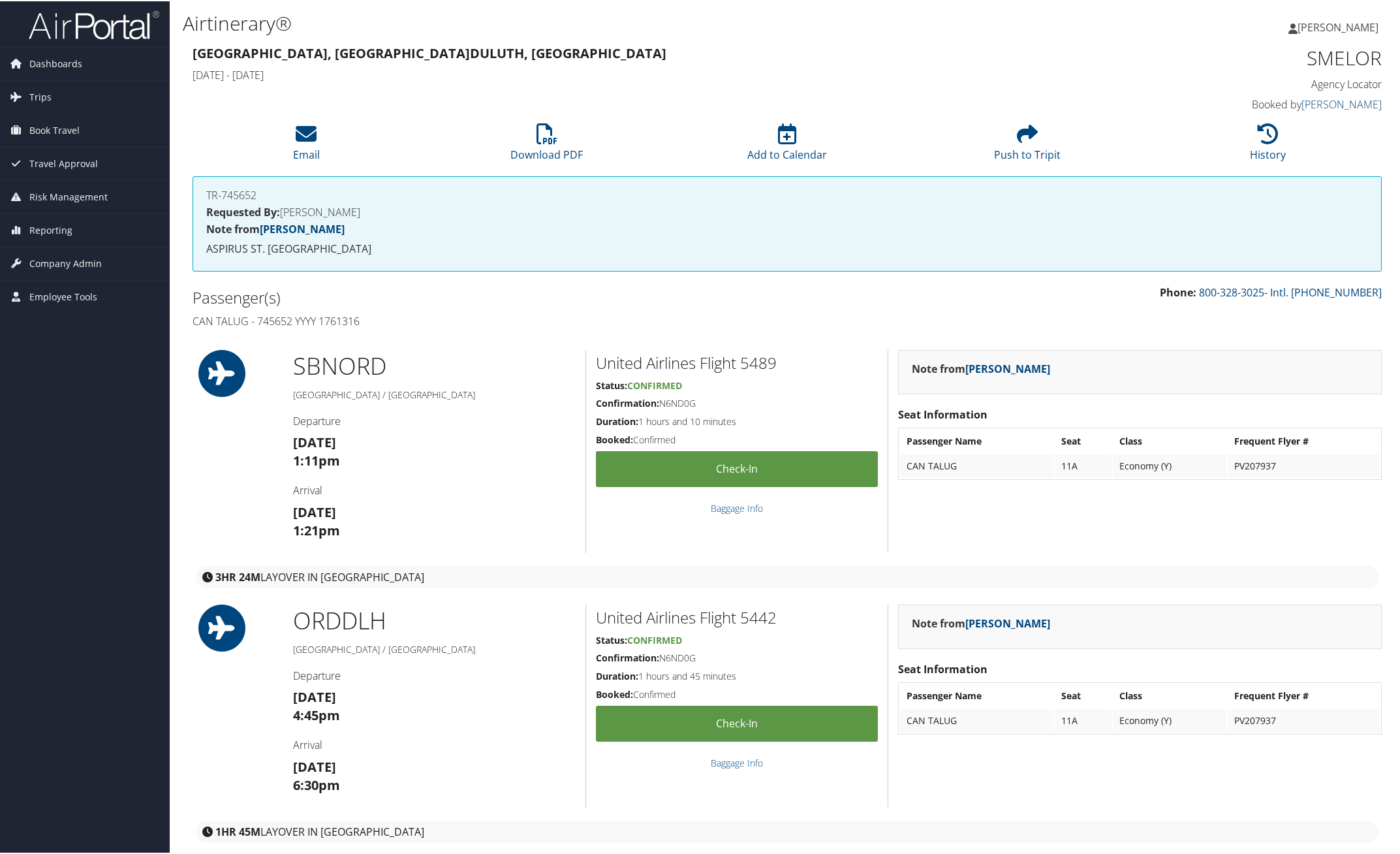
click at [321, 317] on h4 "Can Talug - 745652 YYYY 1761316" at bounding box center [485, 319] width 585 height 14
drag, startPoint x: 258, startPoint y: 319, endPoint x: 293, endPoint y: 317, distance: 35.1
click at [293, 317] on h4 "Can Talug - 745652 YYYY 1761316" at bounding box center [485, 319] width 585 height 14
copy h4 "745652"
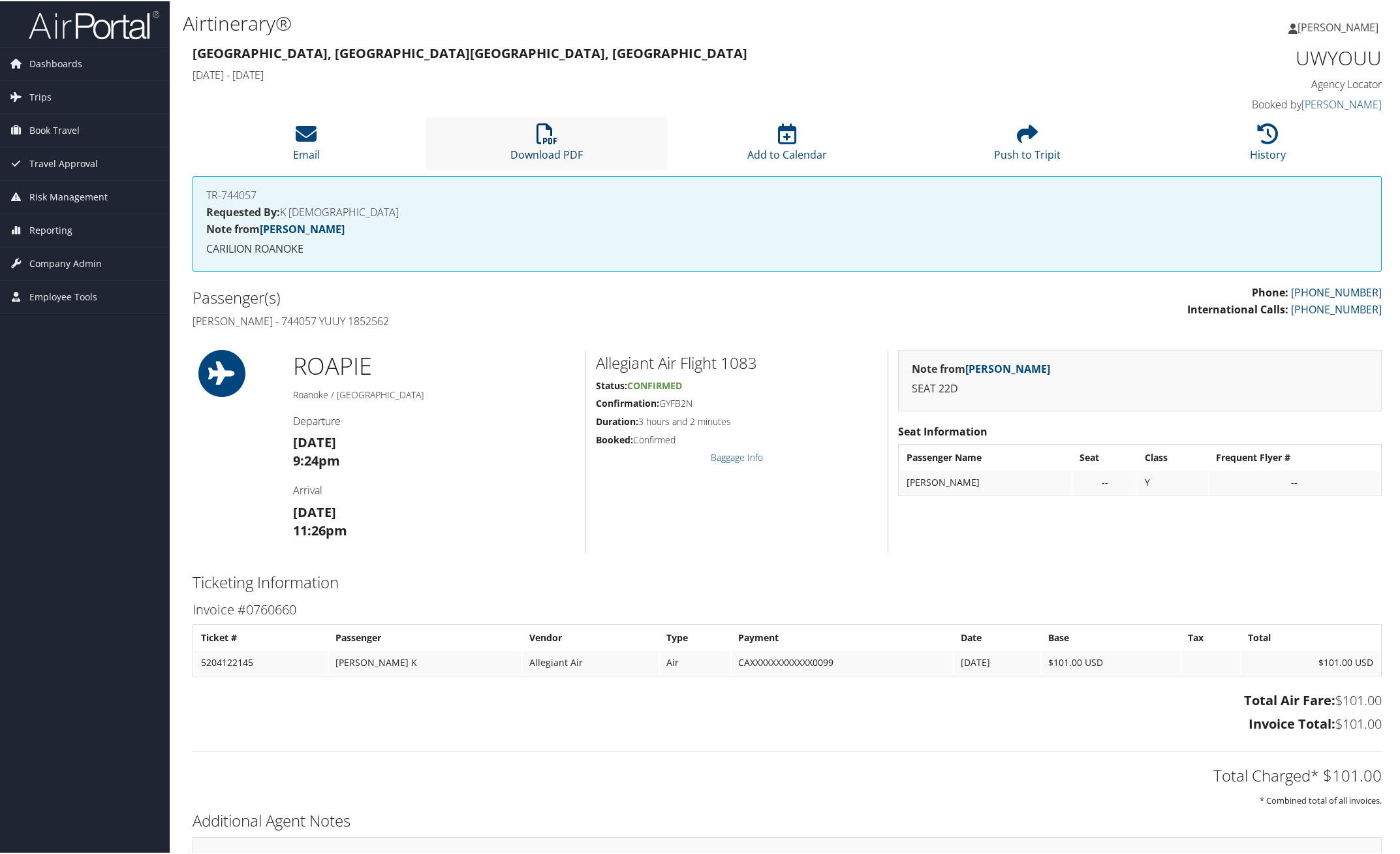
click at [537, 140] on icon at bounding box center [547, 132] width 21 height 21
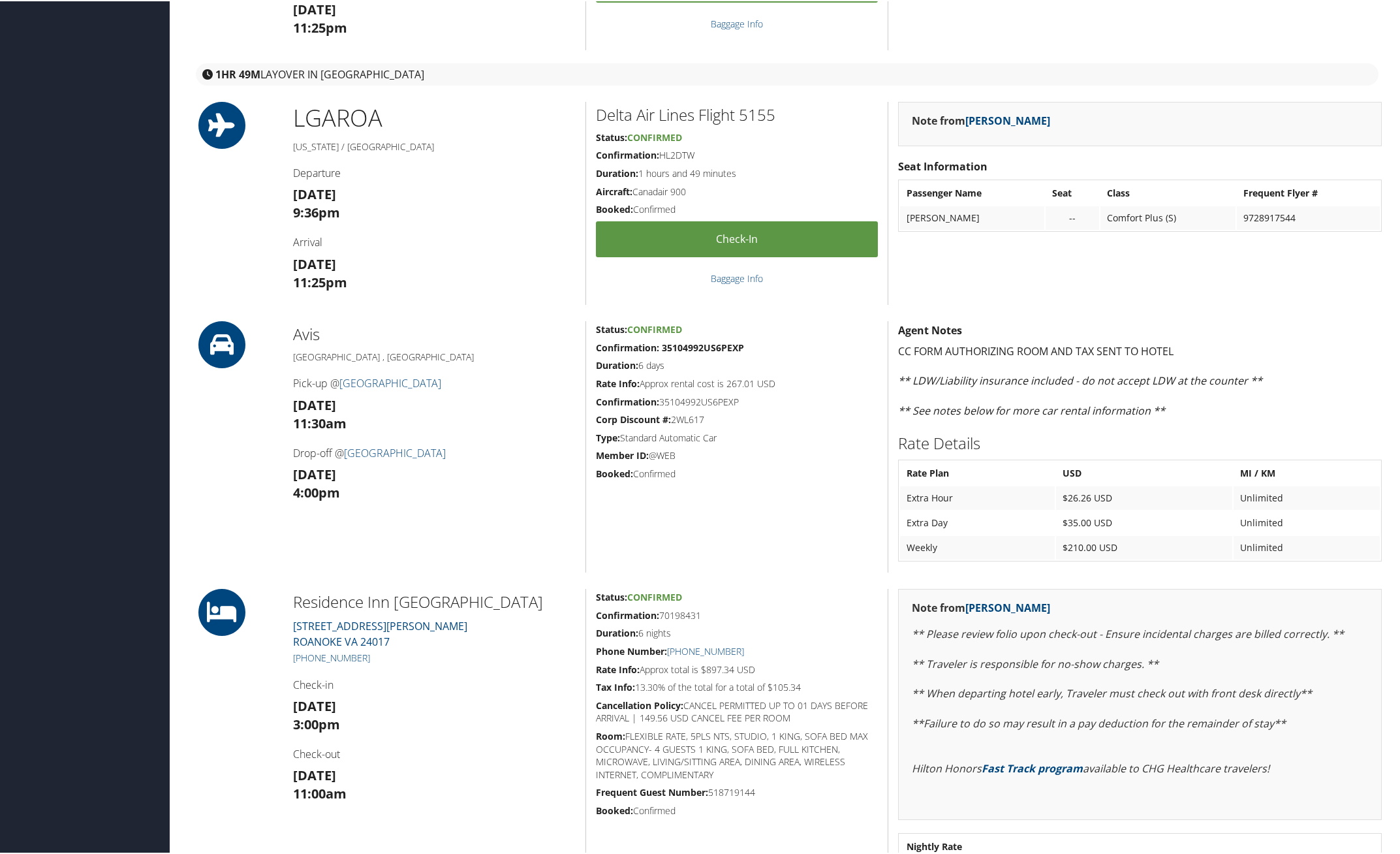
scroll to position [245, 0]
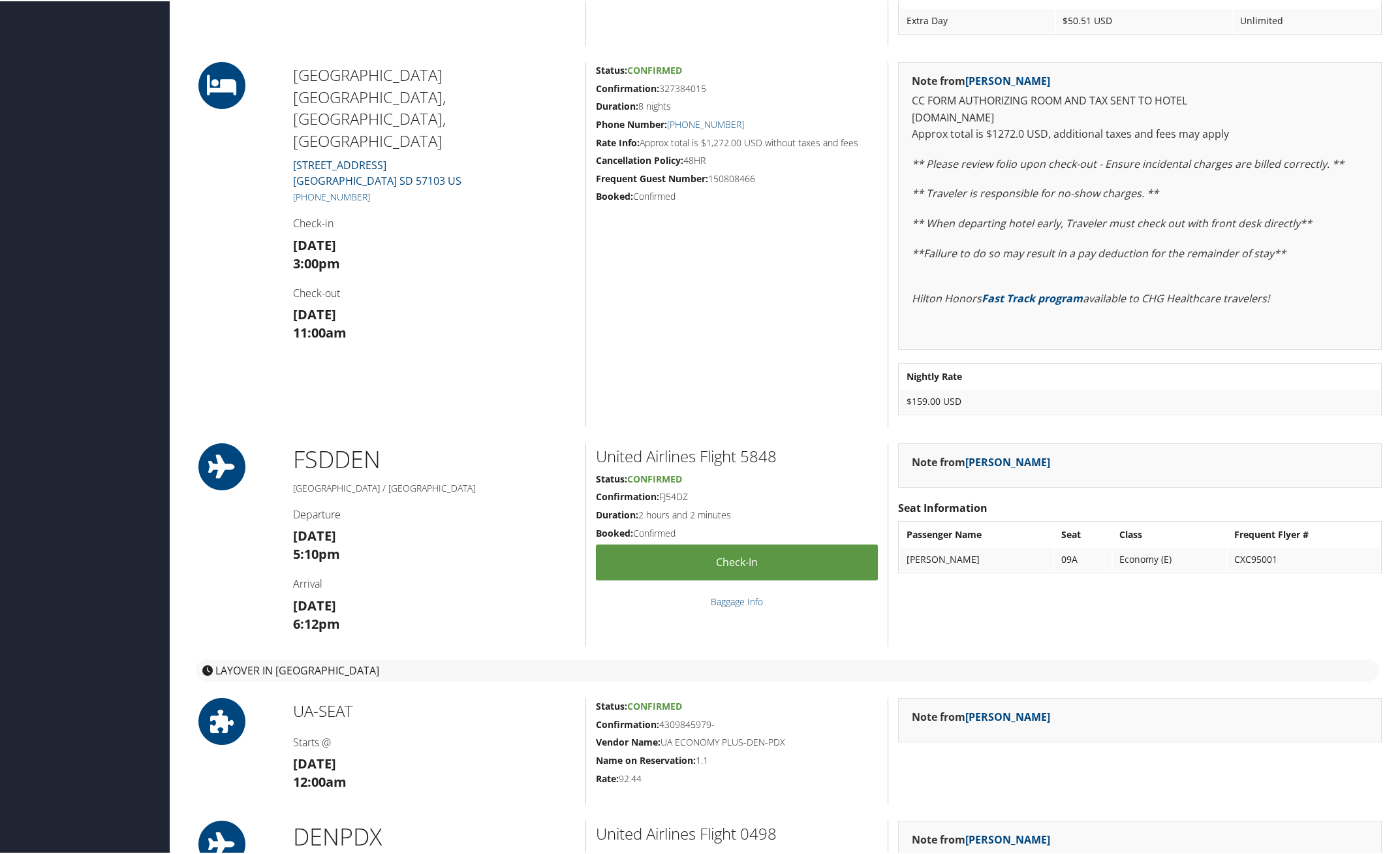
scroll to position [979, 0]
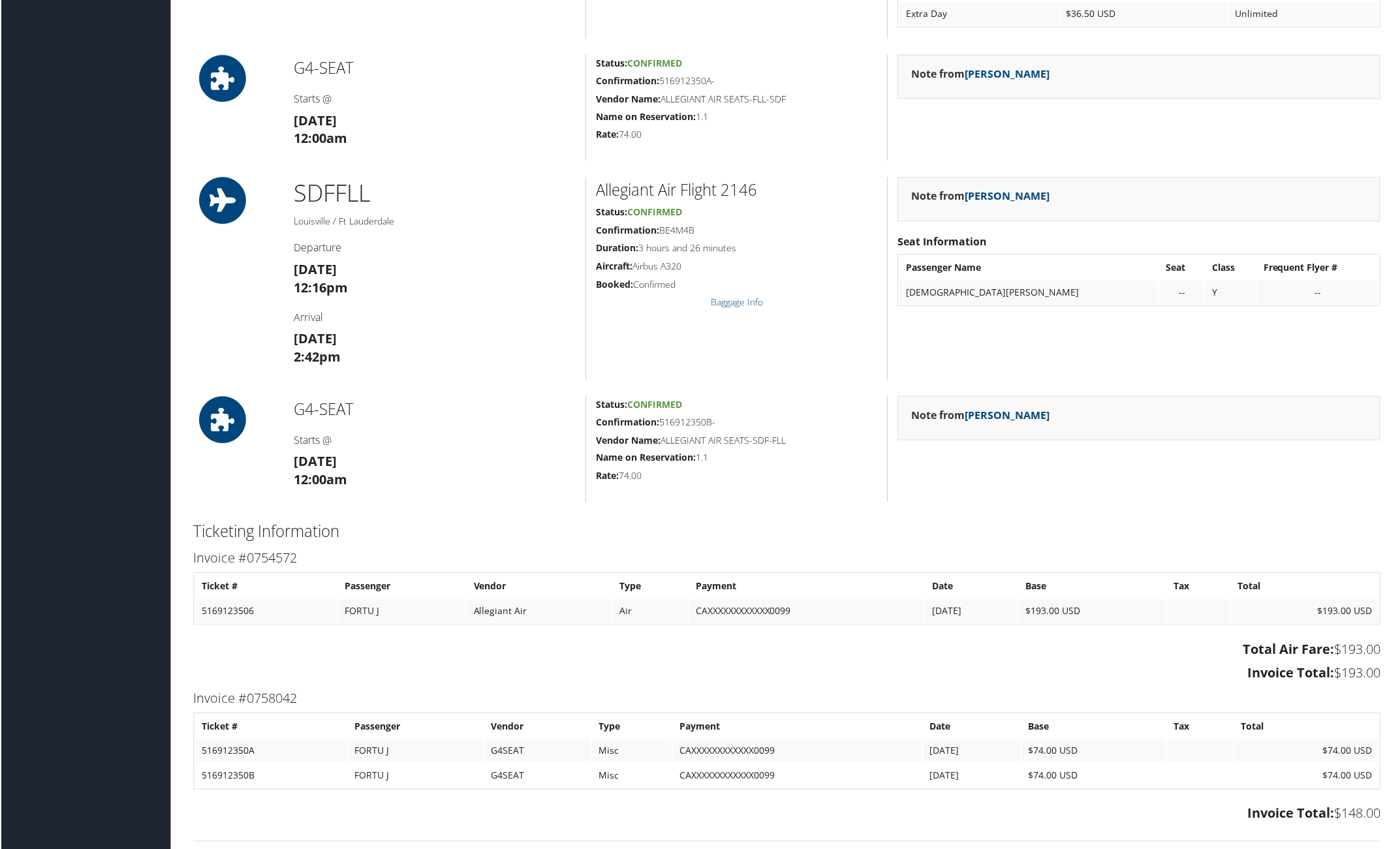
scroll to position [897, 0]
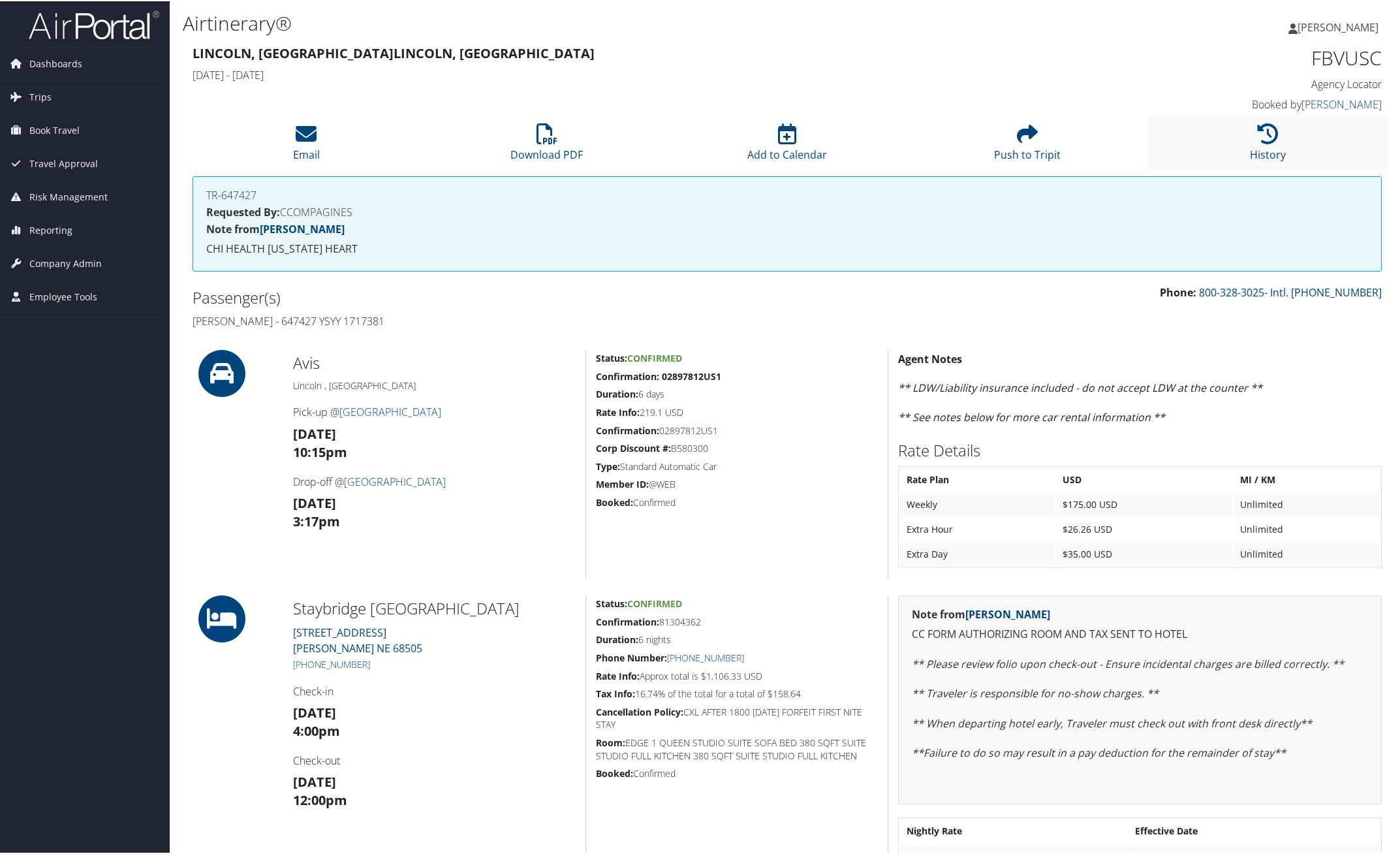
click at [1254, 144] on li "History" at bounding box center [1268, 142] width 240 height 53
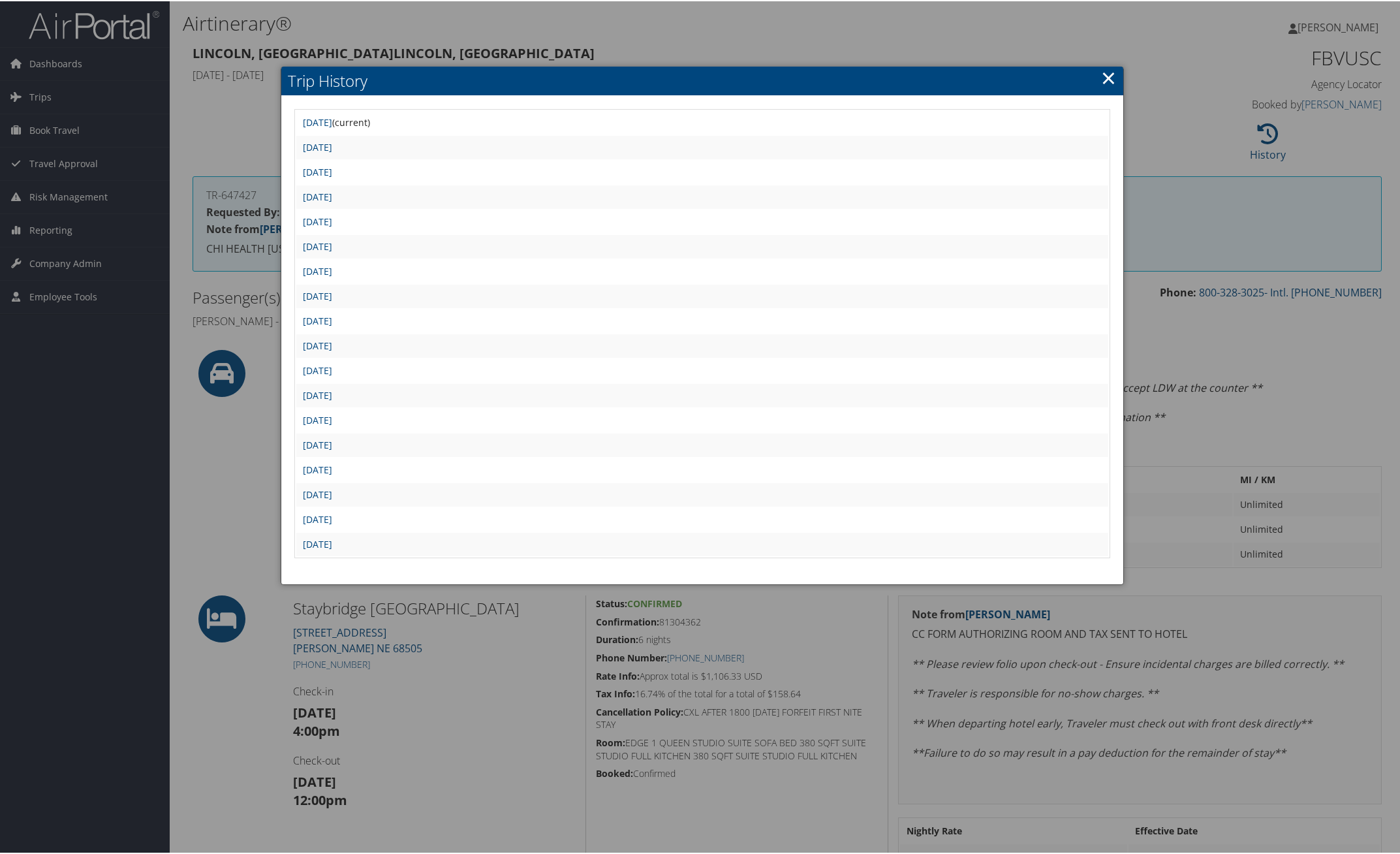
click at [1101, 77] on link "×" at bounding box center [1109, 76] width 15 height 26
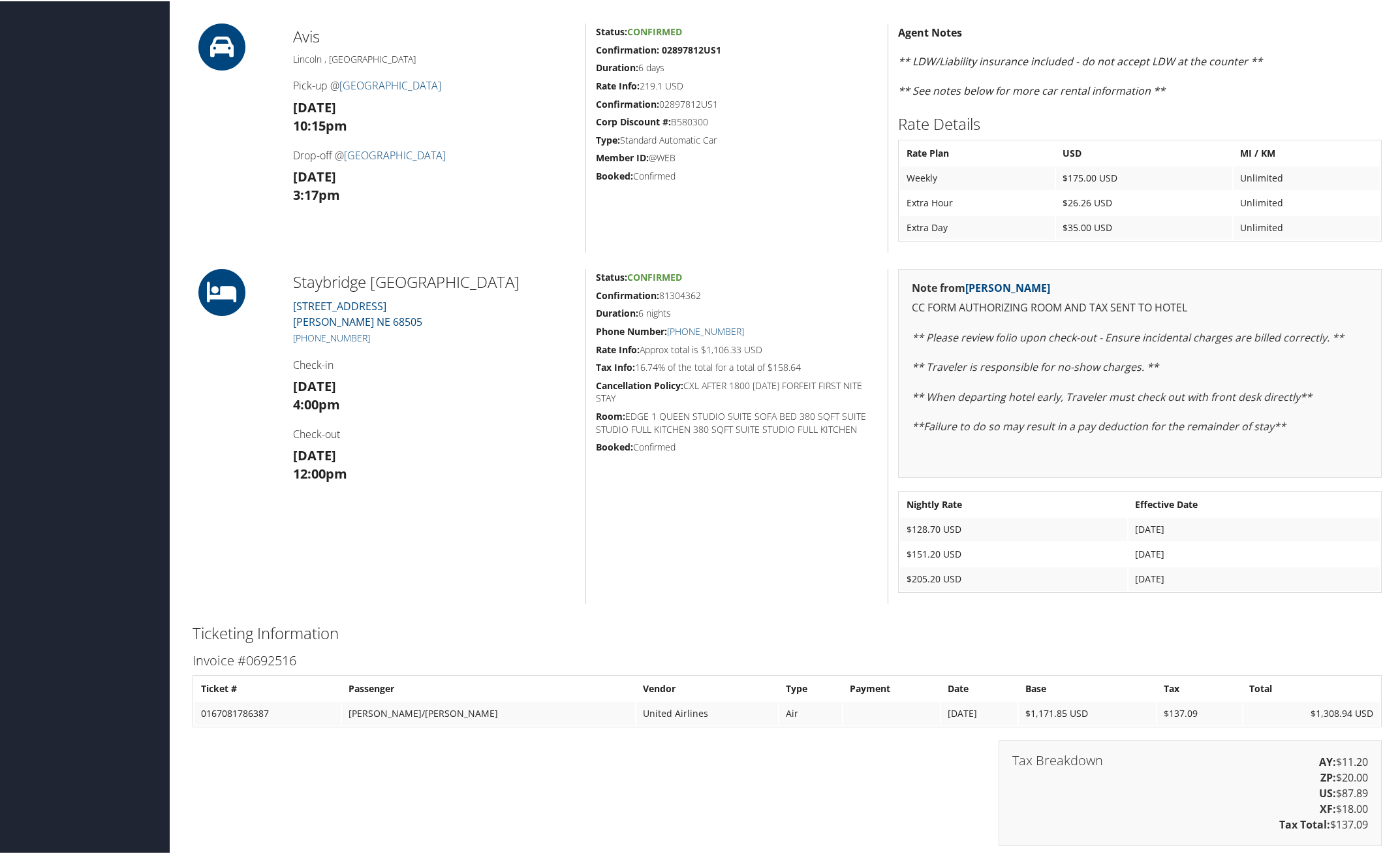
scroll to position [408, 0]
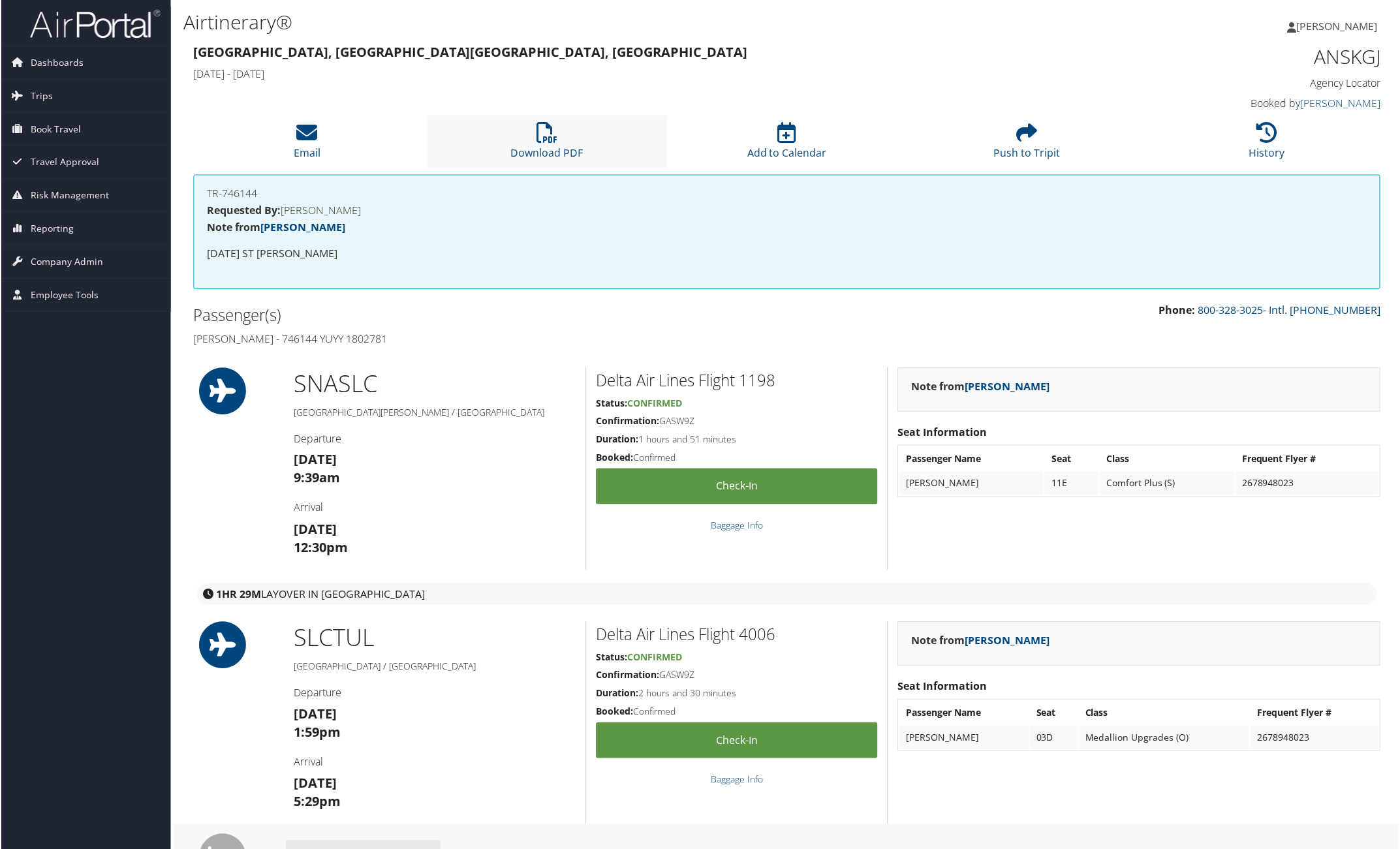
click at [561, 142] on li "Download PDF" at bounding box center [546, 142] width 240 height 53
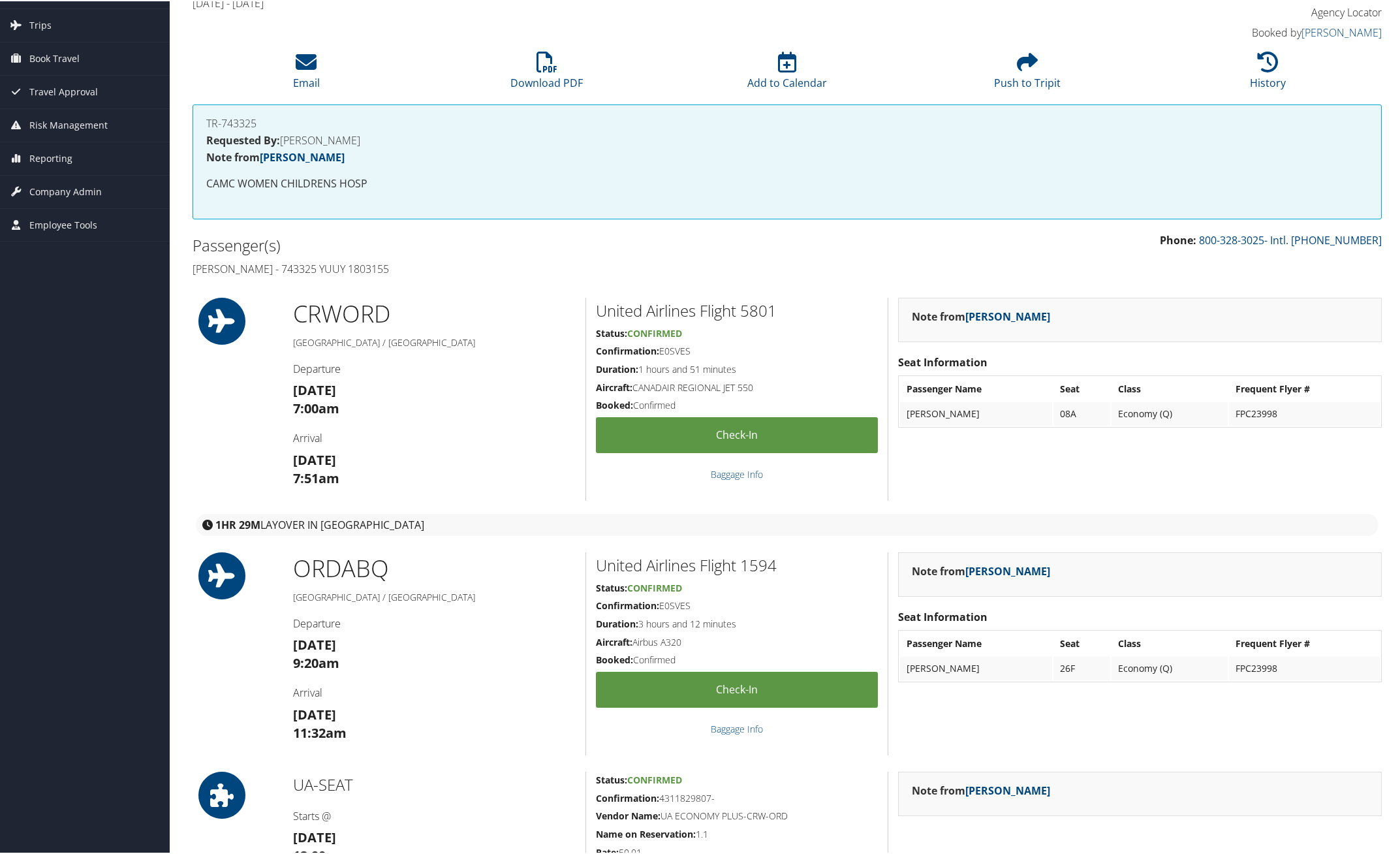
scroll to position [408, 0]
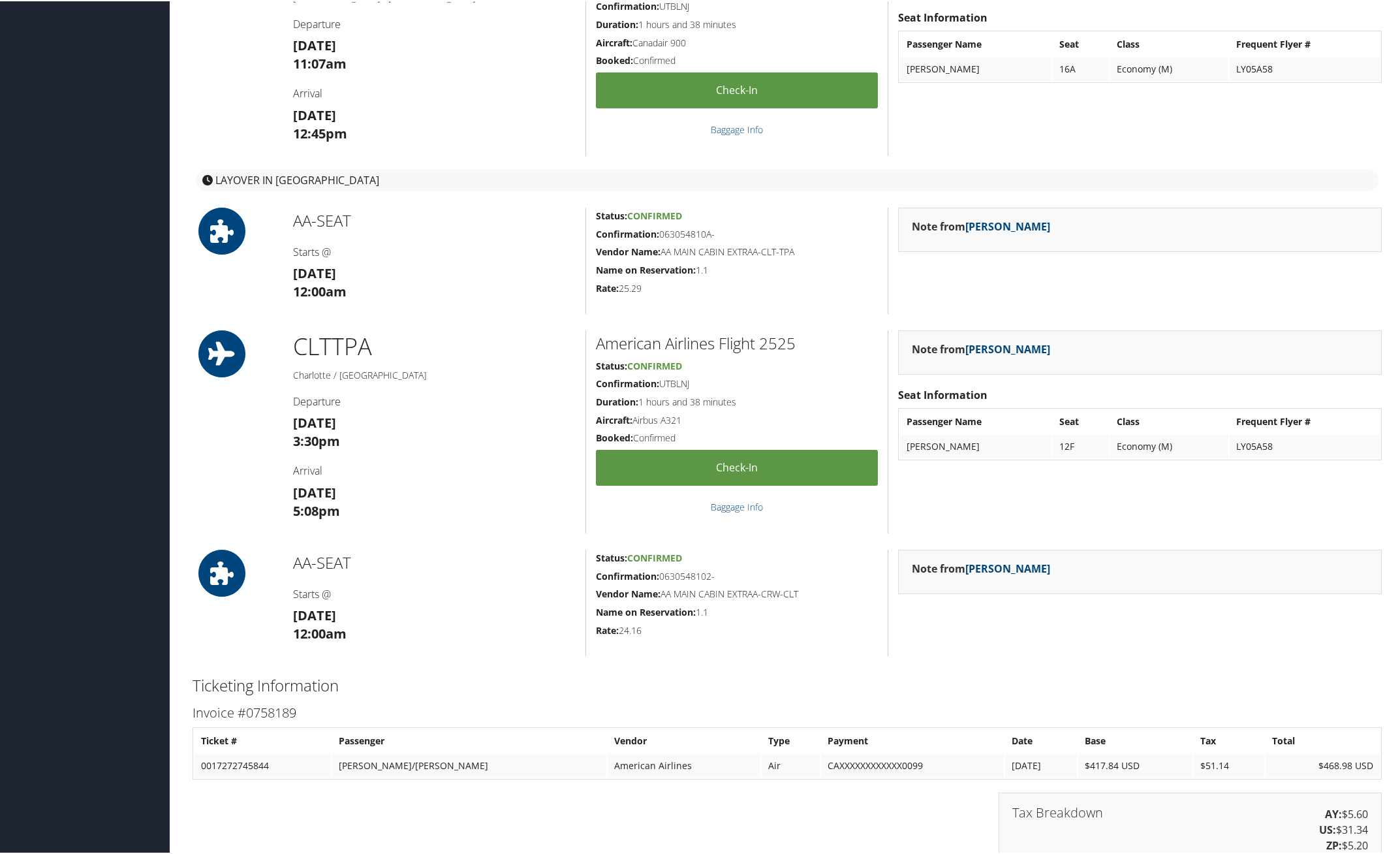
scroll to position [408, 0]
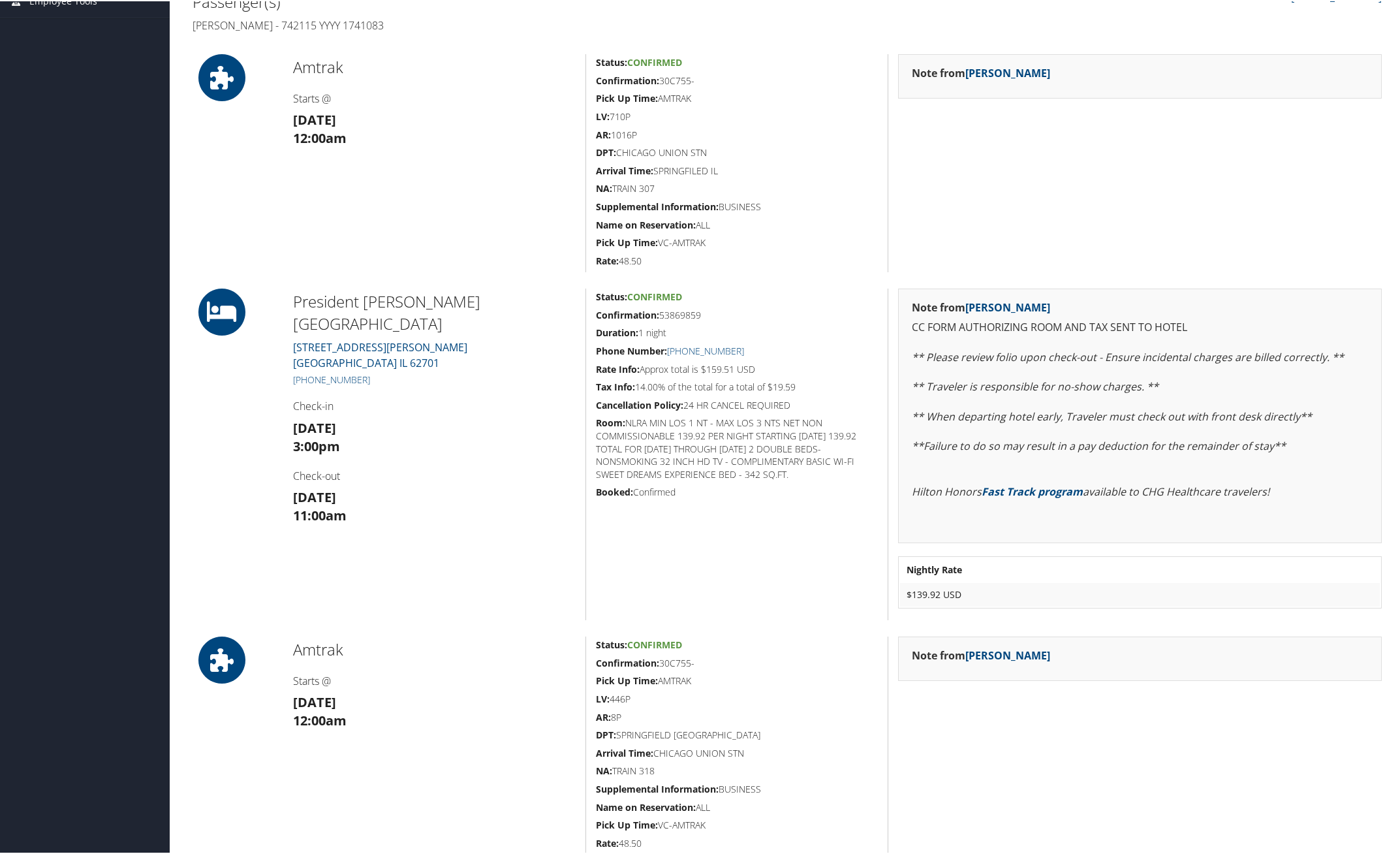
scroll to position [226, 0]
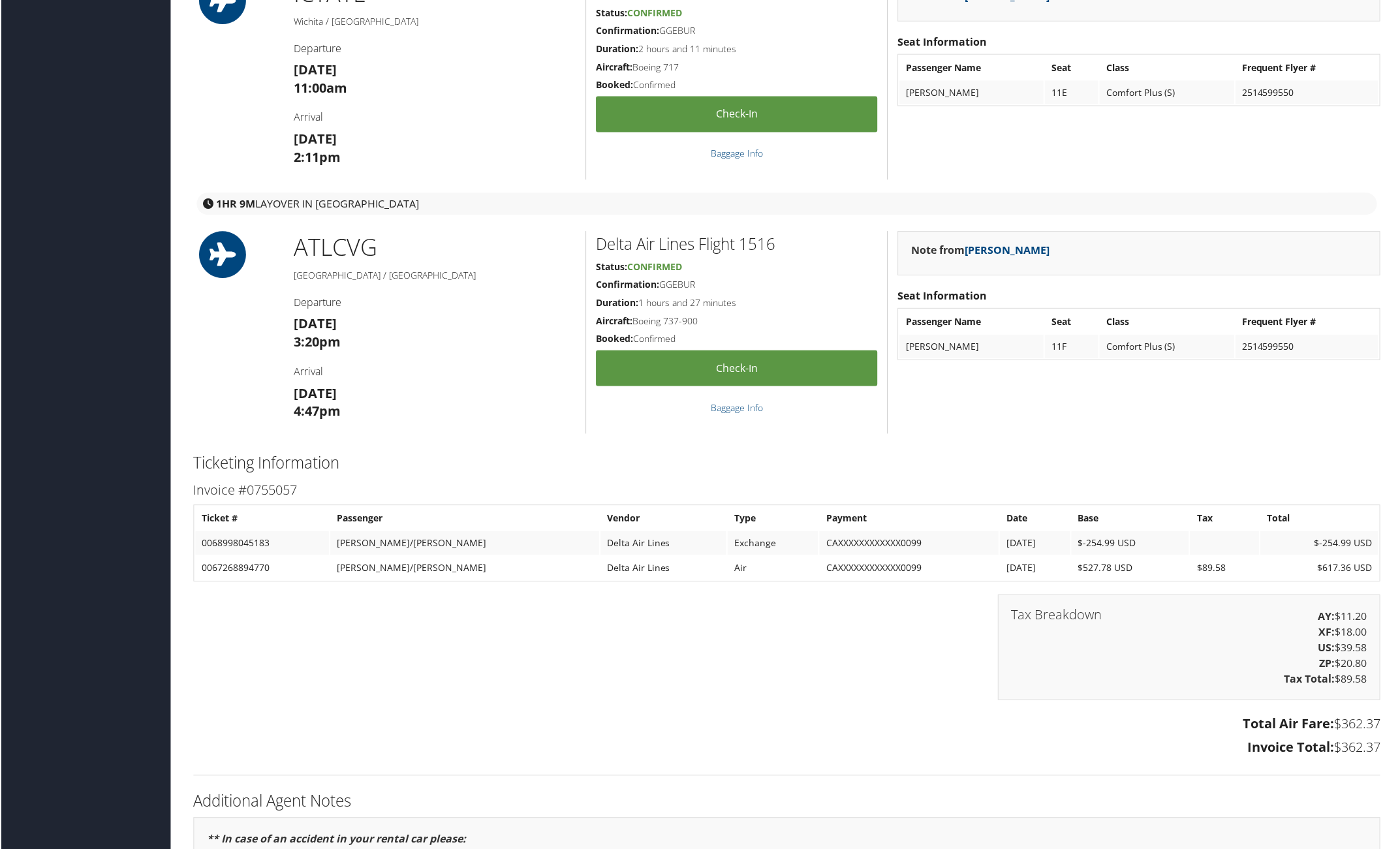
scroll to position [1060, 0]
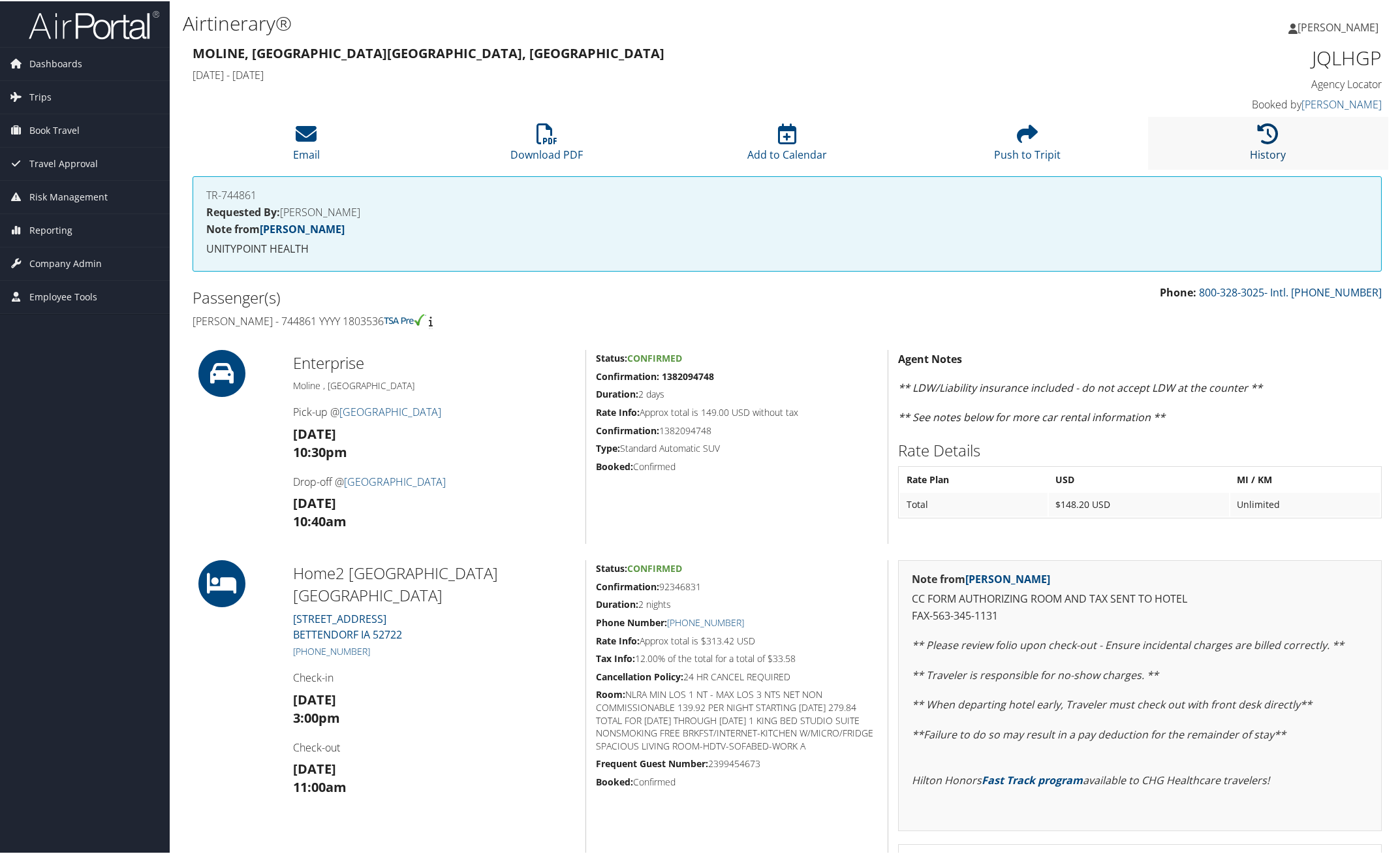
click at [1264, 136] on icon at bounding box center [1268, 132] width 21 height 21
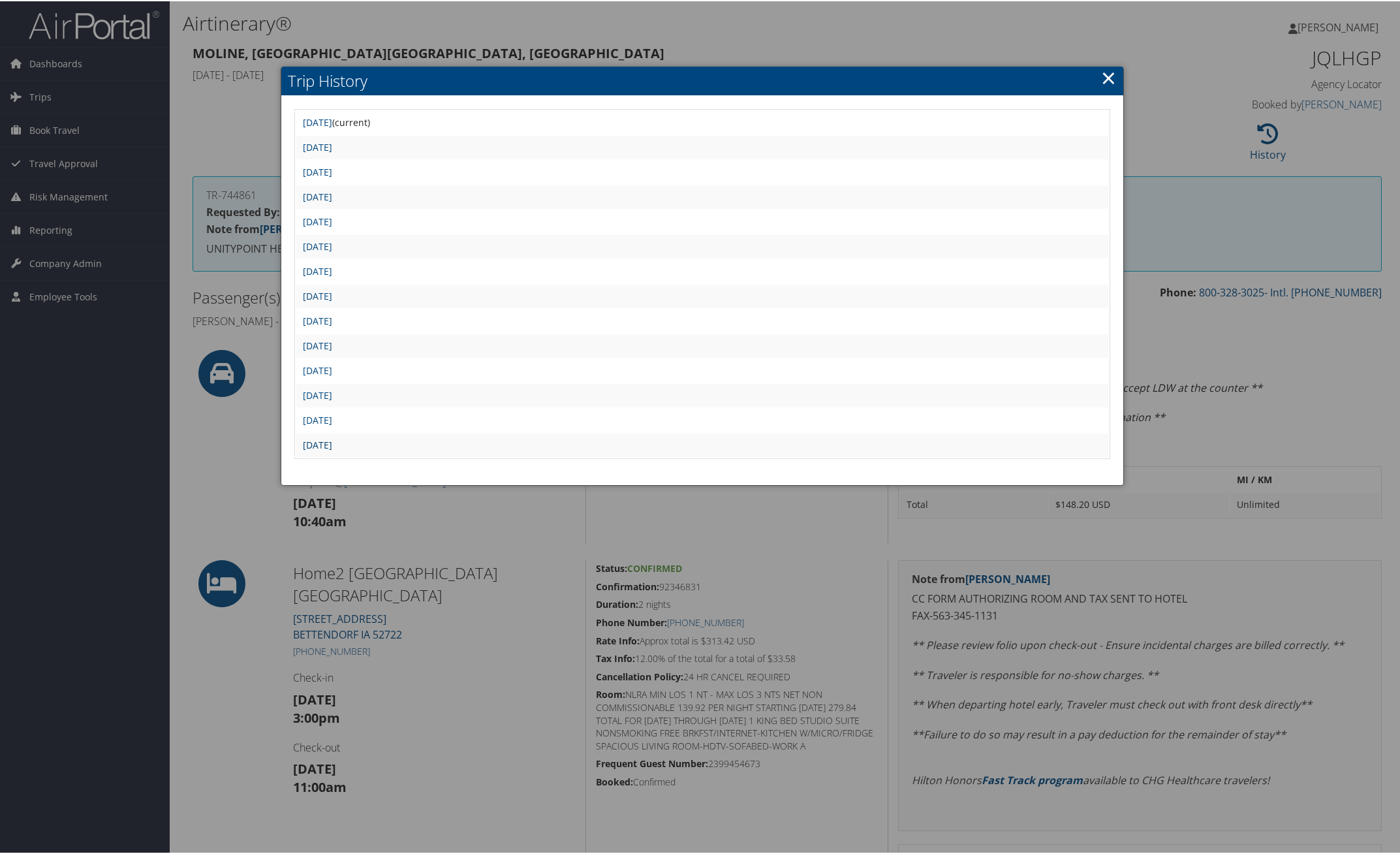
click at [332, 437] on link "[DATE]" at bounding box center [317, 443] width 29 height 12
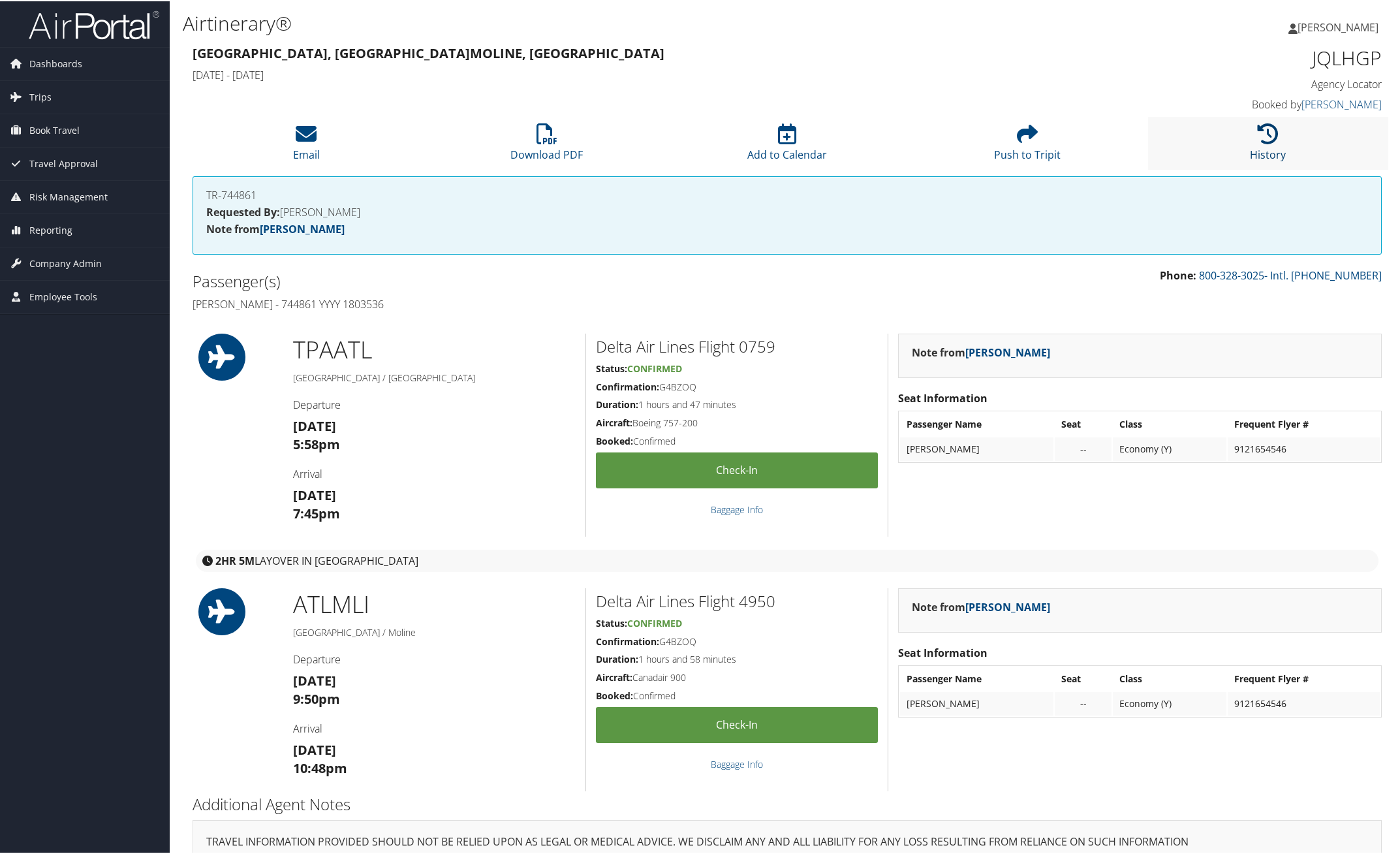
click at [1268, 148] on link "History" at bounding box center [1267, 145] width 36 height 31
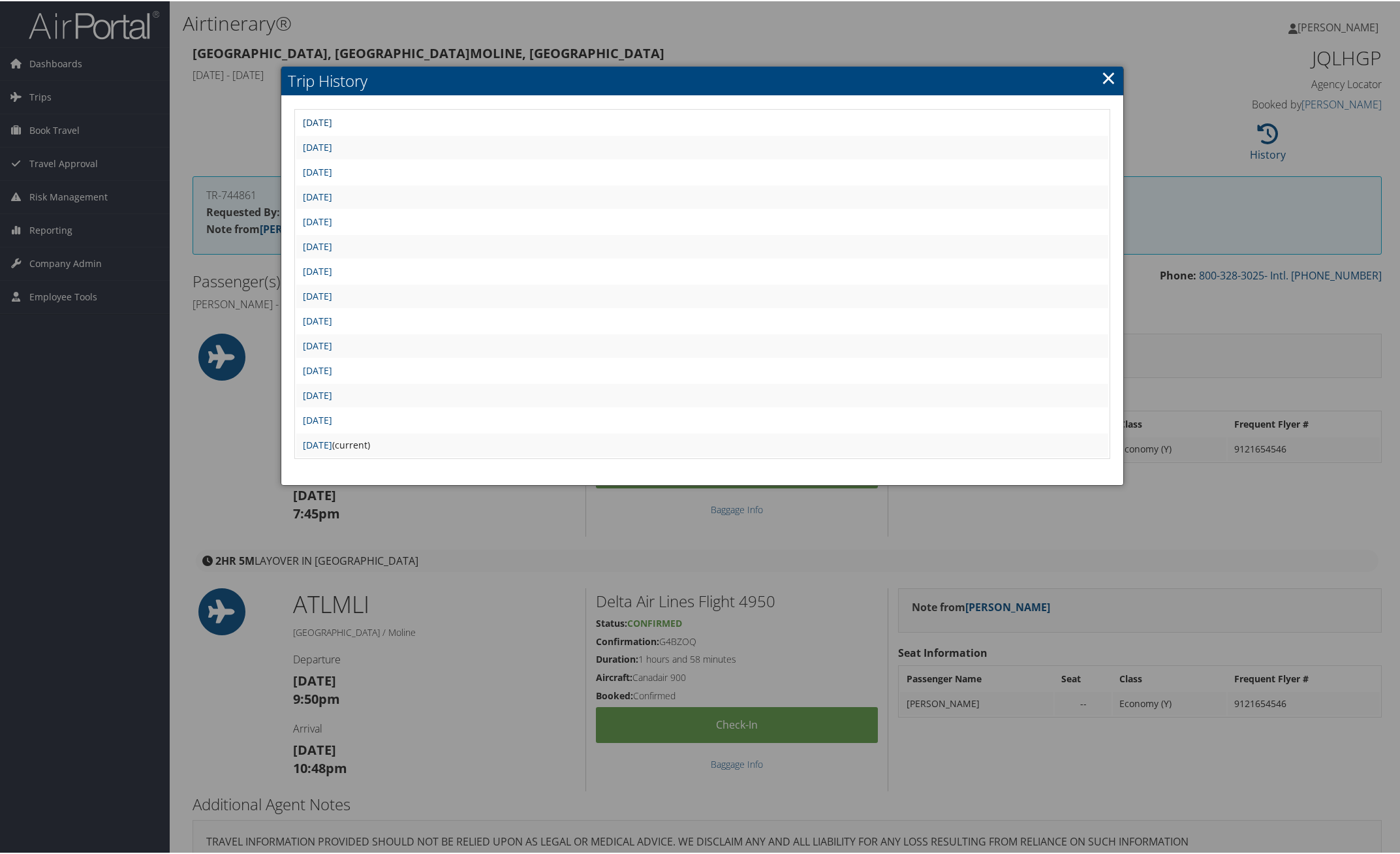
click at [332, 121] on link "[DATE]" at bounding box center [317, 121] width 29 height 12
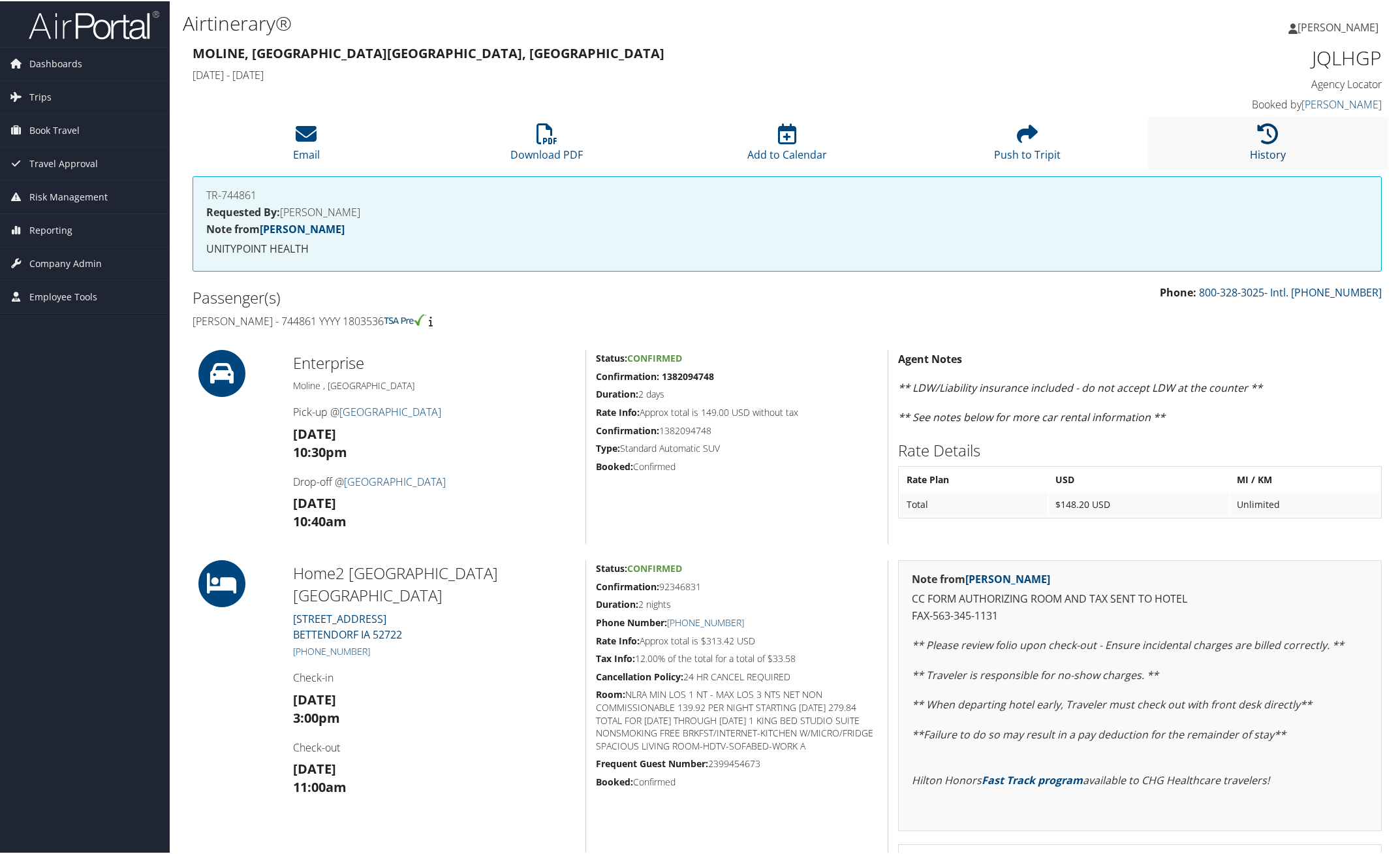
click at [1266, 129] on icon at bounding box center [1268, 132] width 21 height 21
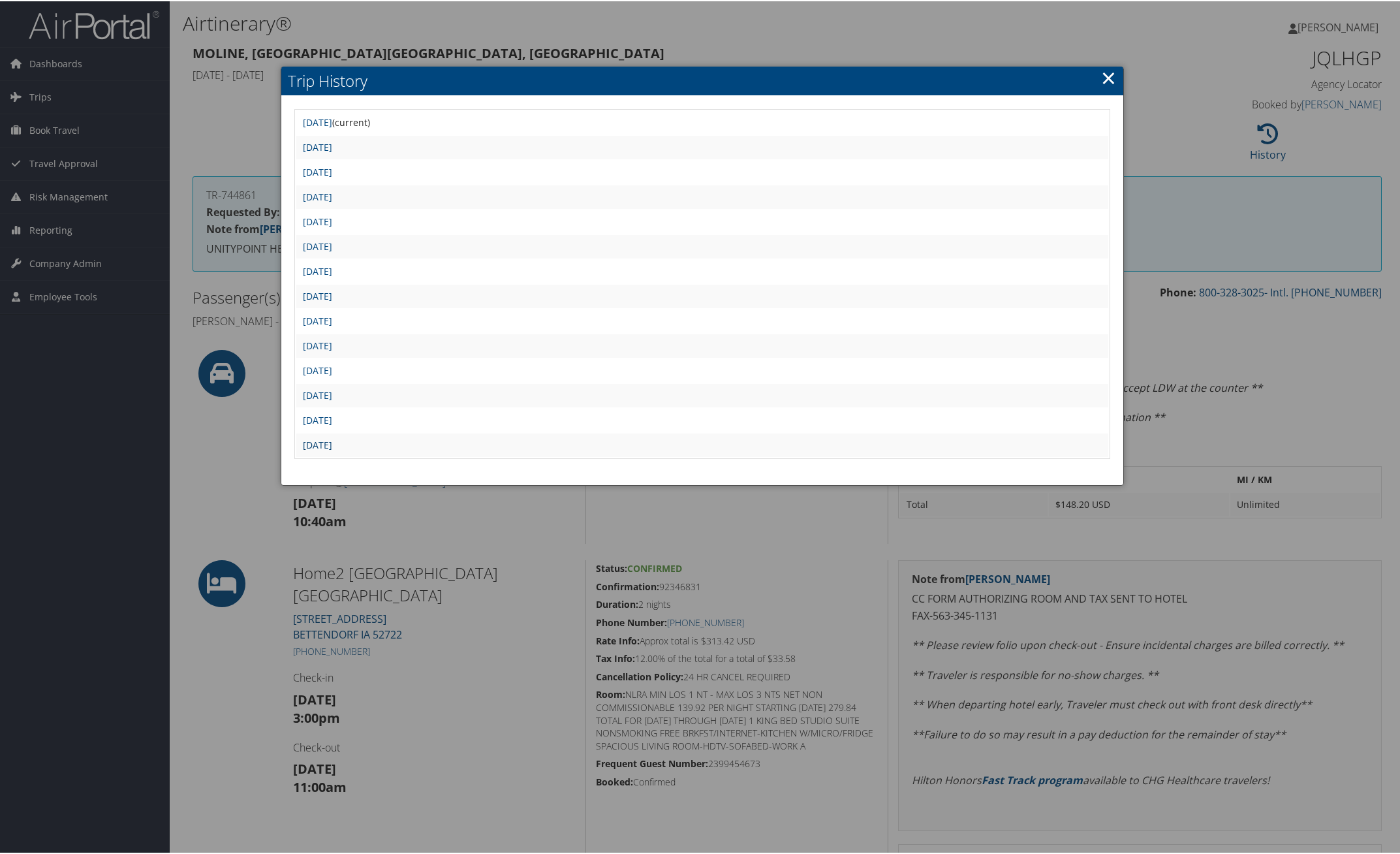
click at [332, 437] on link "Wed Jul 23 14:31:51 MDT 2025" at bounding box center [317, 443] width 29 height 12
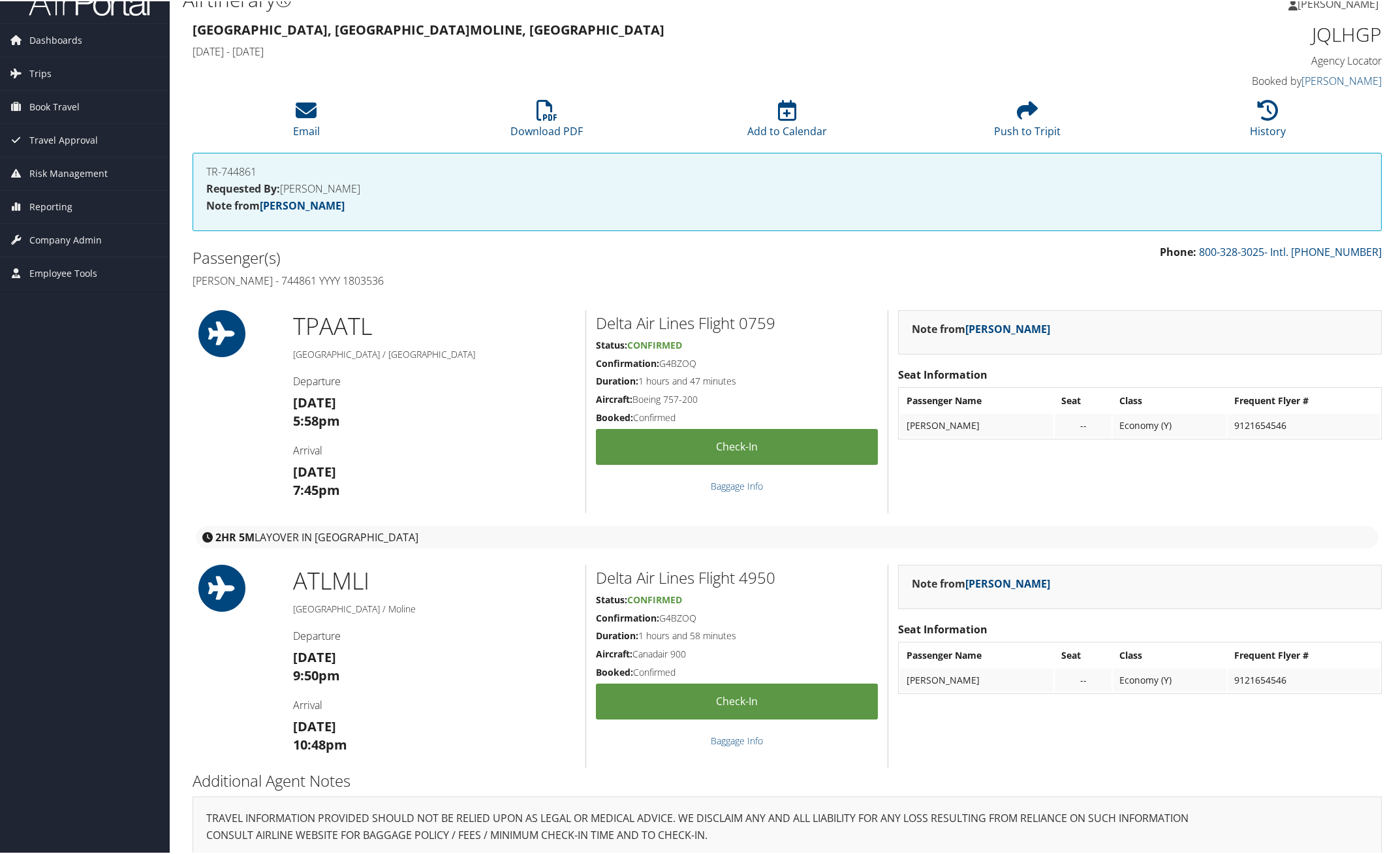
scroll to position [37, 0]
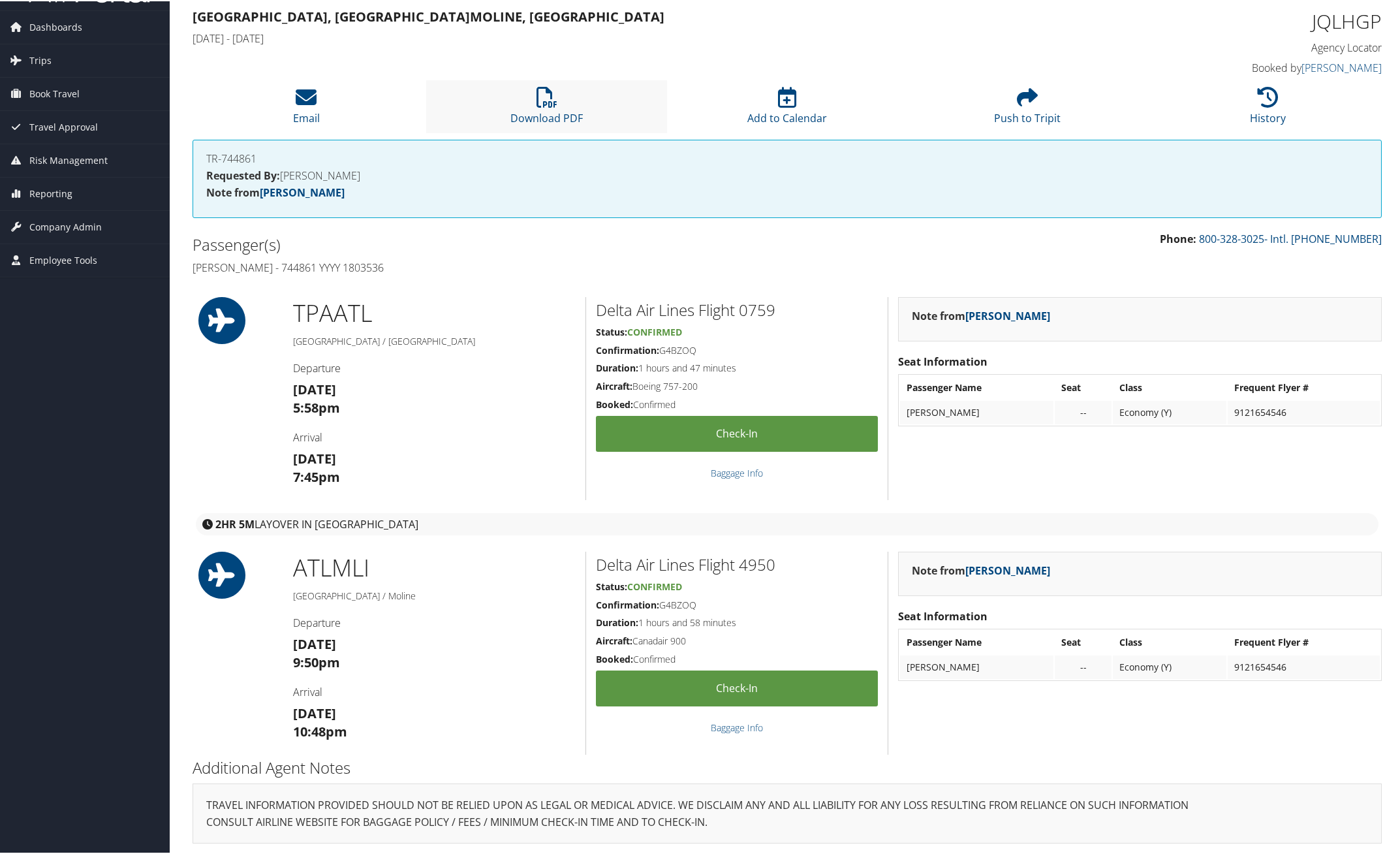
click at [527, 103] on li "Download PDF" at bounding box center [546, 106] width 240 height 53
click at [1268, 104] on icon at bounding box center [1268, 96] width 21 height 21
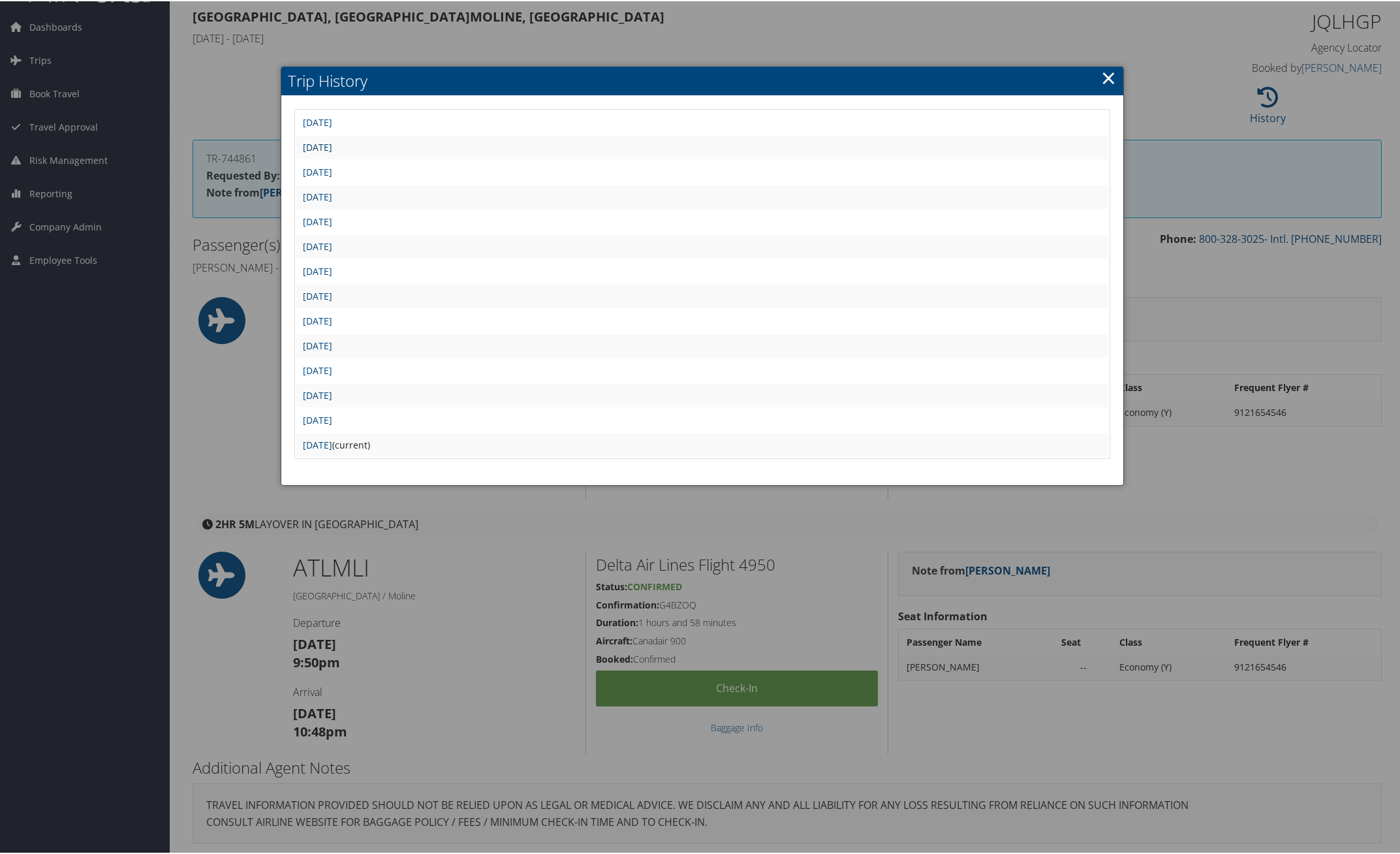
click at [332, 141] on link "[DATE]" at bounding box center [317, 146] width 29 height 12
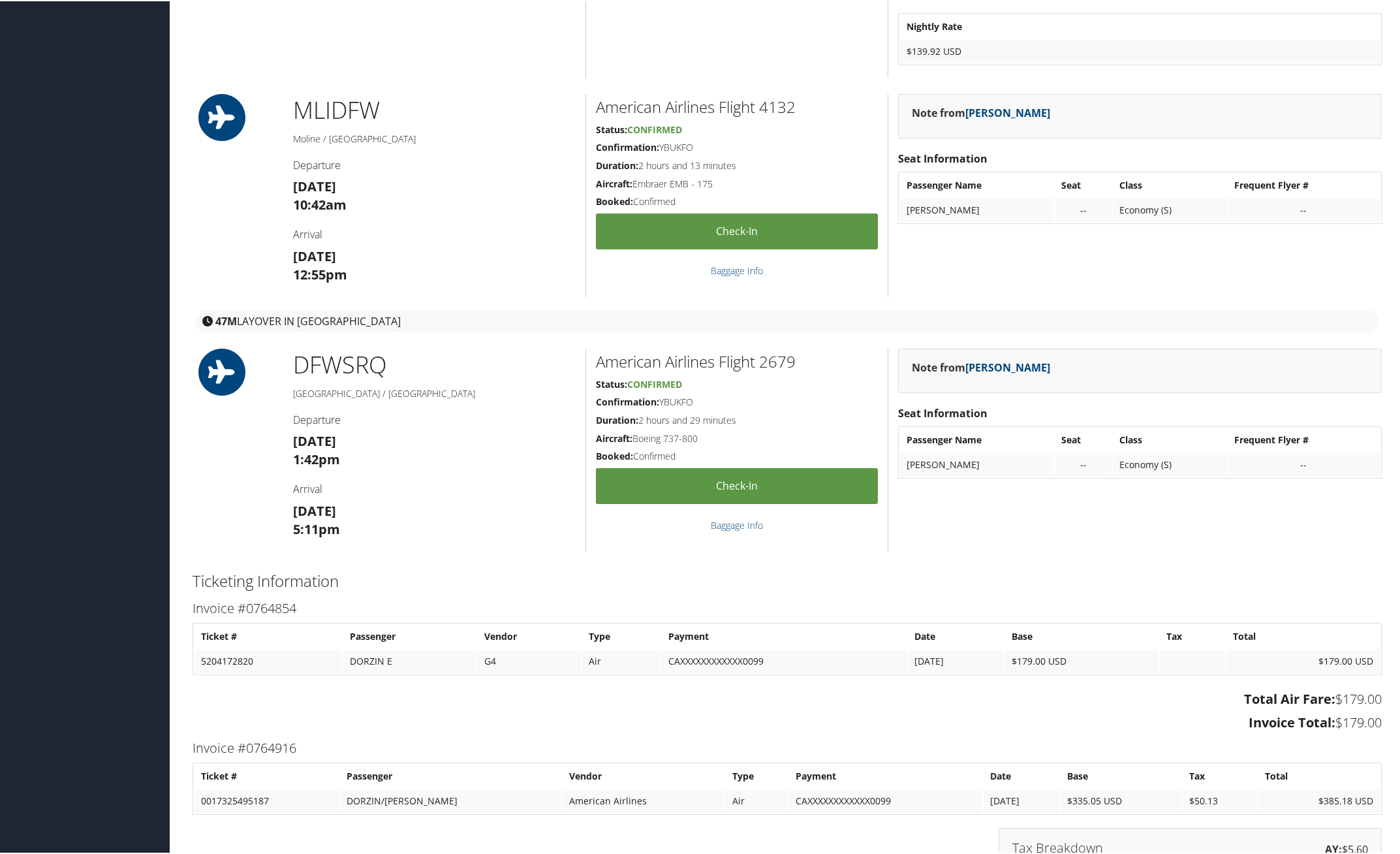
scroll to position [816, 0]
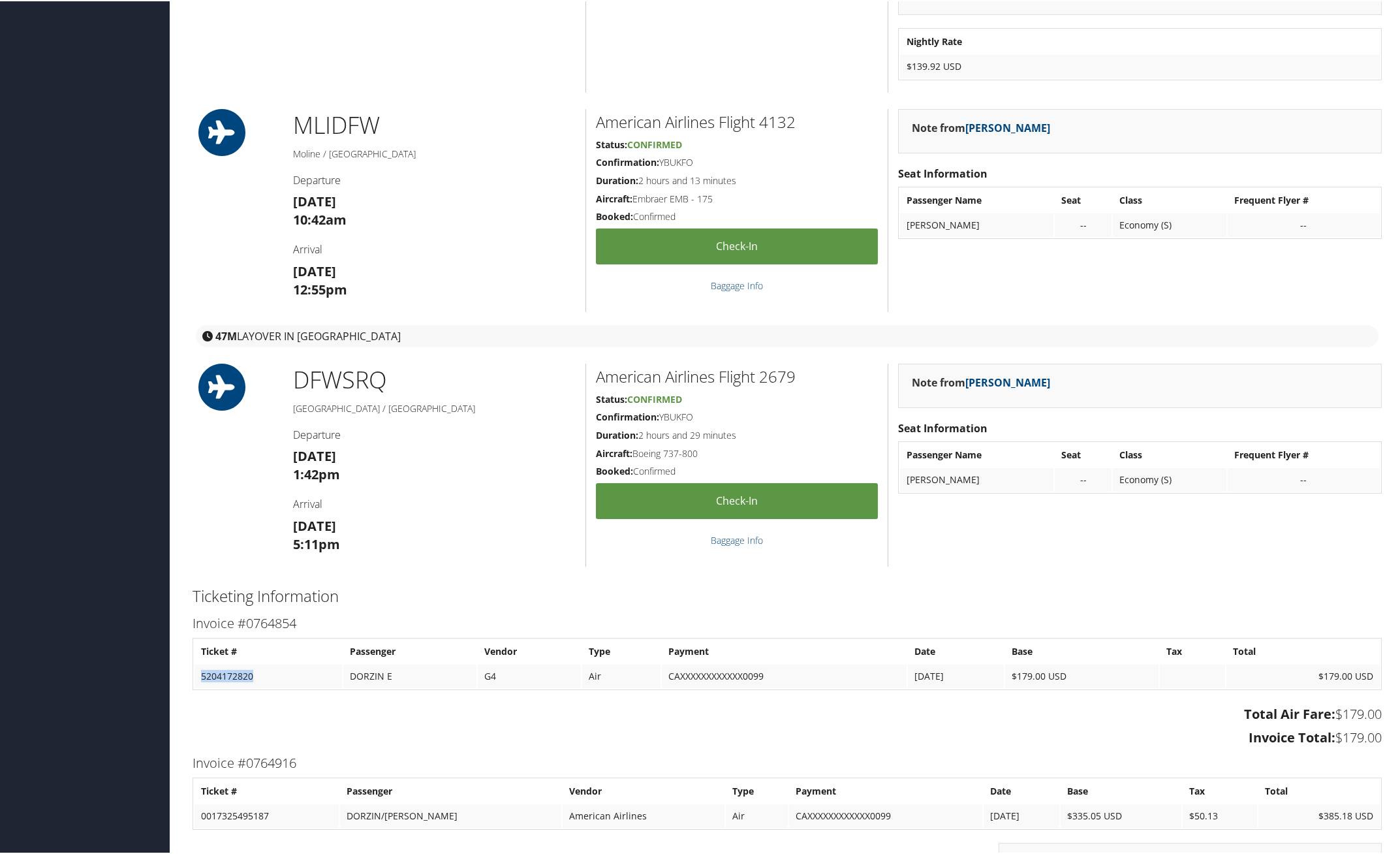
drag, startPoint x: 201, startPoint y: 672, endPoint x: 265, endPoint y: 673, distance: 64.0
click at [265, 673] on td "5204172820" at bounding box center [268, 674] width 148 height 24
copy td "5204172820"
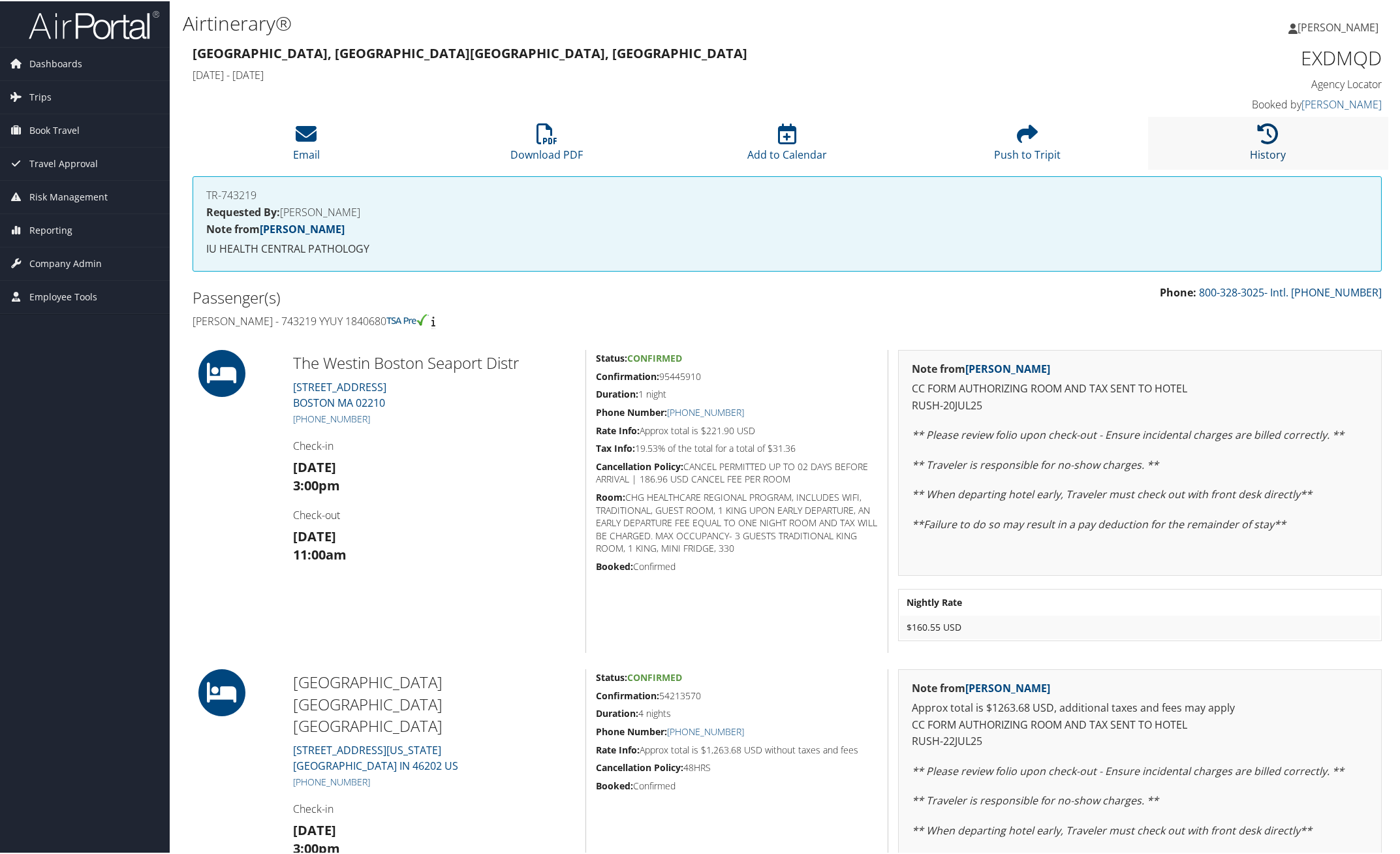
click at [1255, 154] on link "History" at bounding box center [1267, 145] width 36 height 31
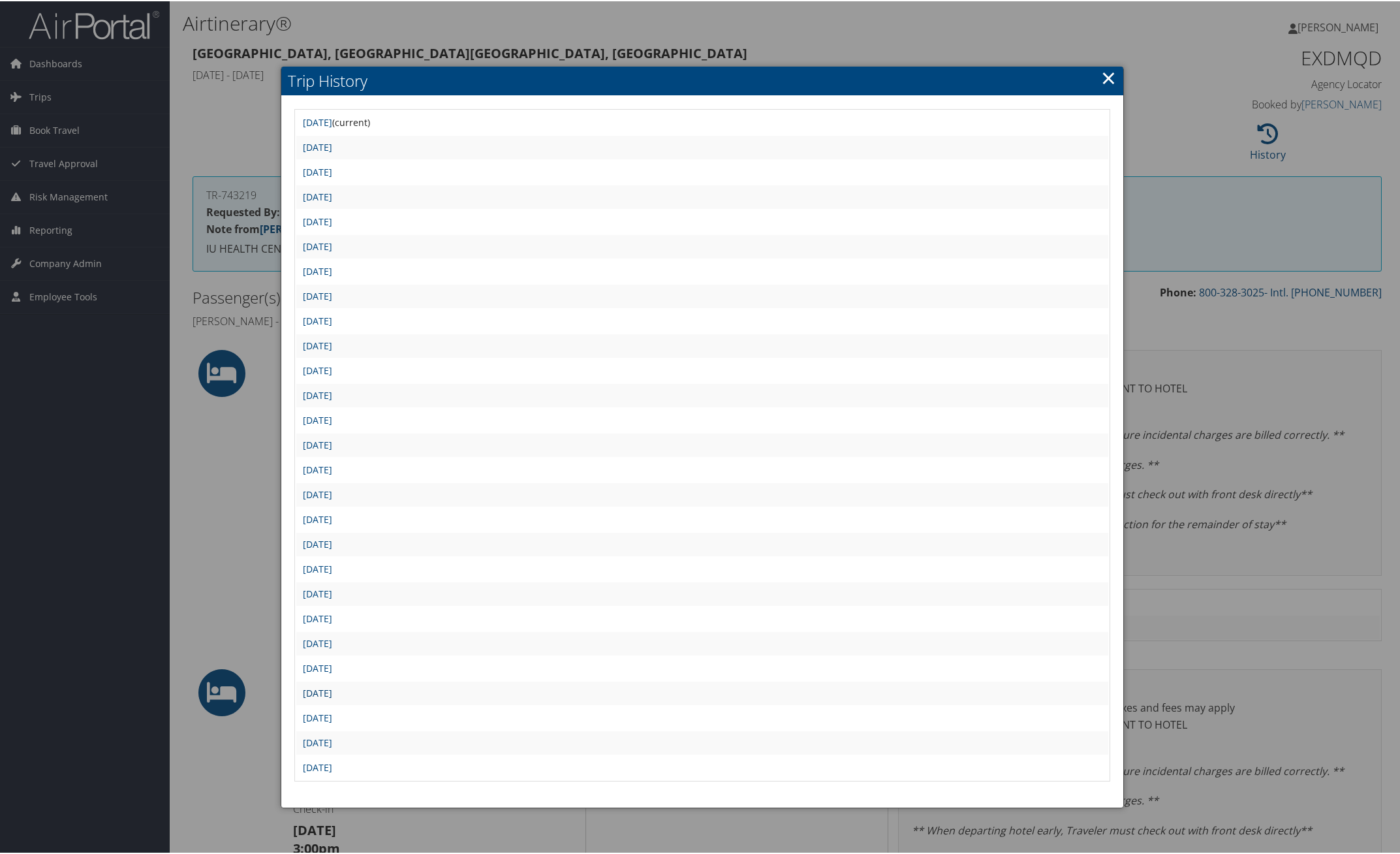
click at [332, 685] on link "[DATE]" at bounding box center [317, 691] width 29 height 12
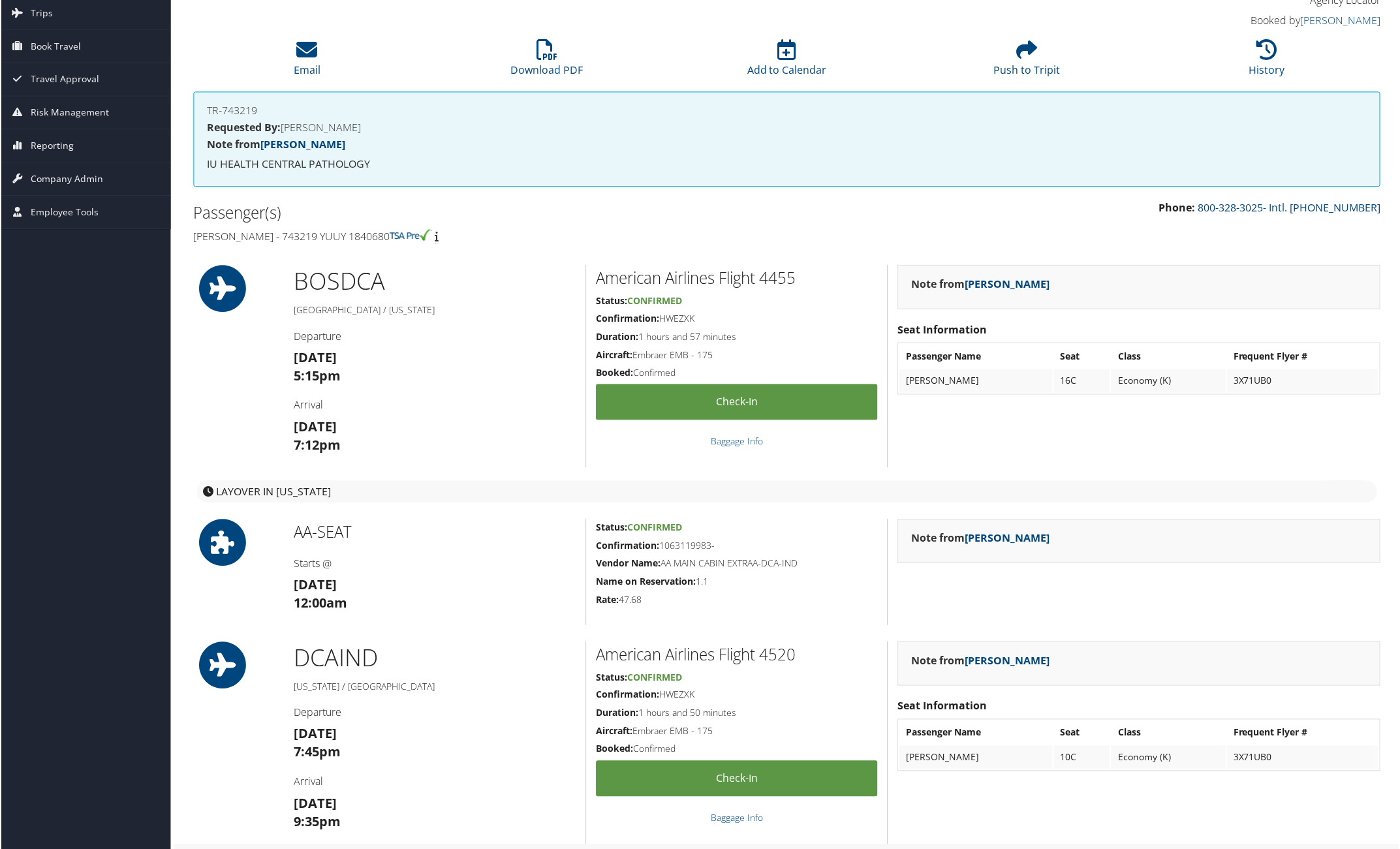
scroll to position [81, 0]
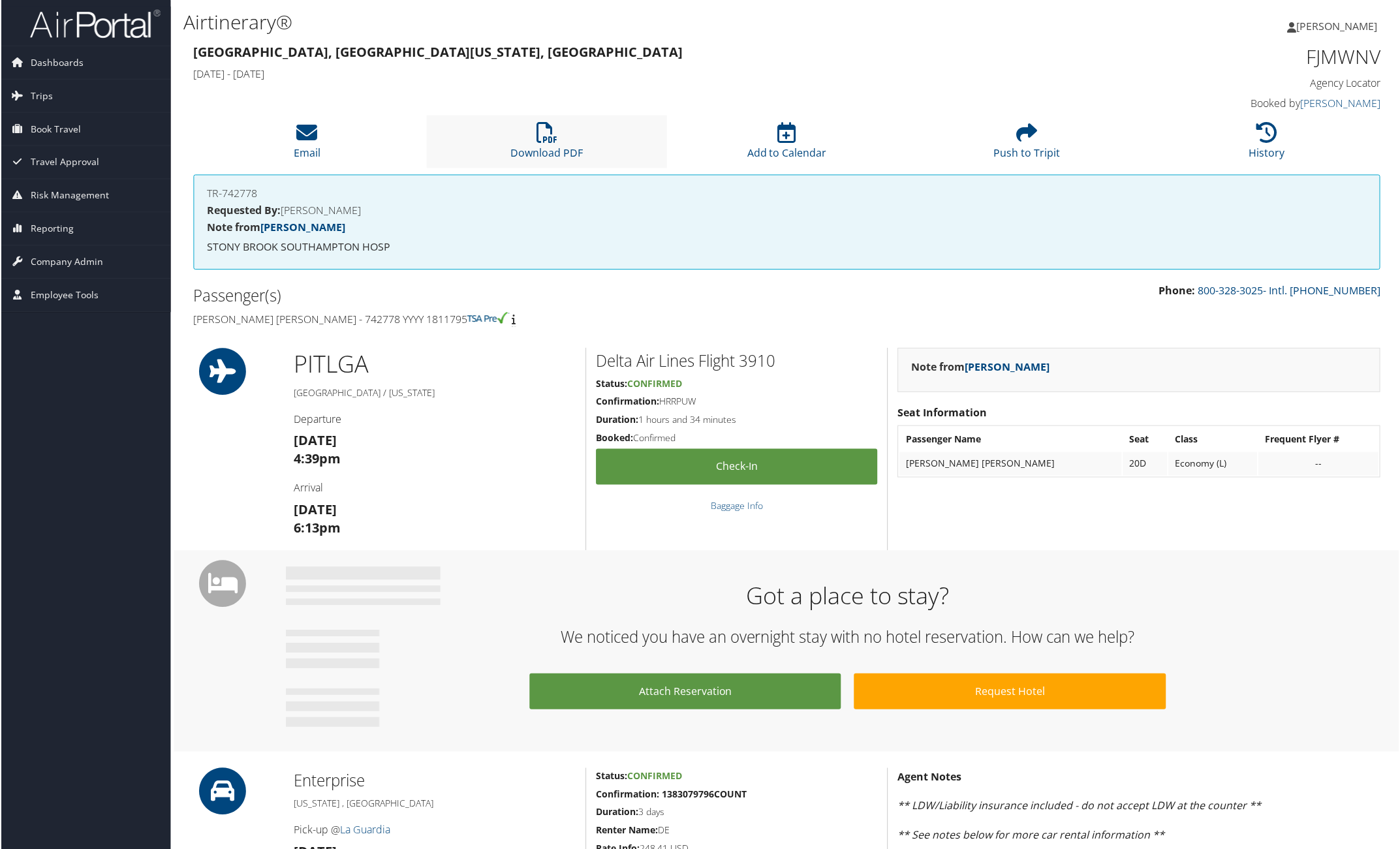
click at [556, 132] on li "Download PDF" at bounding box center [546, 142] width 240 height 53
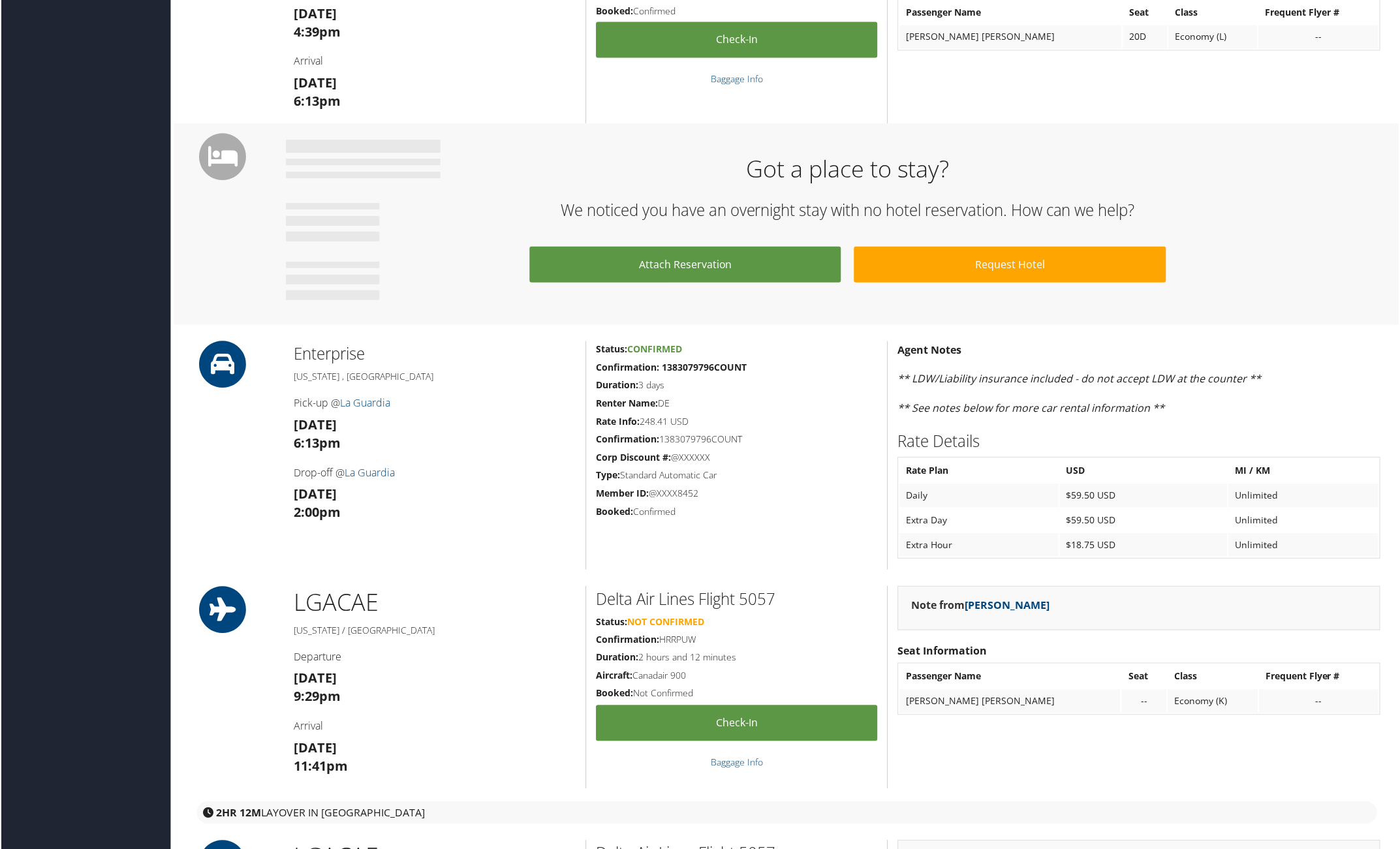
scroll to position [163, 0]
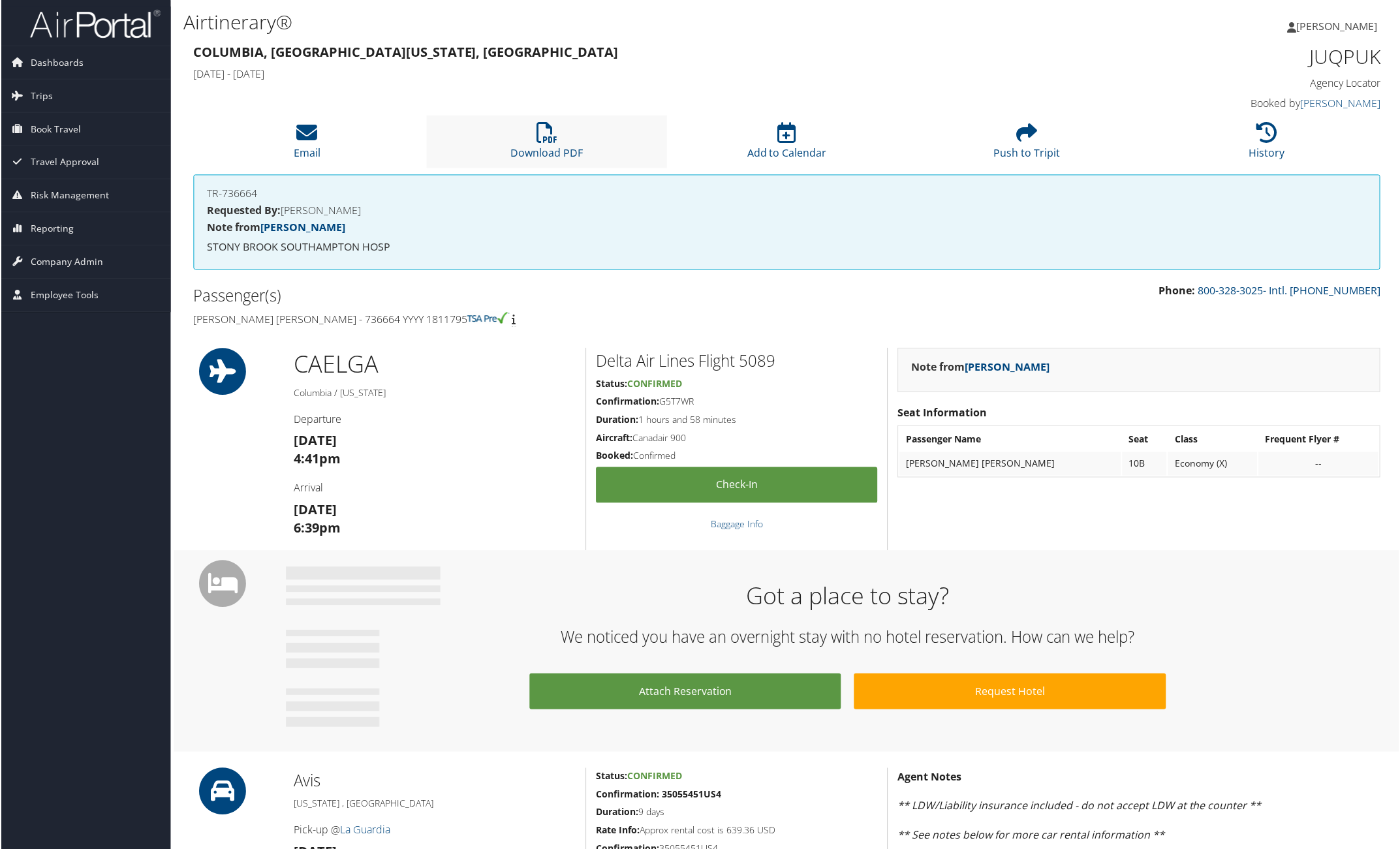
click at [563, 142] on li "Download PDF" at bounding box center [546, 142] width 240 height 53
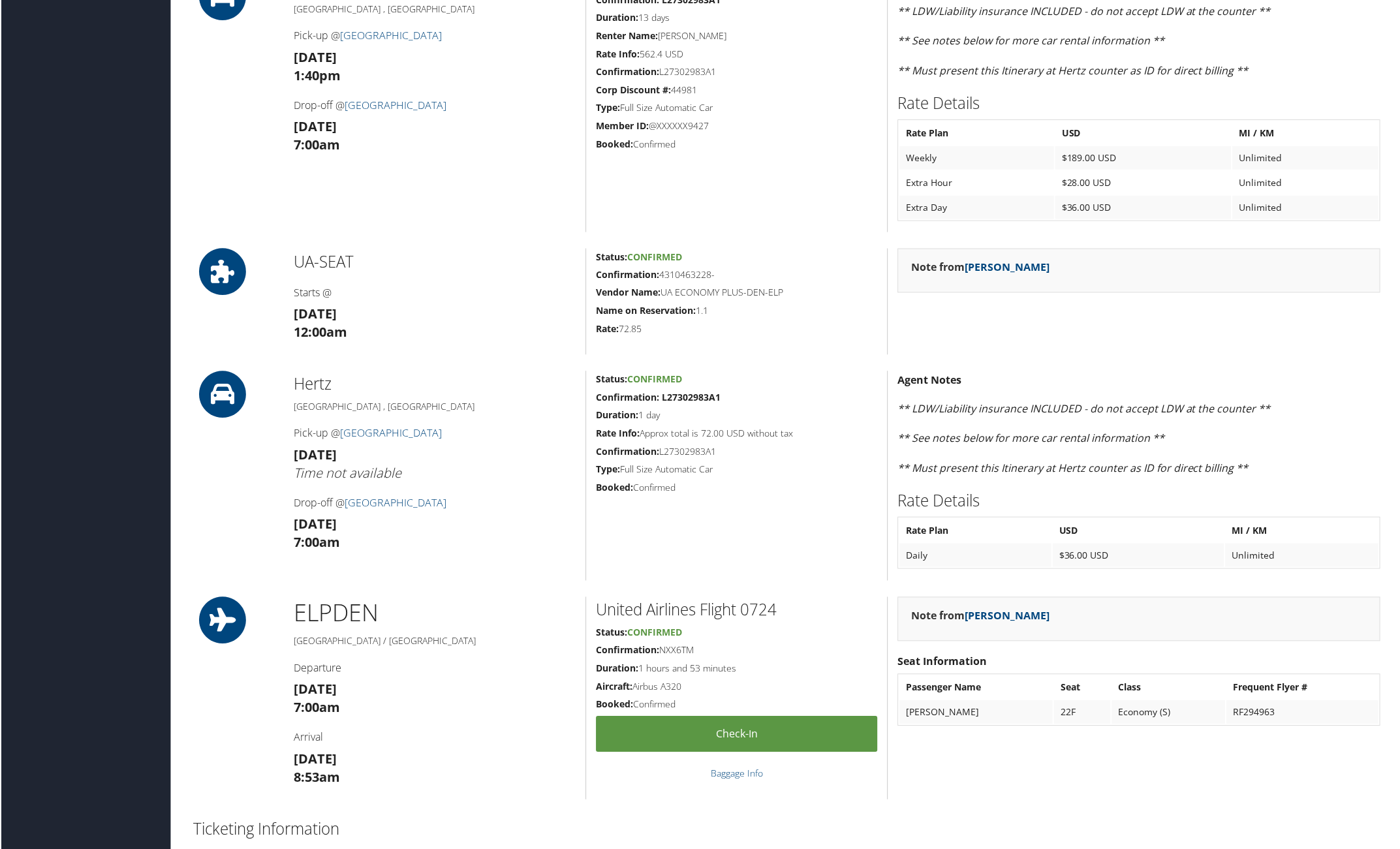
scroll to position [326, 0]
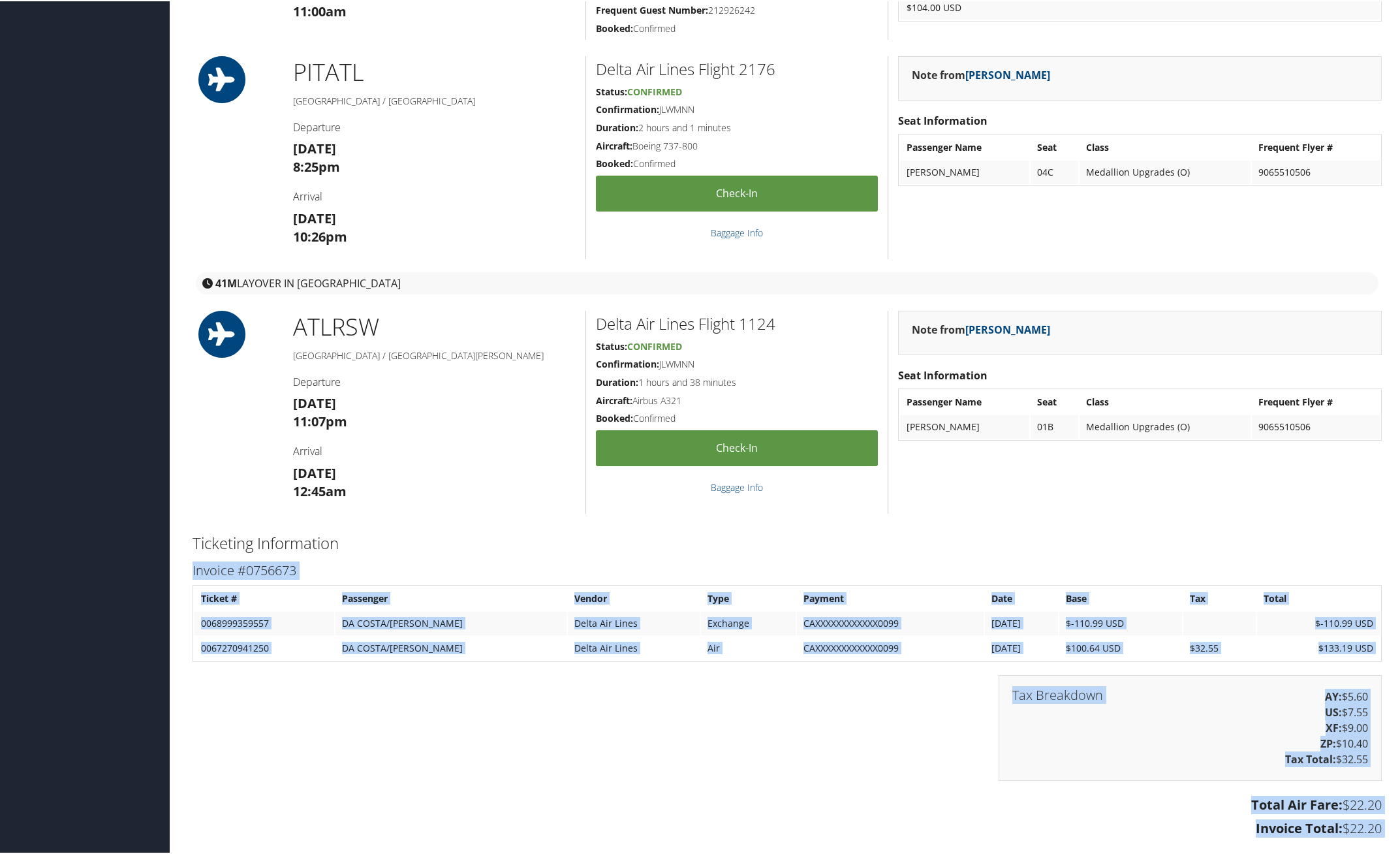
scroll to position [849, 0]
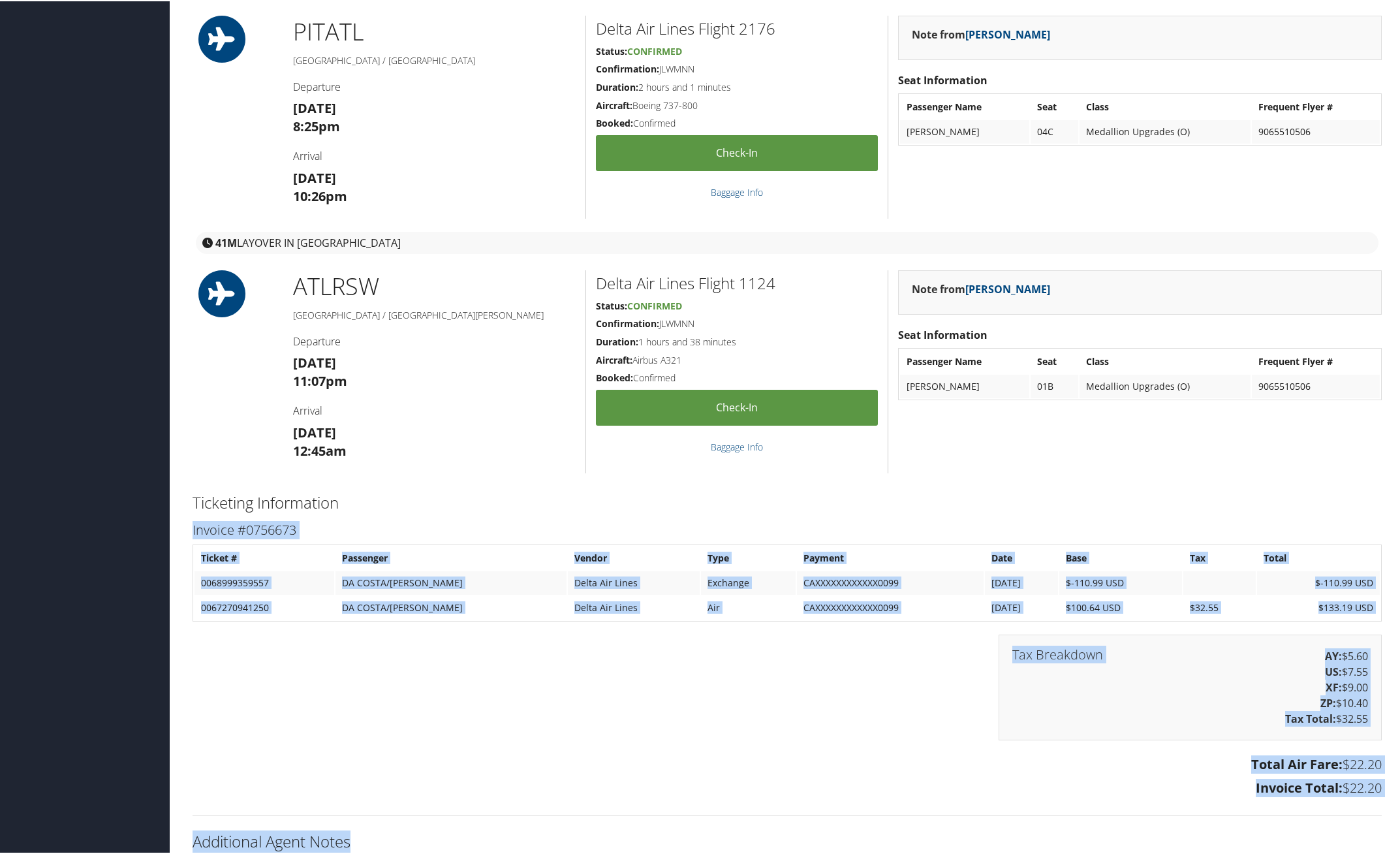
drag, startPoint x: 189, startPoint y: 637, endPoint x: 1377, endPoint y: 787, distance: 1197.4
click at [1378, 788] on div "Invoice #0756673 Ticket # Passenger Vendor Type Payment Date Base Tax Total 006…" at bounding box center [787, 659] width 1208 height 283
copy div "Invoice #0756673 Ticket # Passenger Vendor Type Payment Date Base Tax Total 006…"
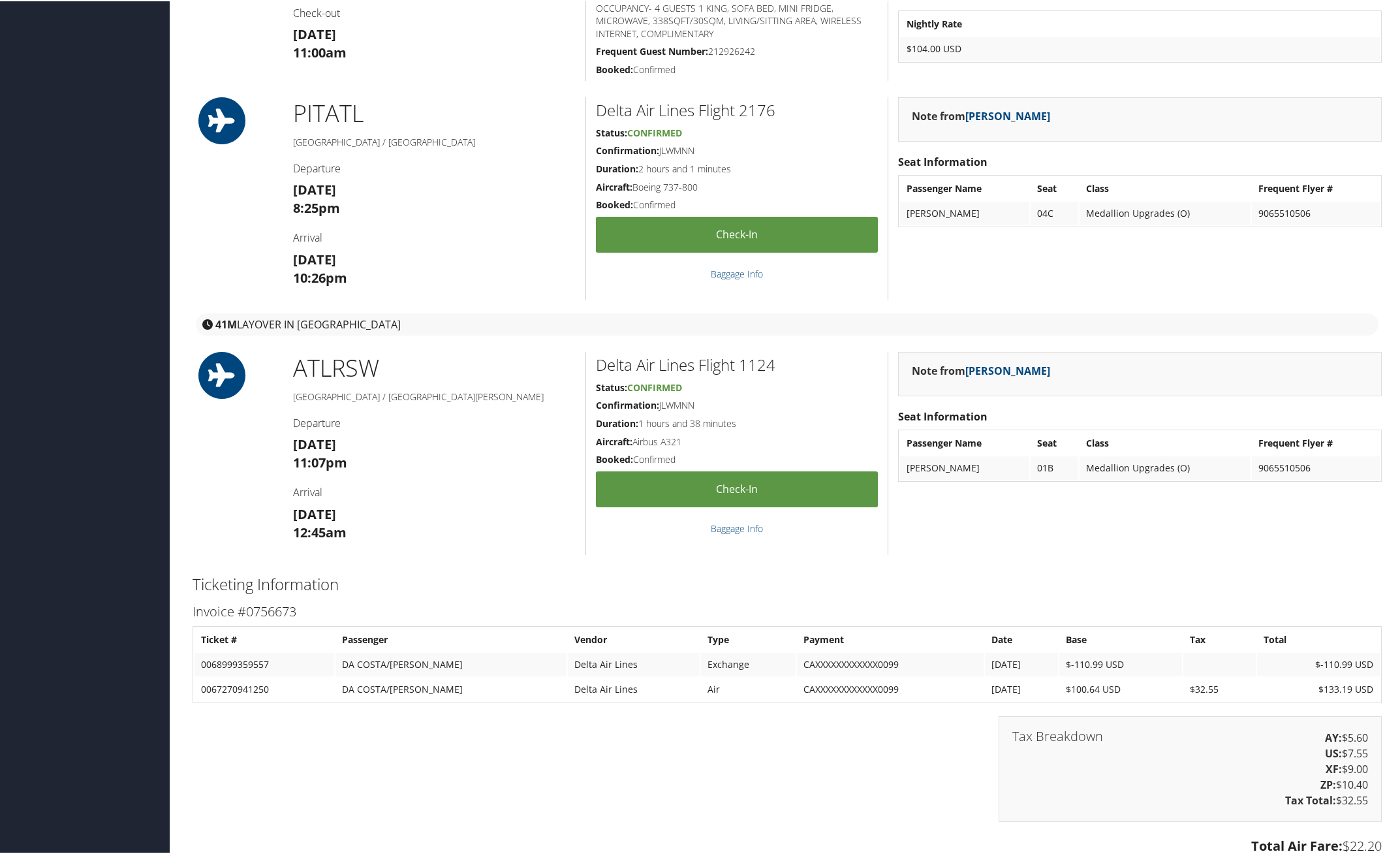
click at [1192, 514] on div "Note from Charris Wayman Seat Information Passenger Name Seat Class Frequent Fl…" at bounding box center [1139, 451] width 503 height 203
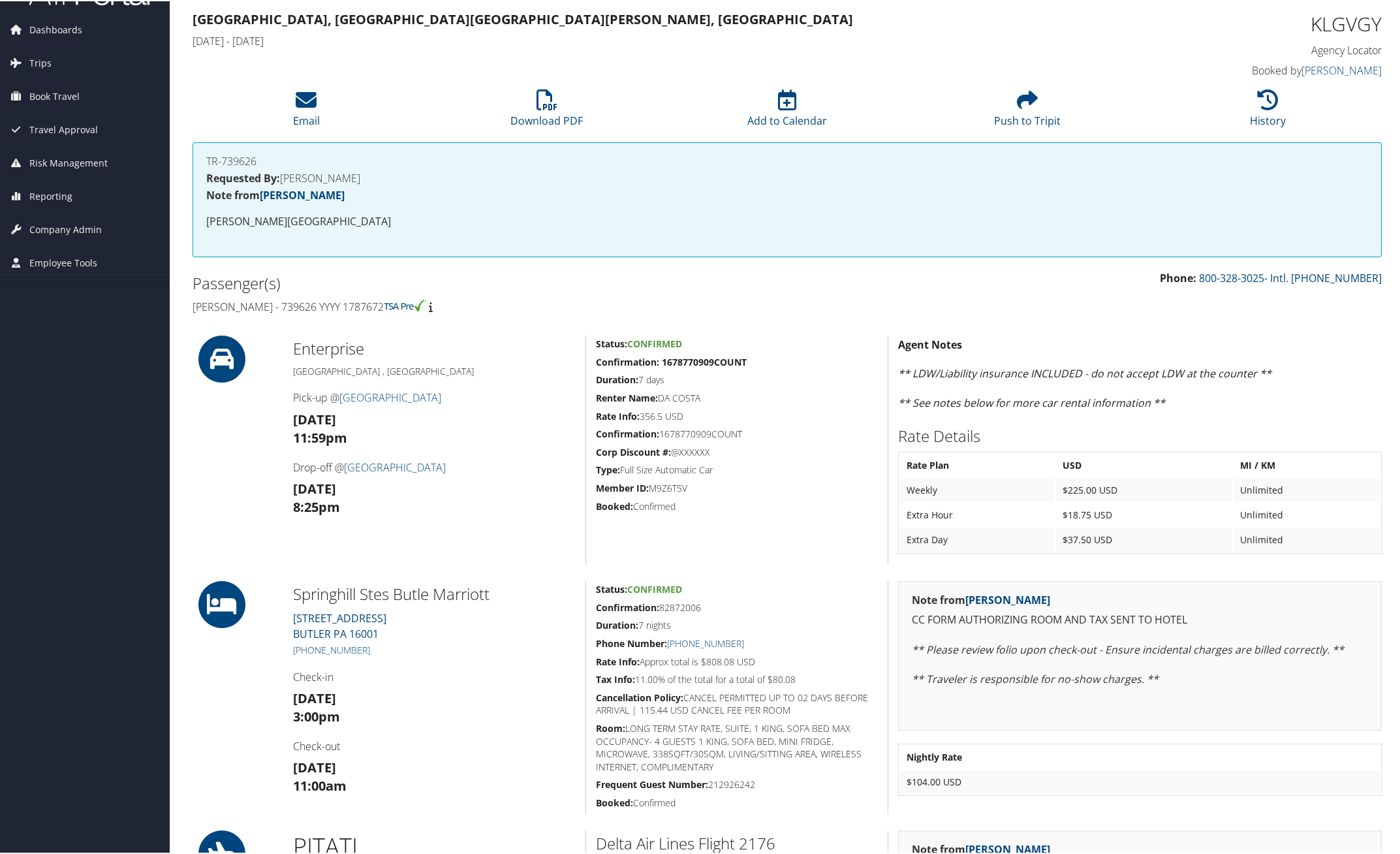
scroll to position [0, 0]
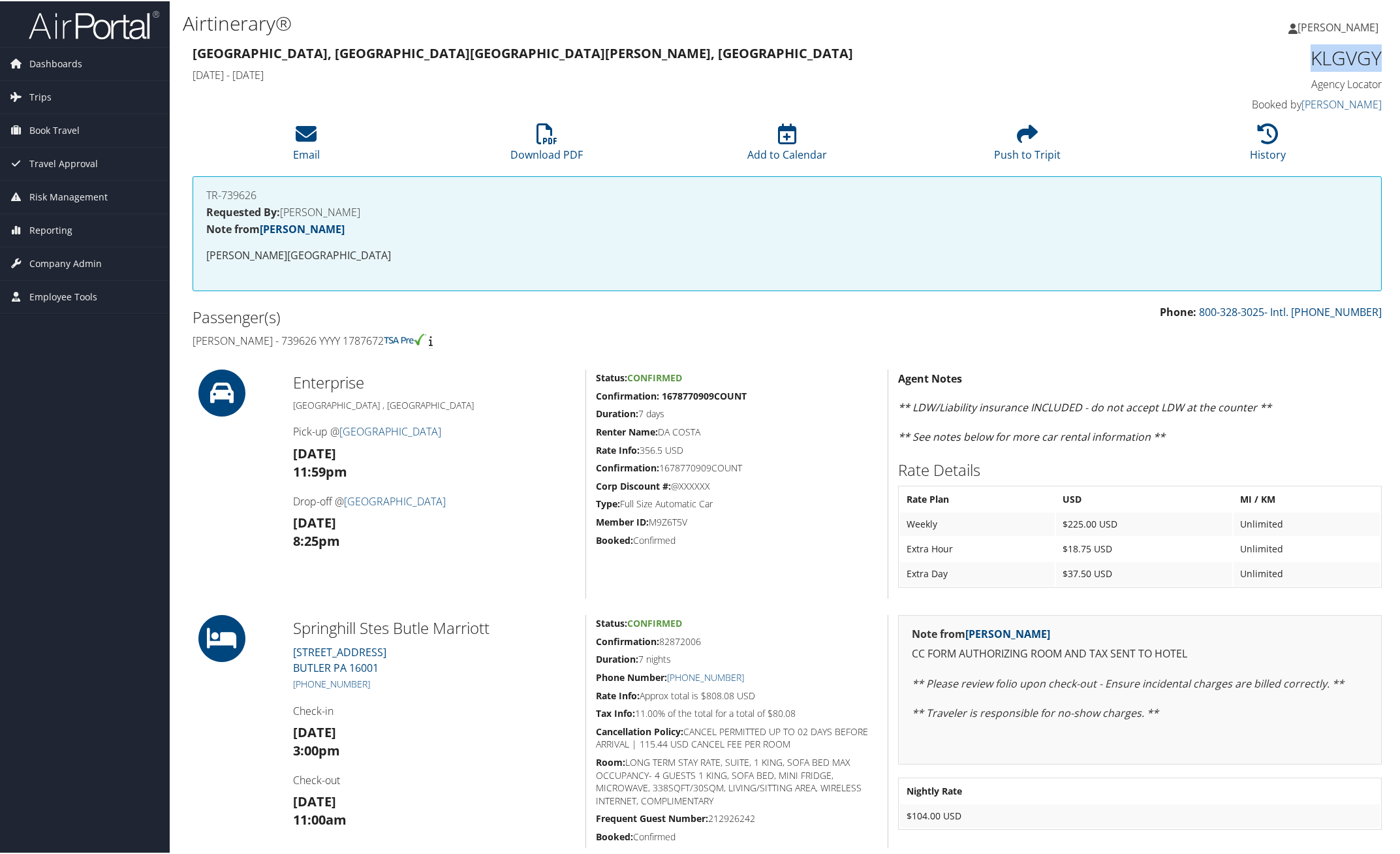
drag, startPoint x: 1300, startPoint y: 54, endPoint x: 1376, endPoint y: 65, distance: 76.8
click at [1376, 65] on h1 "KLGVGY" at bounding box center [1240, 57] width 283 height 27
copy h1 "KLGVGY"
drag, startPoint x: 213, startPoint y: 333, endPoint x: 490, endPoint y: 340, distance: 277.1
click at [419, 338] on div "Passenger(s) Gaston Da Costa - 739626 YYYY 1787672" at bounding box center [485, 327] width 604 height 49
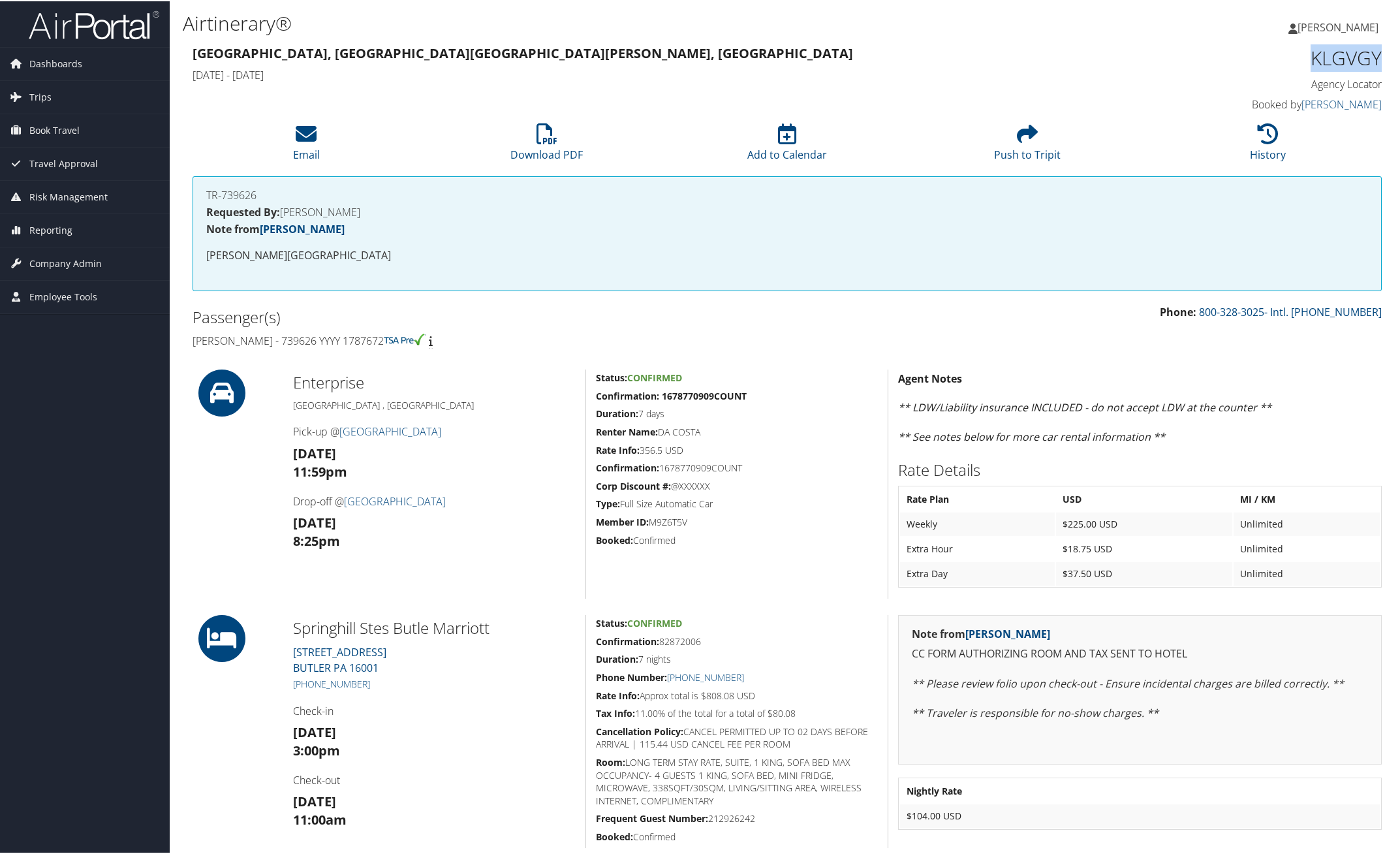
copy h4 "Gaston Da Costa - 739626 YYYY 1787672"
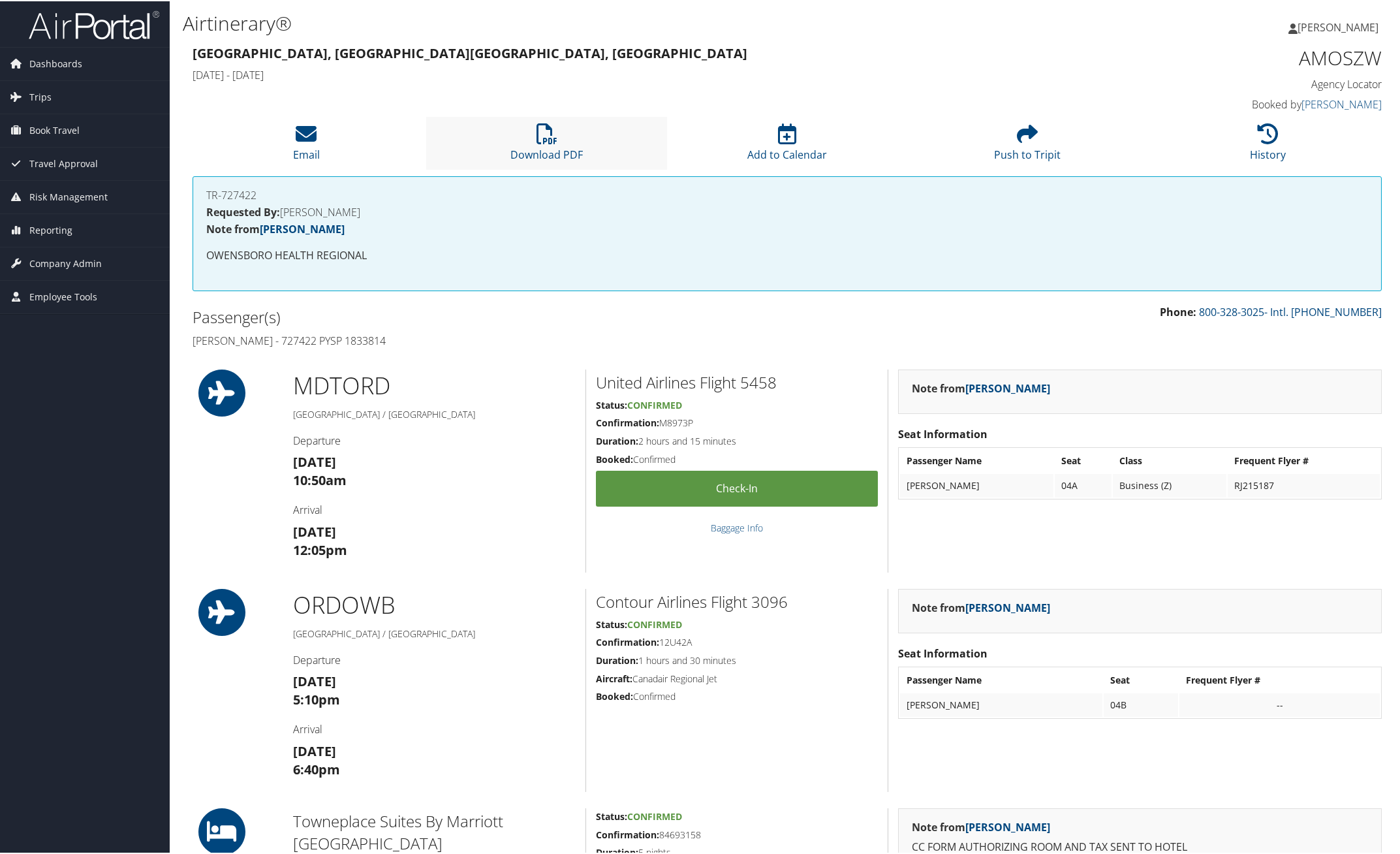
click at [556, 142] on li "Download PDF" at bounding box center [546, 142] width 240 height 53
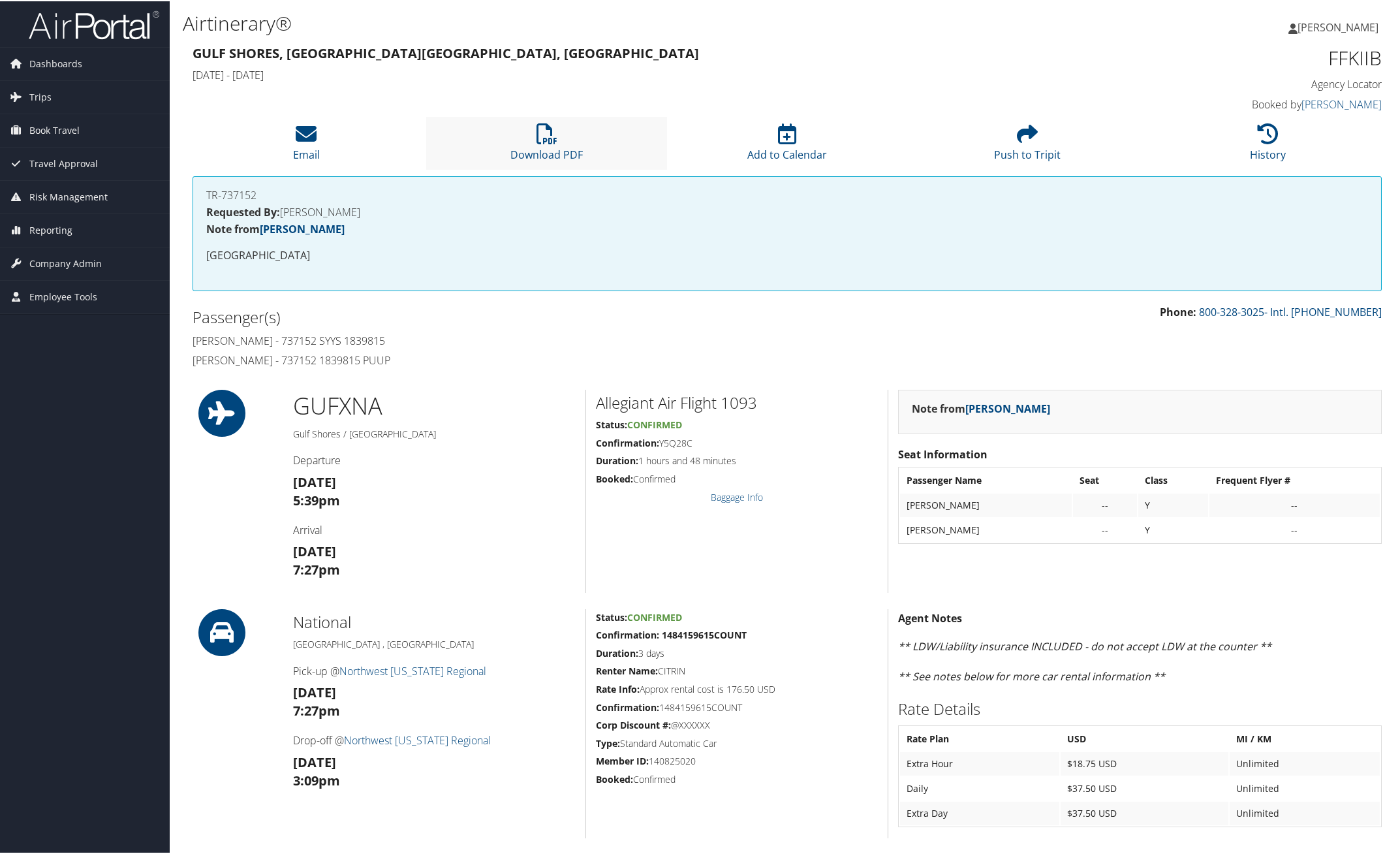
click at [529, 142] on li "Download PDF" at bounding box center [546, 142] width 240 height 53
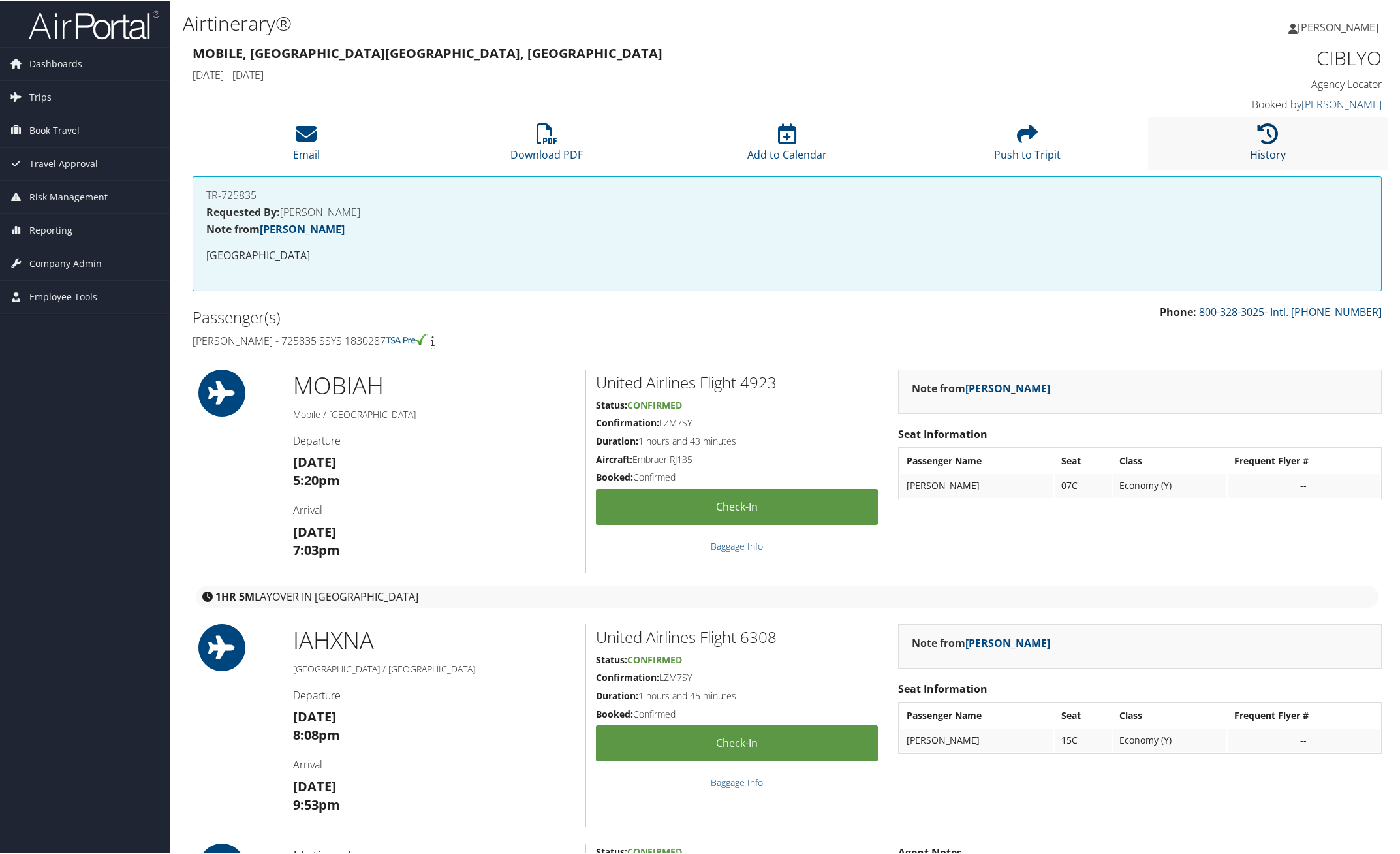
click at [1270, 128] on icon at bounding box center [1268, 132] width 21 height 21
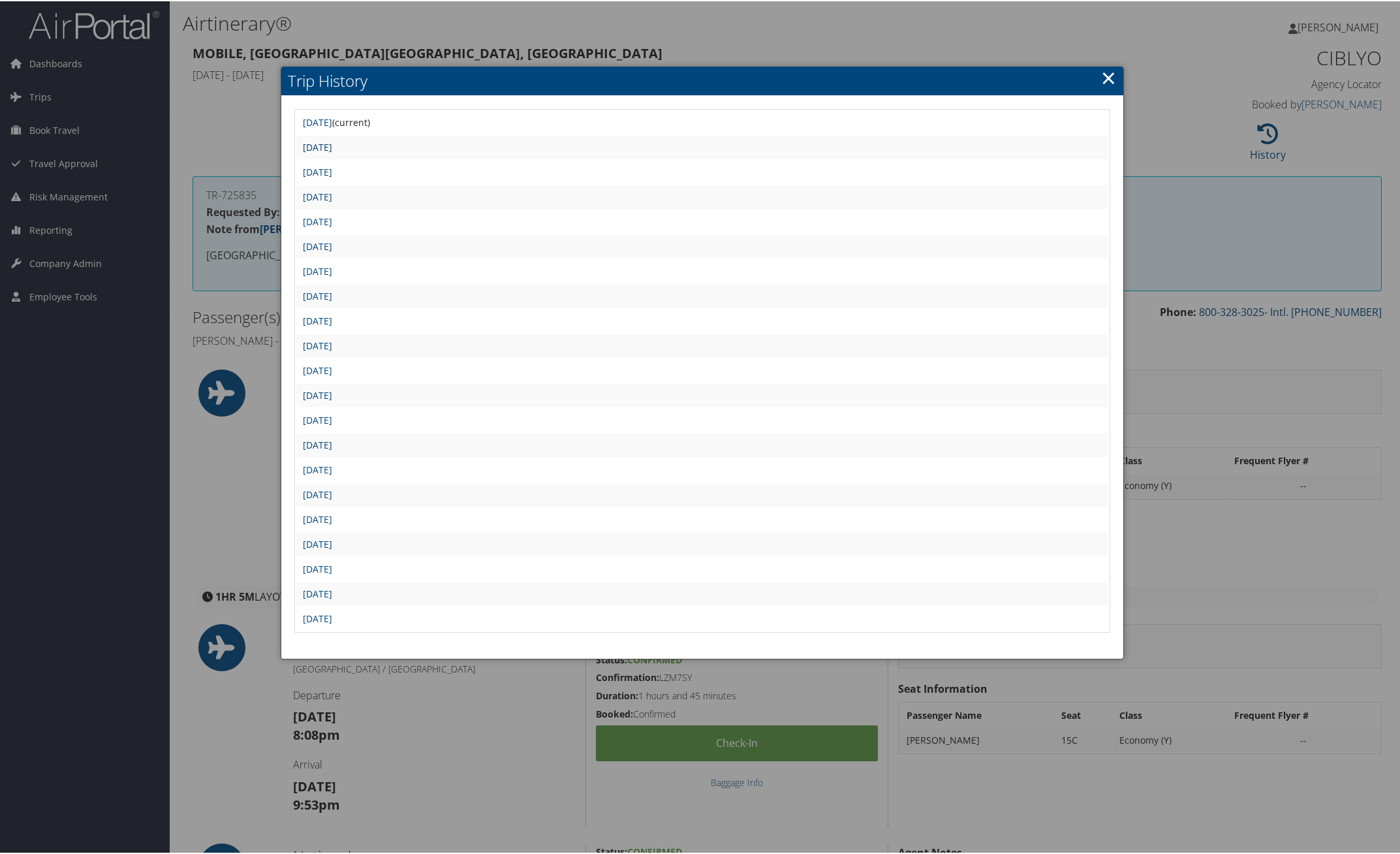
click at [332, 147] on link "Mon Jun 16 22:08:09 MDT 2025" at bounding box center [317, 146] width 29 height 12
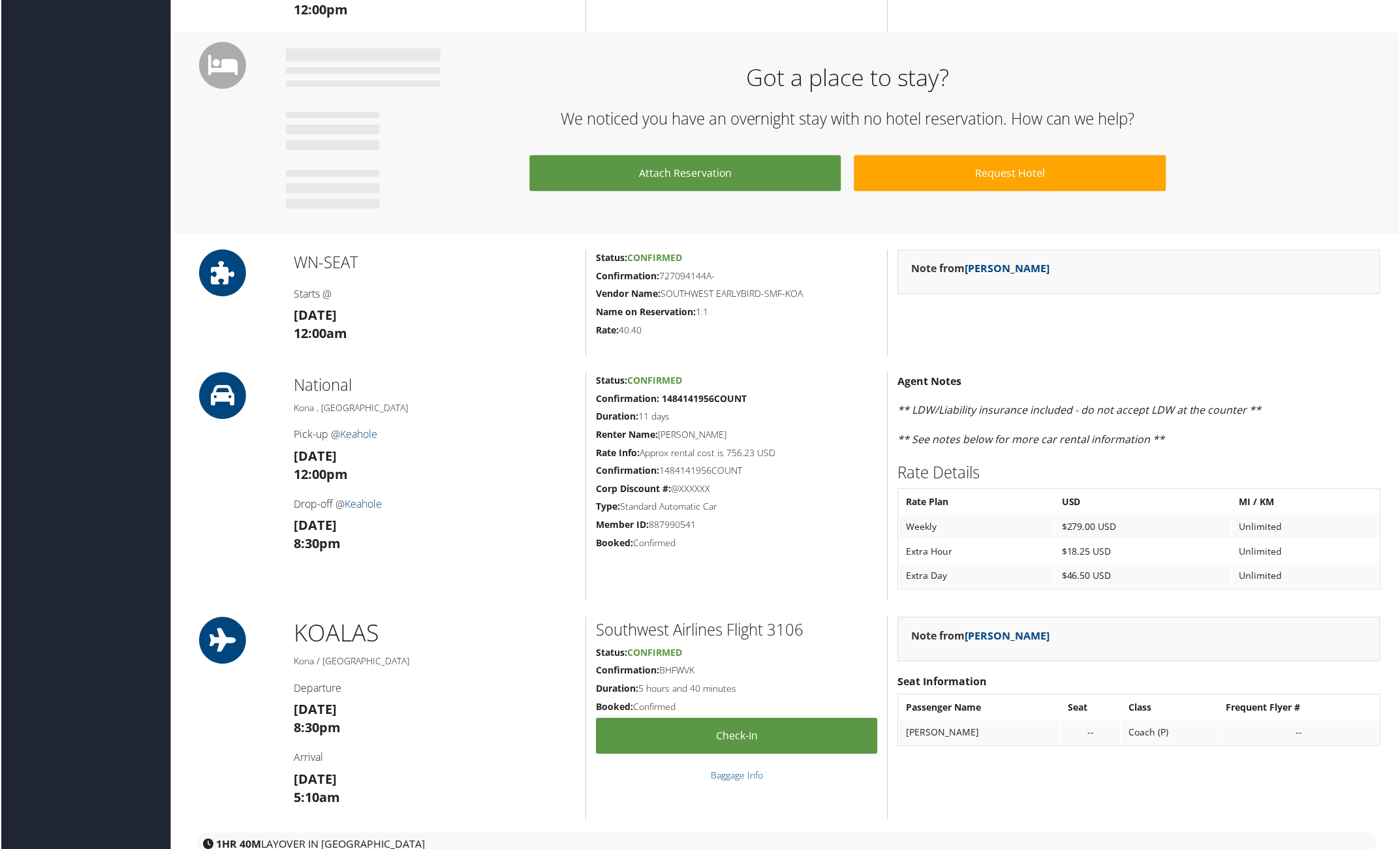
scroll to position [489, 0]
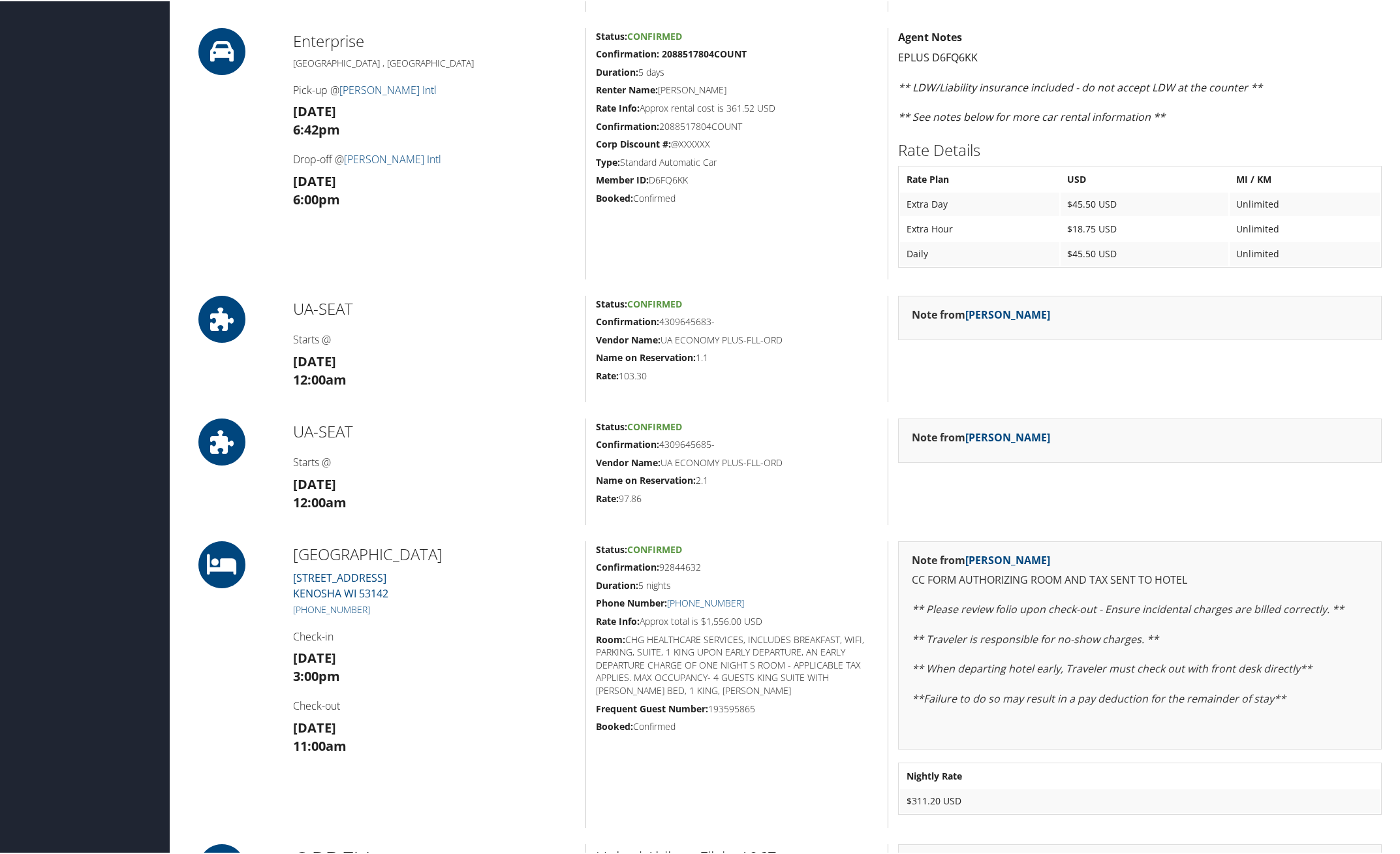
scroll to position [571, 0]
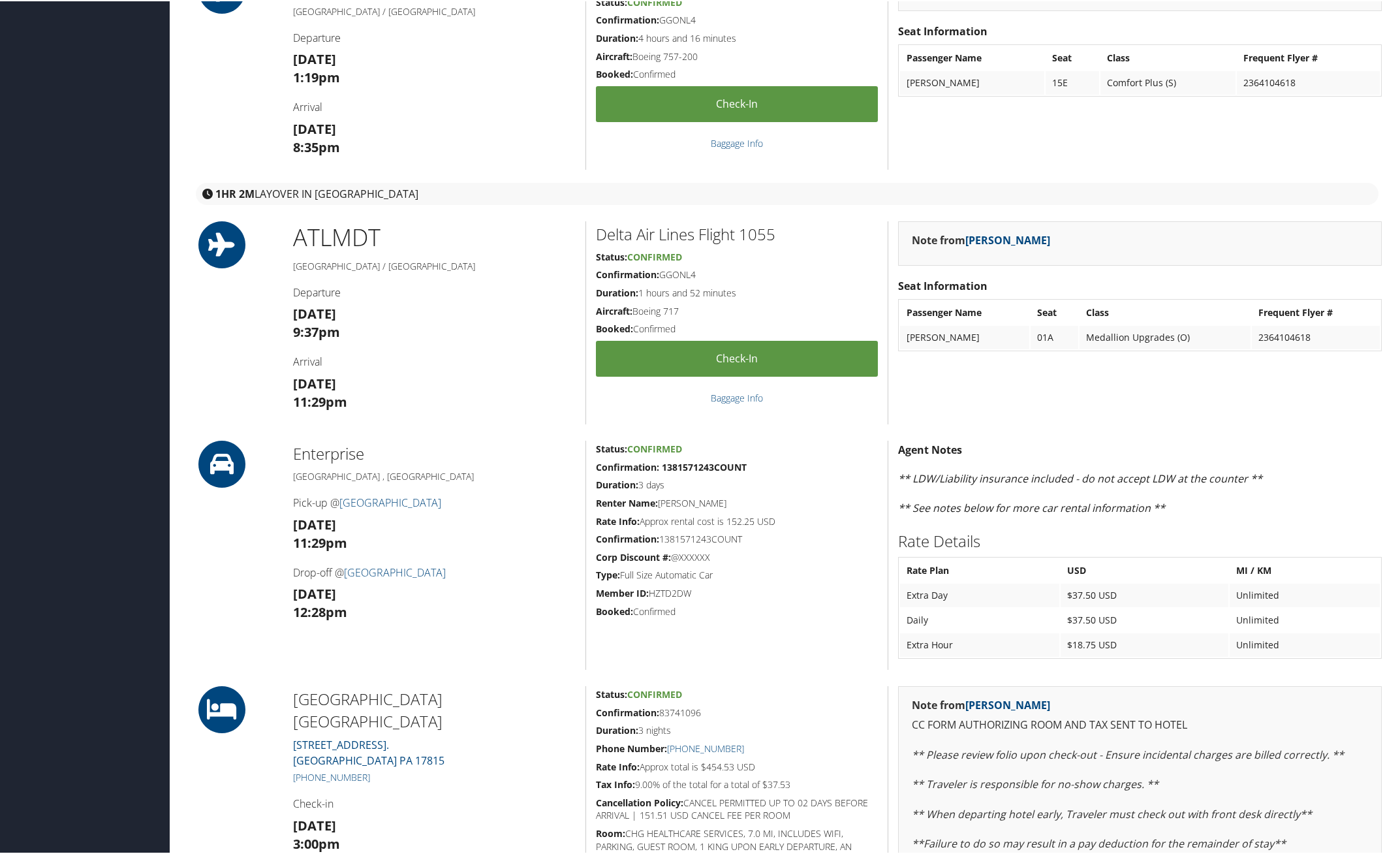
scroll to position [163, 0]
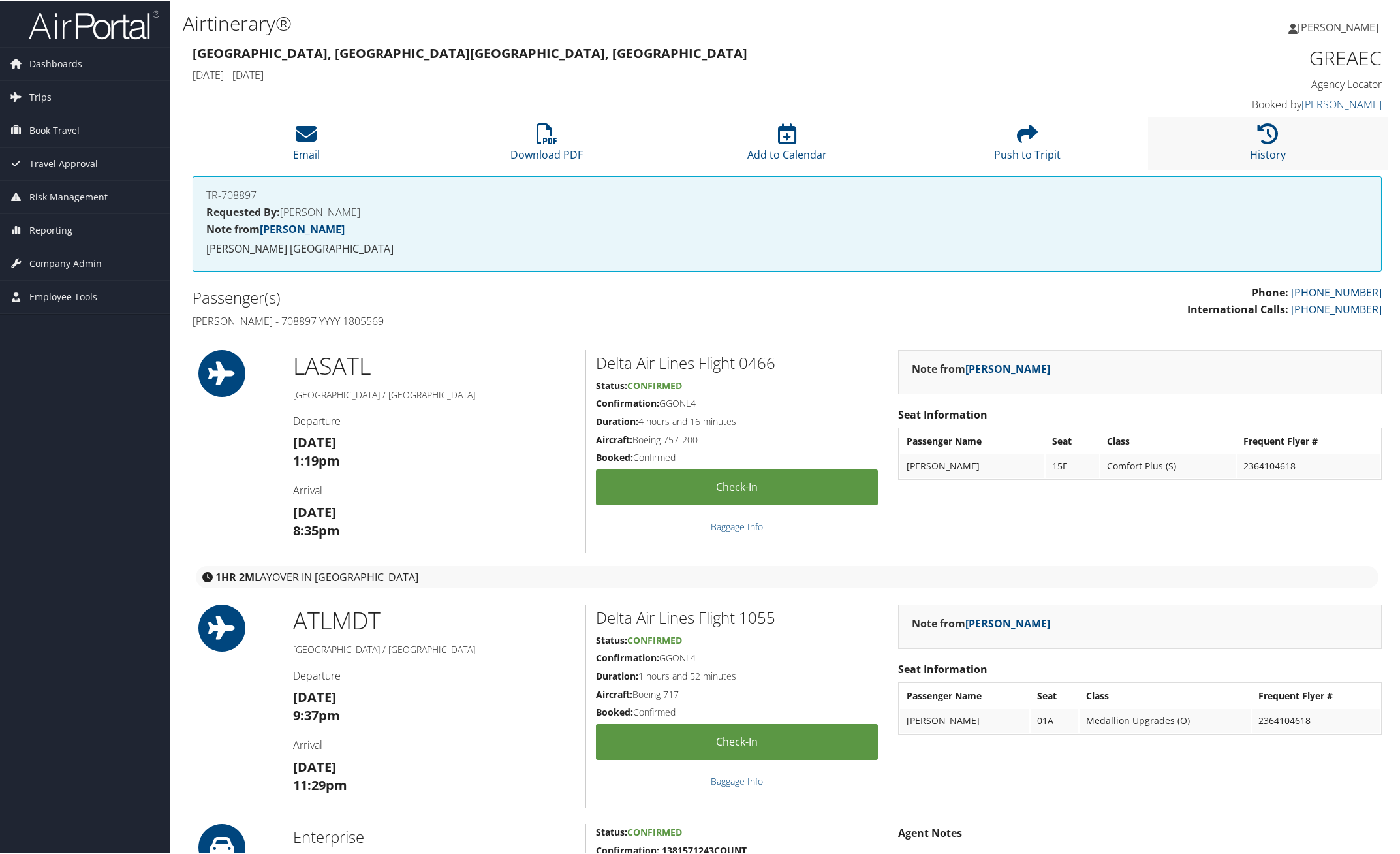
click at [1245, 144] on li "History" at bounding box center [1268, 142] width 240 height 53
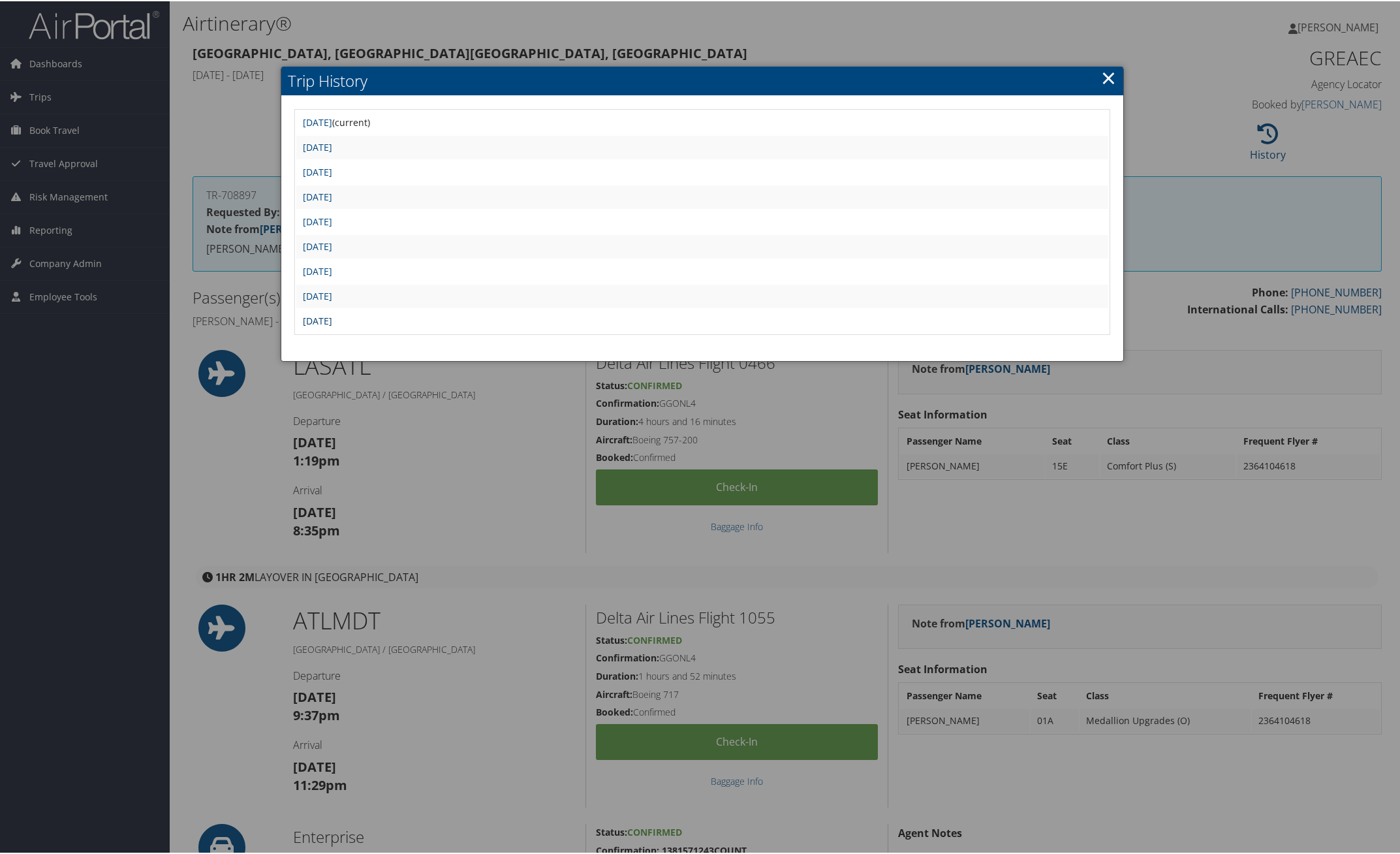
click at [332, 317] on link "Wed Jul 16 16:51:07 MDT 2025" at bounding box center [317, 319] width 29 height 12
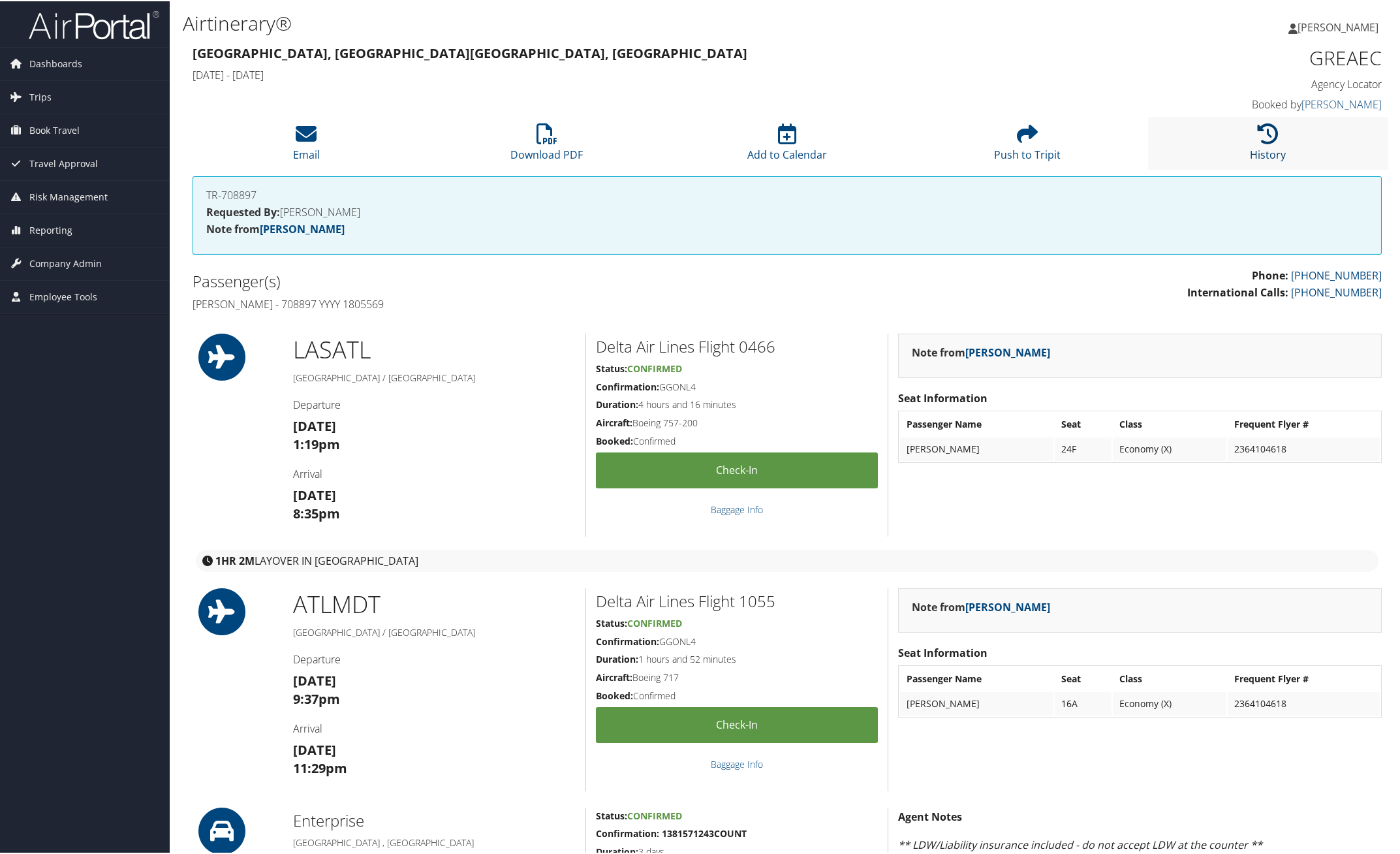
click at [1273, 126] on icon at bounding box center [1268, 132] width 21 height 21
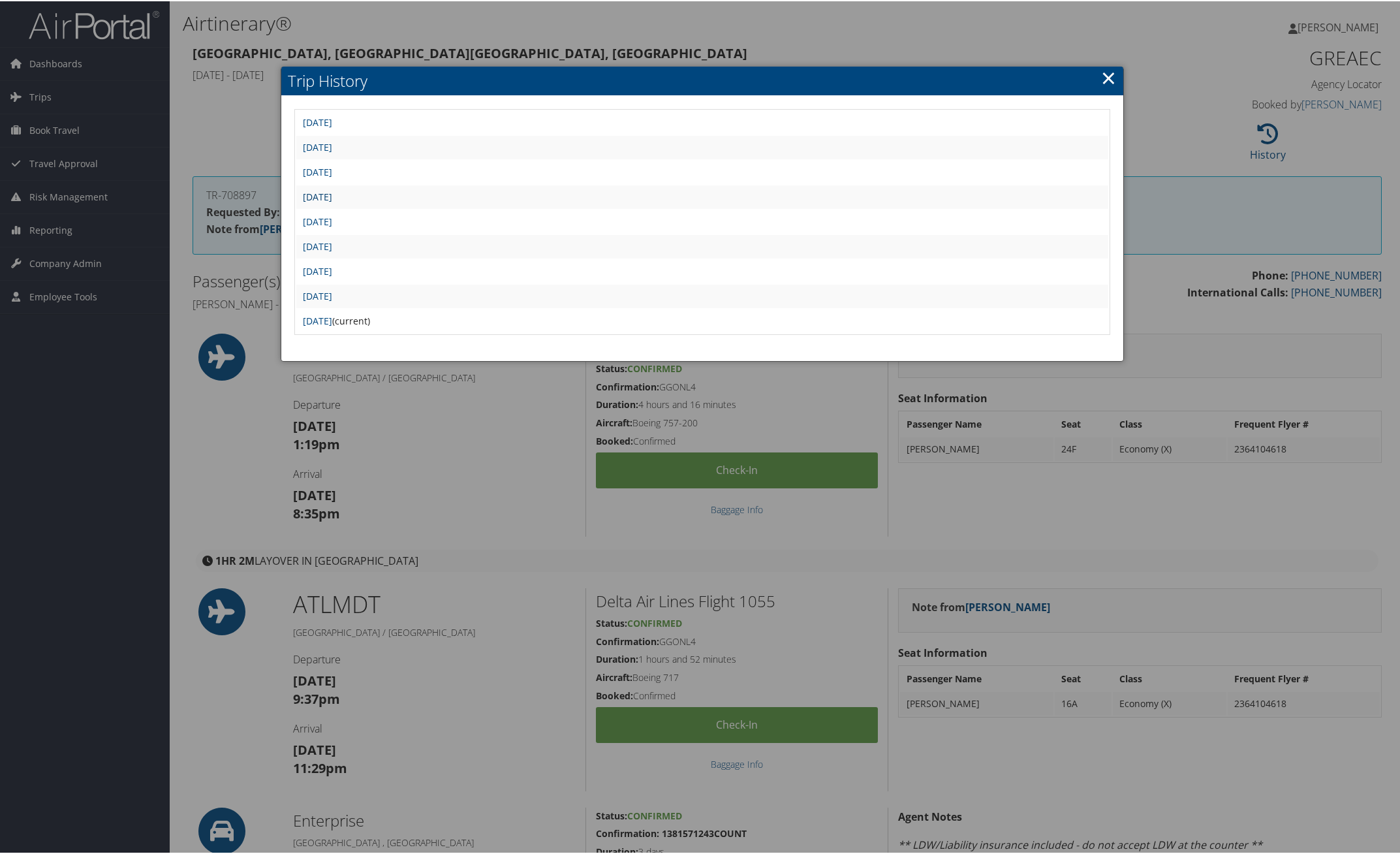
click at [332, 191] on link "Mon Jul 21 16:46:54 MDT 2025" at bounding box center [317, 195] width 29 height 12
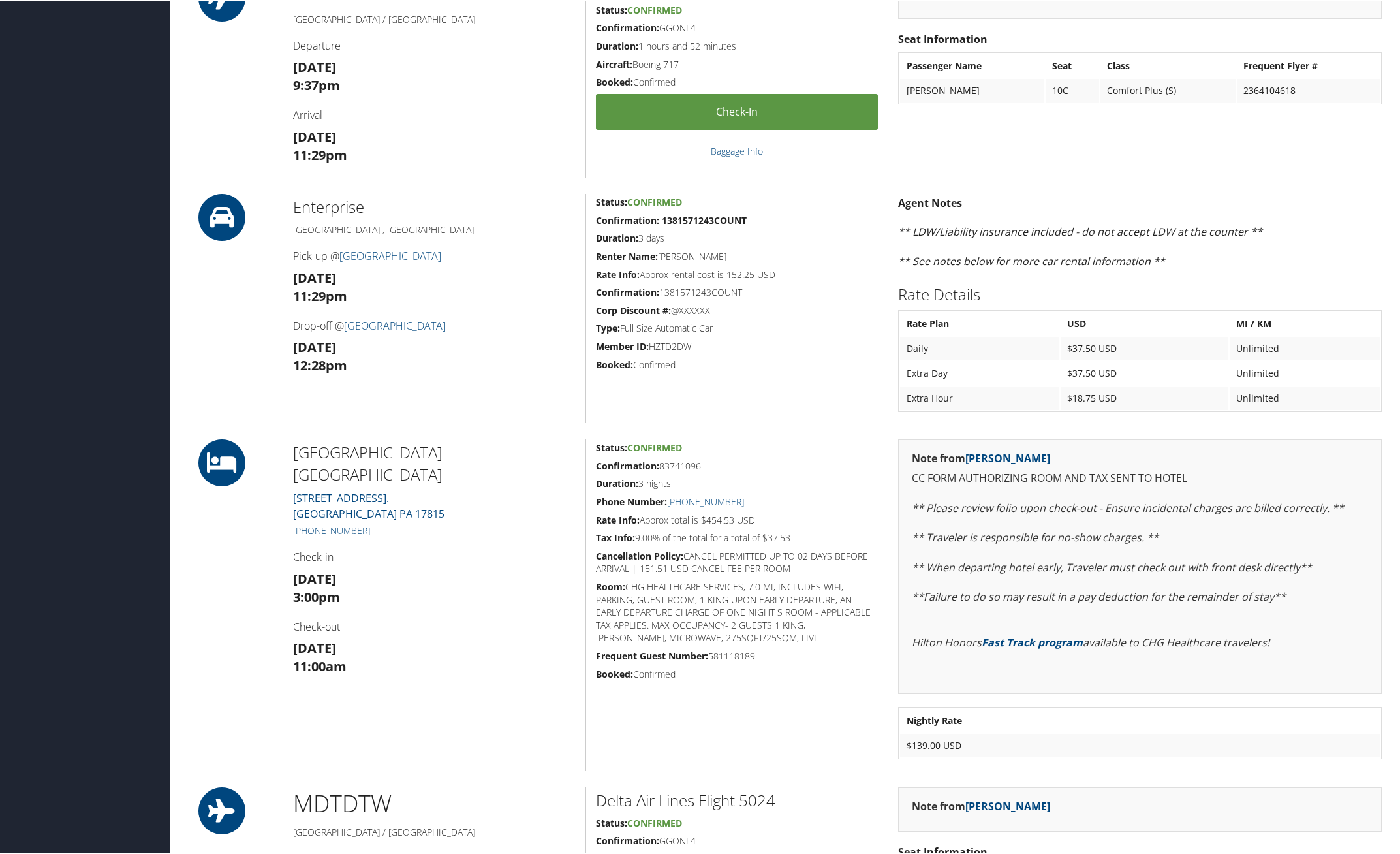
scroll to position [325, 0]
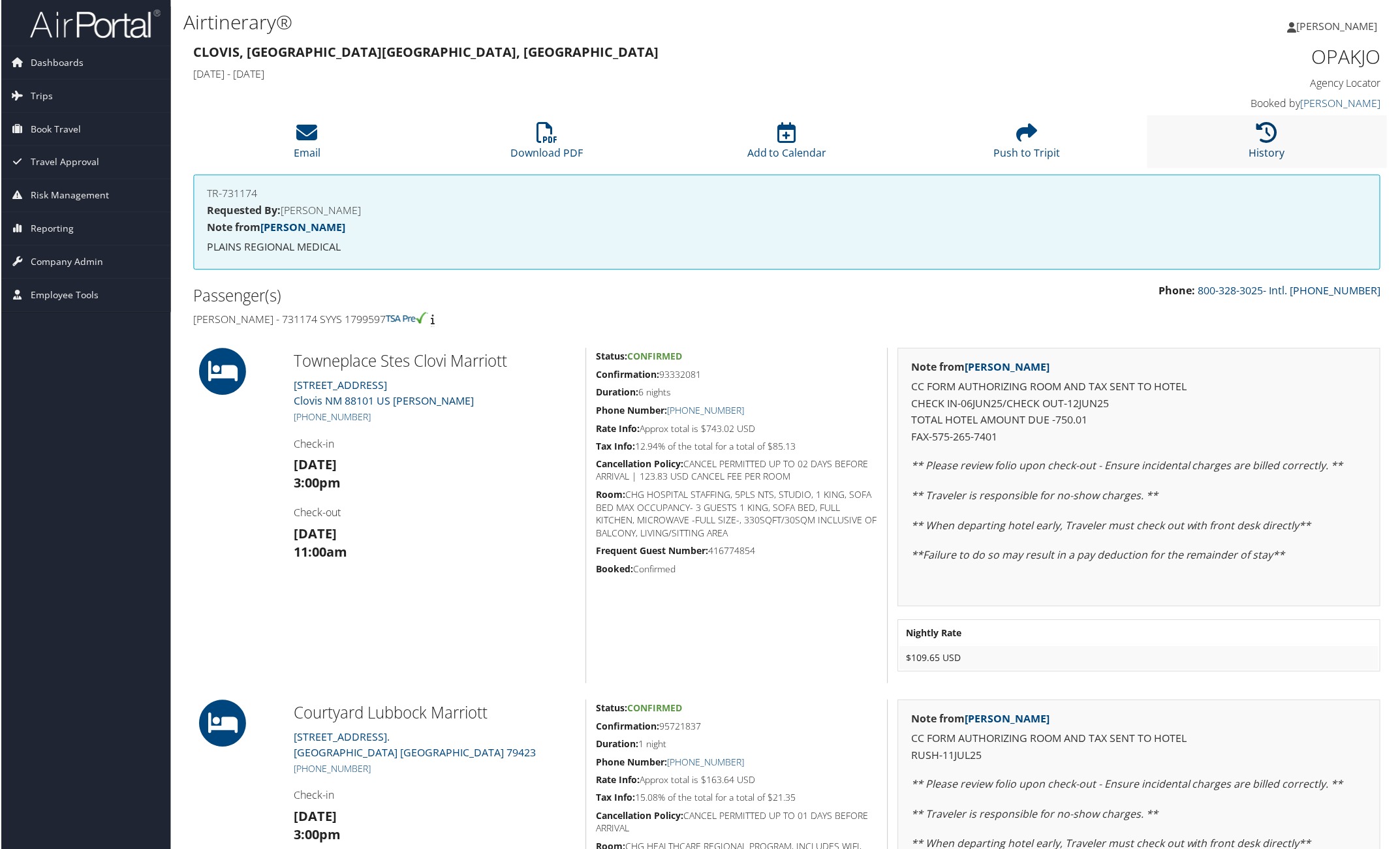
click at [1267, 136] on icon at bounding box center [1268, 132] width 21 height 21
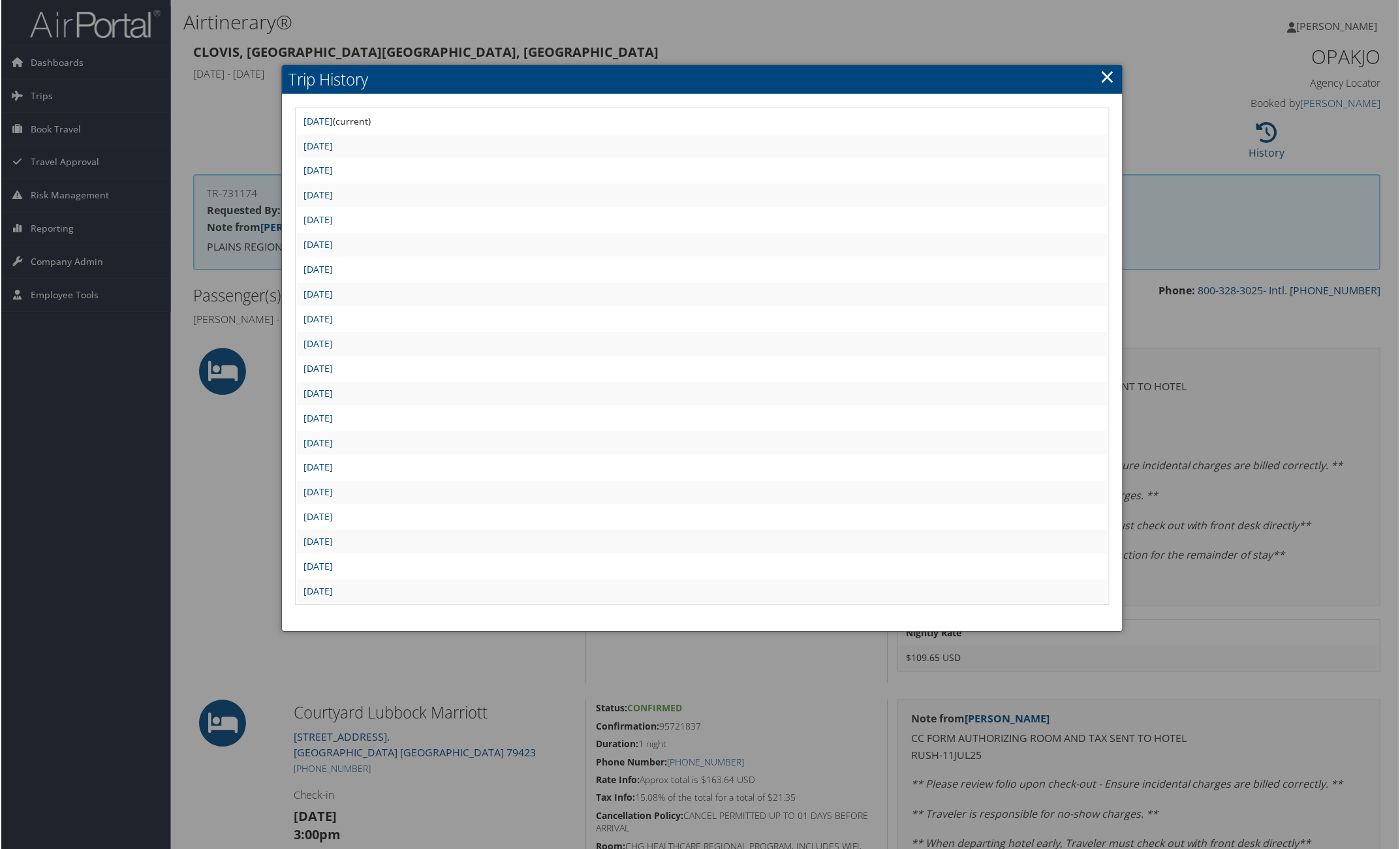
click at [332, 363] on link "[DATE]" at bounding box center [317, 369] width 29 height 12
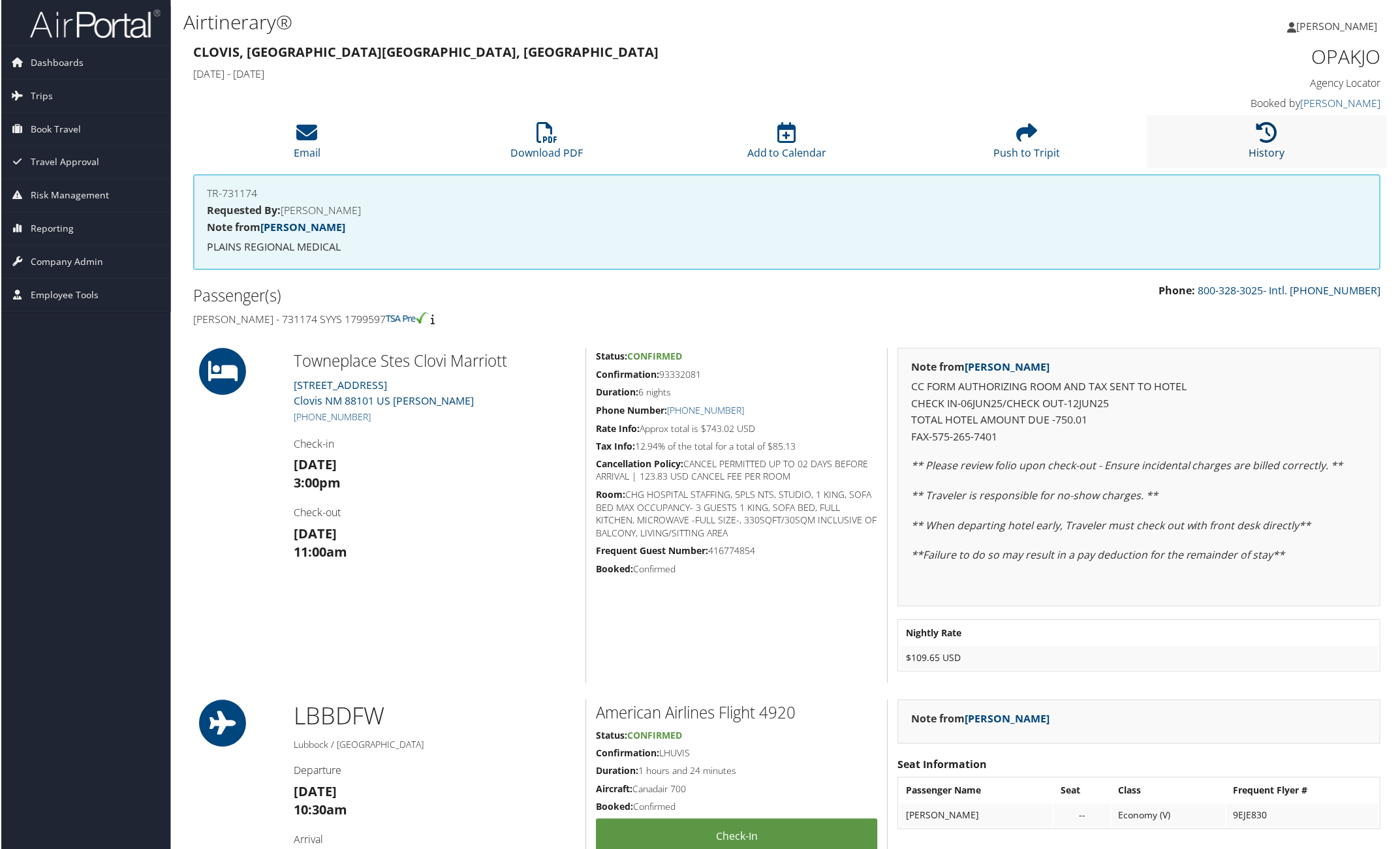
click at [1258, 138] on icon at bounding box center [1268, 132] width 21 height 21
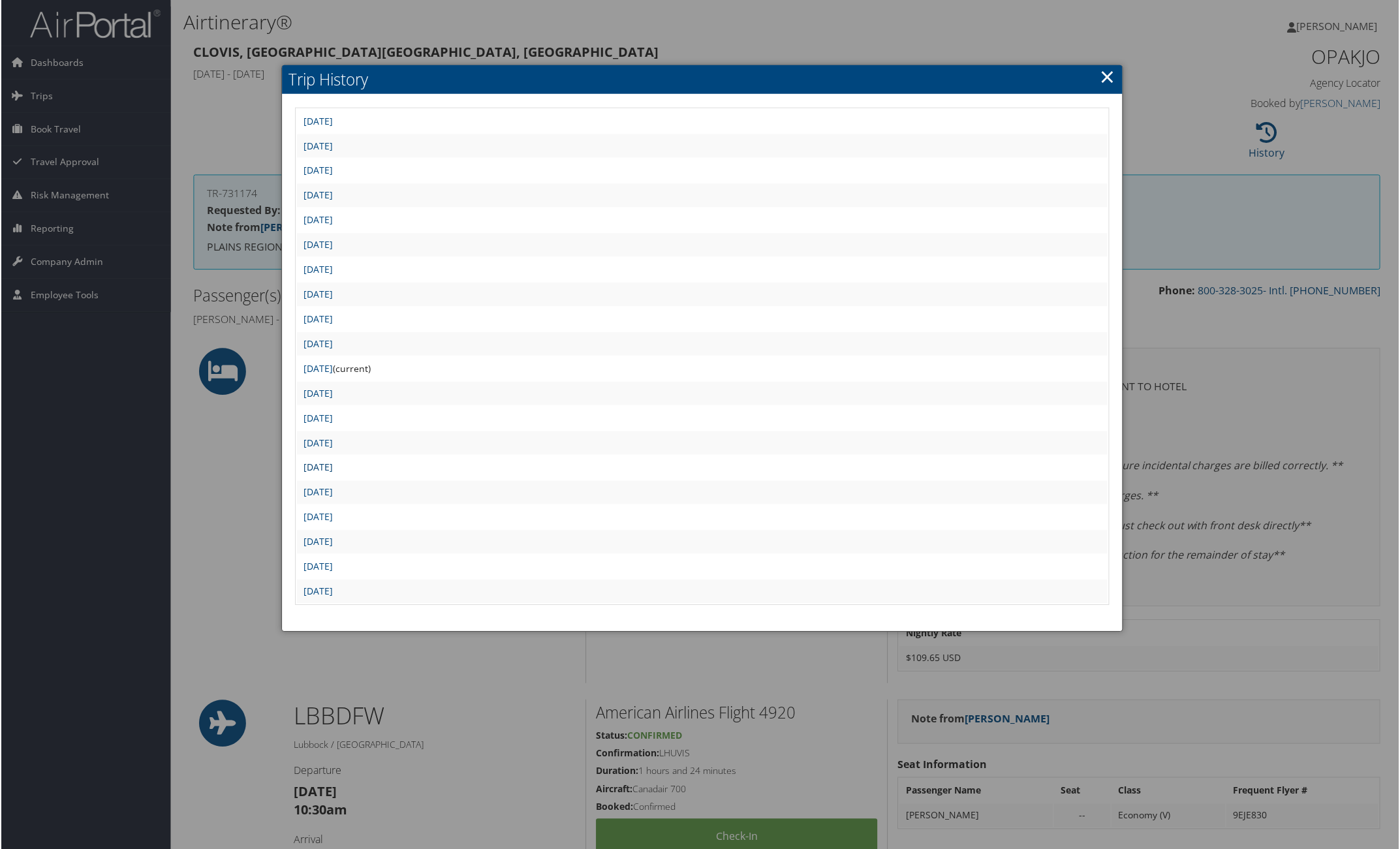
click at [332, 462] on link "[DATE]" at bounding box center [317, 468] width 29 height 12
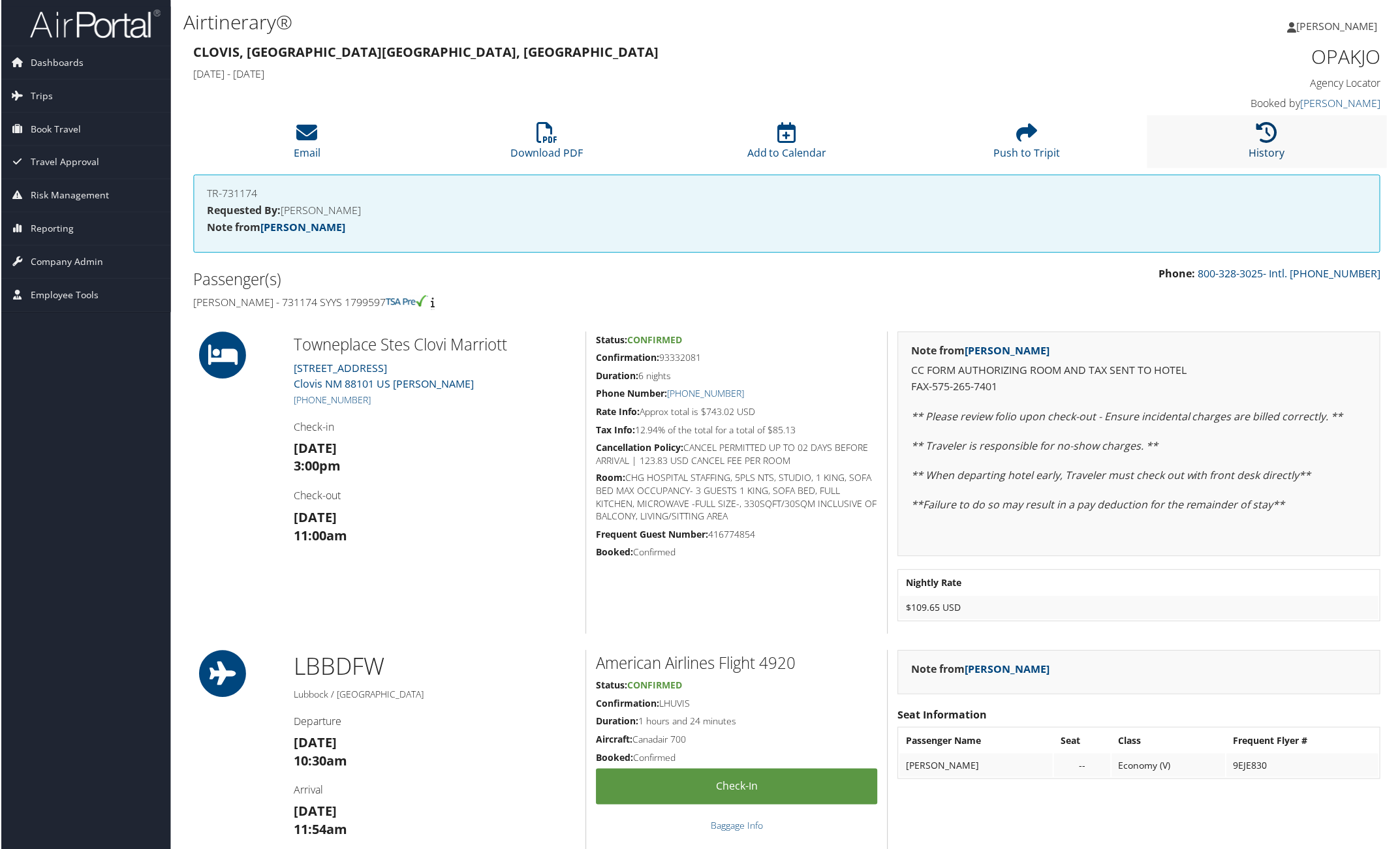
click at [1269, 128] on icon at bounding box center [1268, 132] width 21 height 21
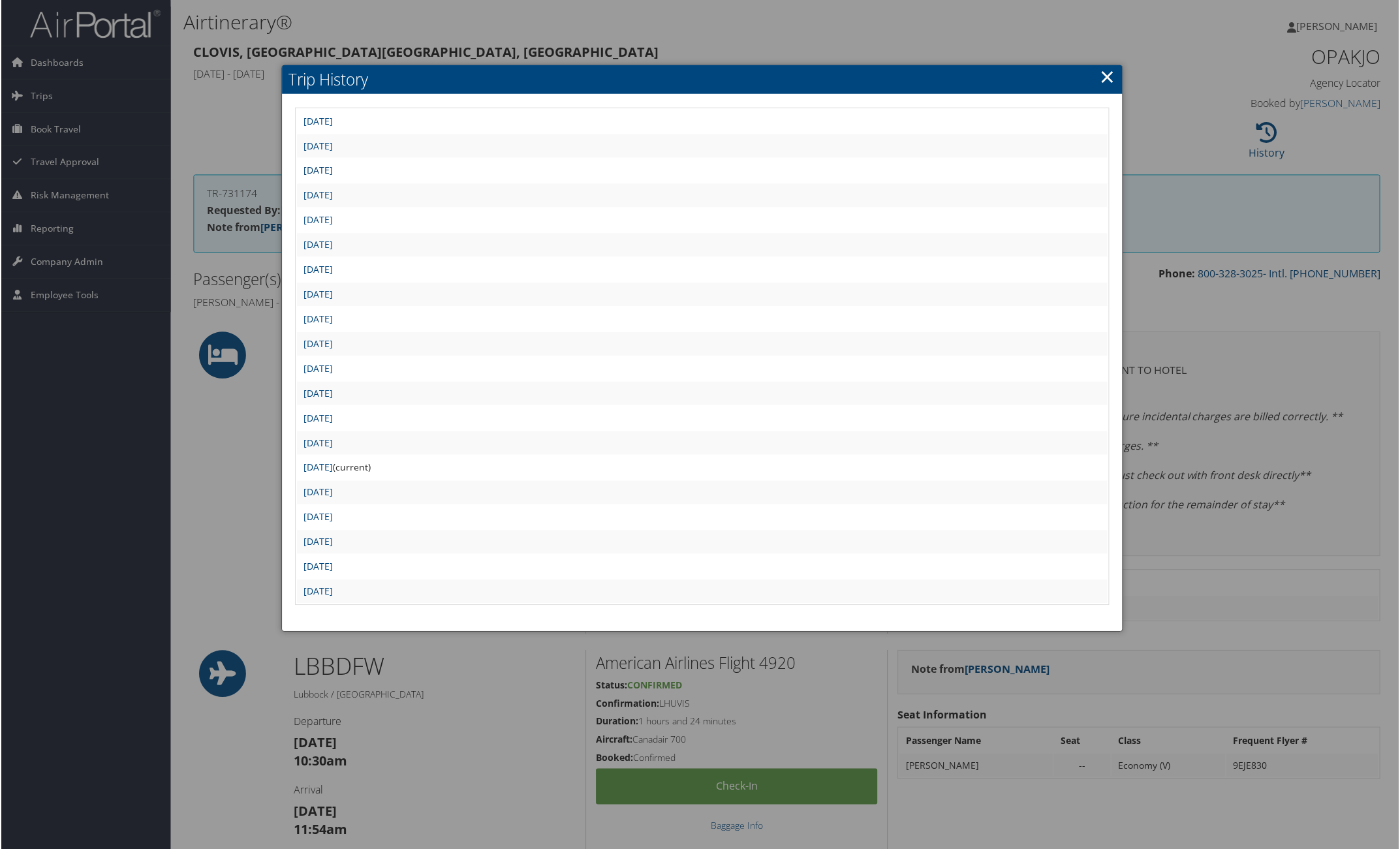
click at [332, 173] on link "[DATE]" at bounding box center [317, 171] width 29 height 12
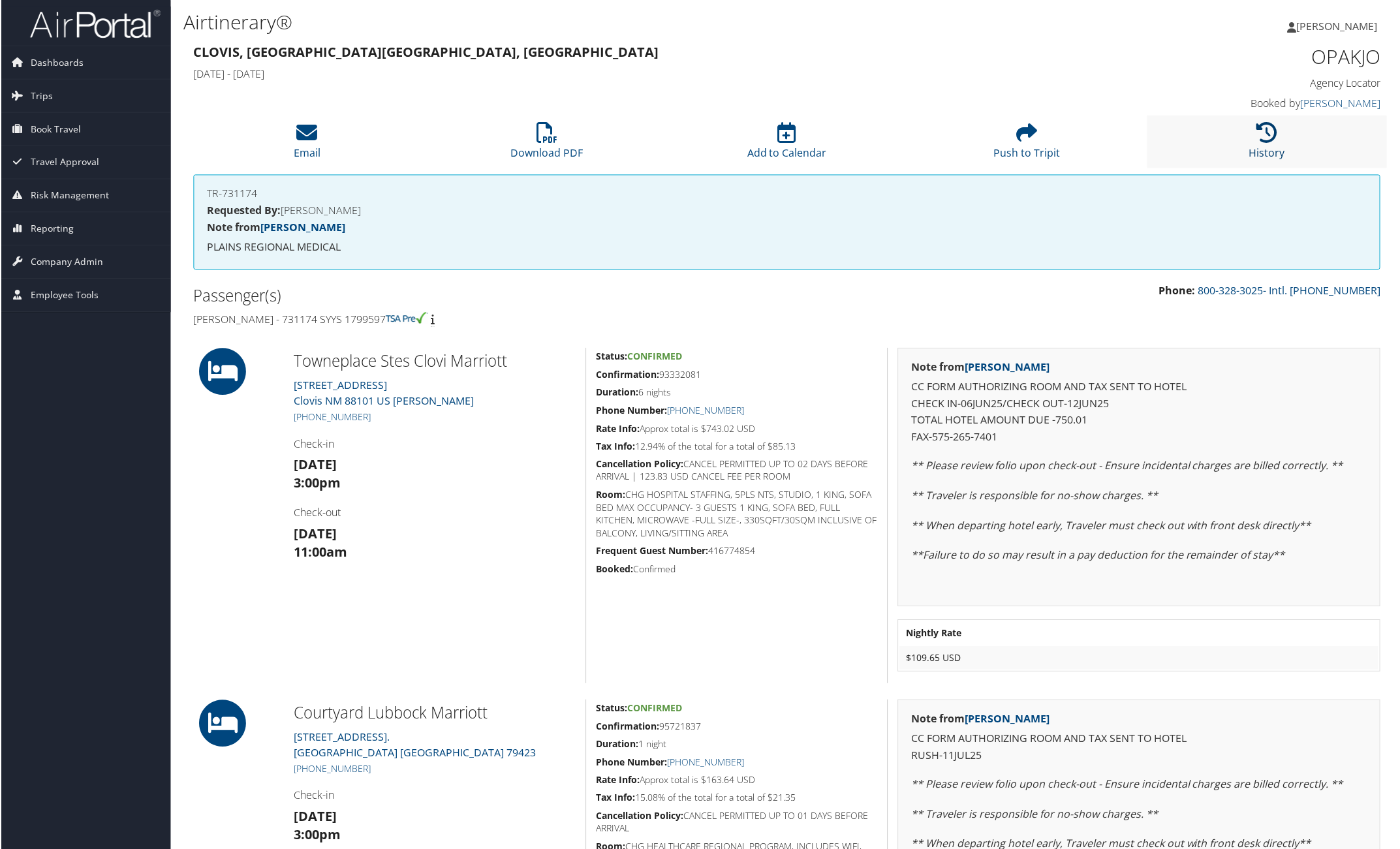
click at [1273, 142] on icon at bounding box center [1268, 132] width 21 height 21
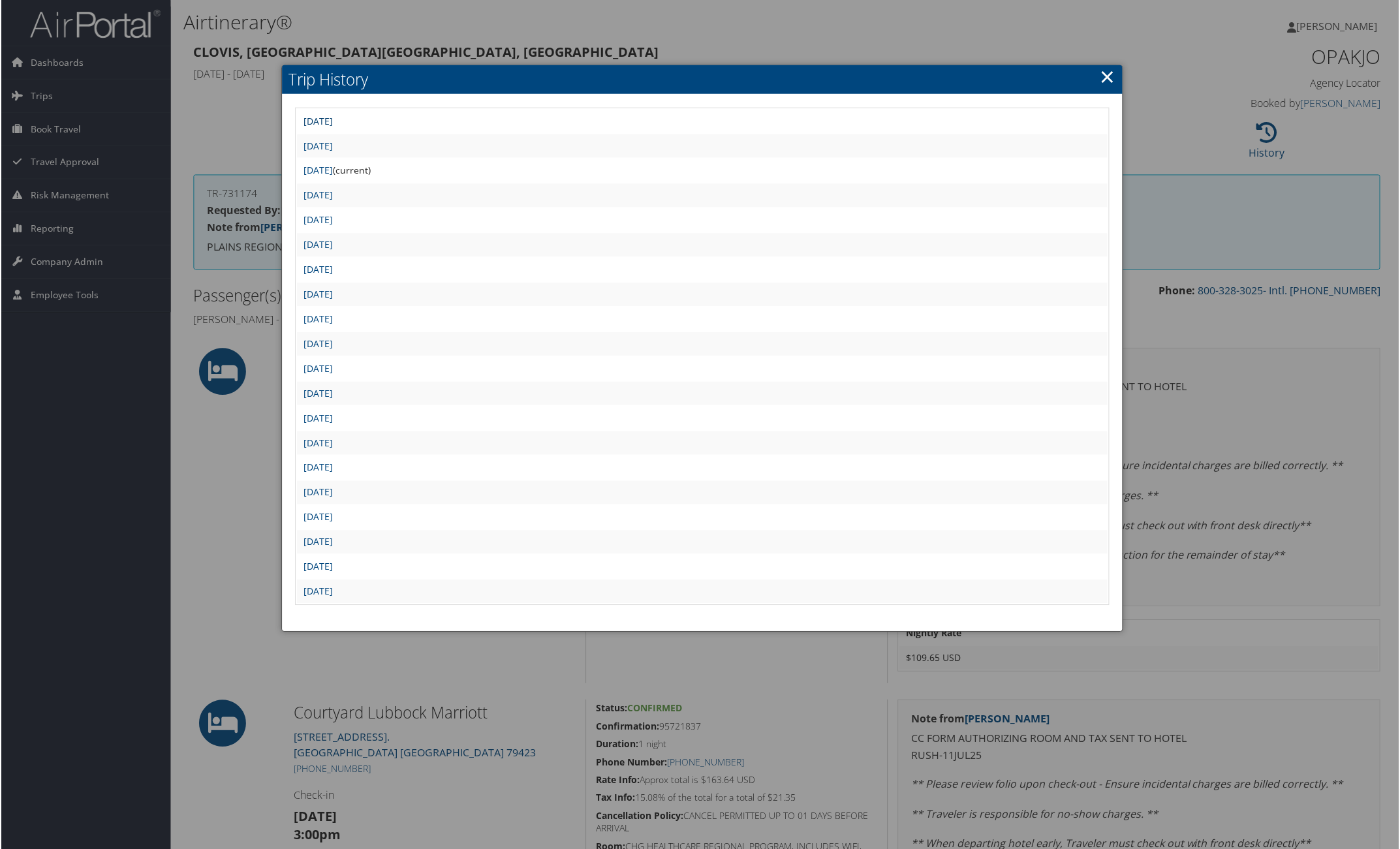
click at [332, 121] on link "[DATE]" at bounding box center [317, 121] width 29 height 12
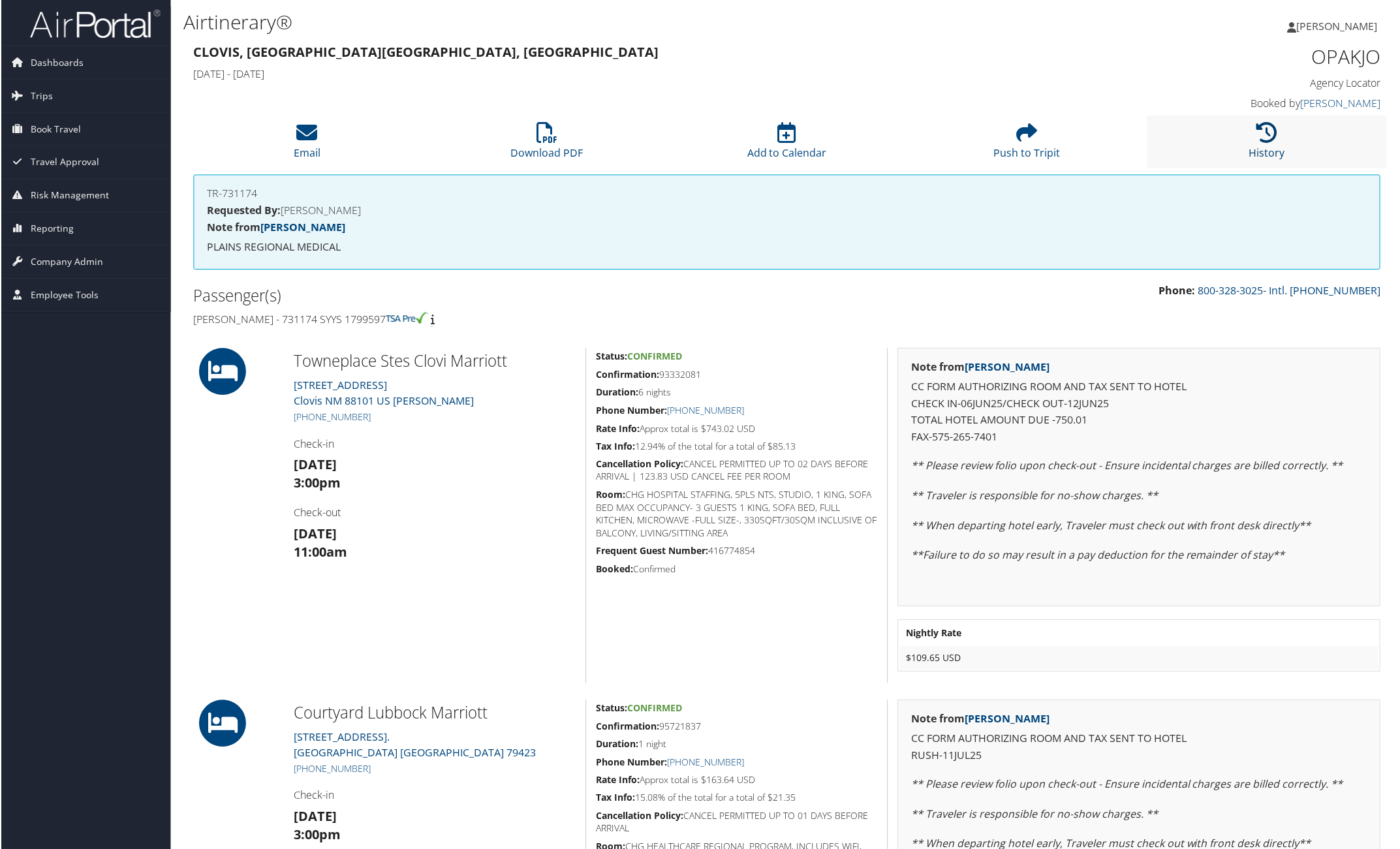
click at [1264, 138] on icon at bounding box center [1268, 132] width 21 height 21
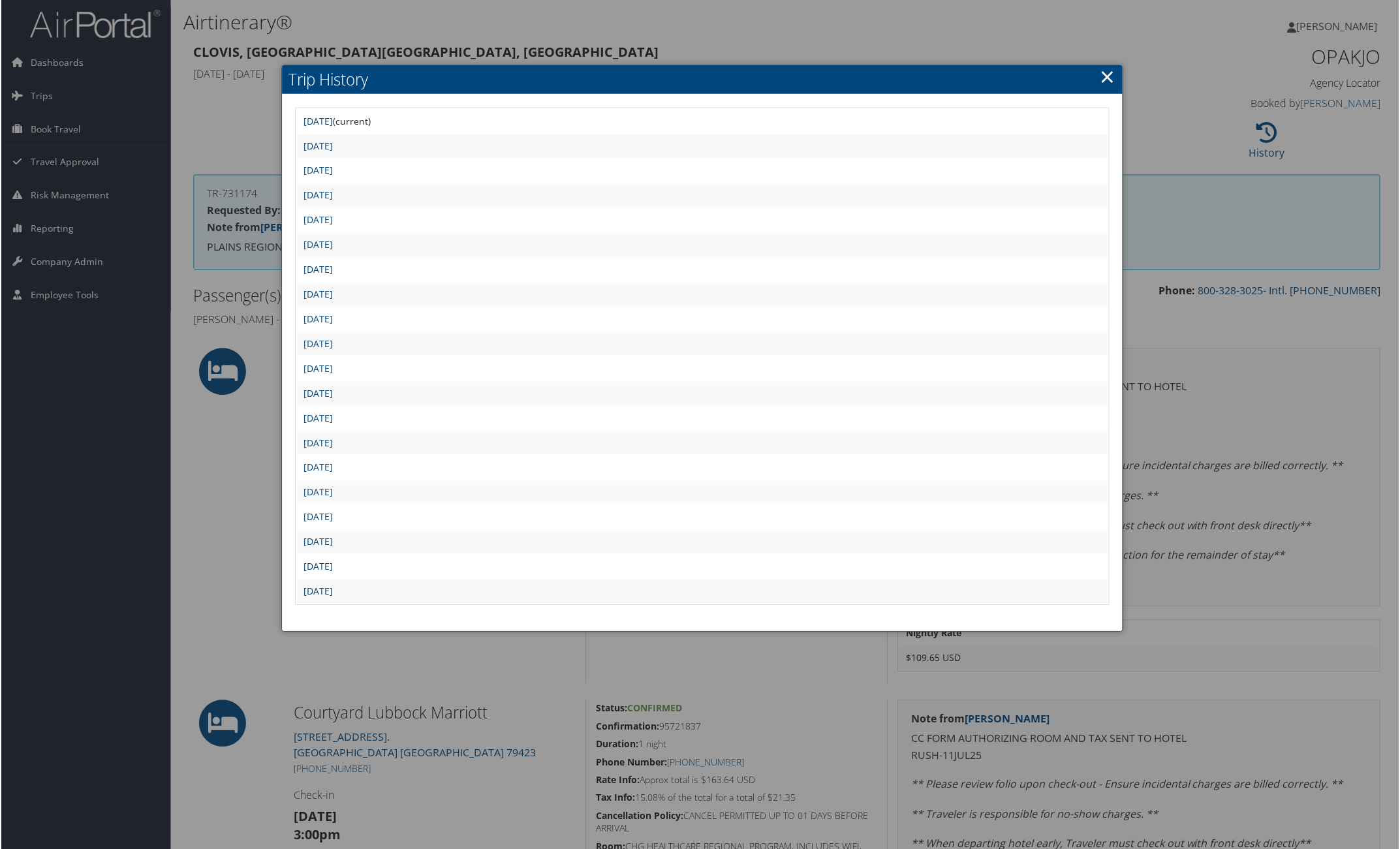
click at [332, 586] on link "[DATE]" at bounding box center [317, 592] width 29 height 12
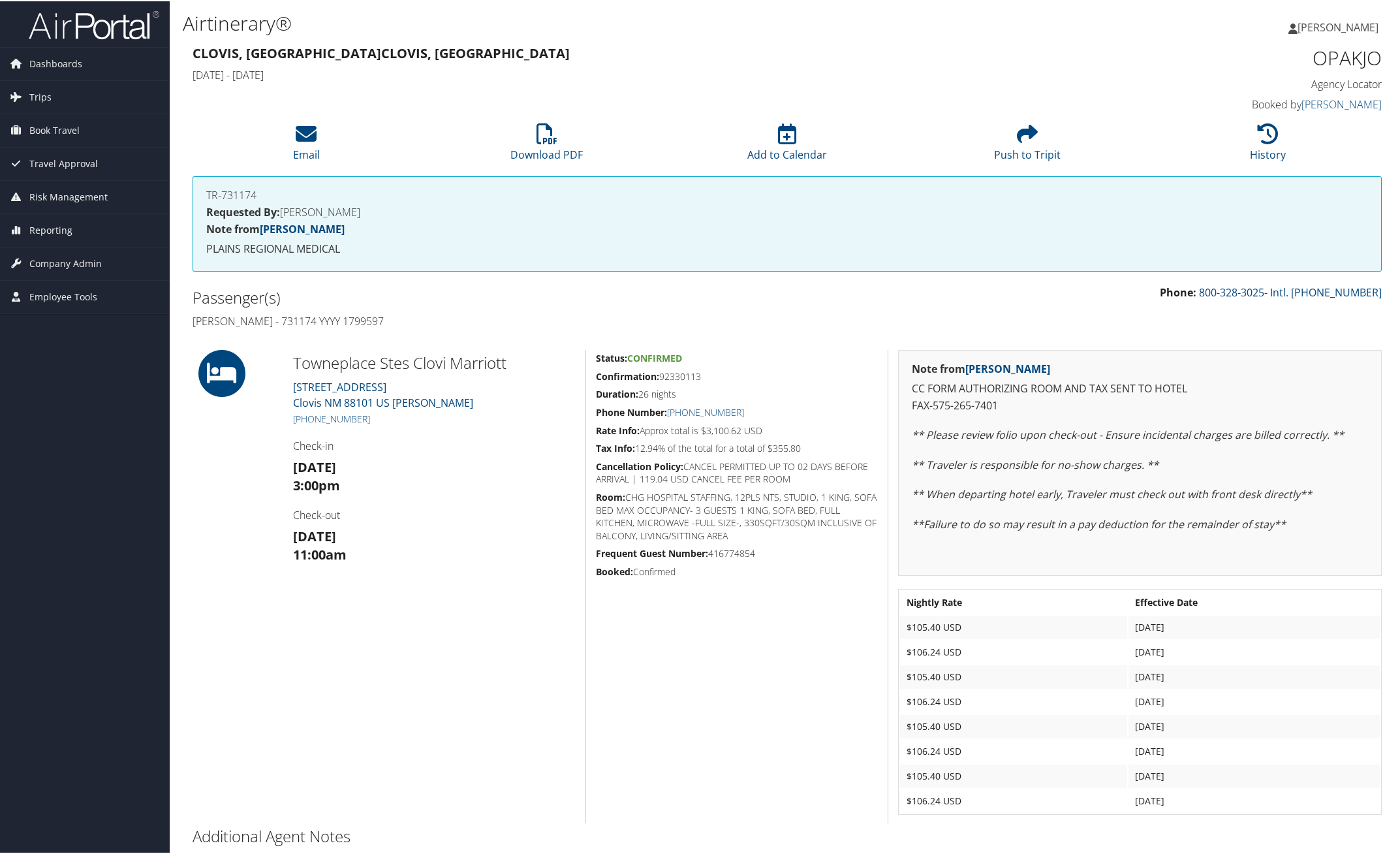
scroll to position [54, 0]
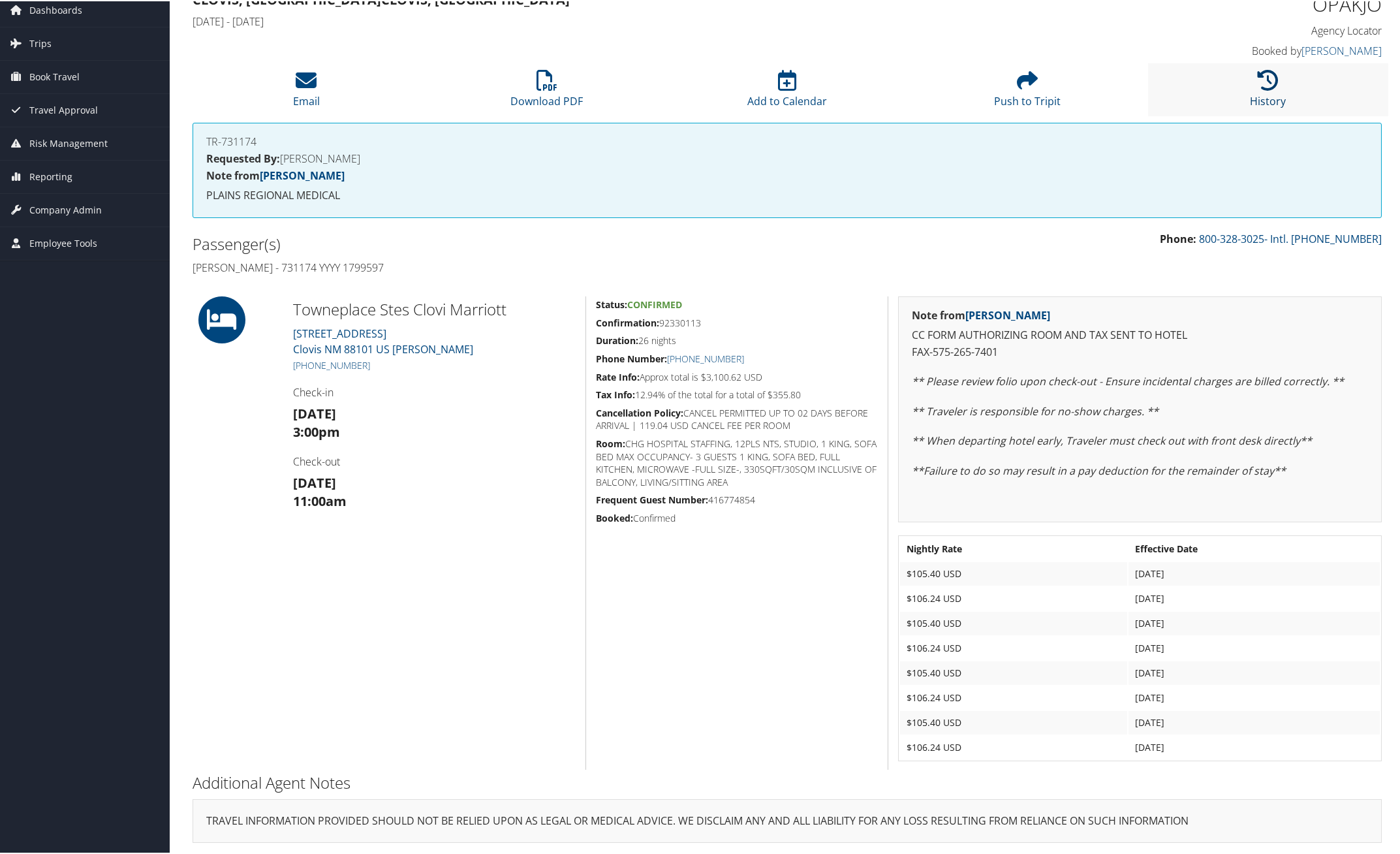
click at [1264, 97] on link "History" at bounding box center [1267, 92] width 36 height 31
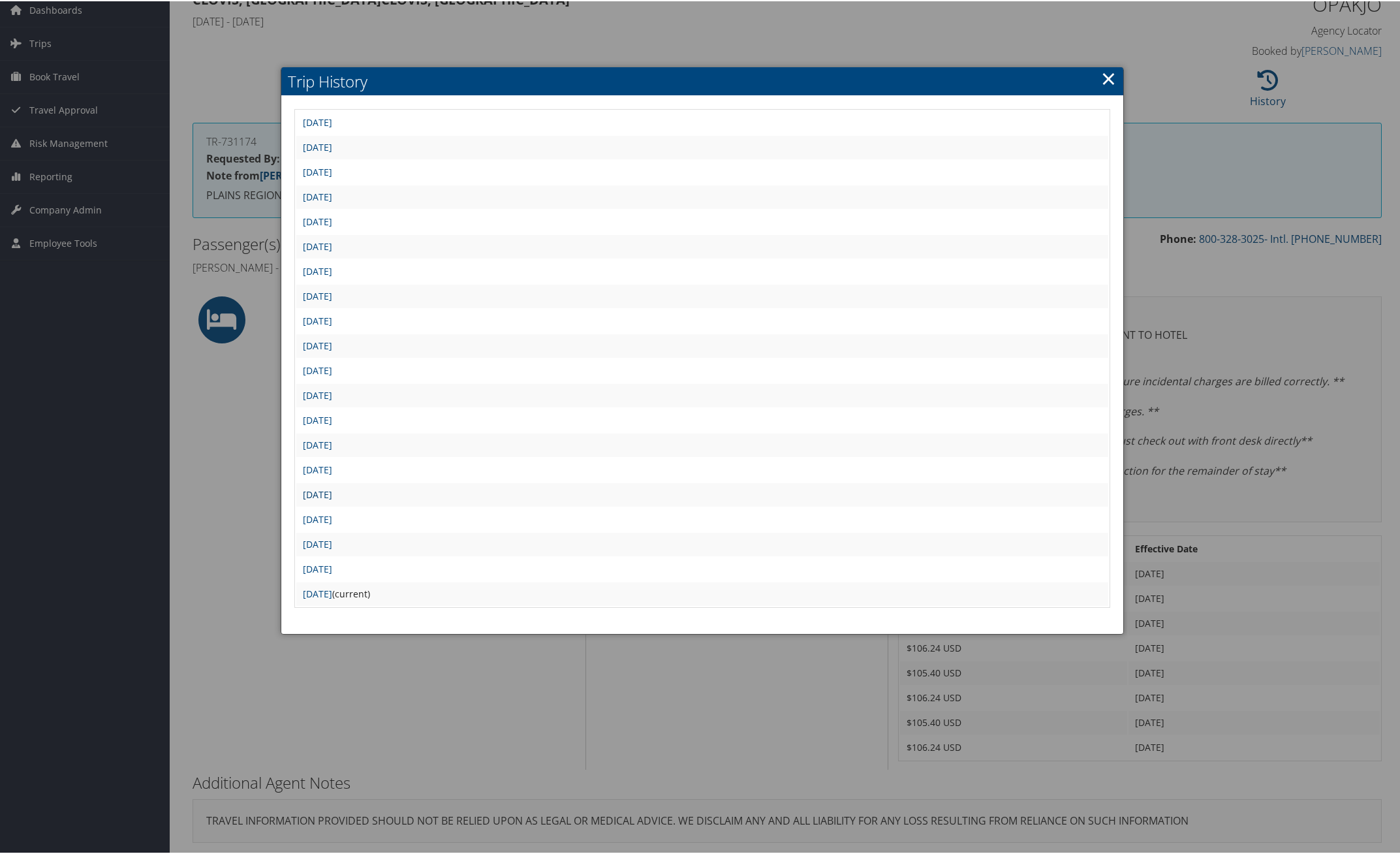
click at [332, 487] on link "Tue Jun 17 13:00:18 MDT 2025" at bounding box center [317, 493] width 29 height 12
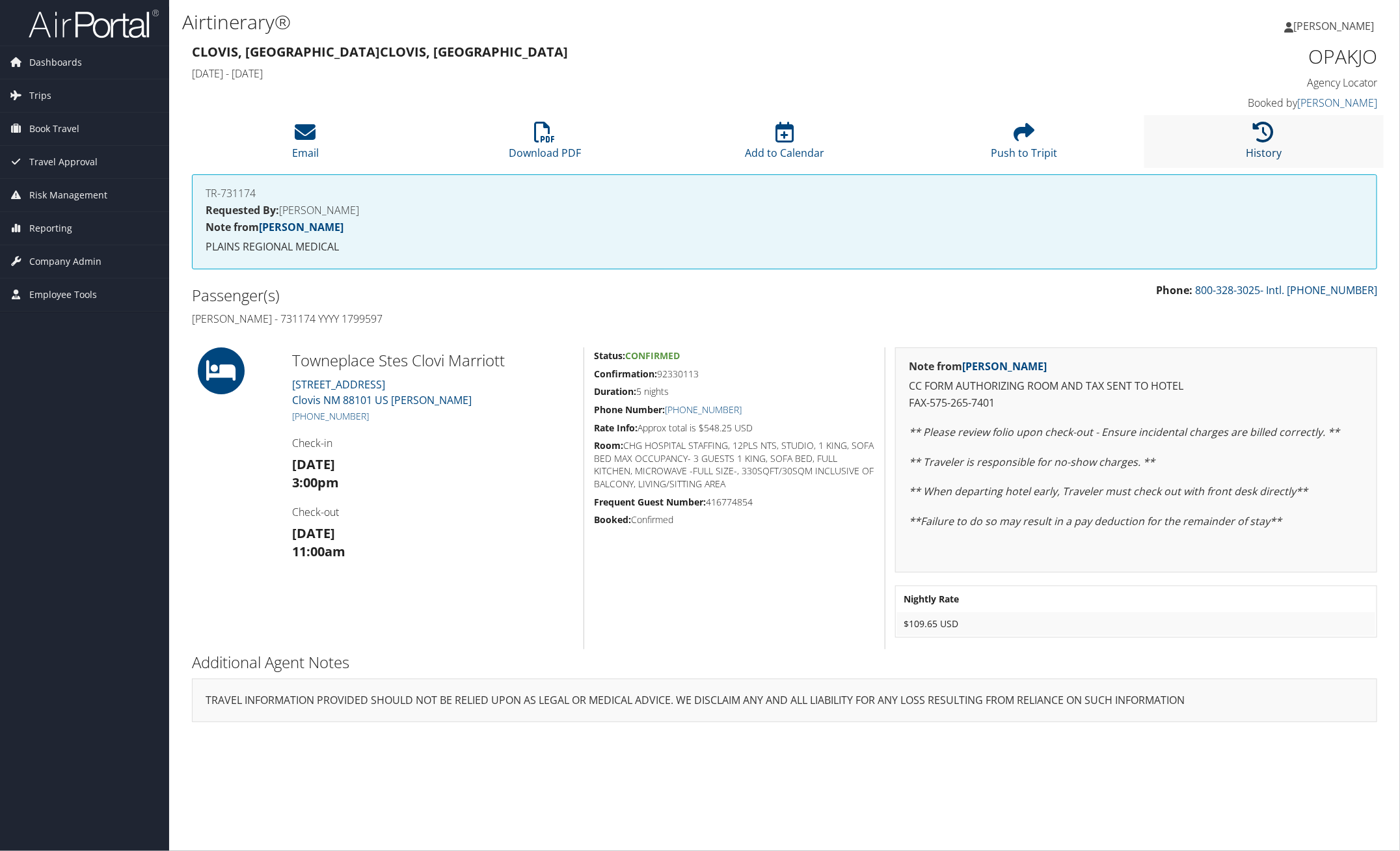
click at [1274, 134] on li "History" at bounding box center [1264, 141] width 239 height 53
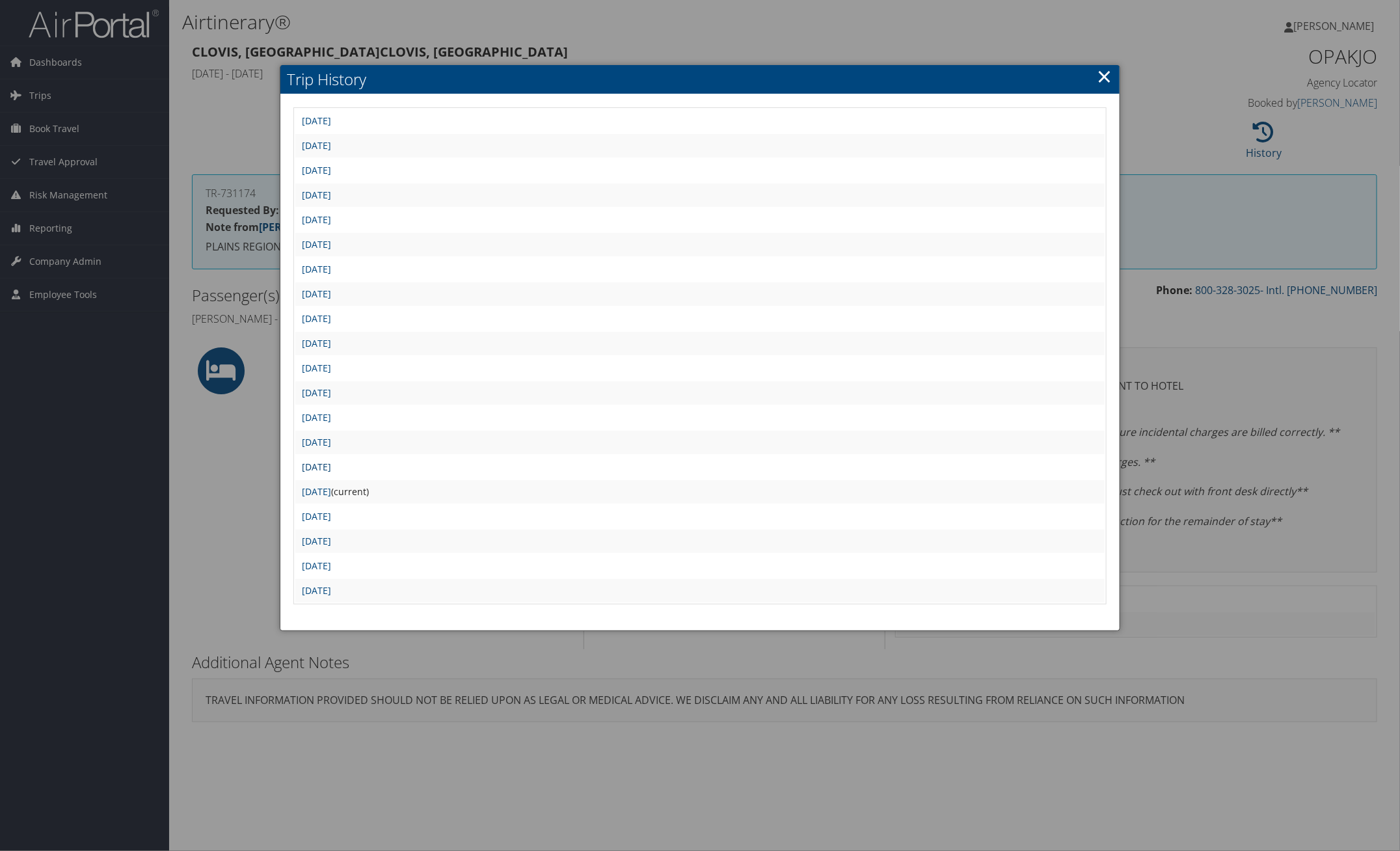
click at [331, 461] on link "[DATE]" at bounding box center [316, 467] width 29 height 12
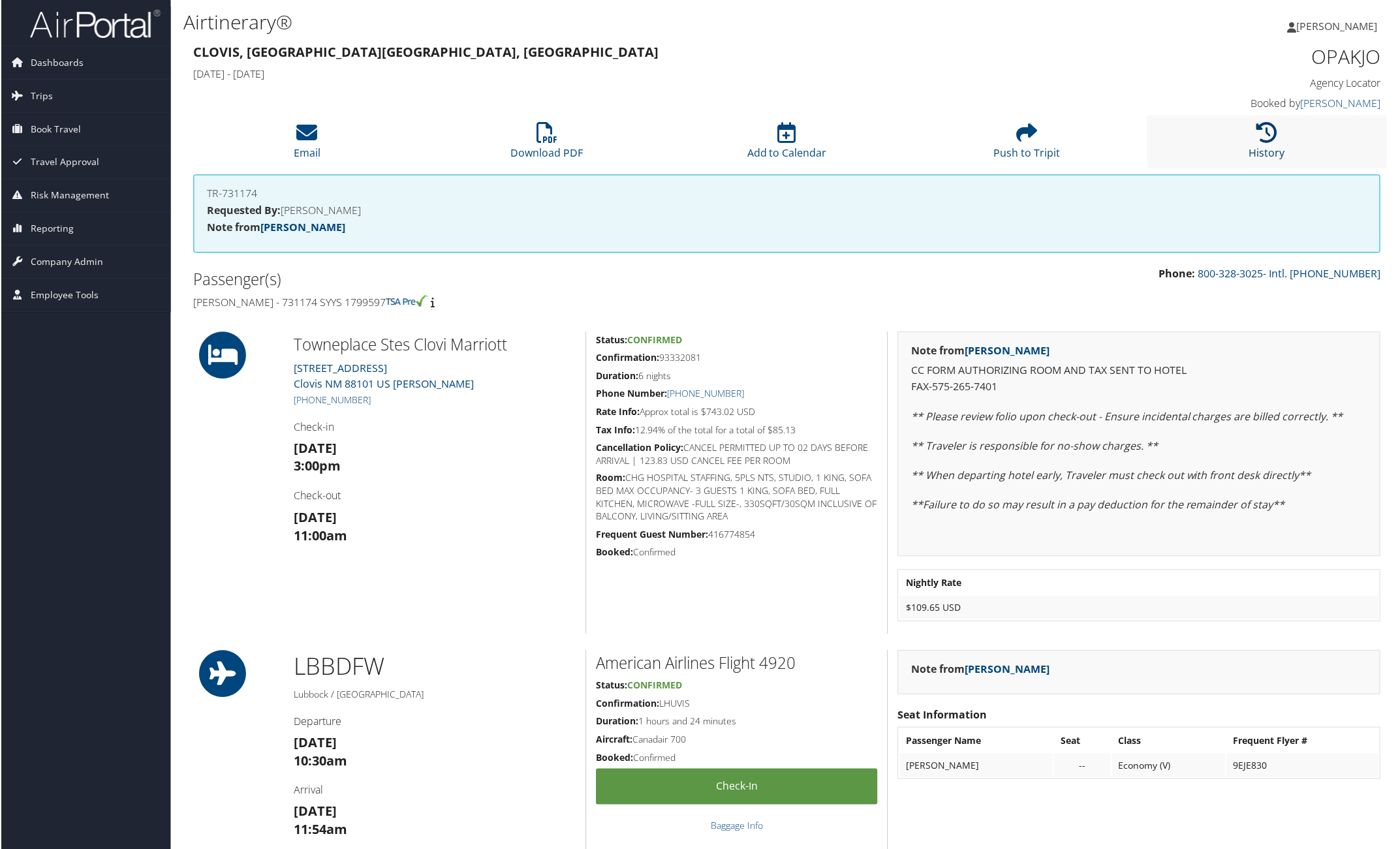
click at [1258, 142] on icon at bounding box center [1268, 132] width 21 height 21
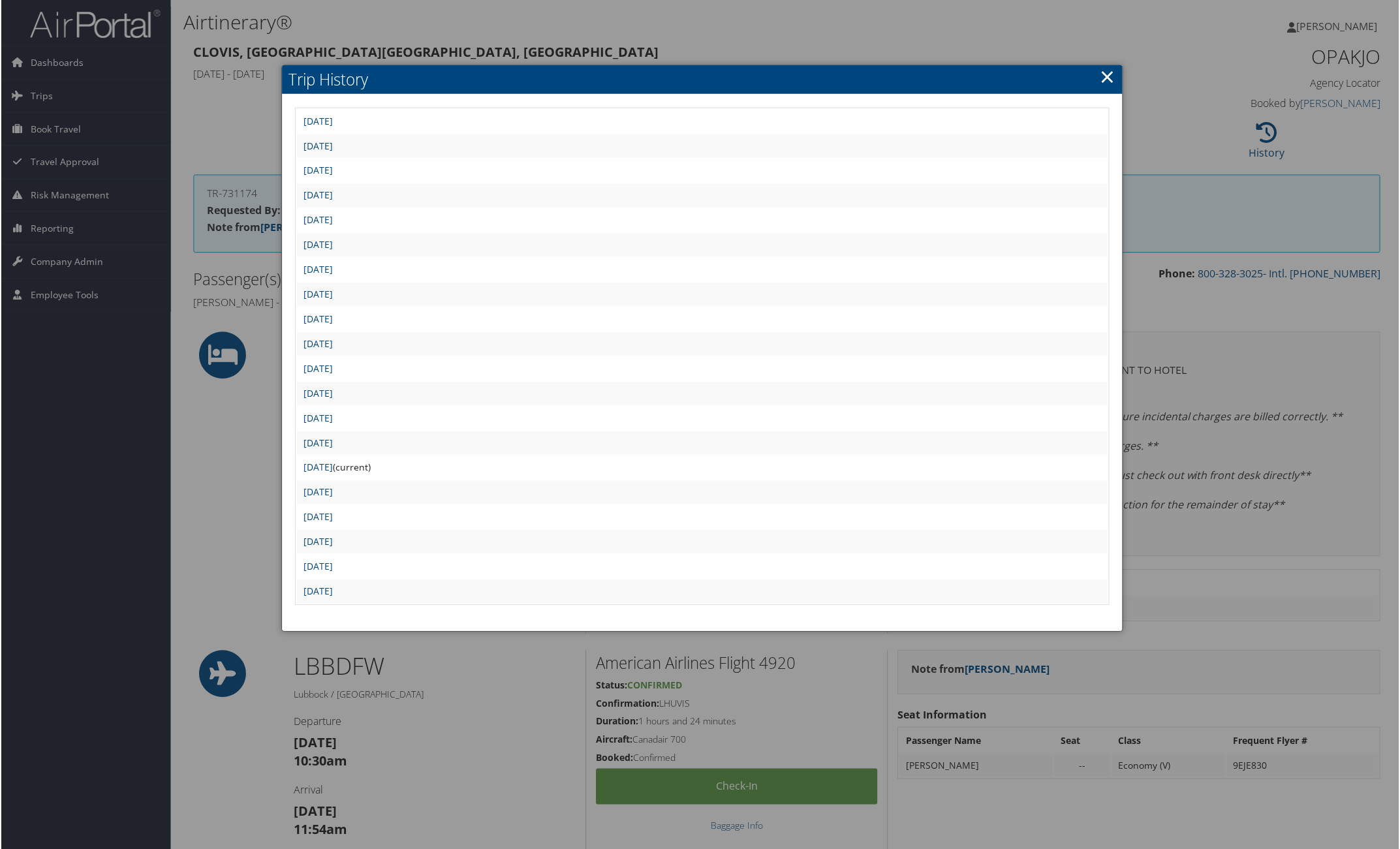
click at [360, 370] on td "Mon Jun 30 17:45:18 MDT 2025" at bounding box center [701, 369] width 811 height 24
click at [332, 363] on link "Mon Jun 30 17:45:18 MDT 2025" at bounding box center [317, 369] width 29 height 12
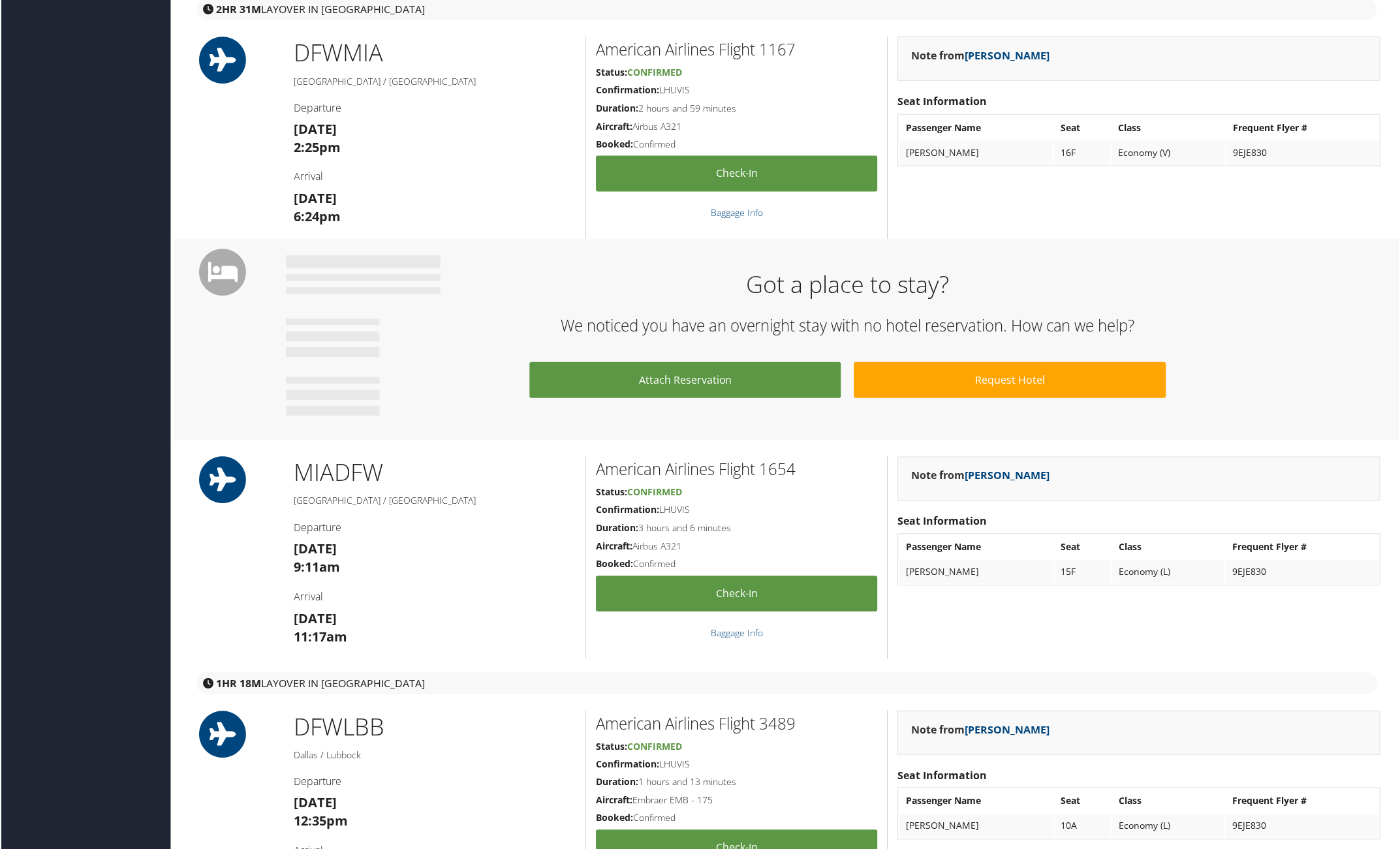
scroll to position [897, 0]
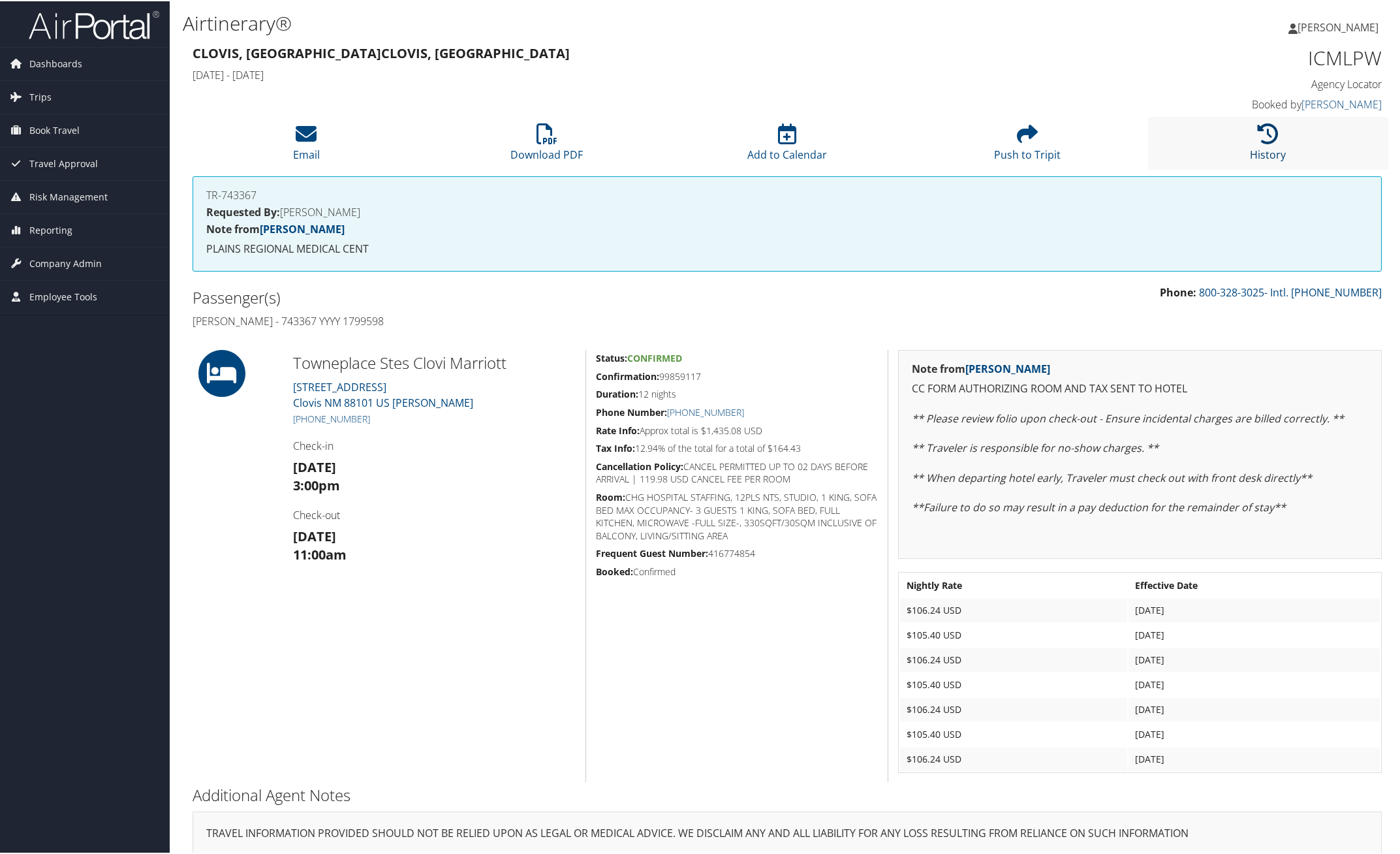
click at [1260, 155] on link "History" at bounding box center [1267, 145] width 36 height 31
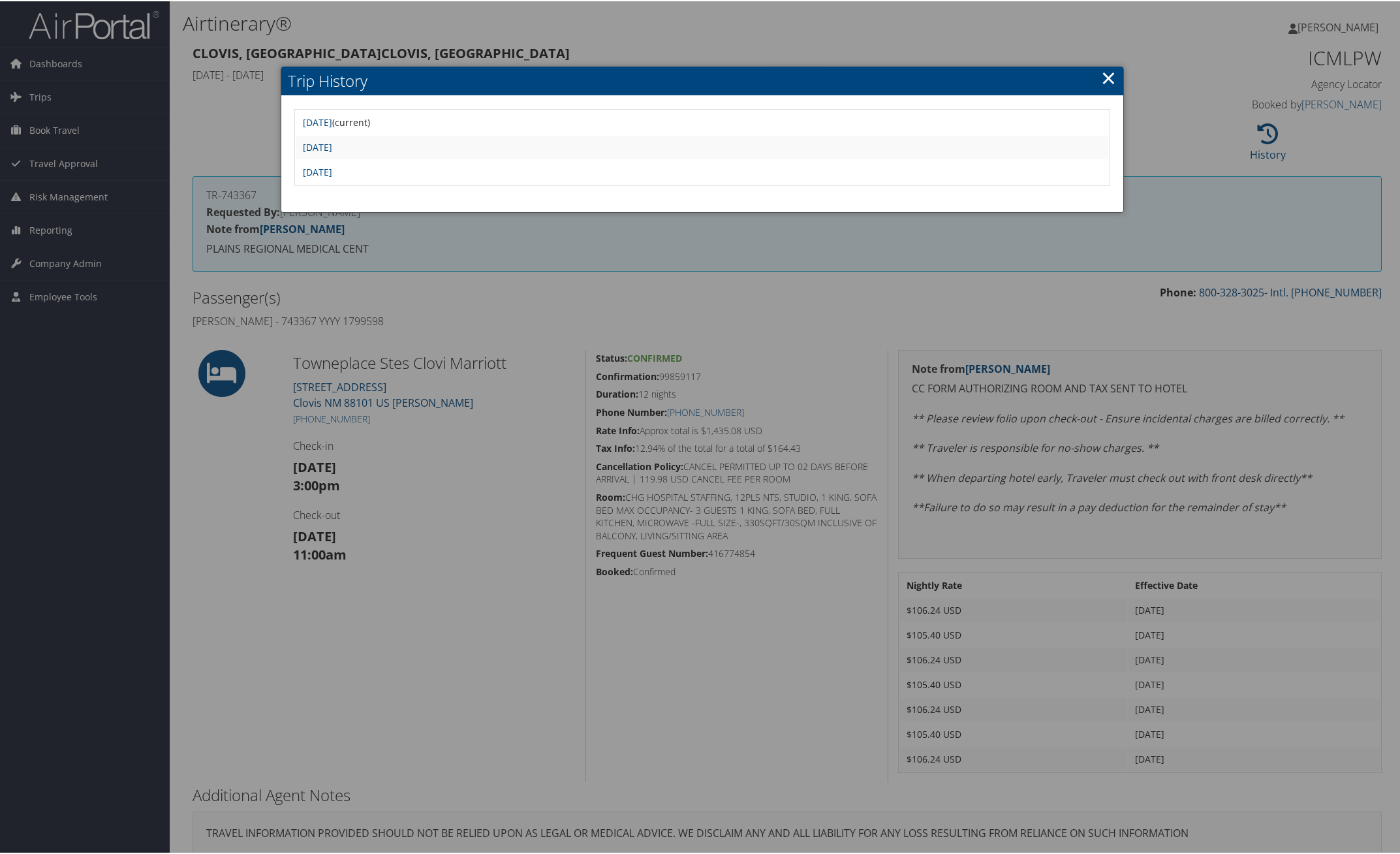
click at [1103, 79] on link "×" at bounding box center [1109, 76] width 15 height 26
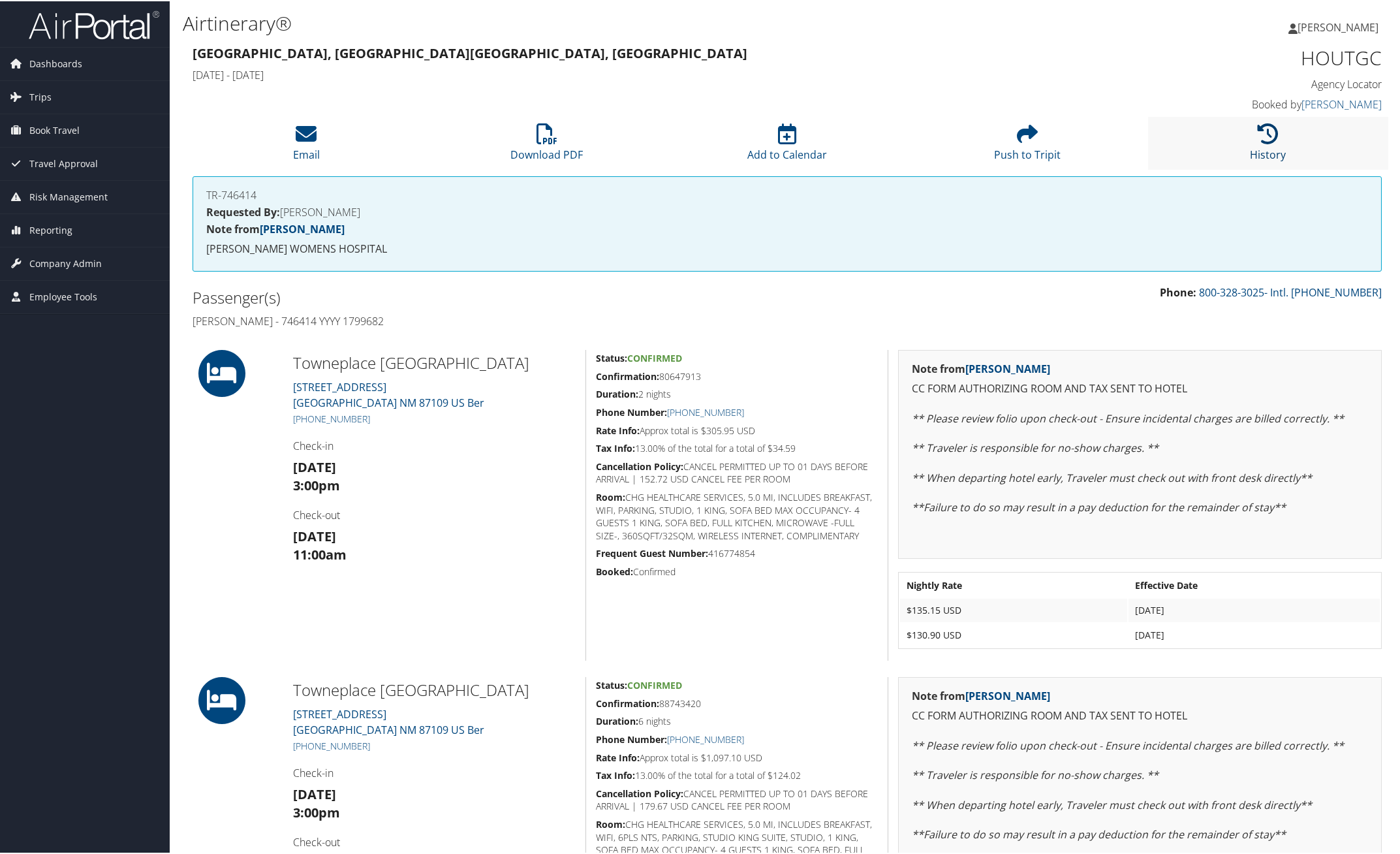
click at [1260, 129] on icon at bounding box center [1268, 132] width 21 height 21
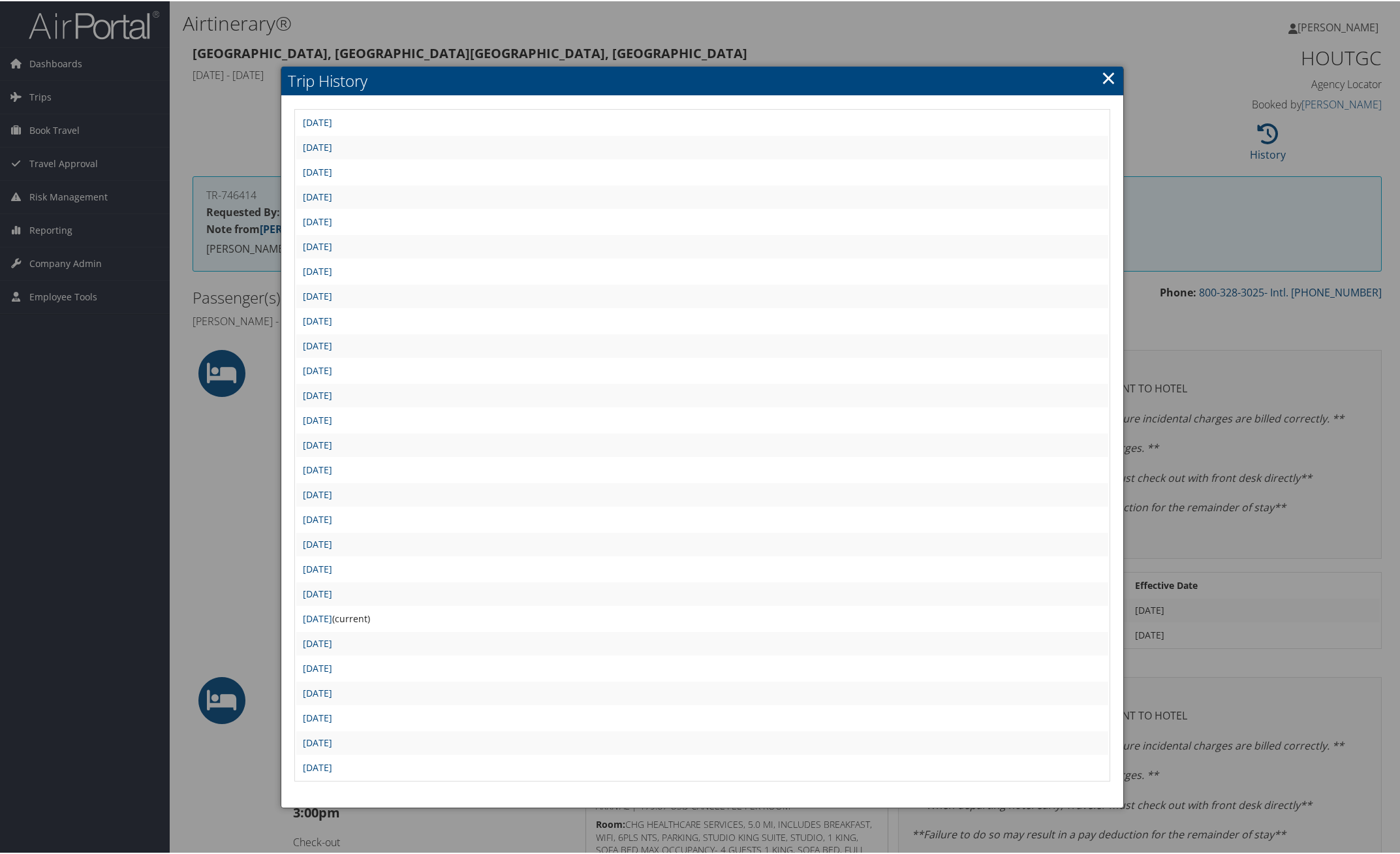
click at [1104, 80] on link "×" at bounding box center [1109, 76] width 15 height 26
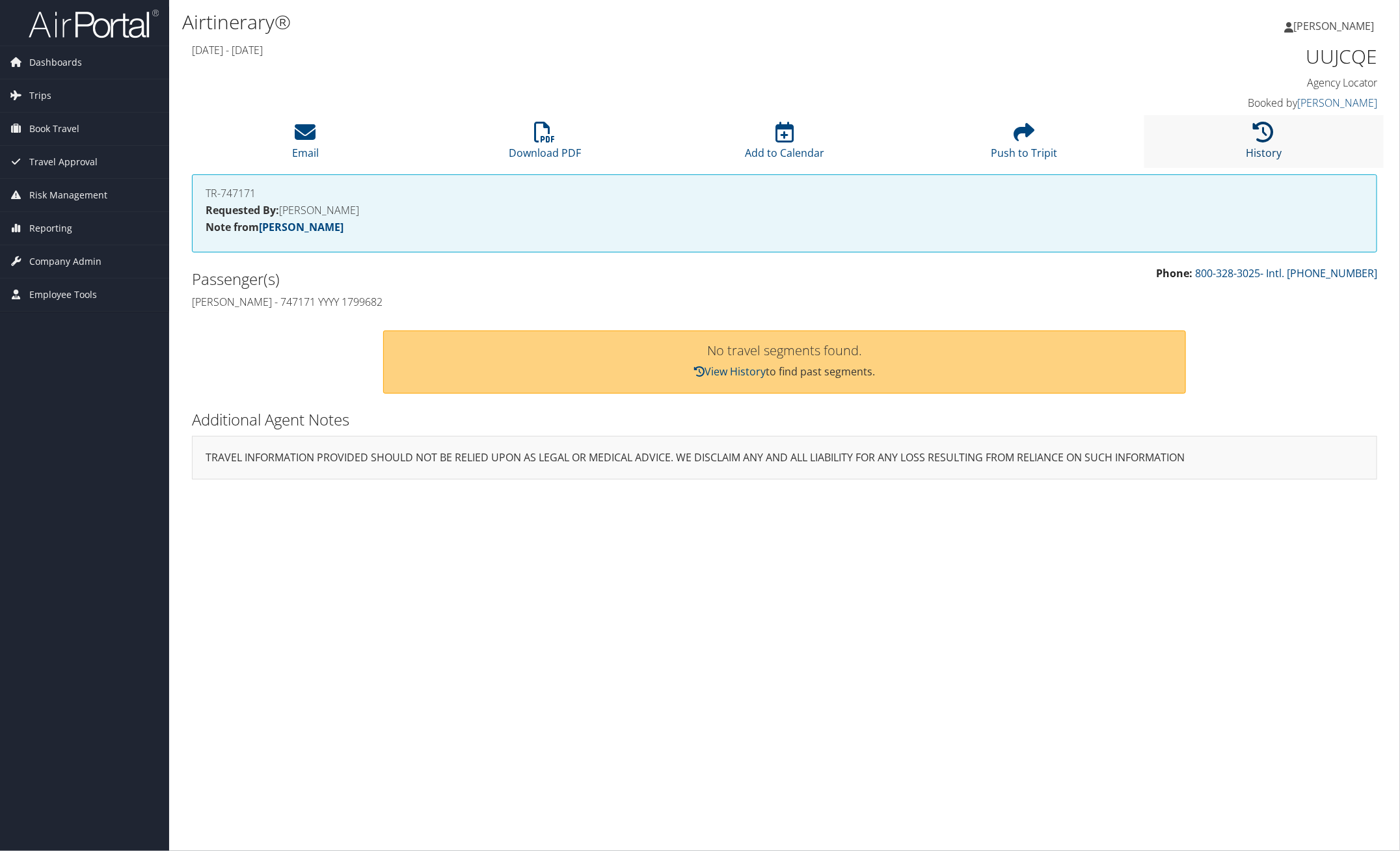
click at [1259, 151] on link "History" at bounding box center [1264, 145] width 36 height 31
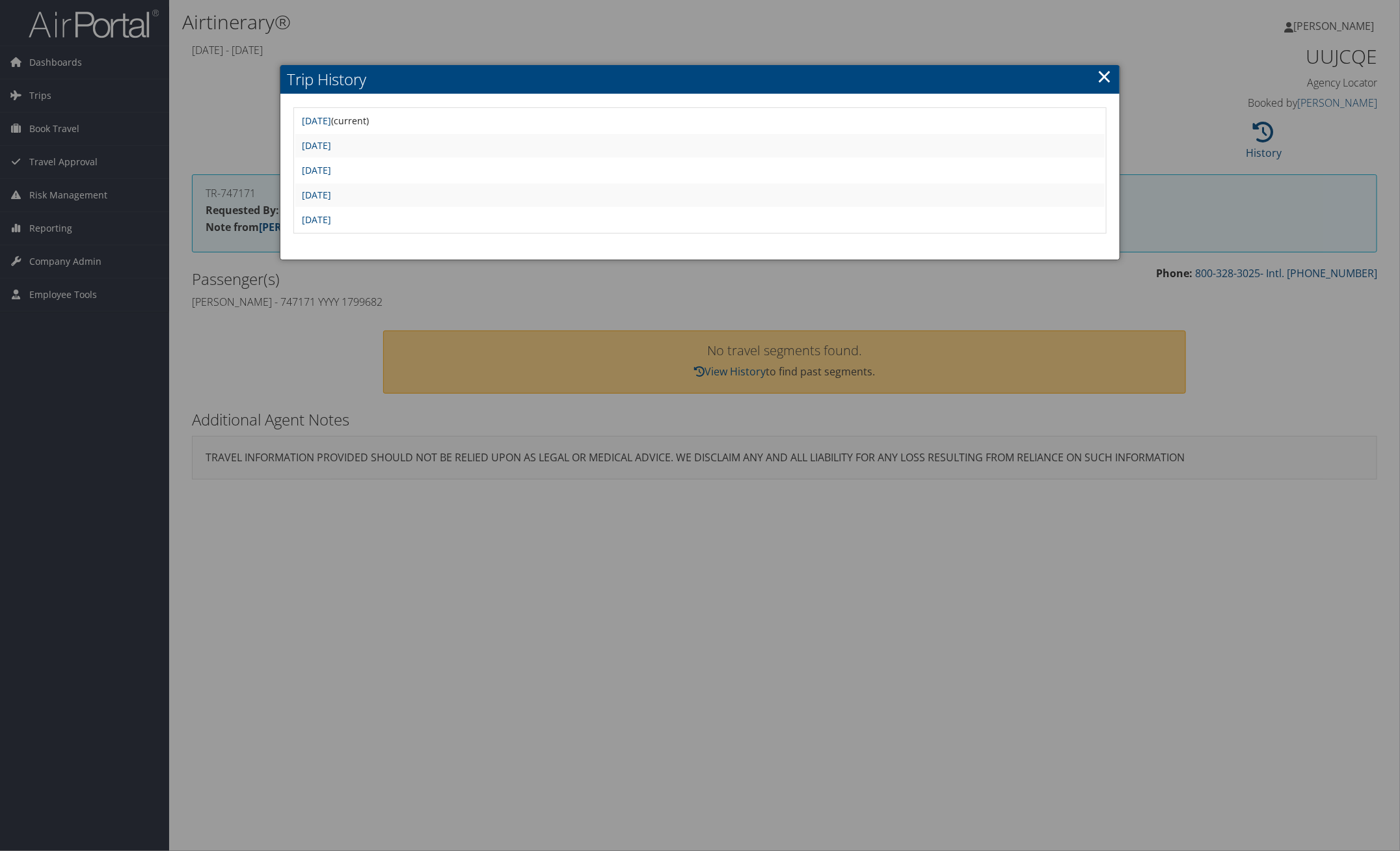
drag, startPoint x: 1101, startPoint y: 81, endPoint x: 970, endPoint y: 54, distance: 133.8
click at [1101, 81] on link "×" at bounding box center [1105, 76] width 15 height 26
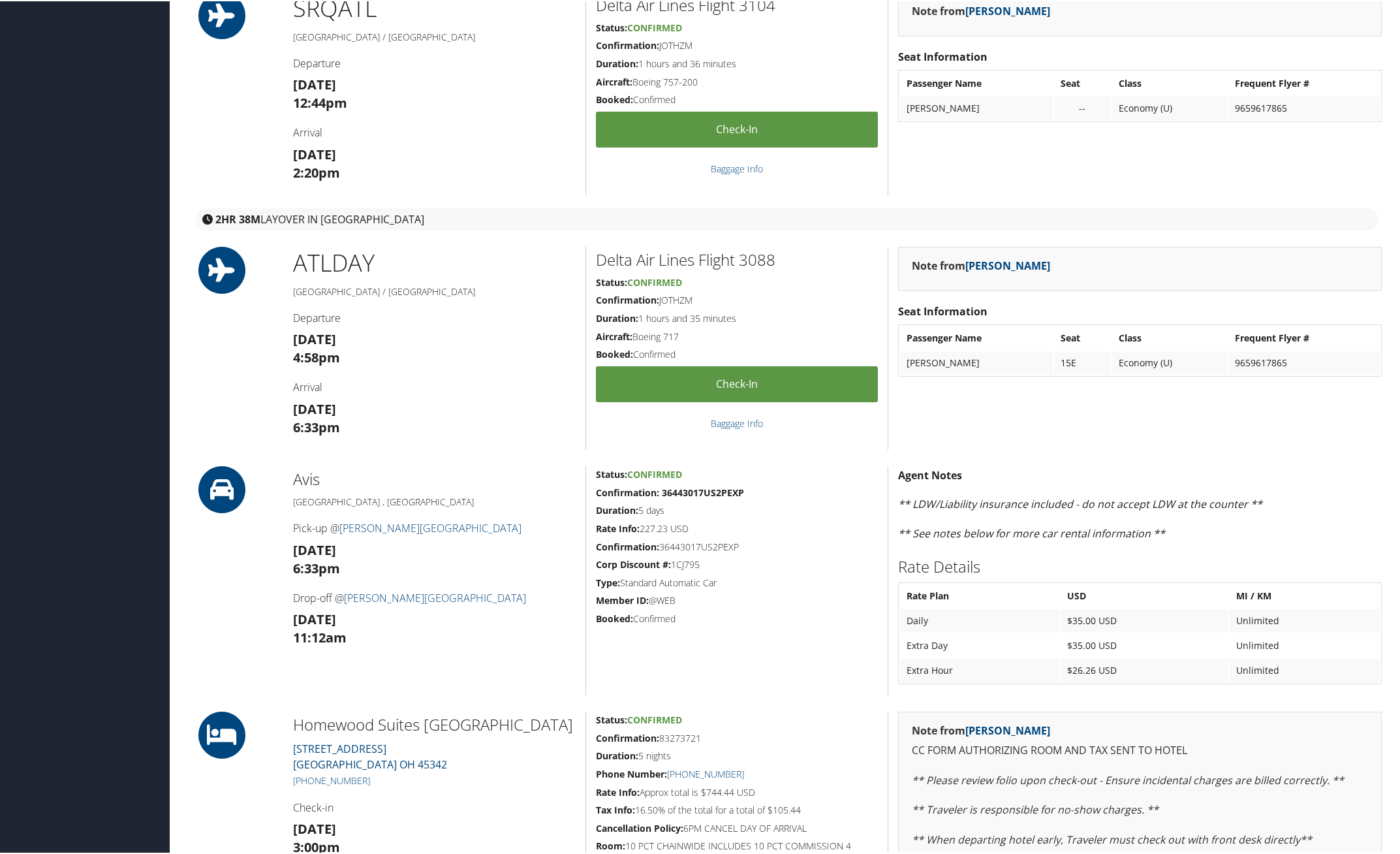
scroll to position [81, 0]
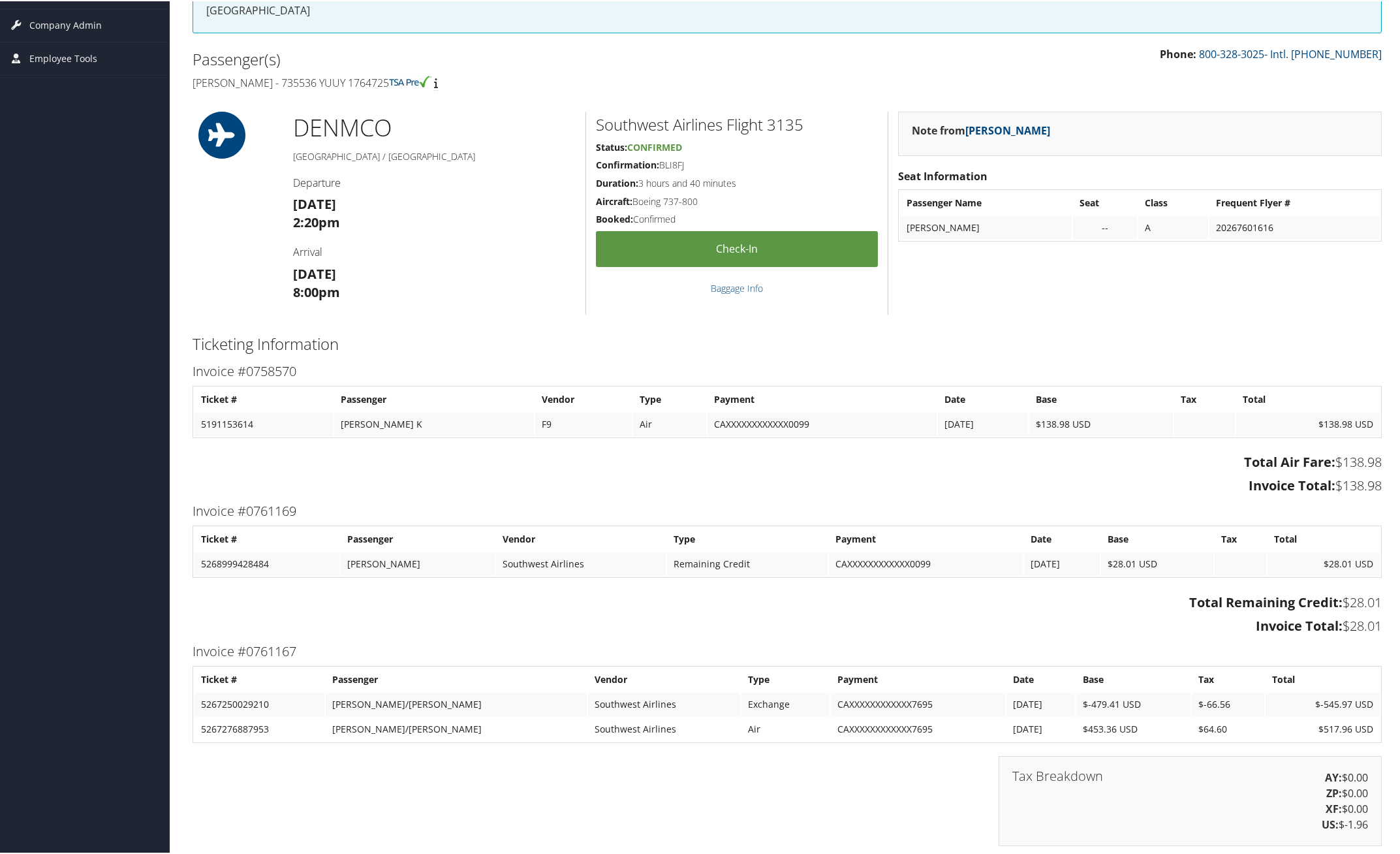
scroll to position [245, 0]
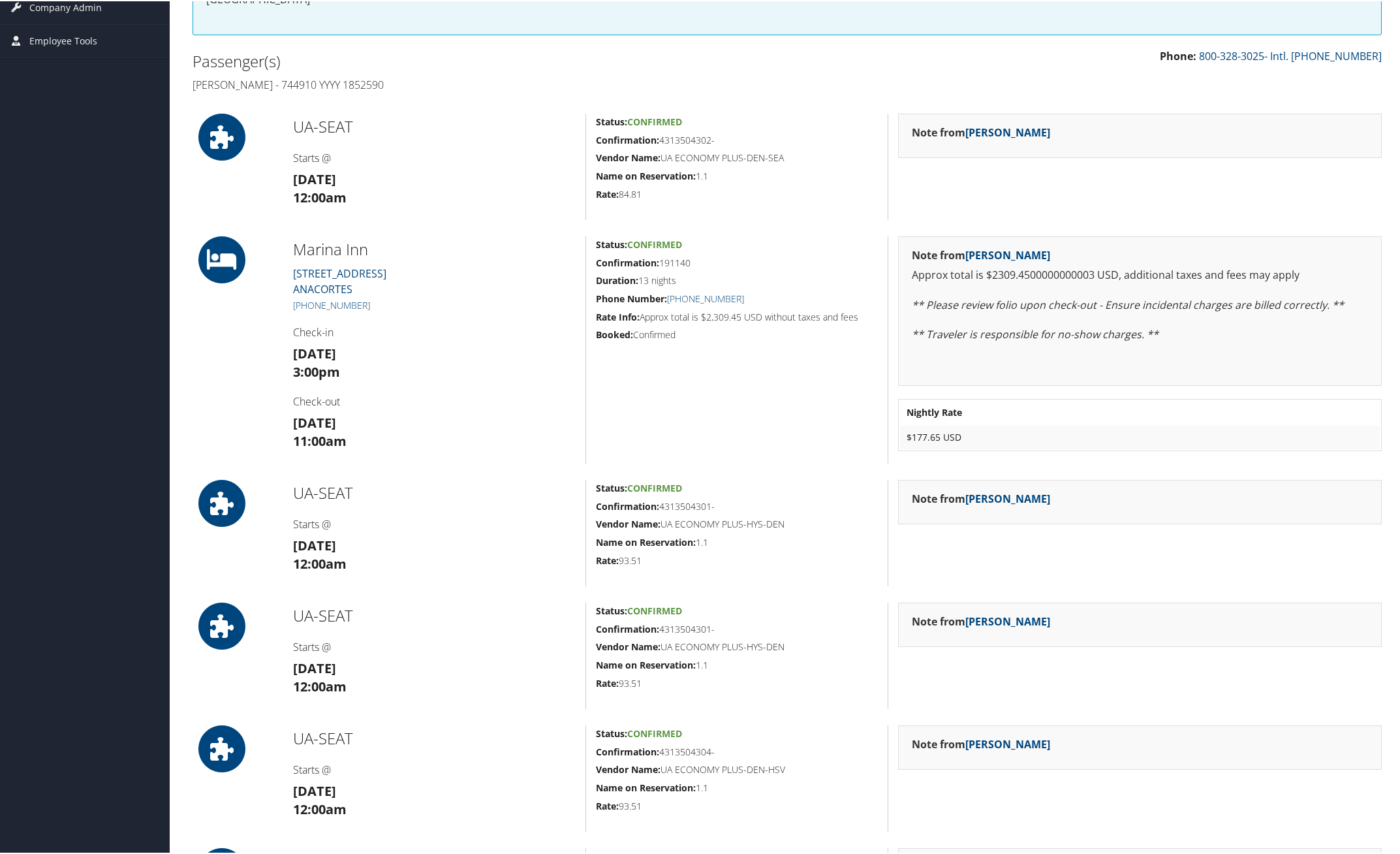
scroll to position [81, 0]
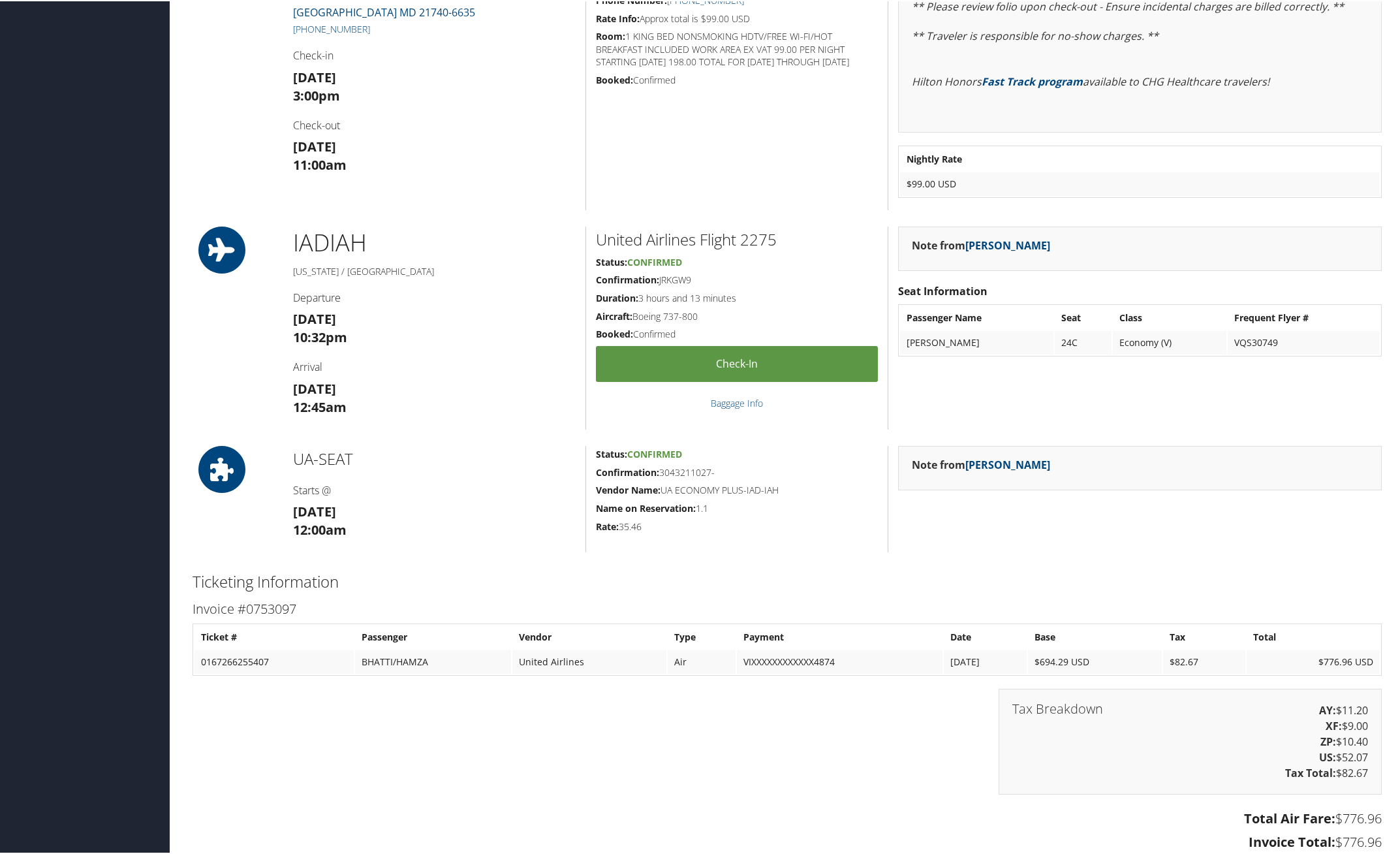
scroll to position [897, 0]
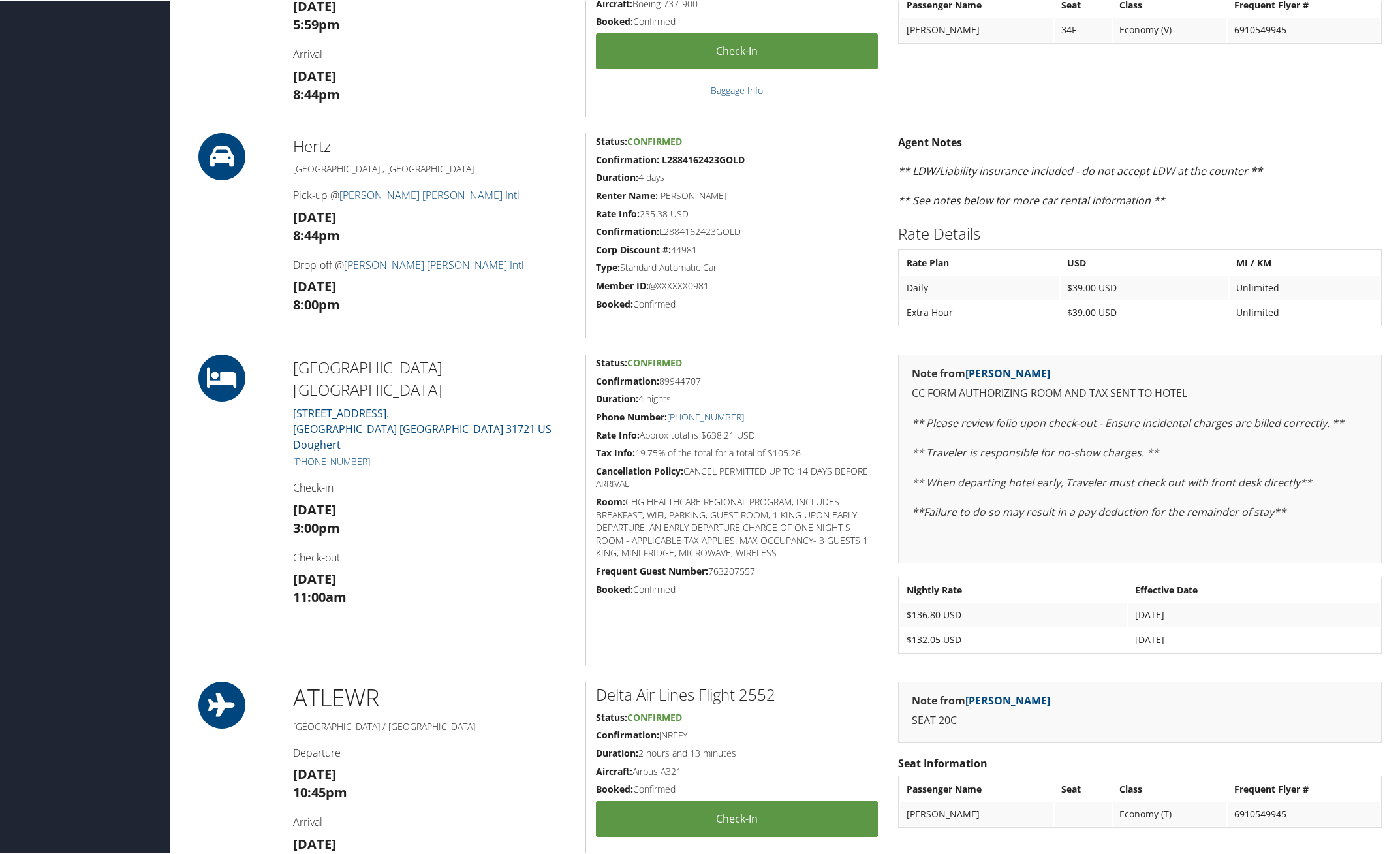
scroll to position [408, 0]
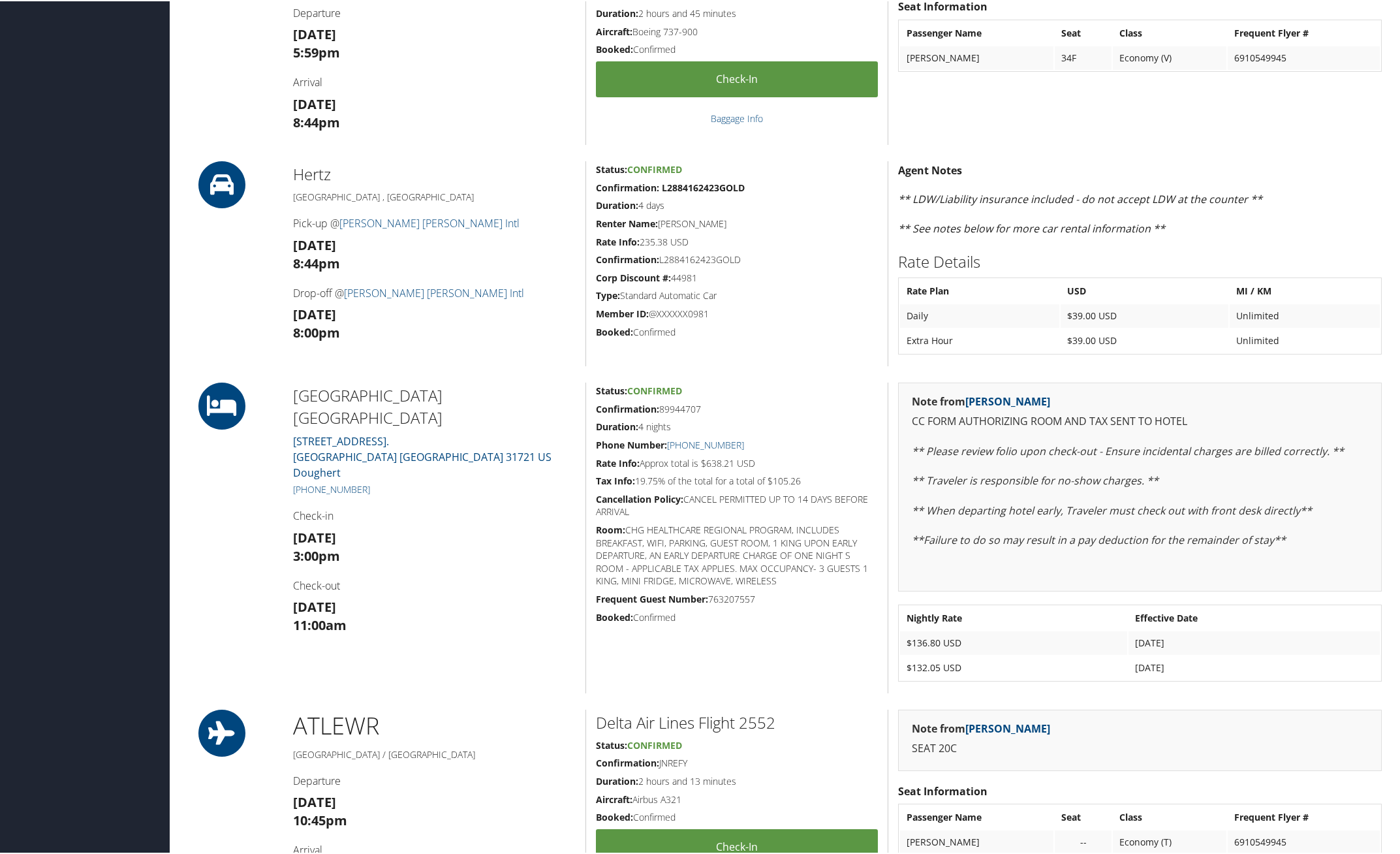
click at [1361, 236] on div "Agent Notes ** LDW/Liability insurance included - do not accept LDW at the coun…" at bounding box center [1139, 262] width 503 height 205
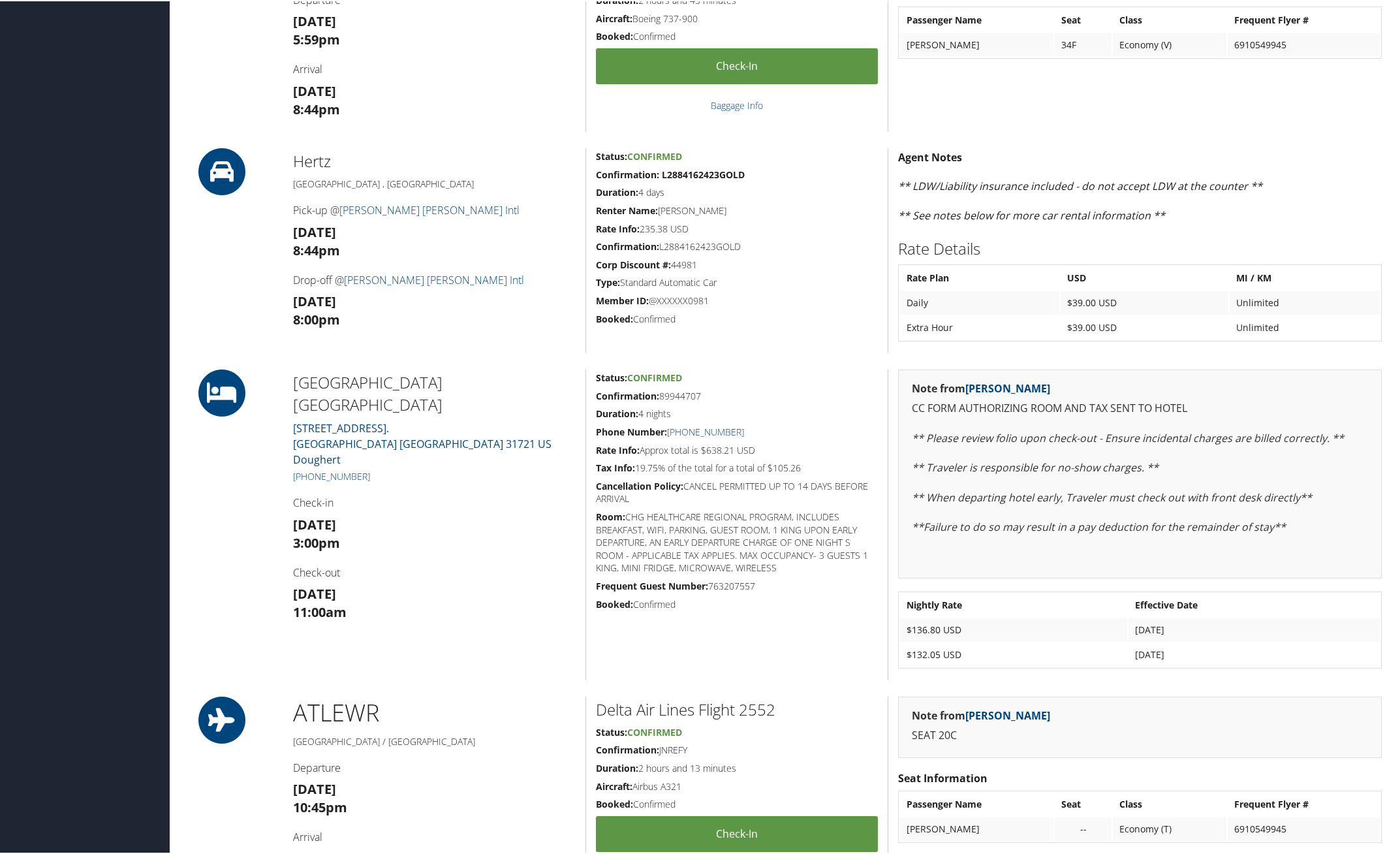
scroll to position [95, 0]
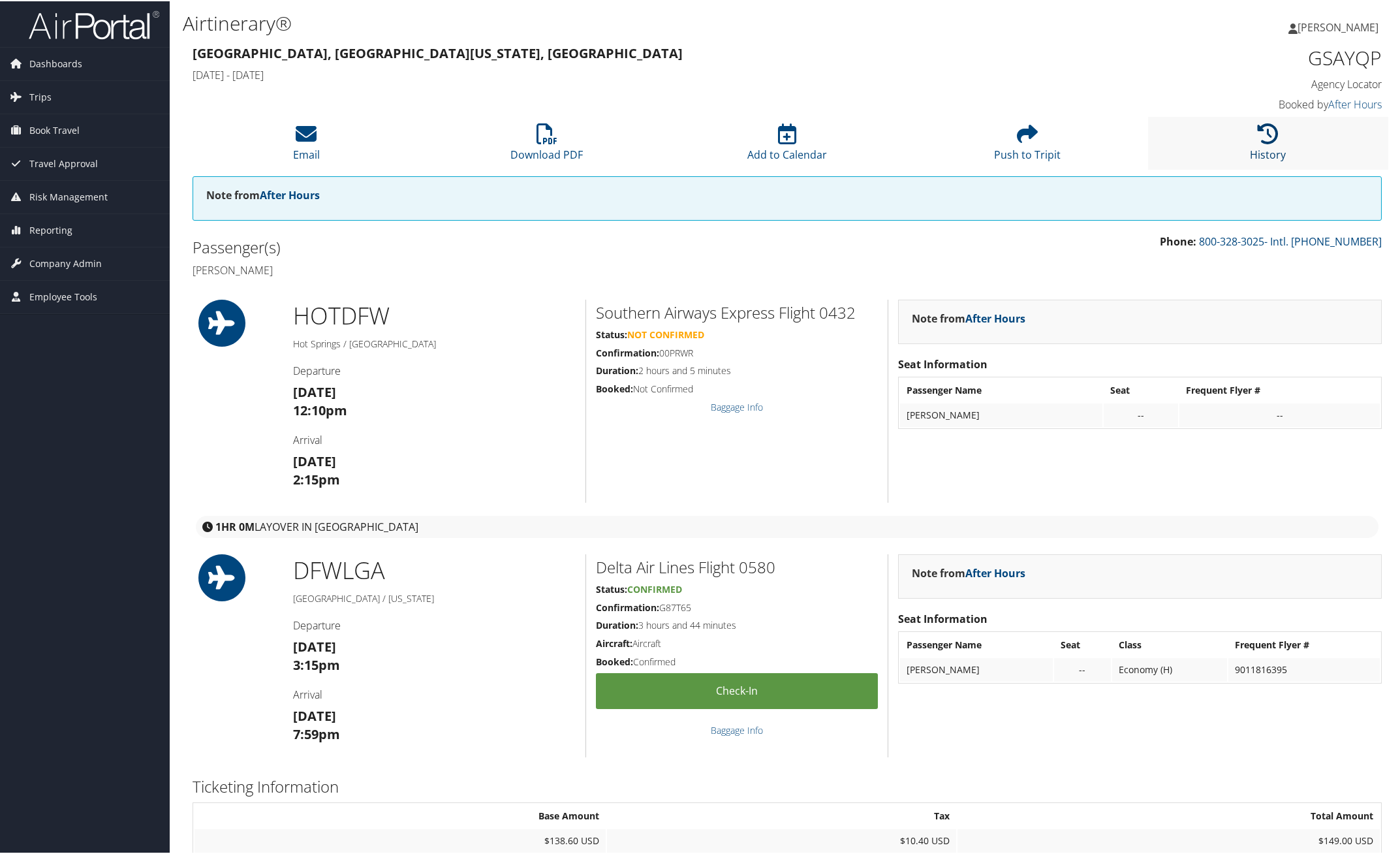
click at [1260, 146] on link "History" at bounding box center [1267, 145] width 36 height 31
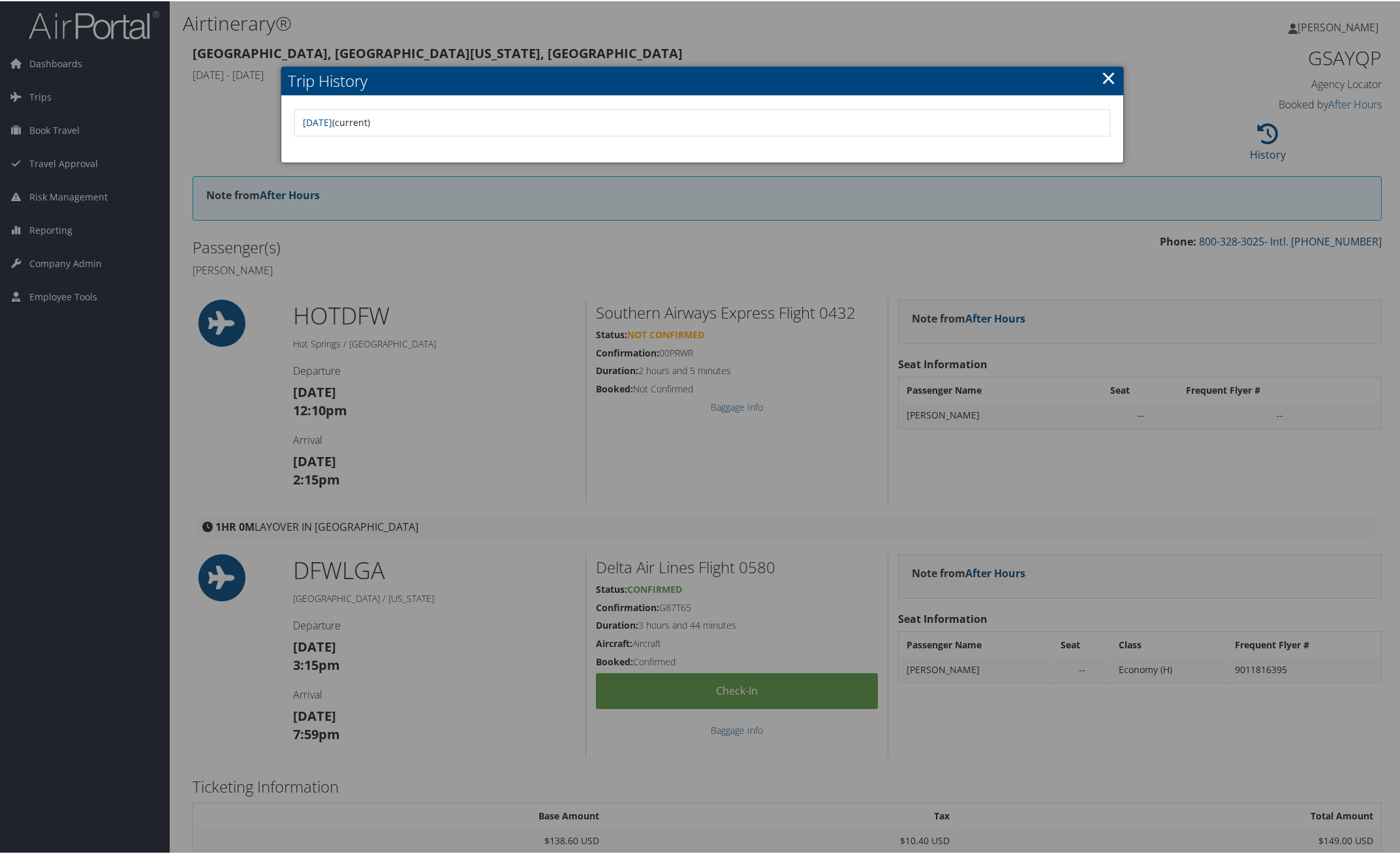
click at [1104, 79] on link "×" at bounding box center [1109, 76] width 15 height 26
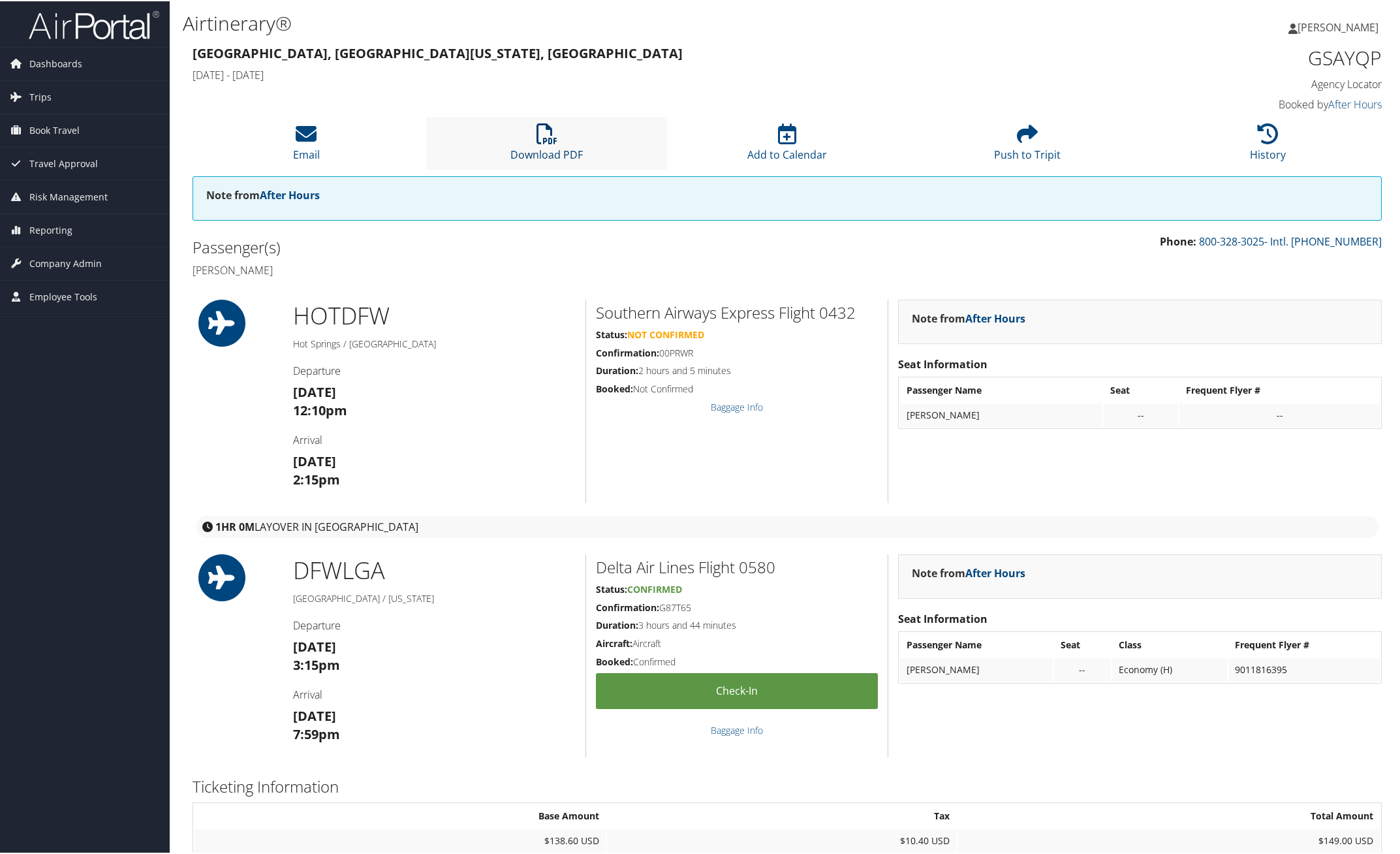
click at [543, 142] on icon at bounding box center [547, 132] width 21 height 21
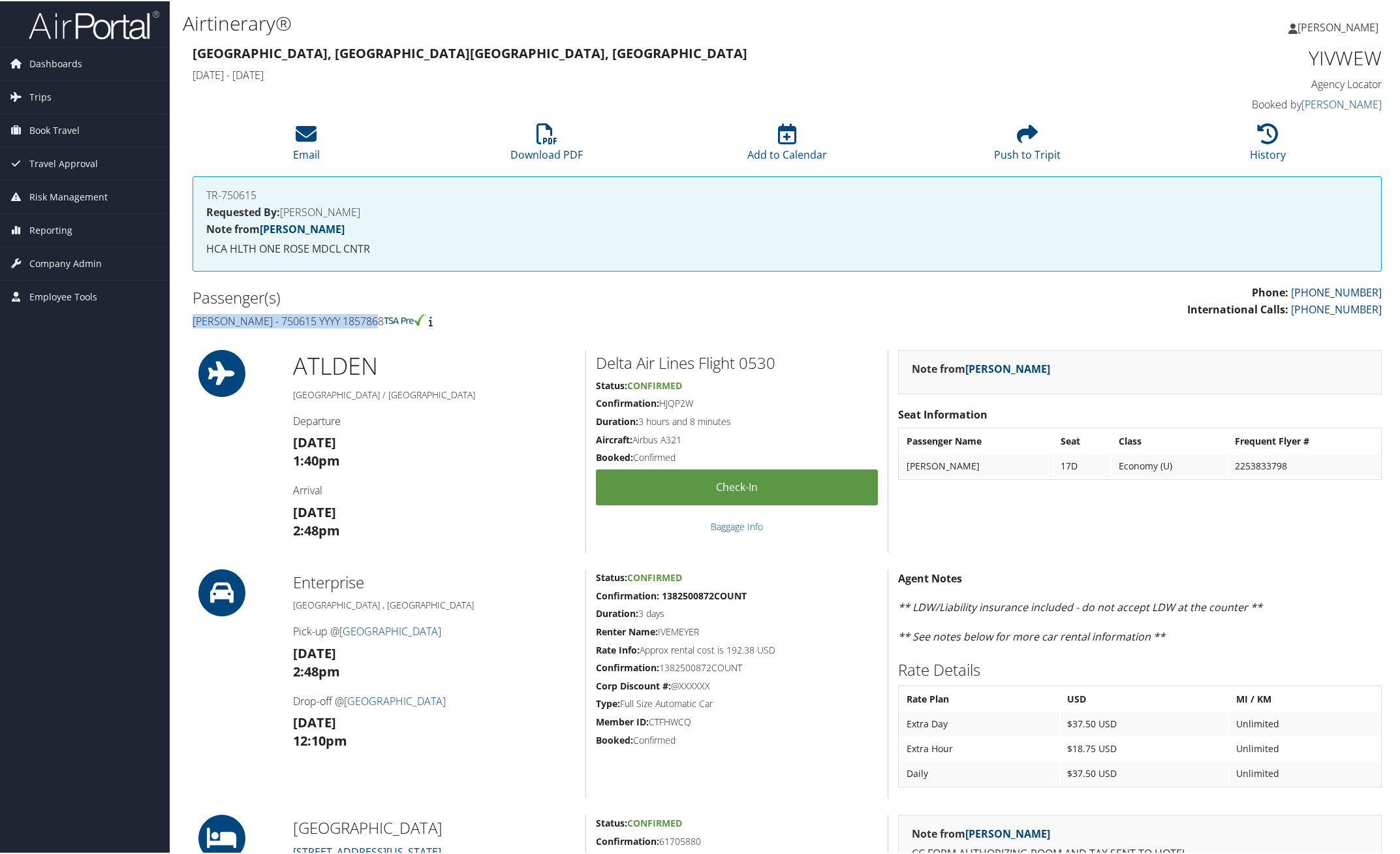
drag, startPoint x: 189, startPoint y: 317, endPoint x: 371, endPoint y: 308, distance: 182.2
click at [371, 308] on div "Passenger(s) [PERSON_NAME] - 750615 YYYY 1857868" at bounding box center [485, 308] width 604 height 49
copy h4 "[PERSON_NAME] - 750615 YYYY 1857868"
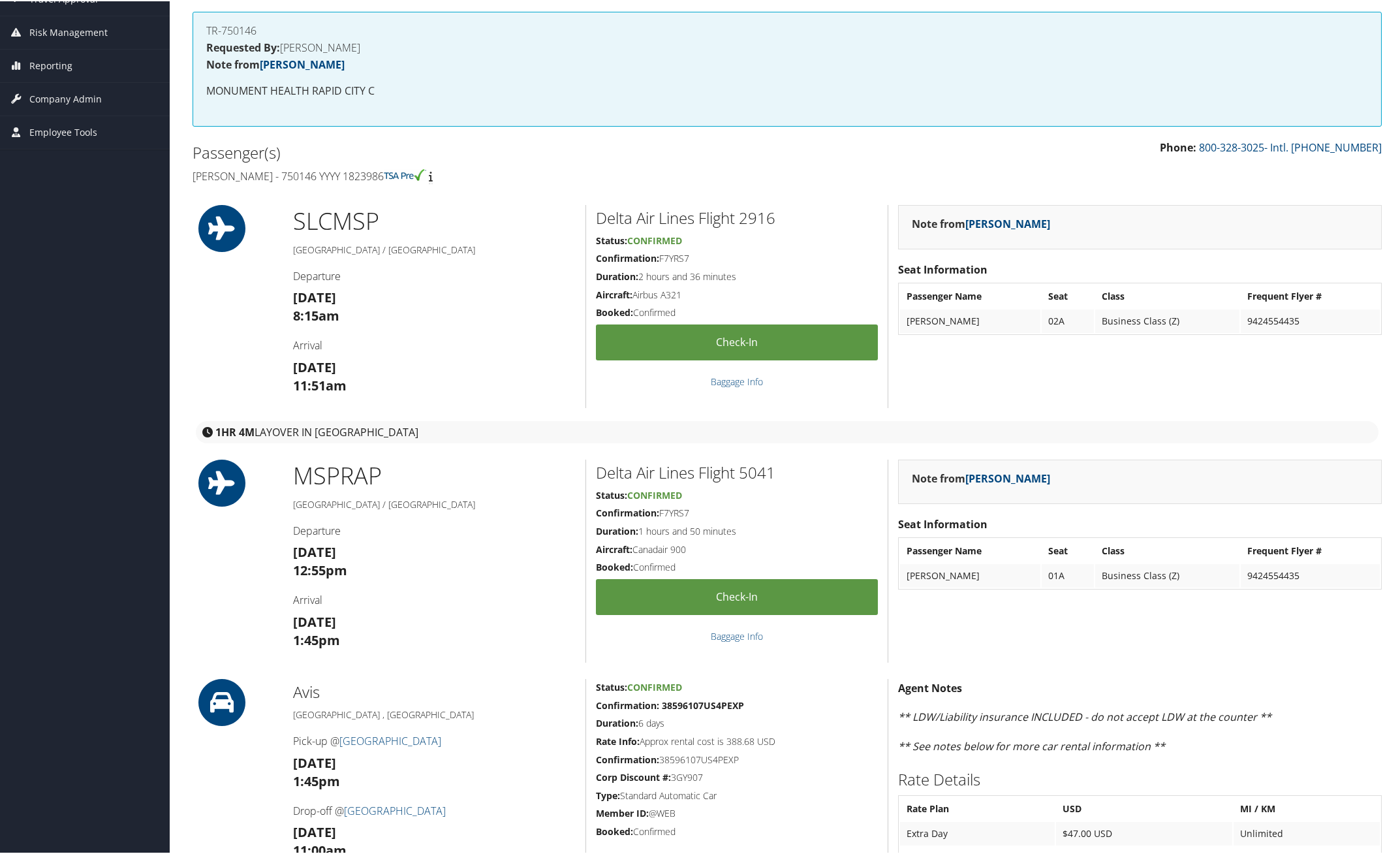
scroll to position [163, 0]
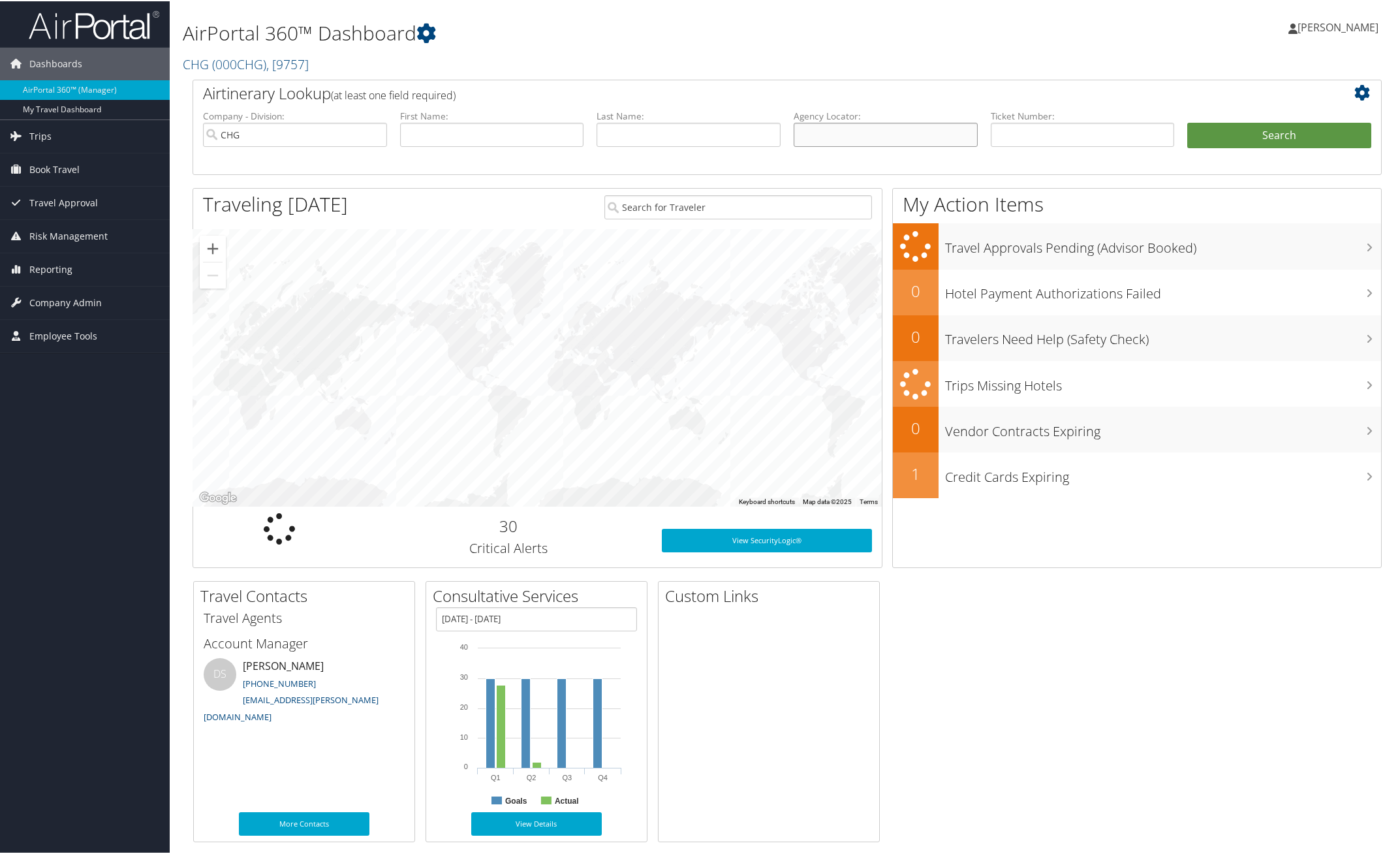
click at [821, 127] on input "text" at bounding box center [886, 134] width 184 height 24
paste input "EOXNOB"
type input "EOXNOB"
click at [1303, 125] on button "Search" at bounding box center [1279, 134] width 184 height 26
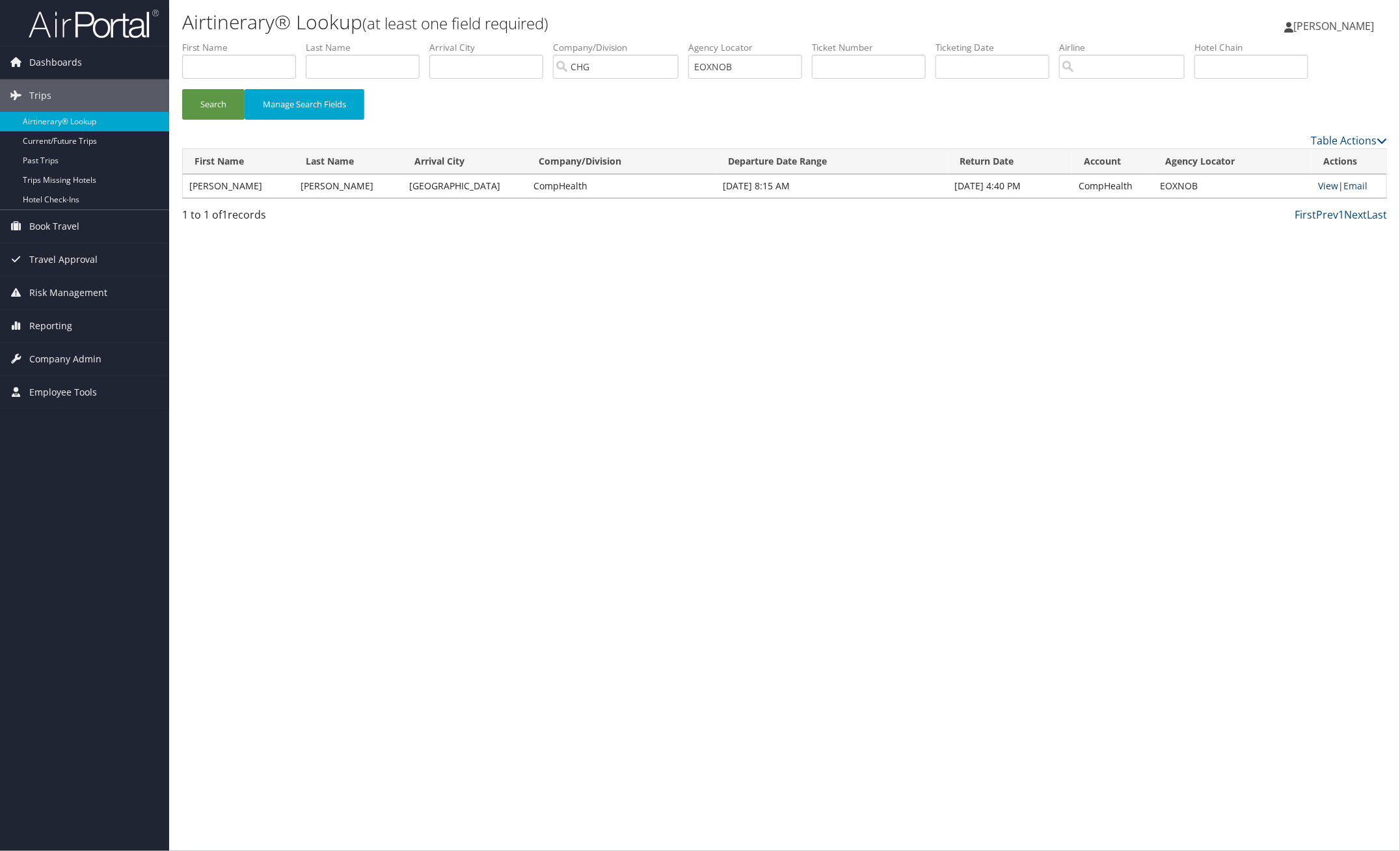
click at [1320, 184] on link "View" at bounding box center [1328, 186] width 20 height 12
click at [1293, 24] on icon at bounding box center [1289, 27] width 9 height 10
click at [1266, 209] on link "Sign Out" at bounding box center [1301, 212] width 145 height 22
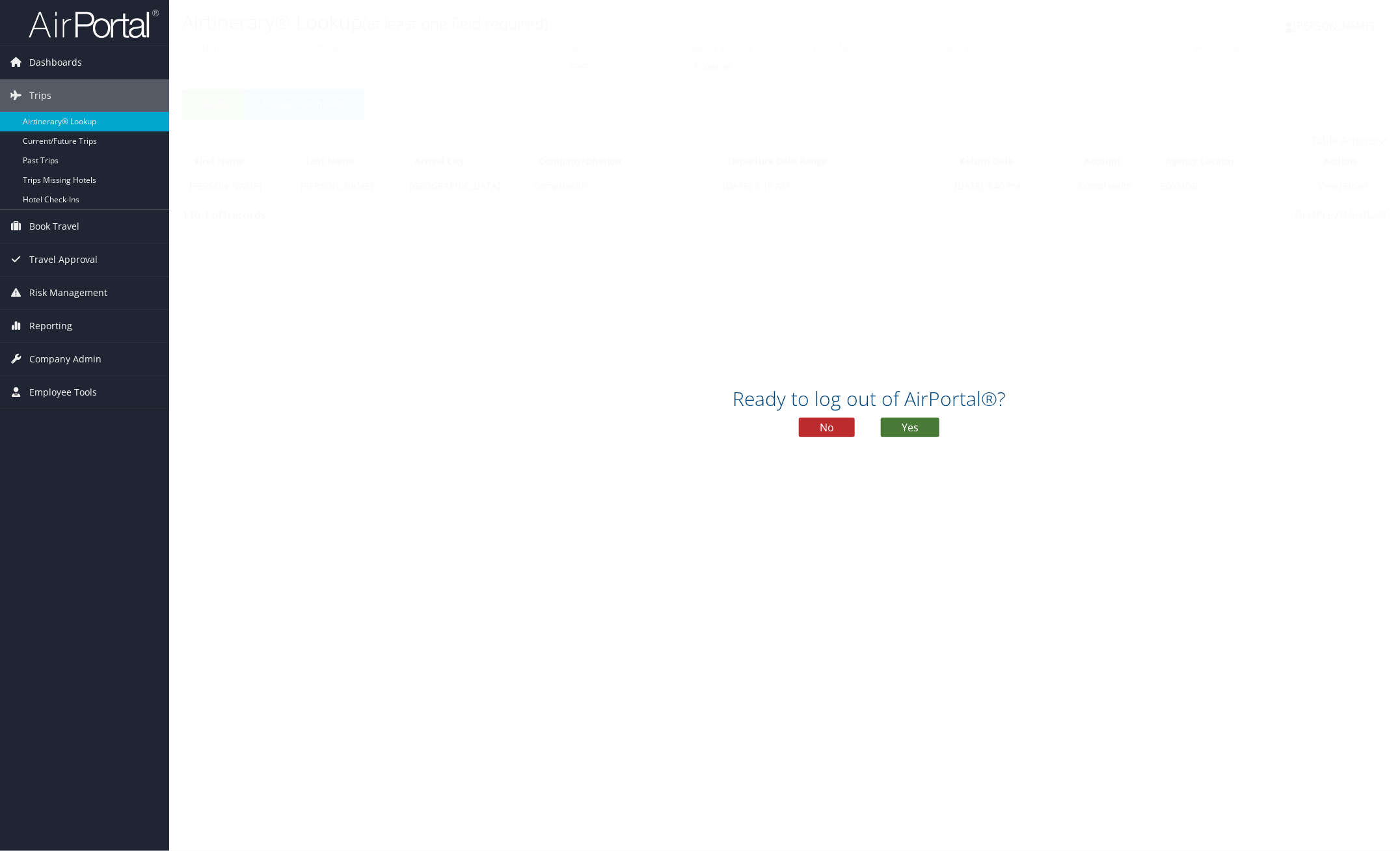
click at [921, 428] on button "Yes" at bounding box center [910, 427] width 59 height 20
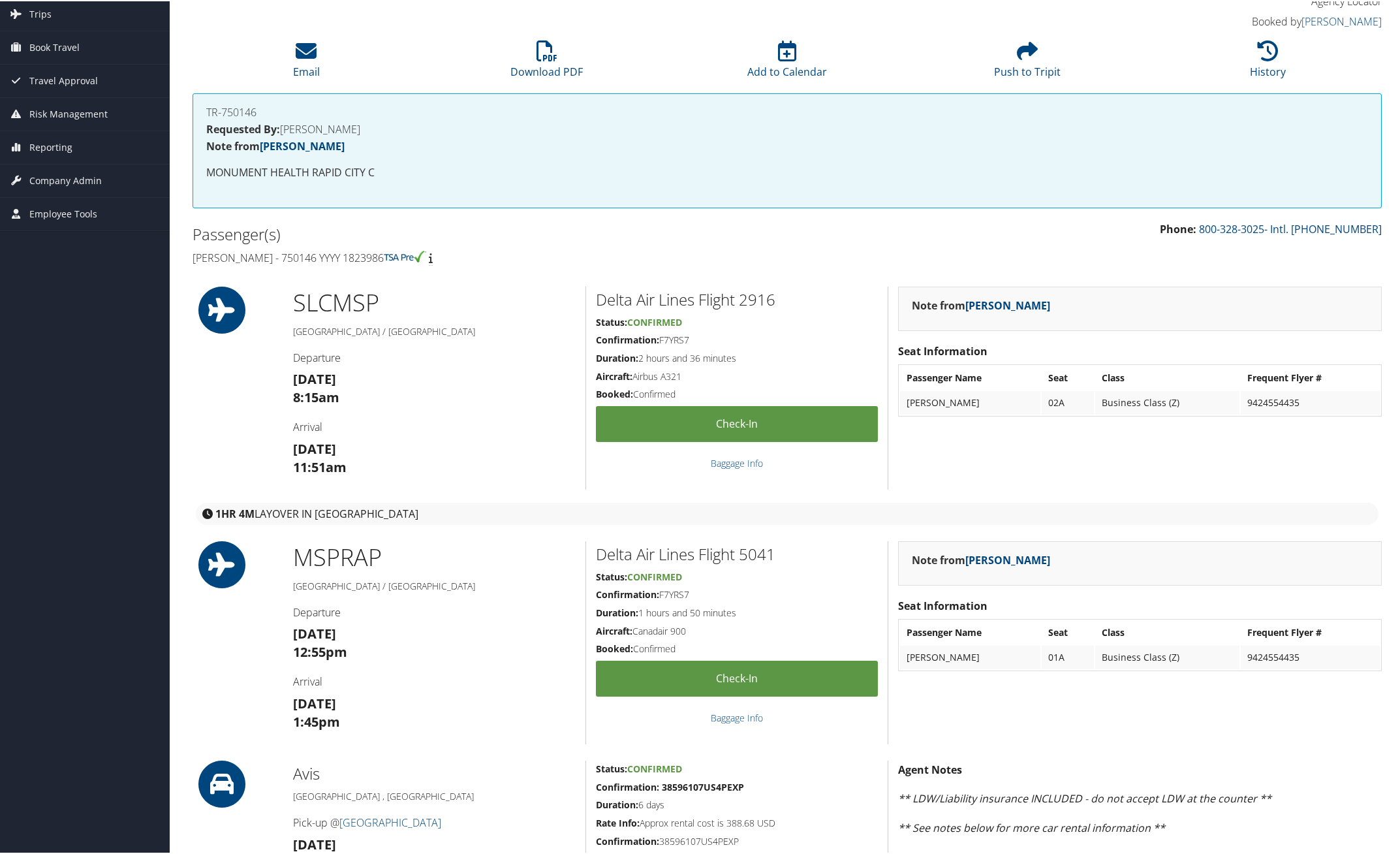
scroll to position [81, 0]
